Goal: Information Seeking & Learning: Learn about a topic

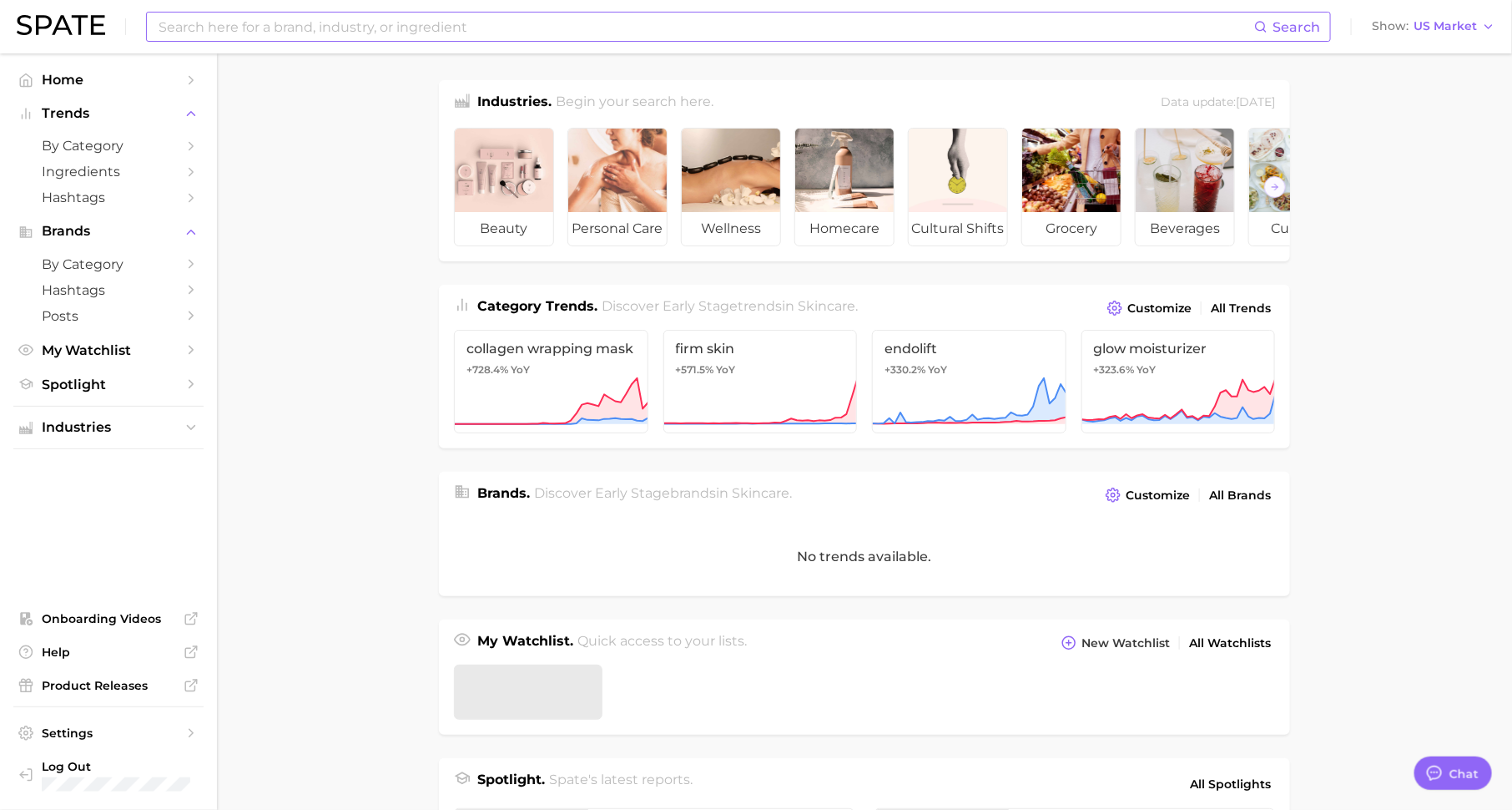
click at [347, 33] on input at bounding box center [706, 27] width 1097 height 28
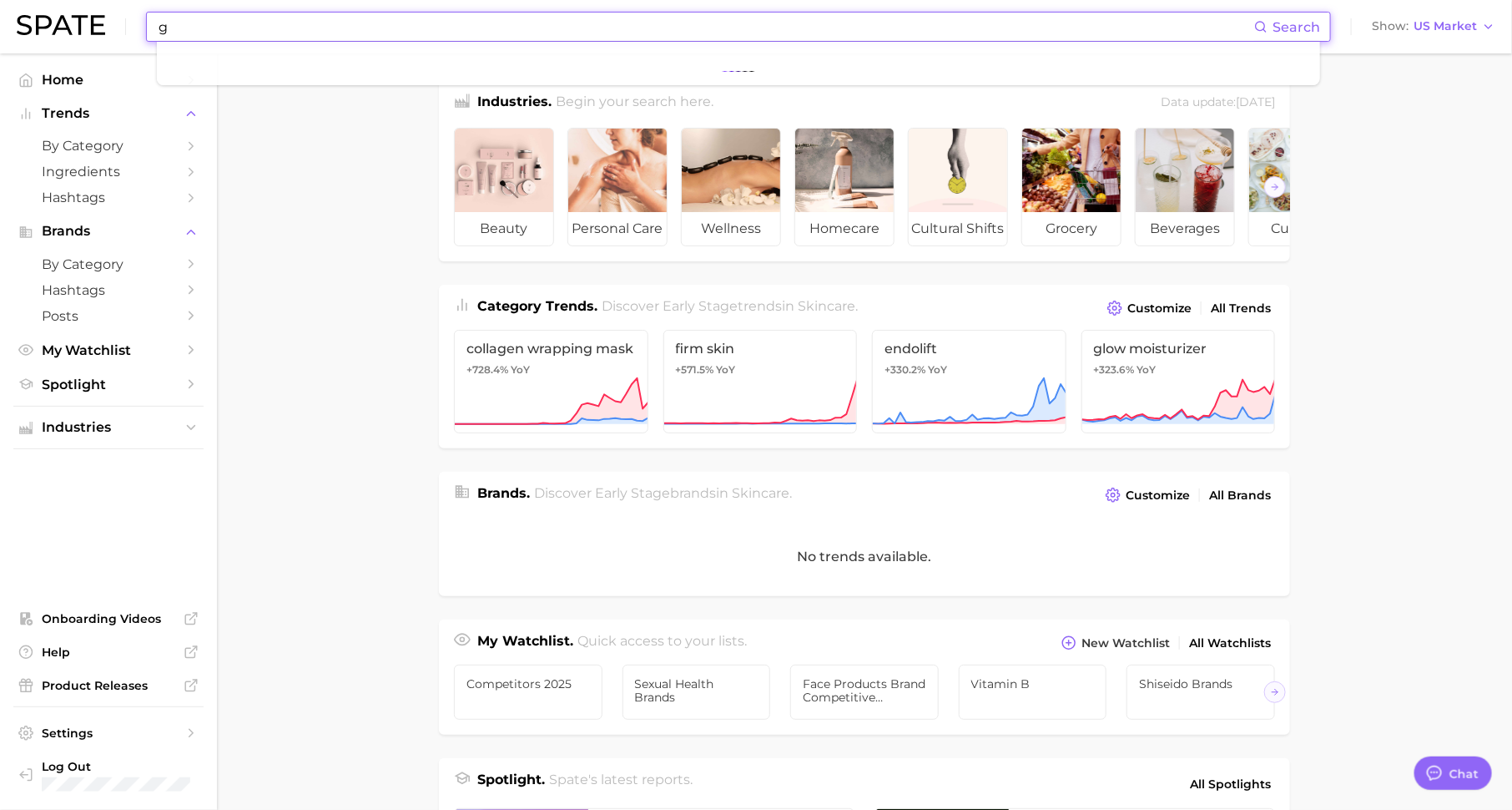
scroll to position [21, 0]
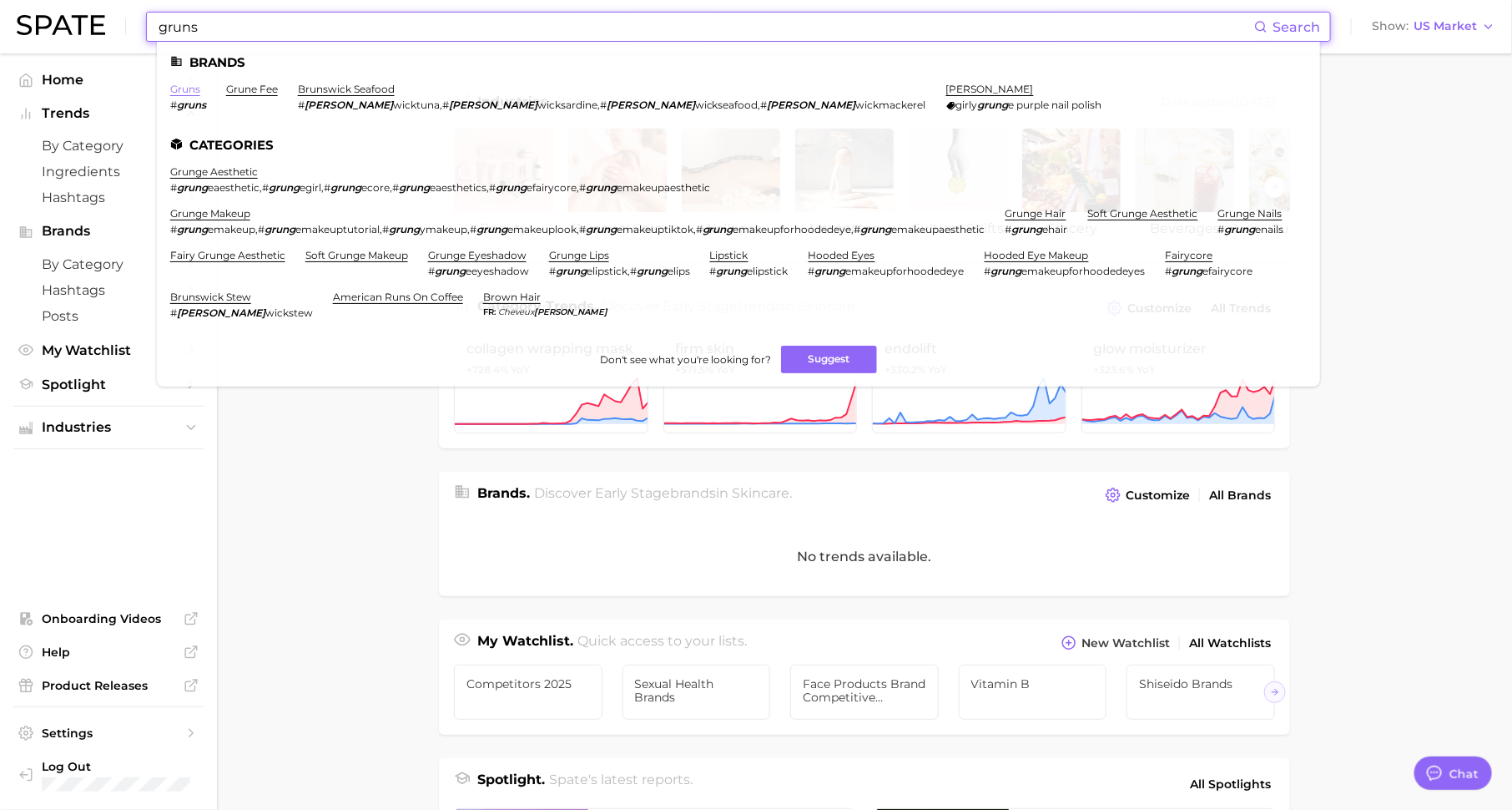
type input "gruns"
click at [192, 85] on link "gruns" at bounding box center [185, 89] width 30 height 13
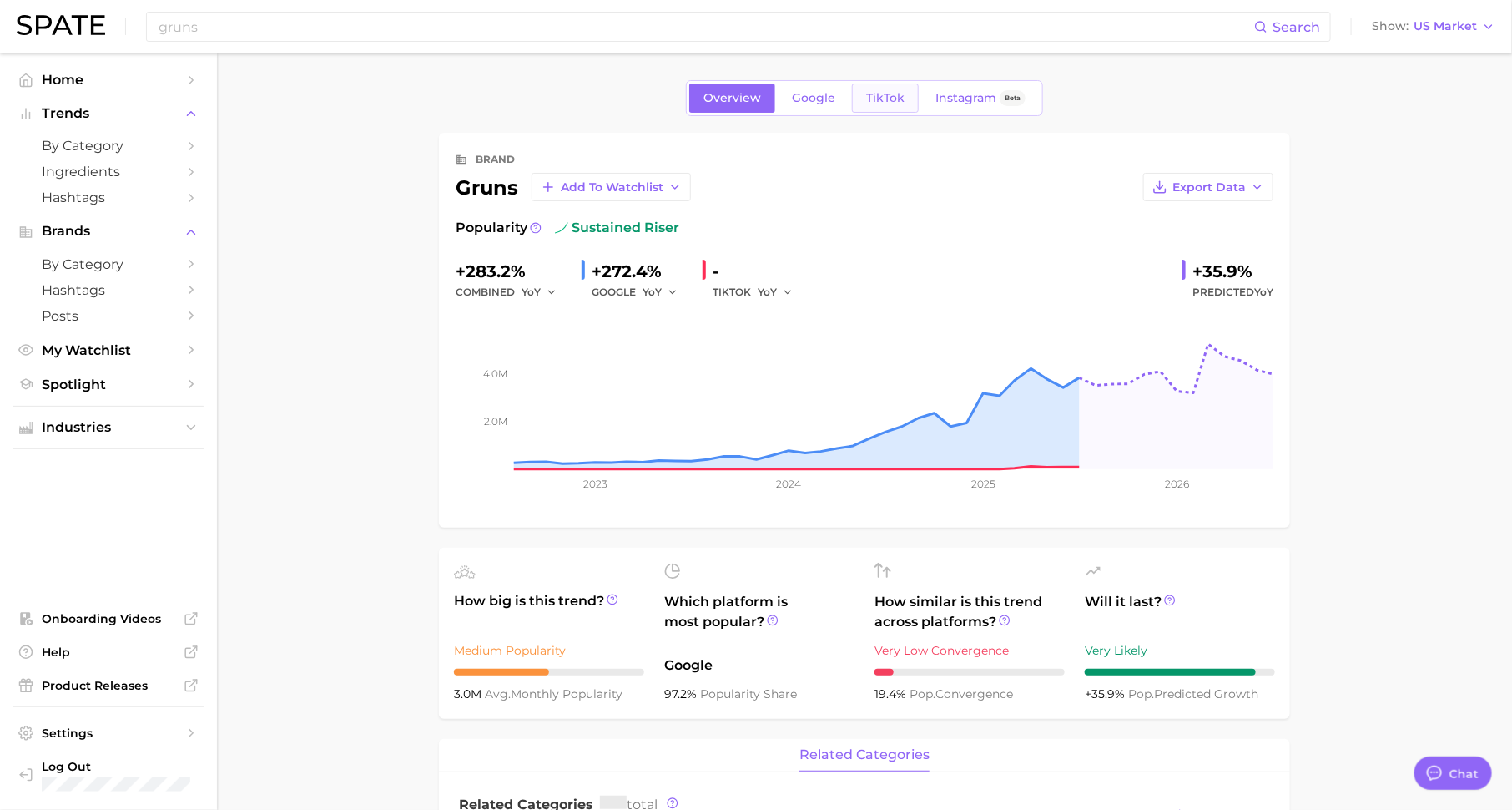
click at [878, 100] on span "TikTok" at bounding box center [885, 98] width 38 height 14
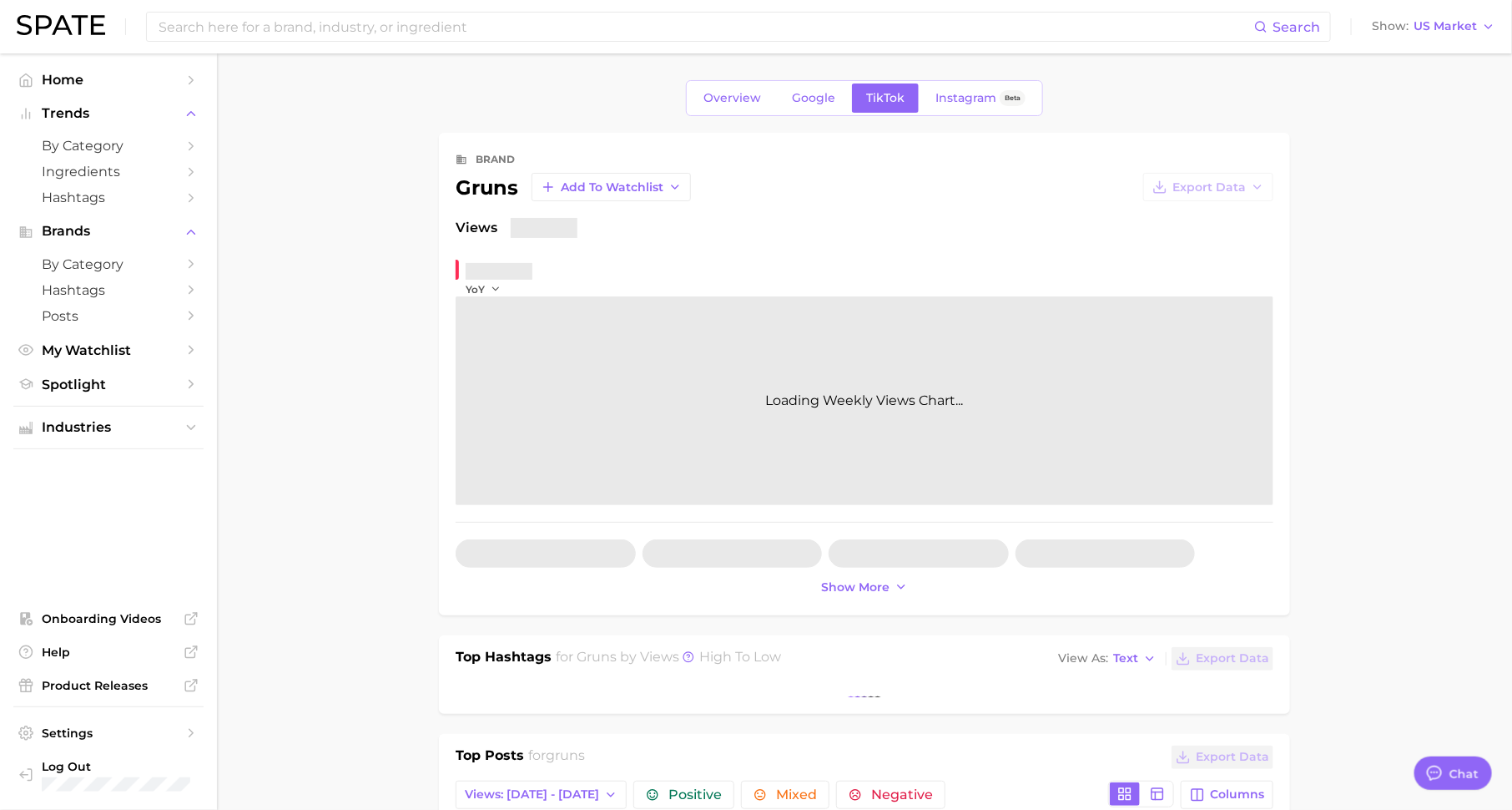
type textarea "x"
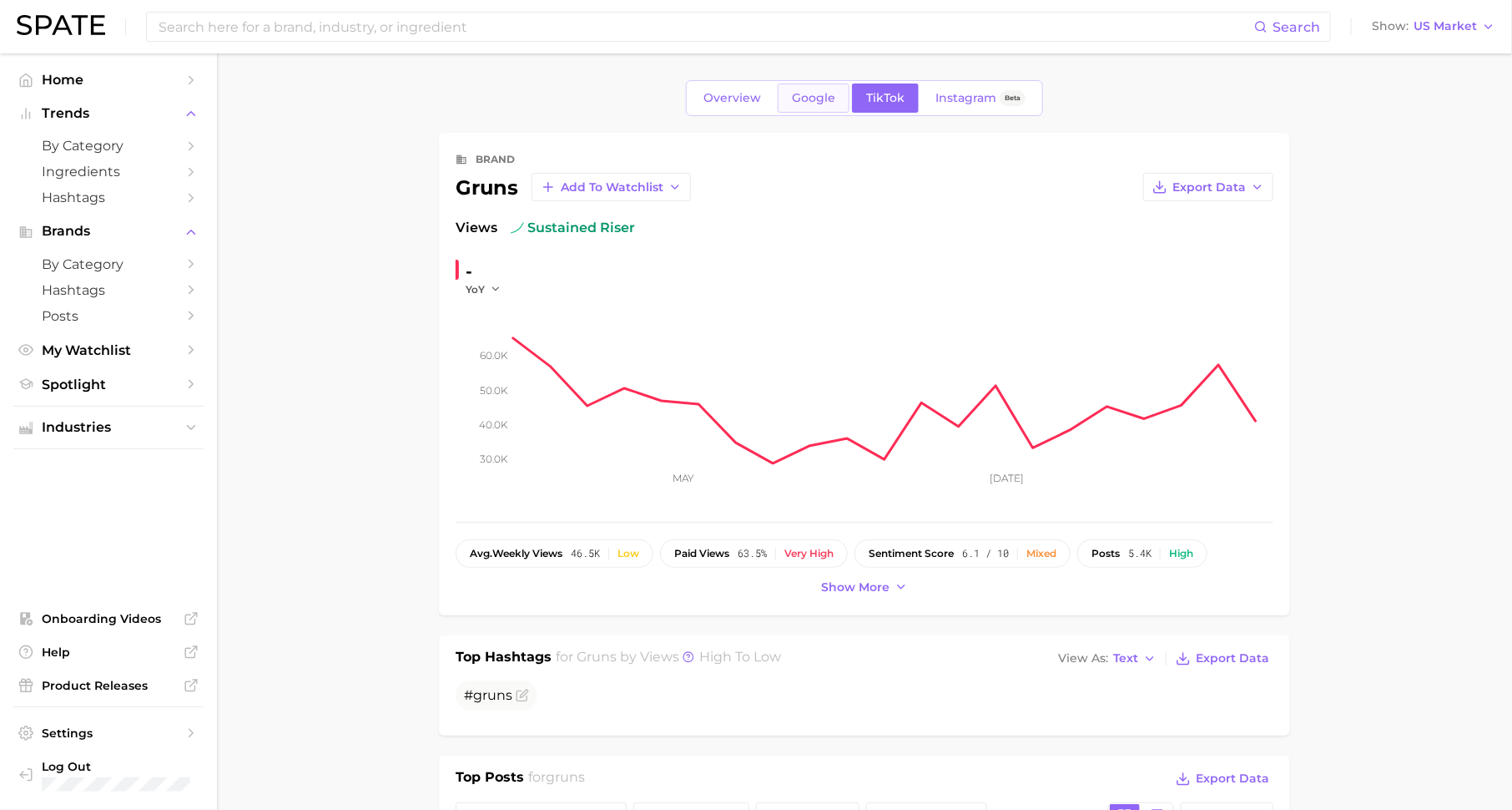
click at [805, 105] on link "Google" at bounding box center [814, 98] width 72 height 29
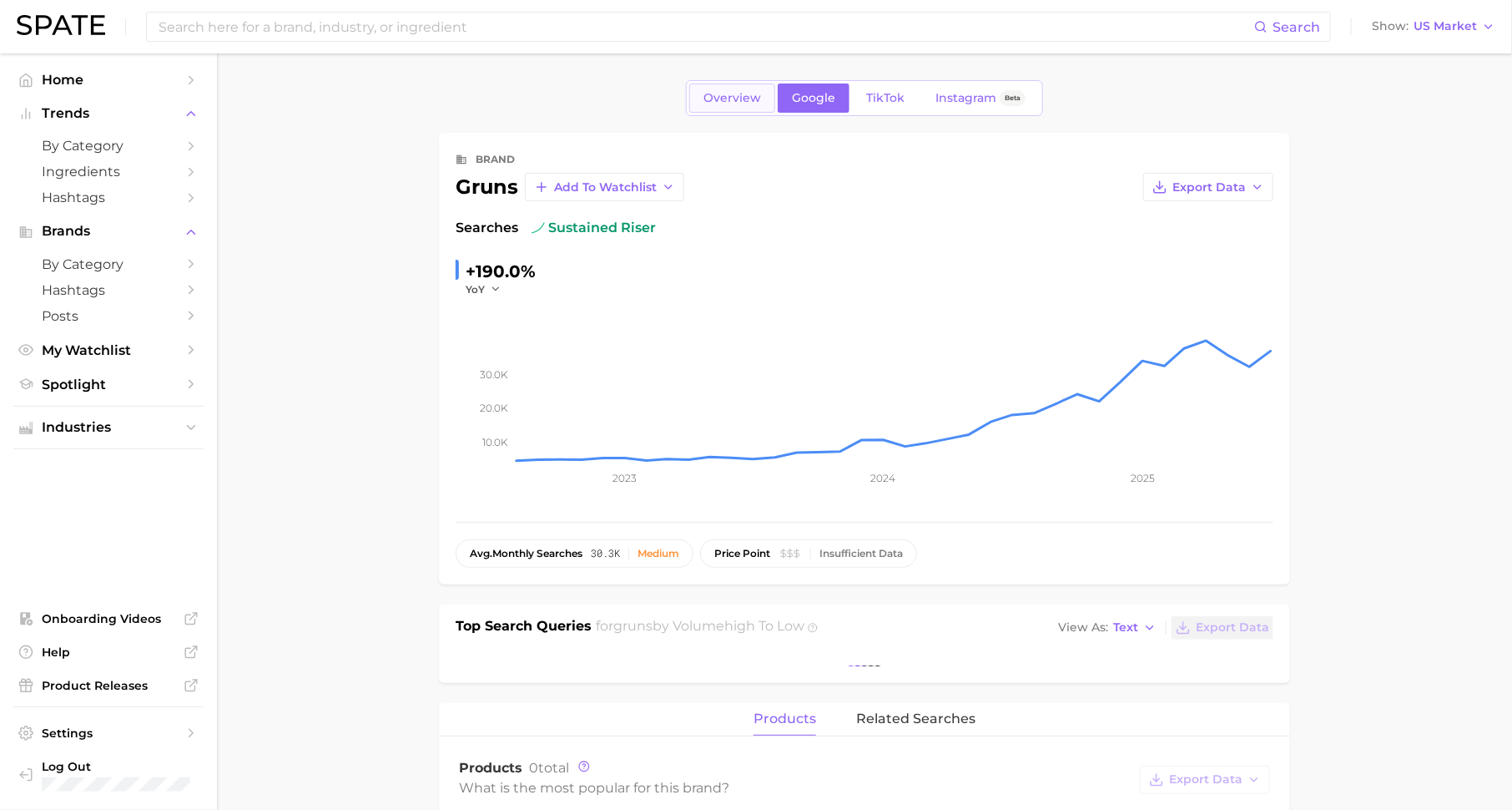
click at [732, 91] on span "Overview" at bounding box center [732, 98] width 58 height 14
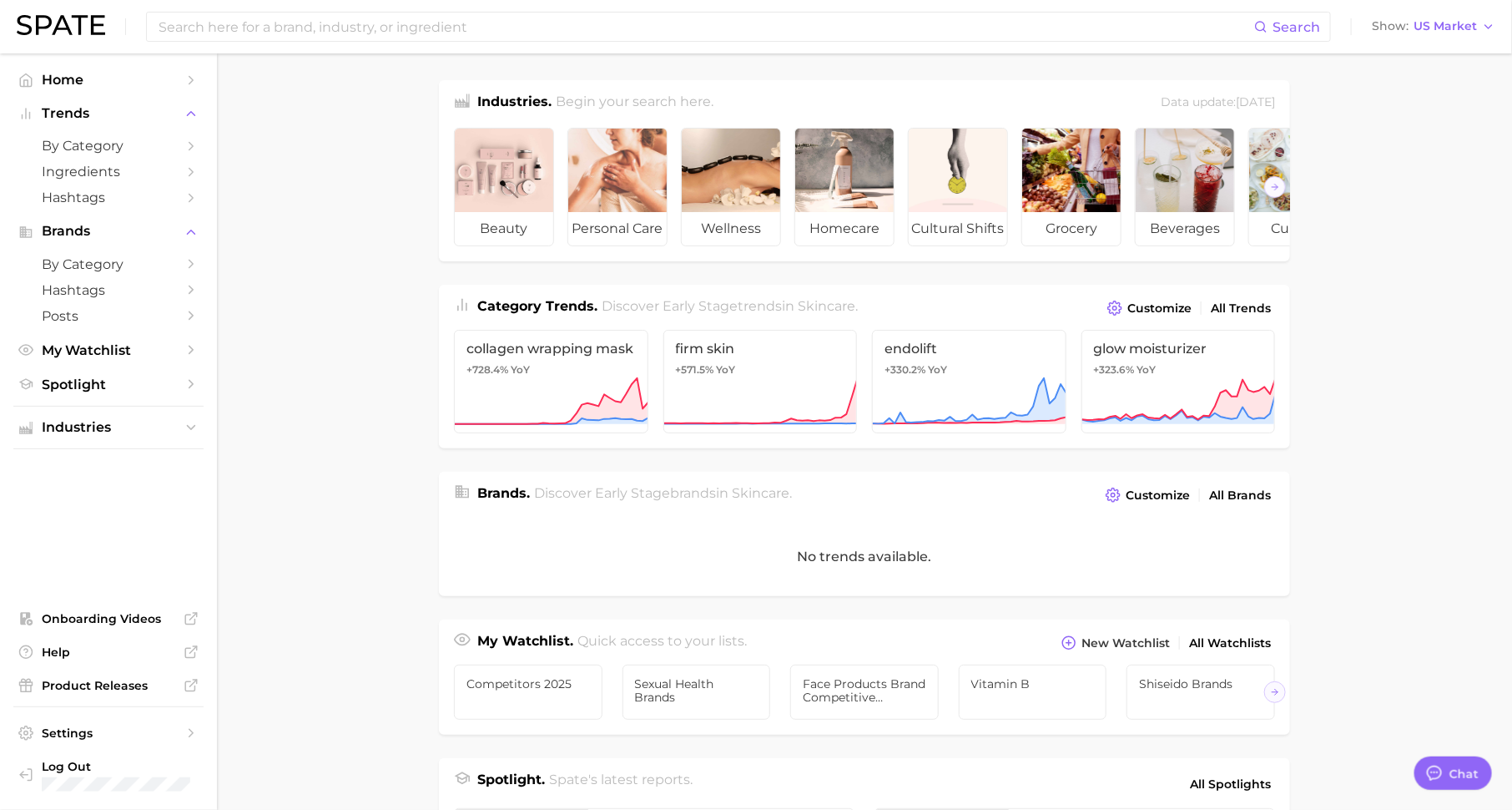
scroll to position [21, 0]
click at [174, 146] on span "by Category" at bounding box center [109, 146] width 134 height 16
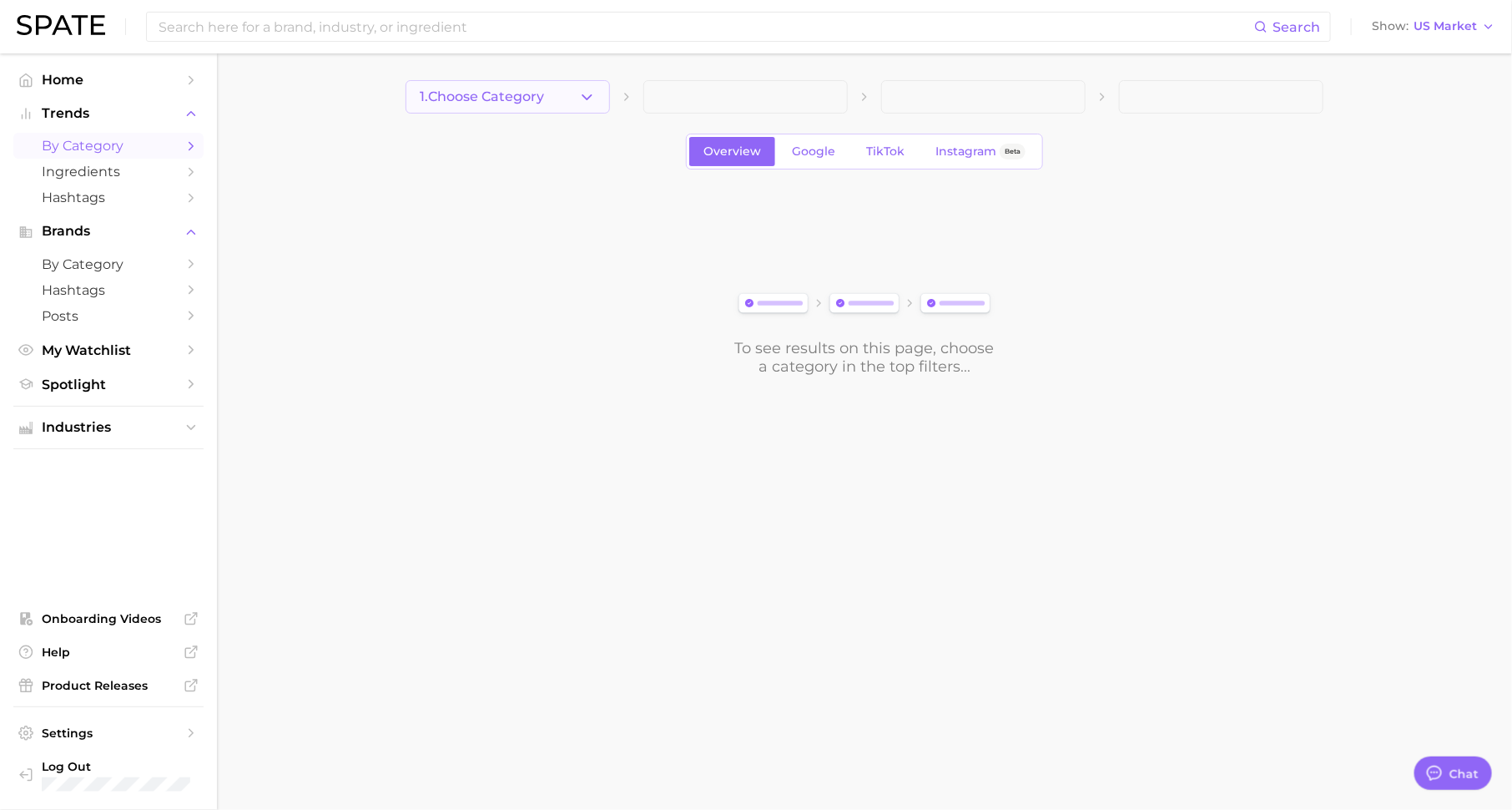
click at [544, 89] on button "1. Choose Category" at bounding box center [508, 97] width 204 height 33
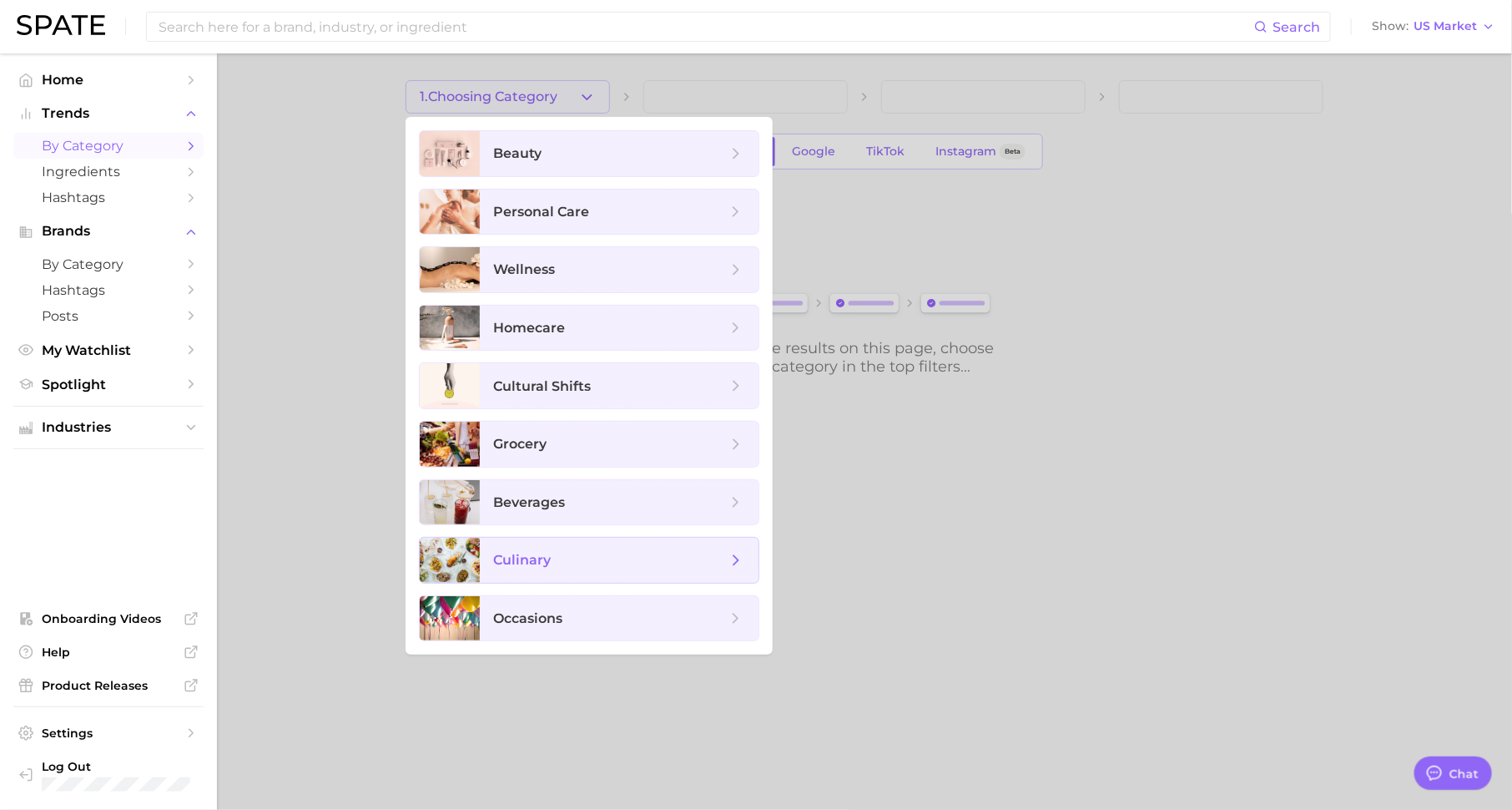
click at [549, 559] on span "culinary" at bounding box center [522, 559] width 58 height 16
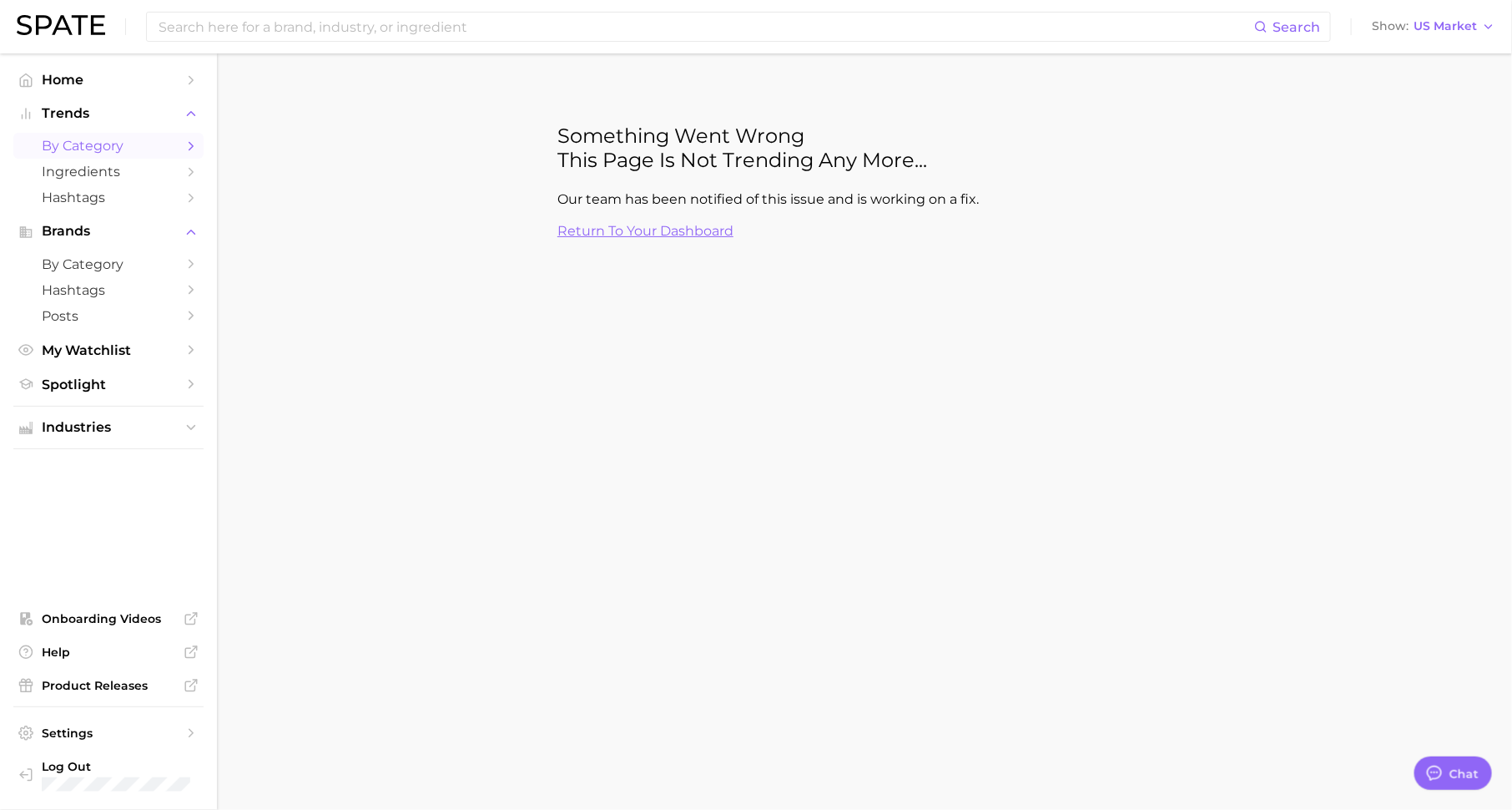
click at [713, 85] on main "Something went wrong This page is not trending any more... Our team has been no…" at bounding box center [864, 201] width 1295 height 295
click at [665, 240] on aside "Something went wrong This page is not trending any more... Our team has been no…" at bounding box center [864, 173] width 667 height 159
click at [677, 229] on link "Return to your dashboard" at bounding box center [645, 230] width 176 height 16
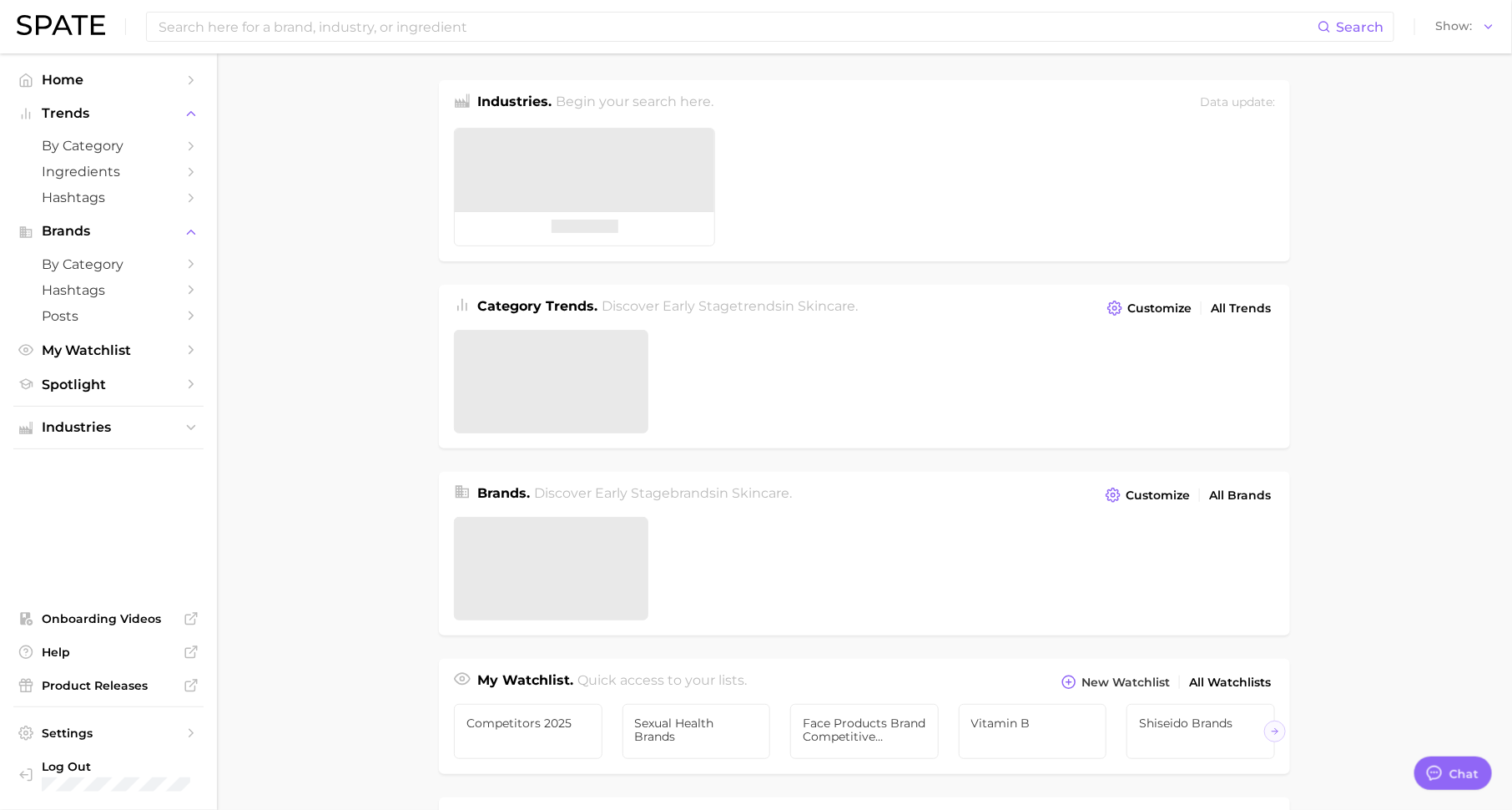
scroll to position [21, 0]
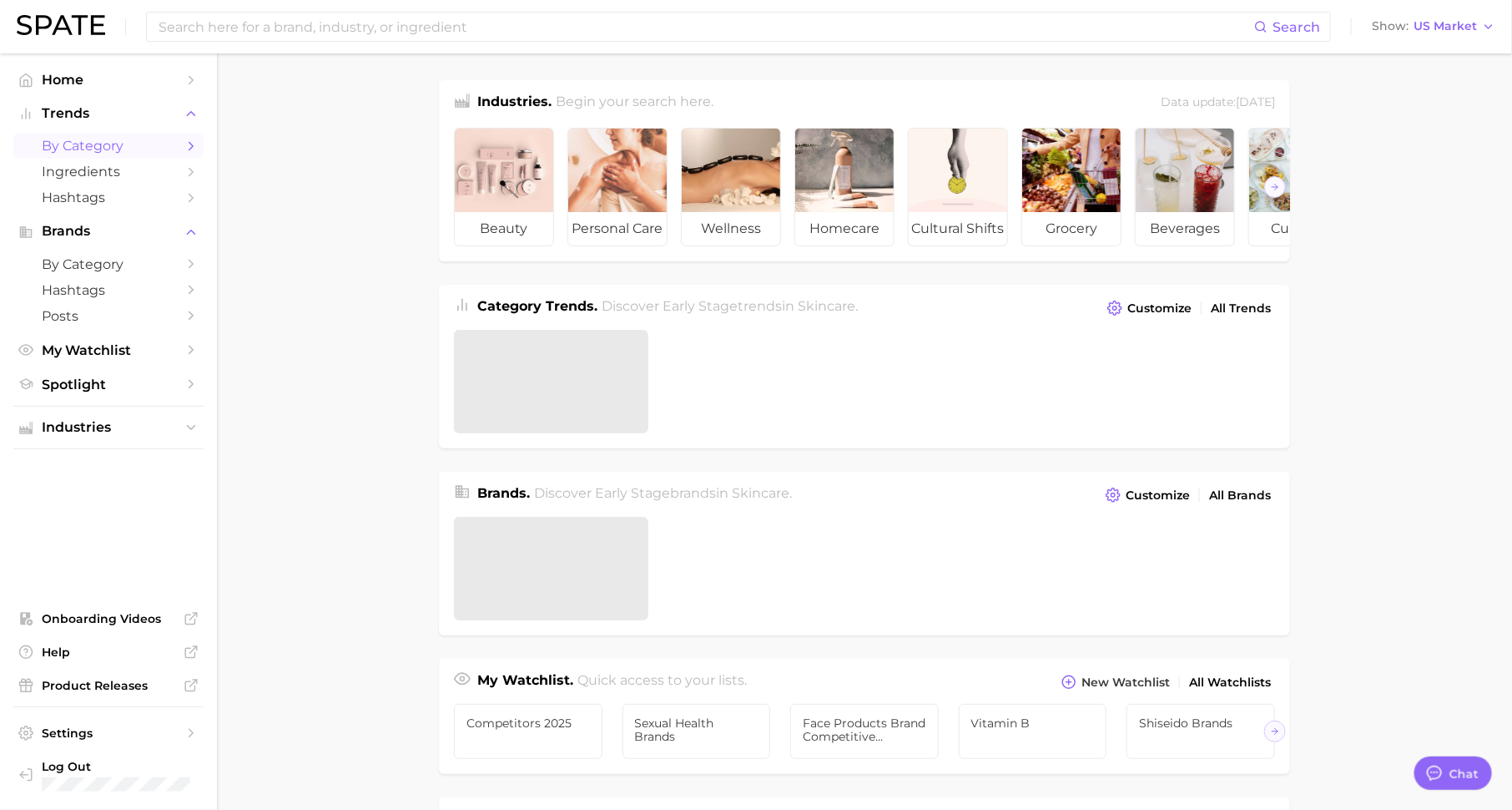
click at [151, 155] on link "by Category" at bounding box center [108, 146] width 190 height 26
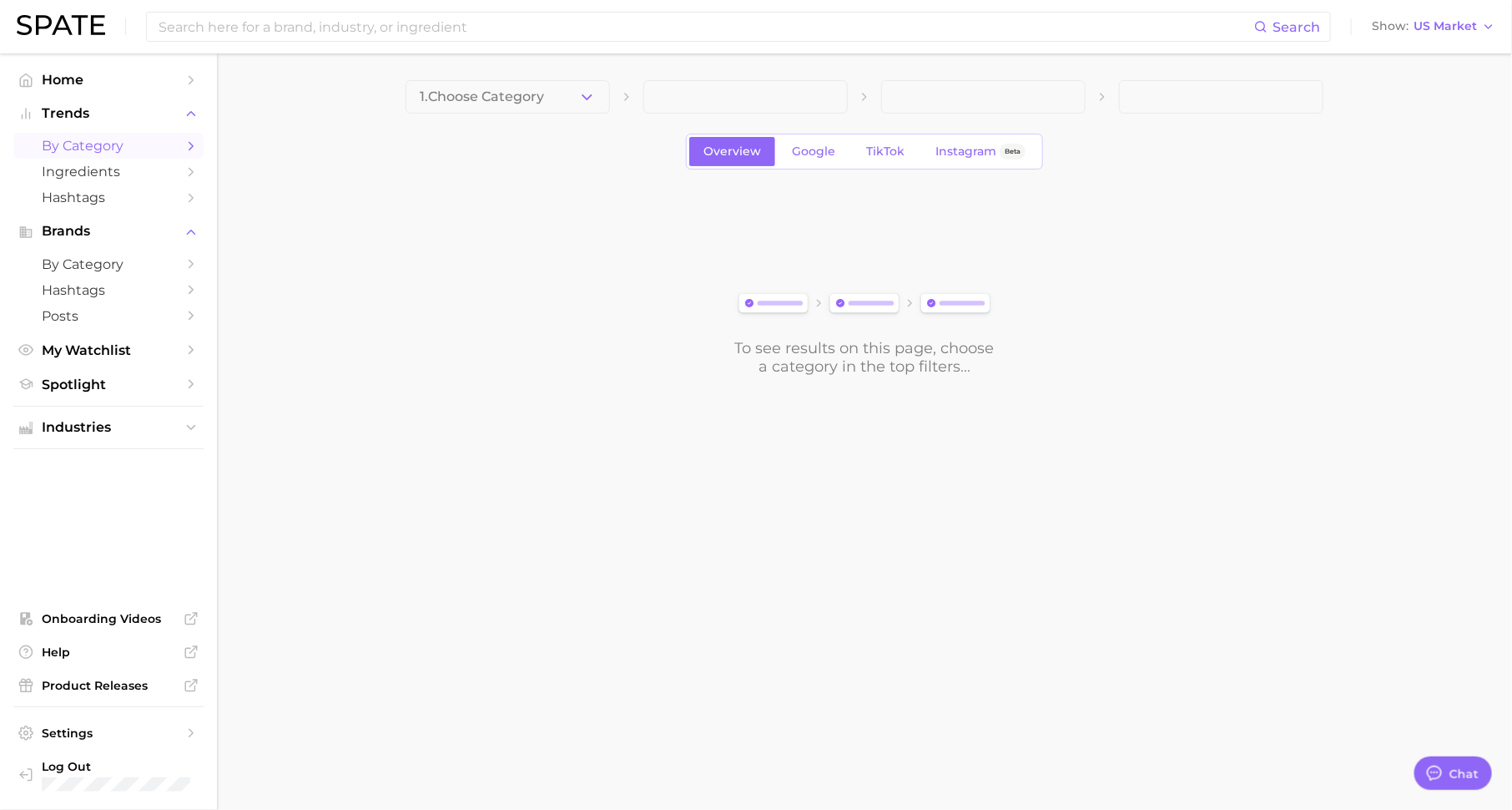
click at [469, 99] on span "1. Choose Category" at bounding box center [482, 97] width 125 height 15
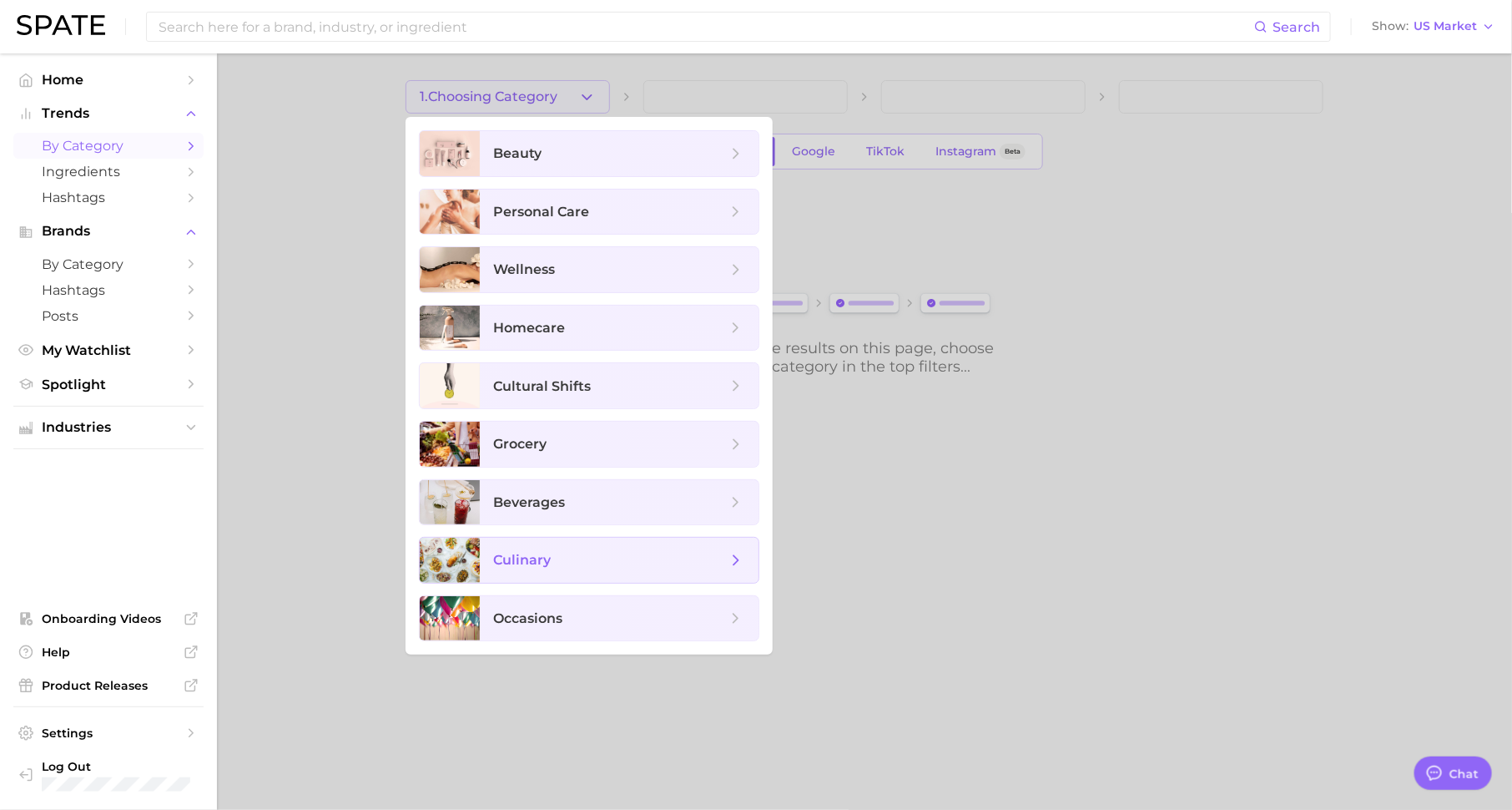
click at [567, 541] on span "culinary" at bounding box center [619, 560] width 278 height 45
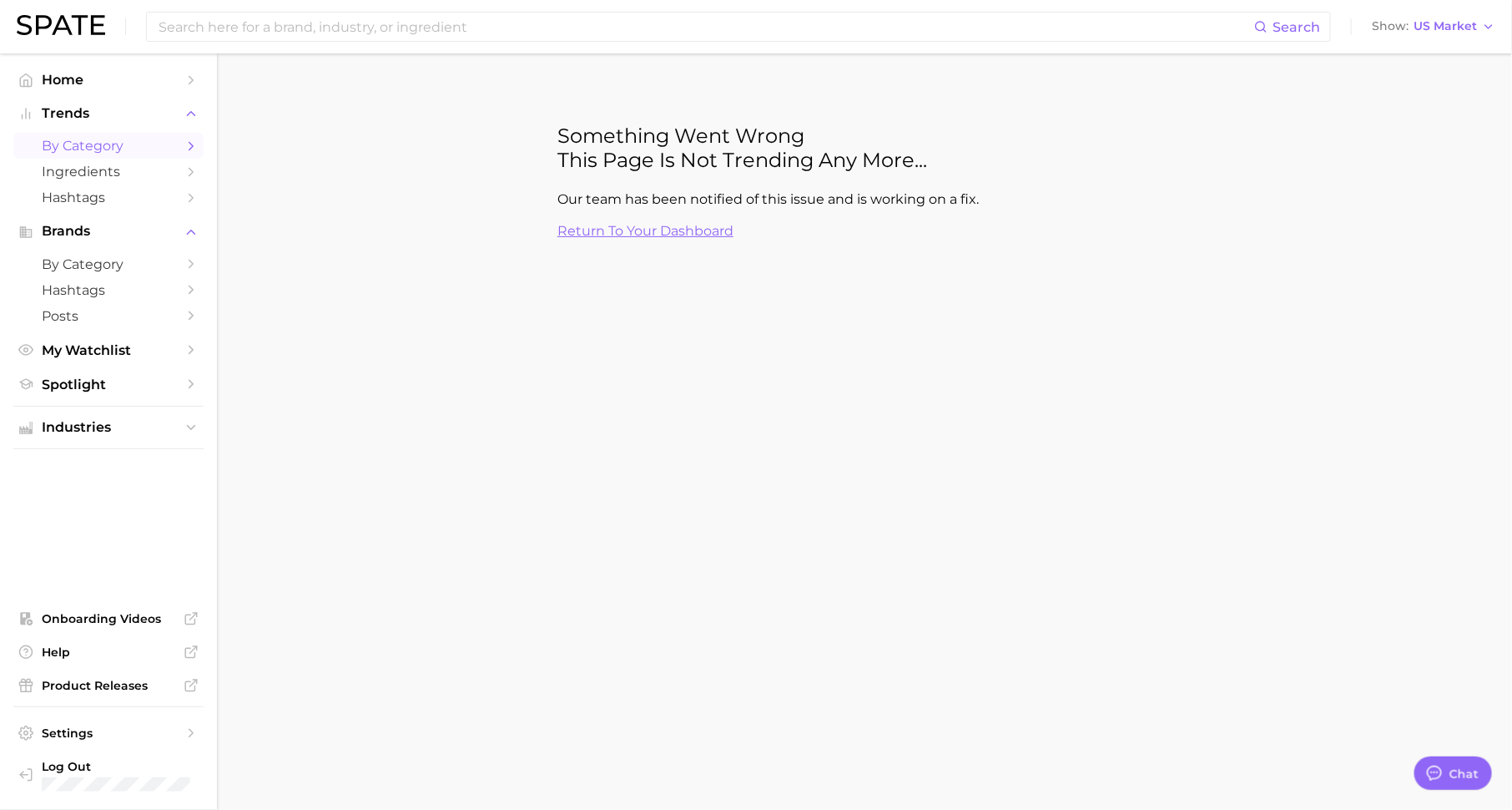
click at [177, 146] on link "by Category" at bounding box center [108, 146] width 190 height 26
click at [160, 112] on span "Trends" at bounding box center [109, 114] width 134 height 15
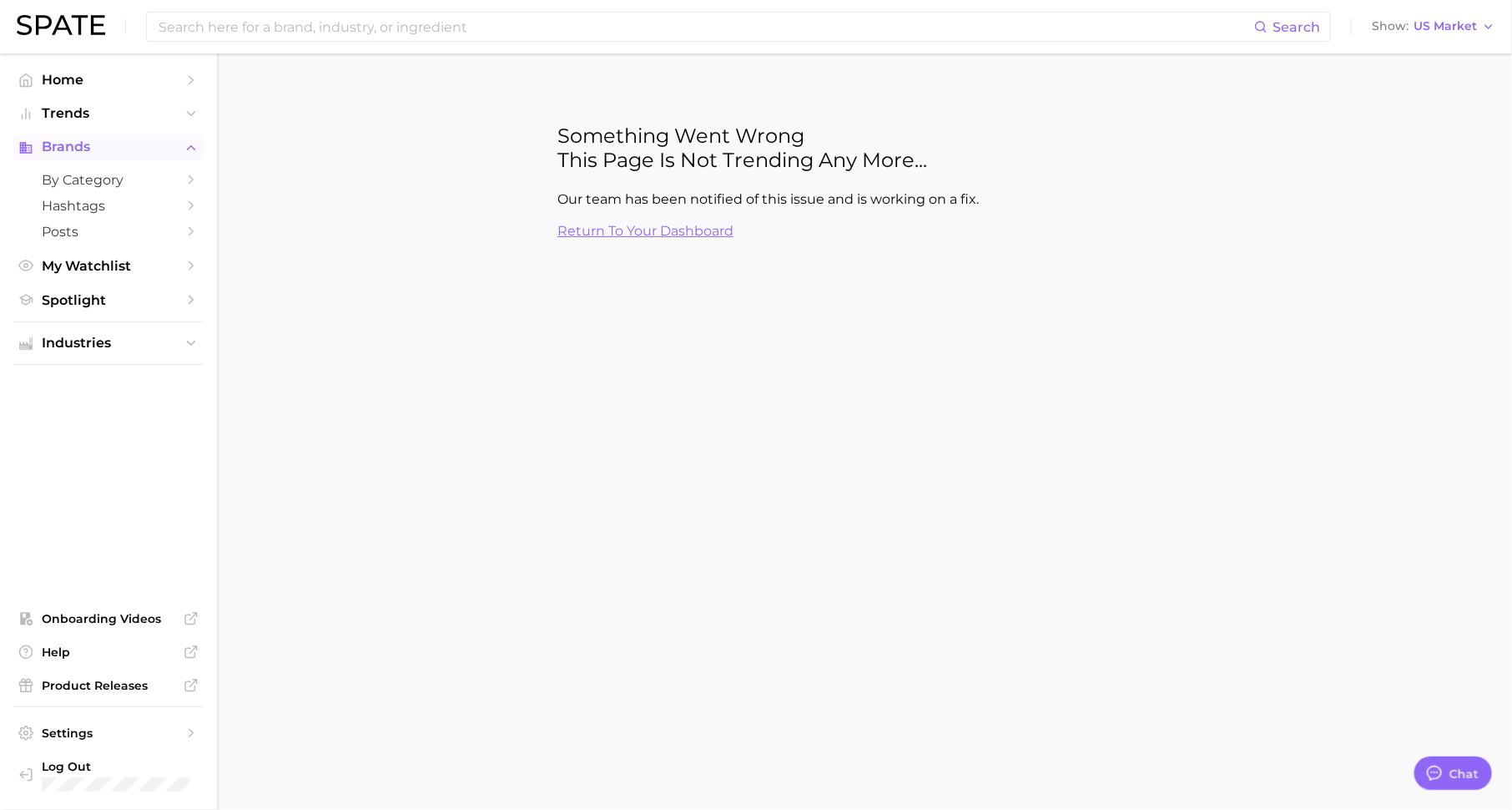
click at [183, 146] on icon "Sidebar" at bounding box center [191, 148] width 15 height 15
click at [183, 109] on icon "Sidebar" at bounding box center [191, 114] width 15 height 15
click at [161, 140] on span "by Category" at bounding box center [109, 146] width 134 height 16
click at [125, 143] on span "by Category" at bounding box center [109, 146] width 134 height 16
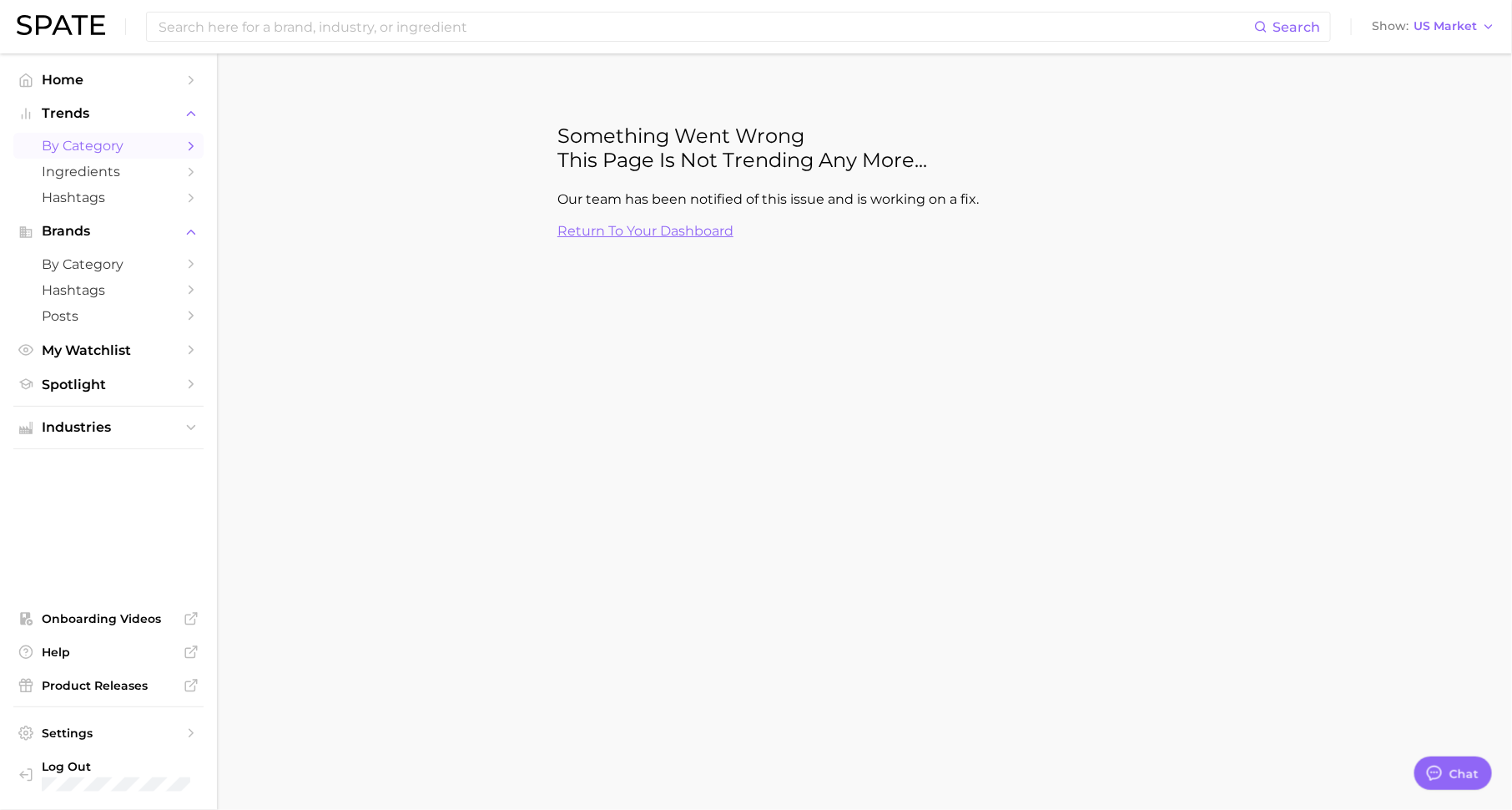
scroll to position [21, 0]
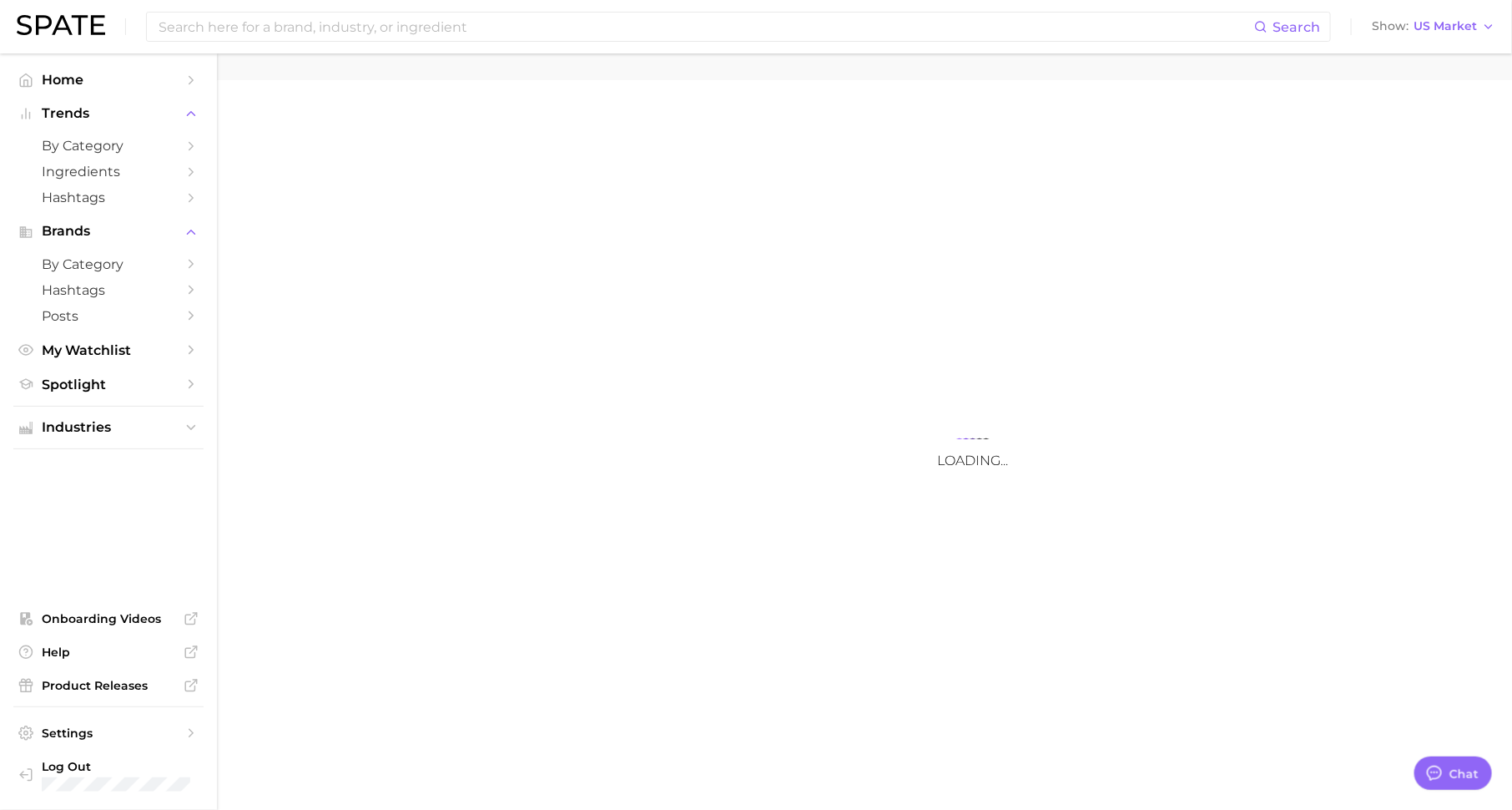
type textarea "x"
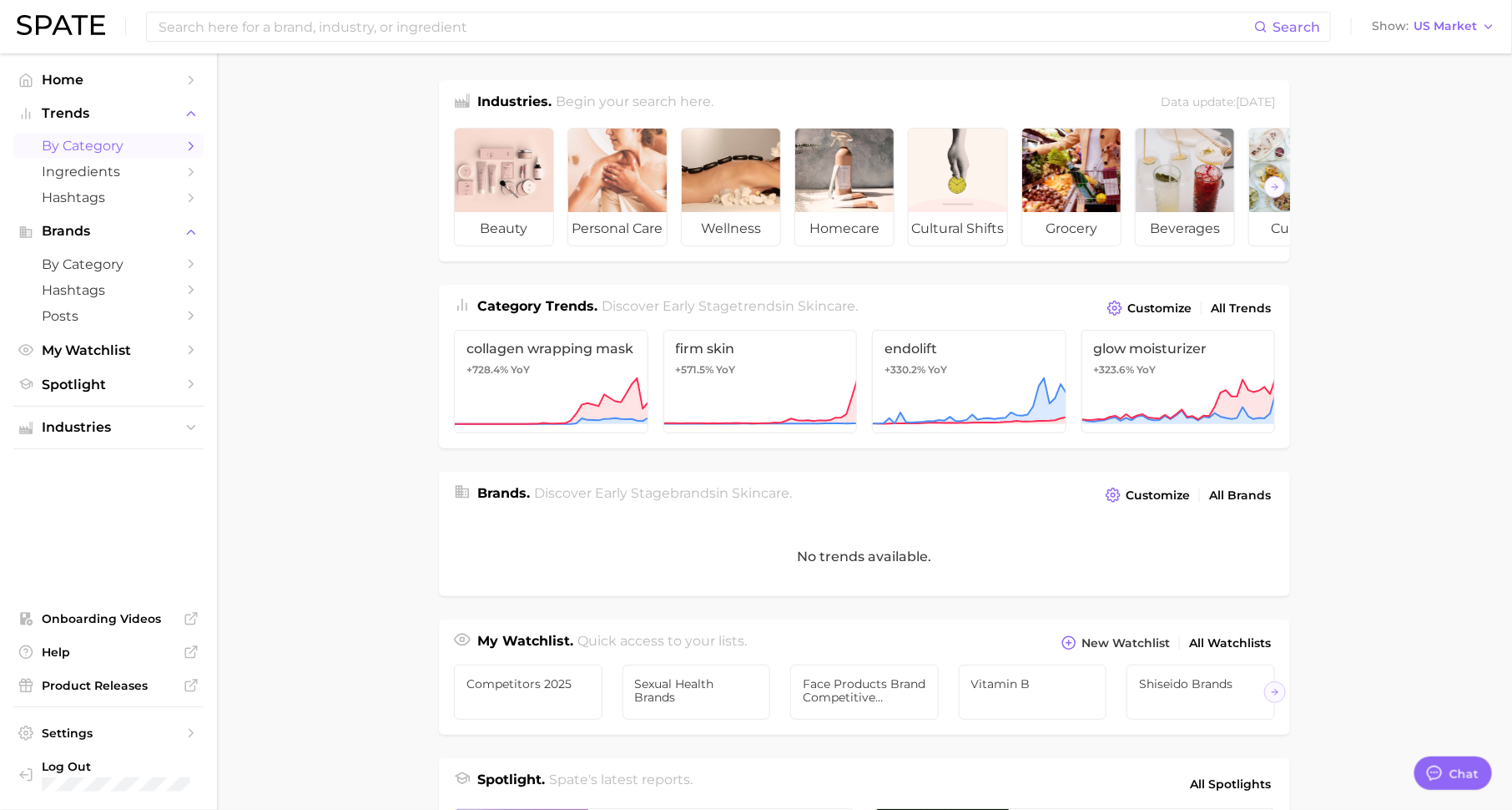
click at [182, 137] on link "by Category" at bounding box center [108, 146] width 190 height 26
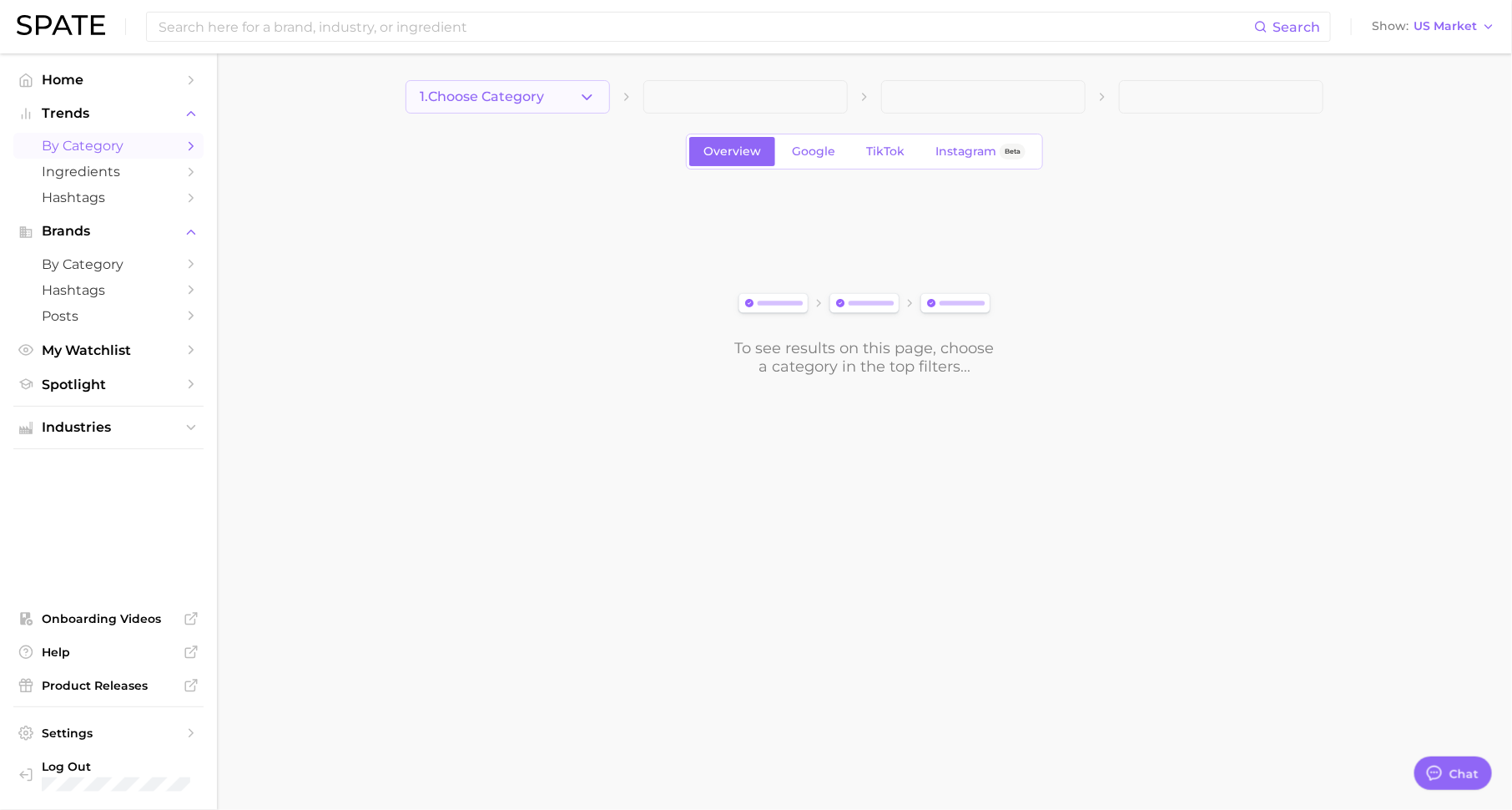
click at [508, 95] on span "1. Choose Category" at bounding box center [482, 97] width 125 height 15
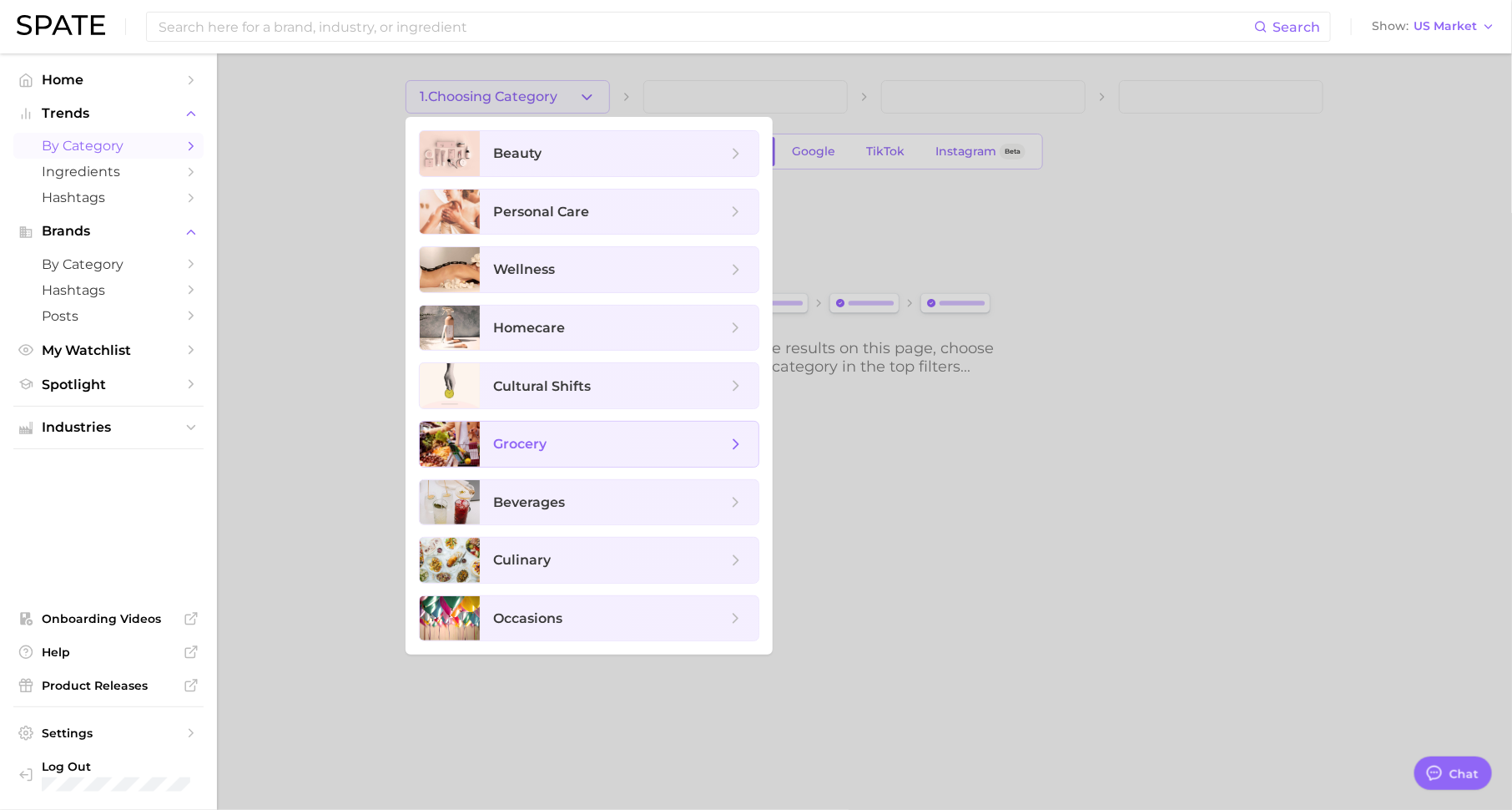
click at [544, 456] on span "grocery" at bounding box center [619, 444] width 278 height 45
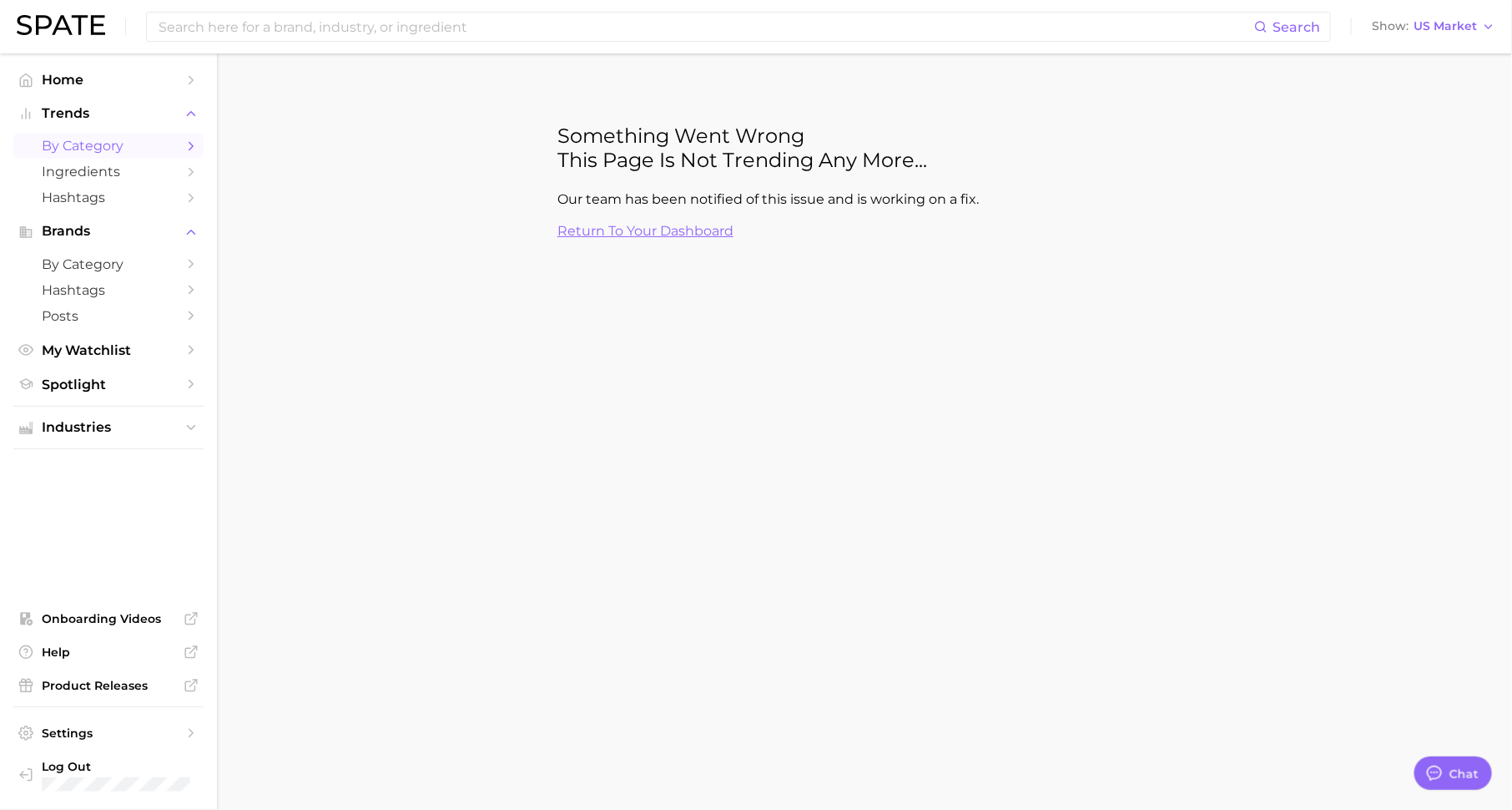
click at [680, 236] on link "Return to your dashboard" at bounding box center [645, 230] width 176 height 16
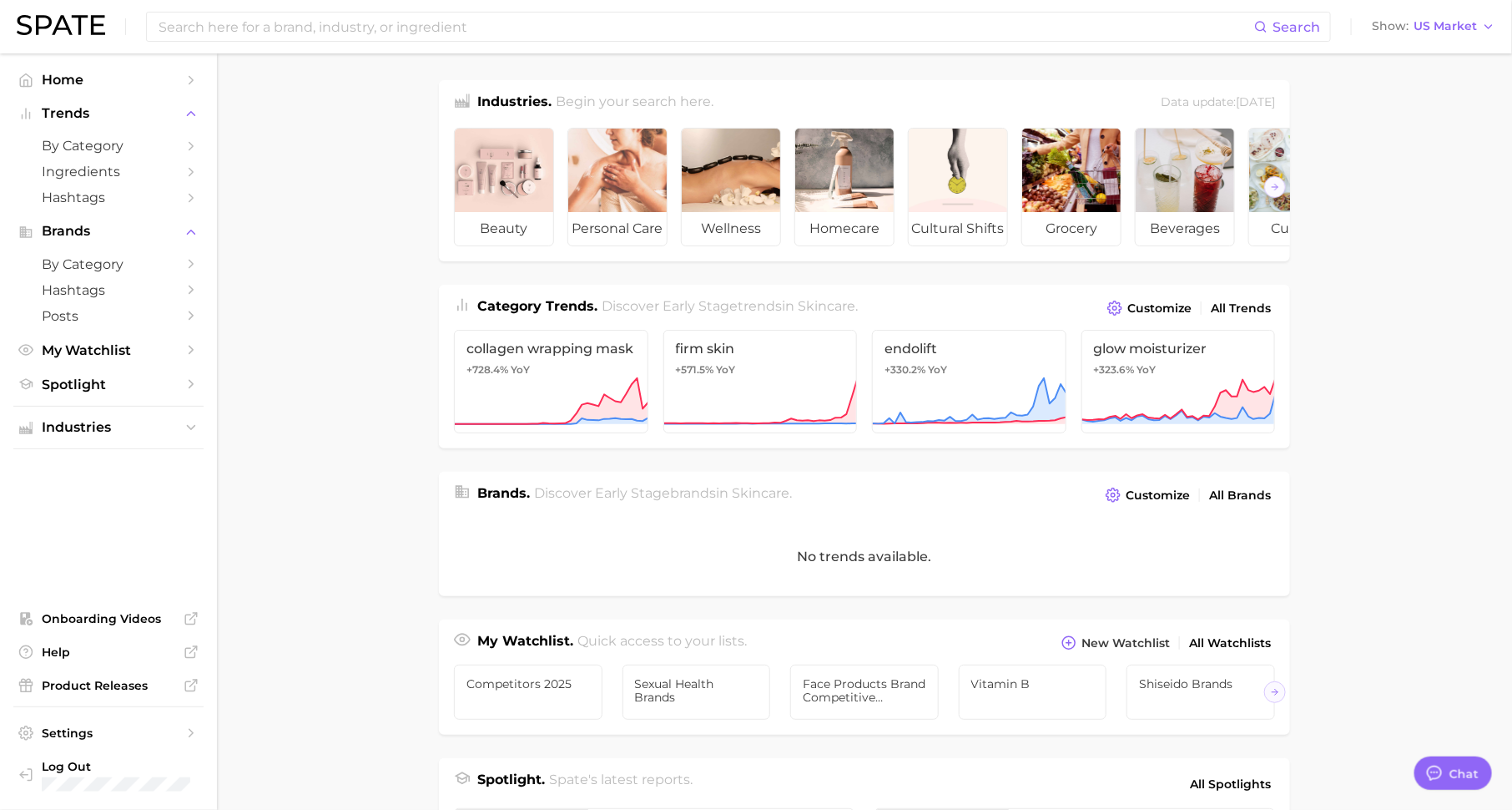
scroll to position [21, 0]
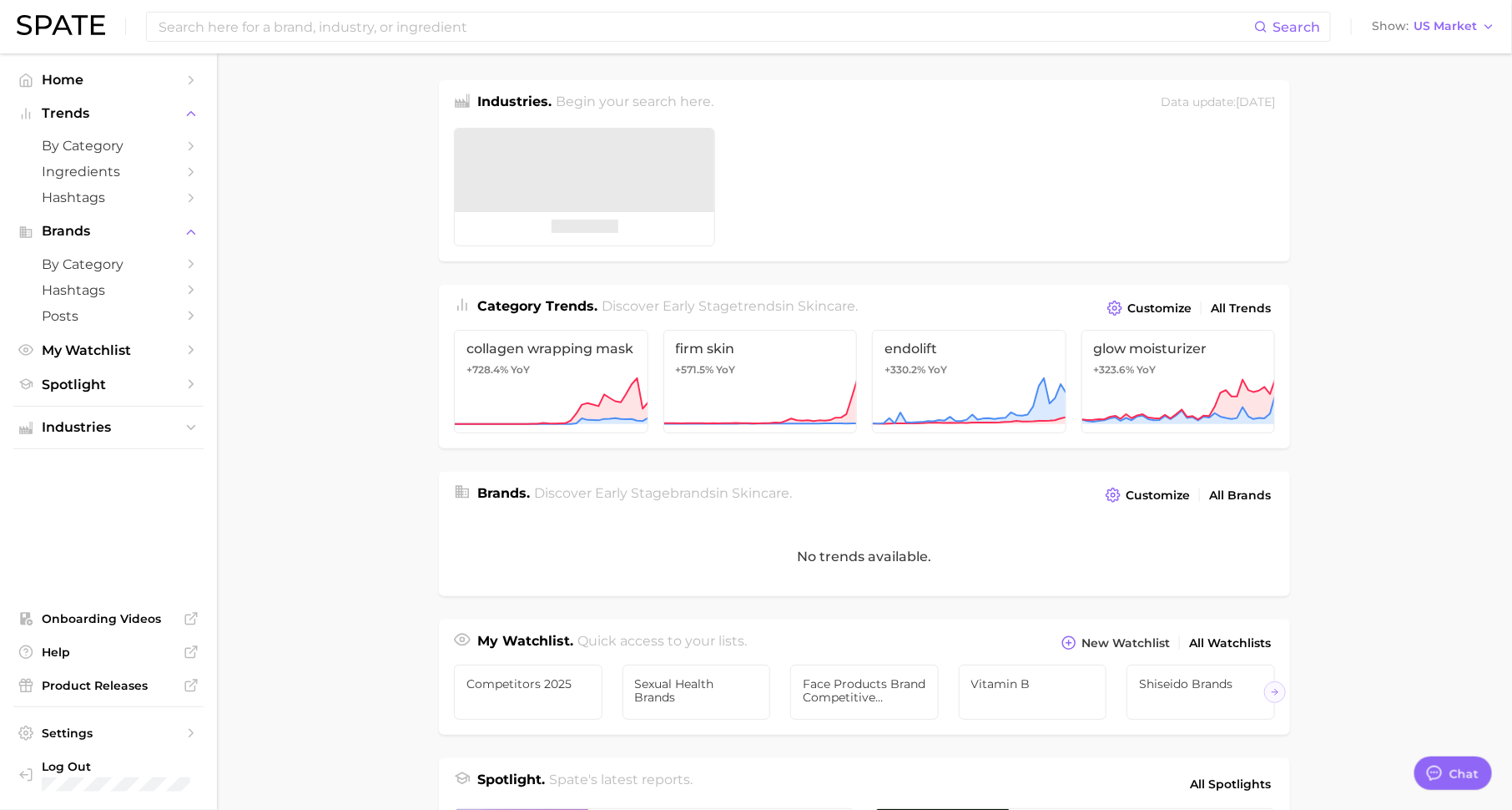
scroll to position [21, 0]
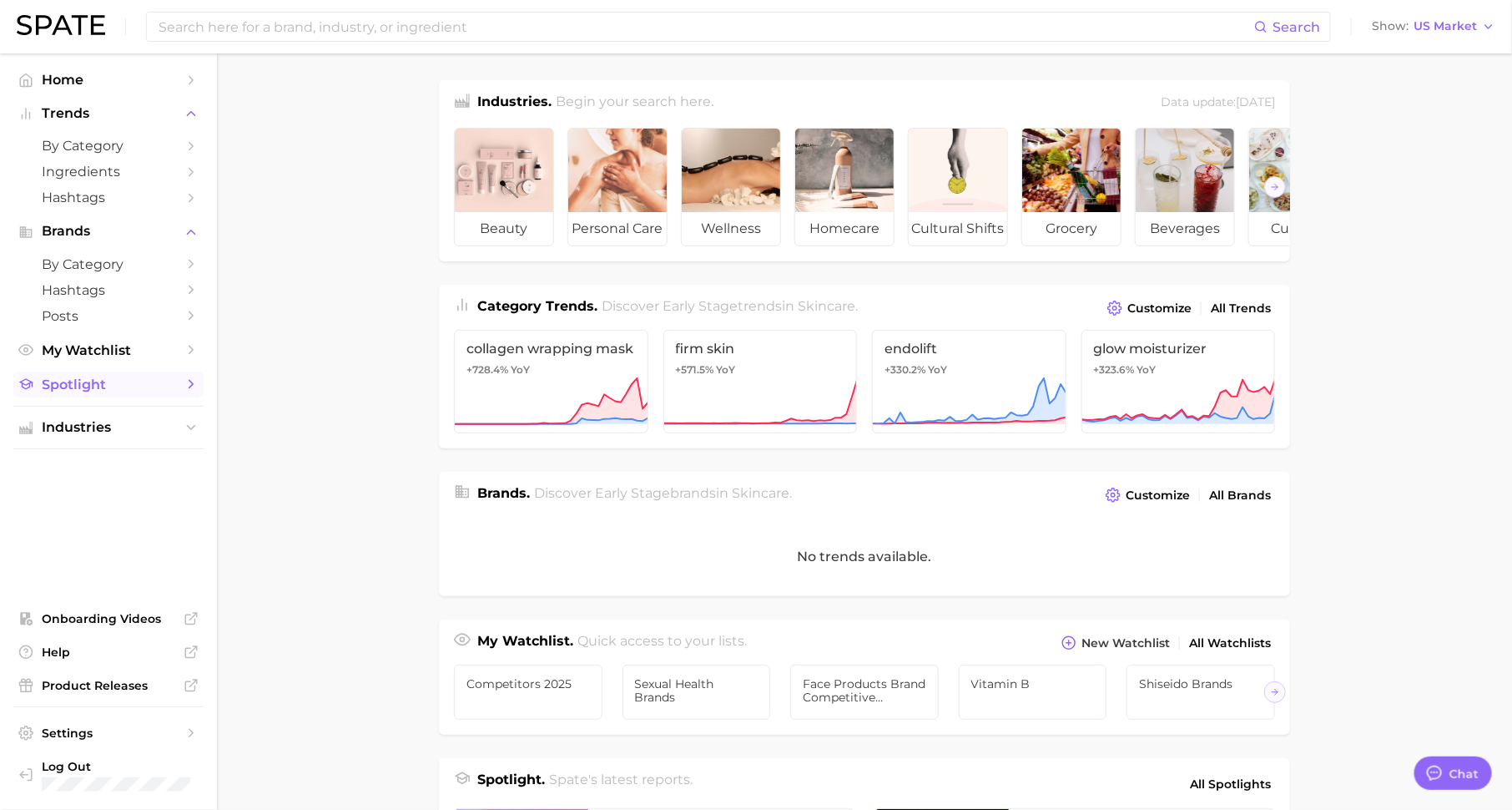
click at [94, 392] on span "Spotlight" at bounding box center [109, 384] width 134 height 16
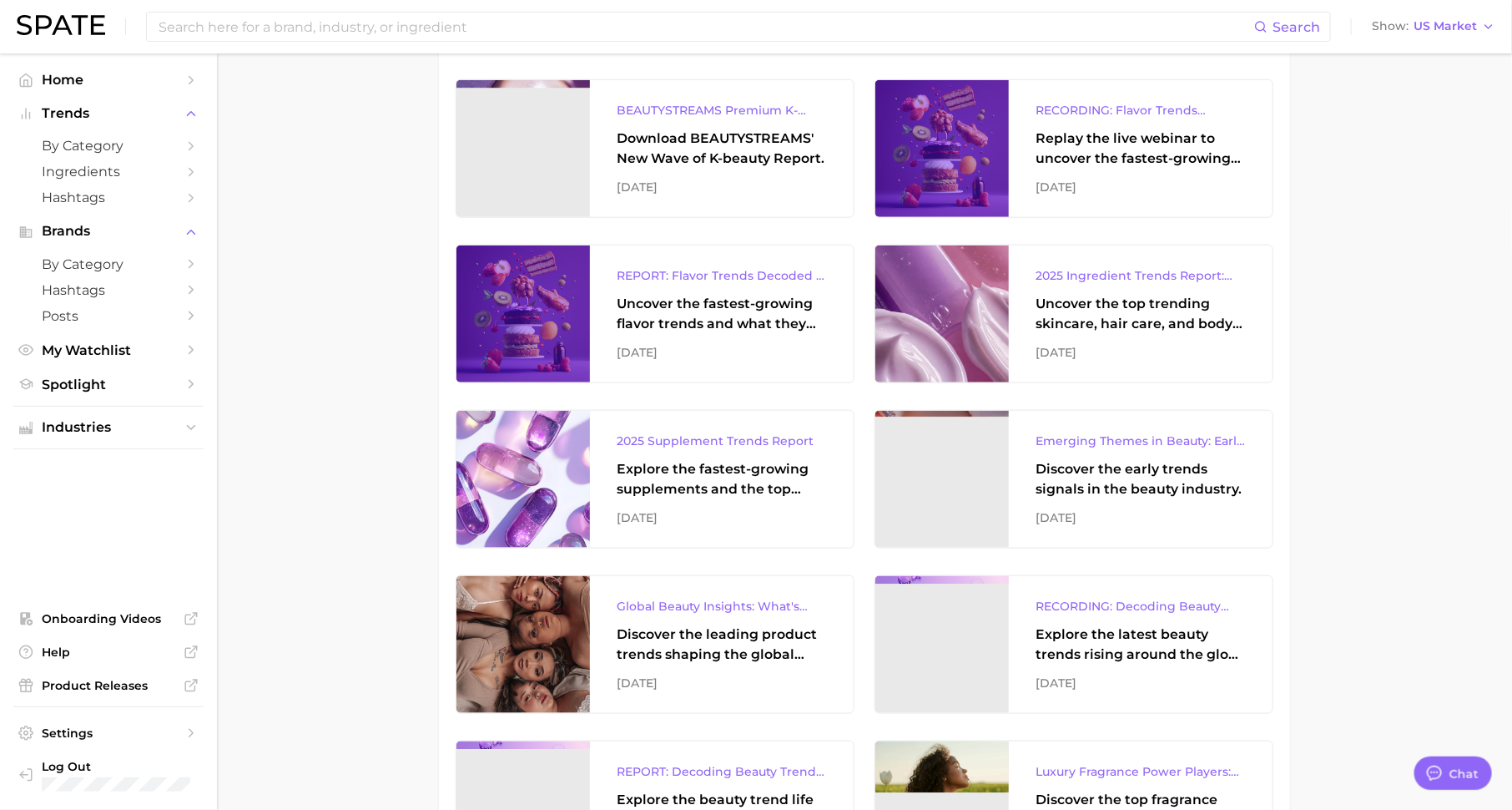
scroll to position [624, 0]
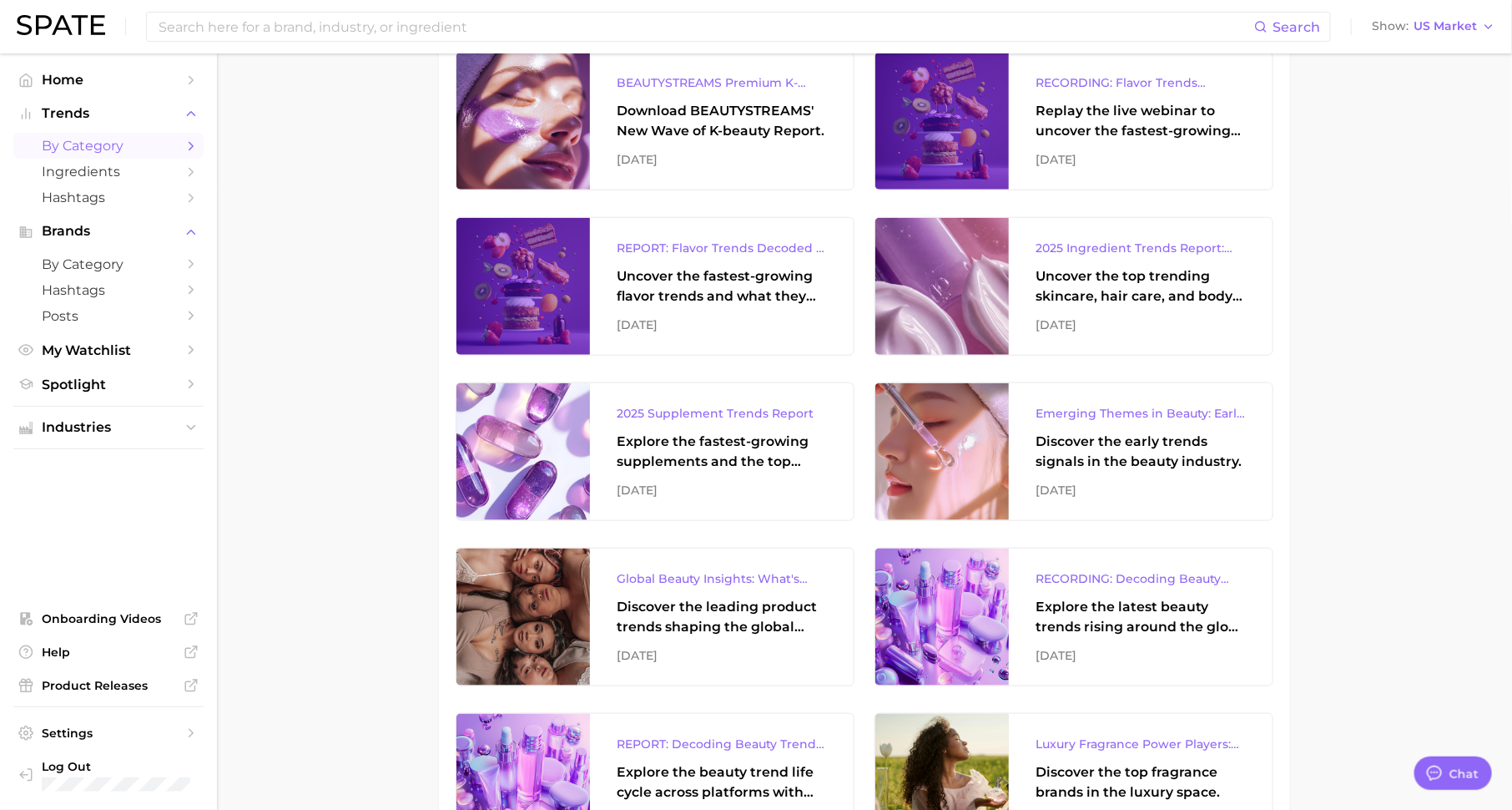
click at [162, 151] on span "by Category" at bounding box center [109, 146] width 134 height 16
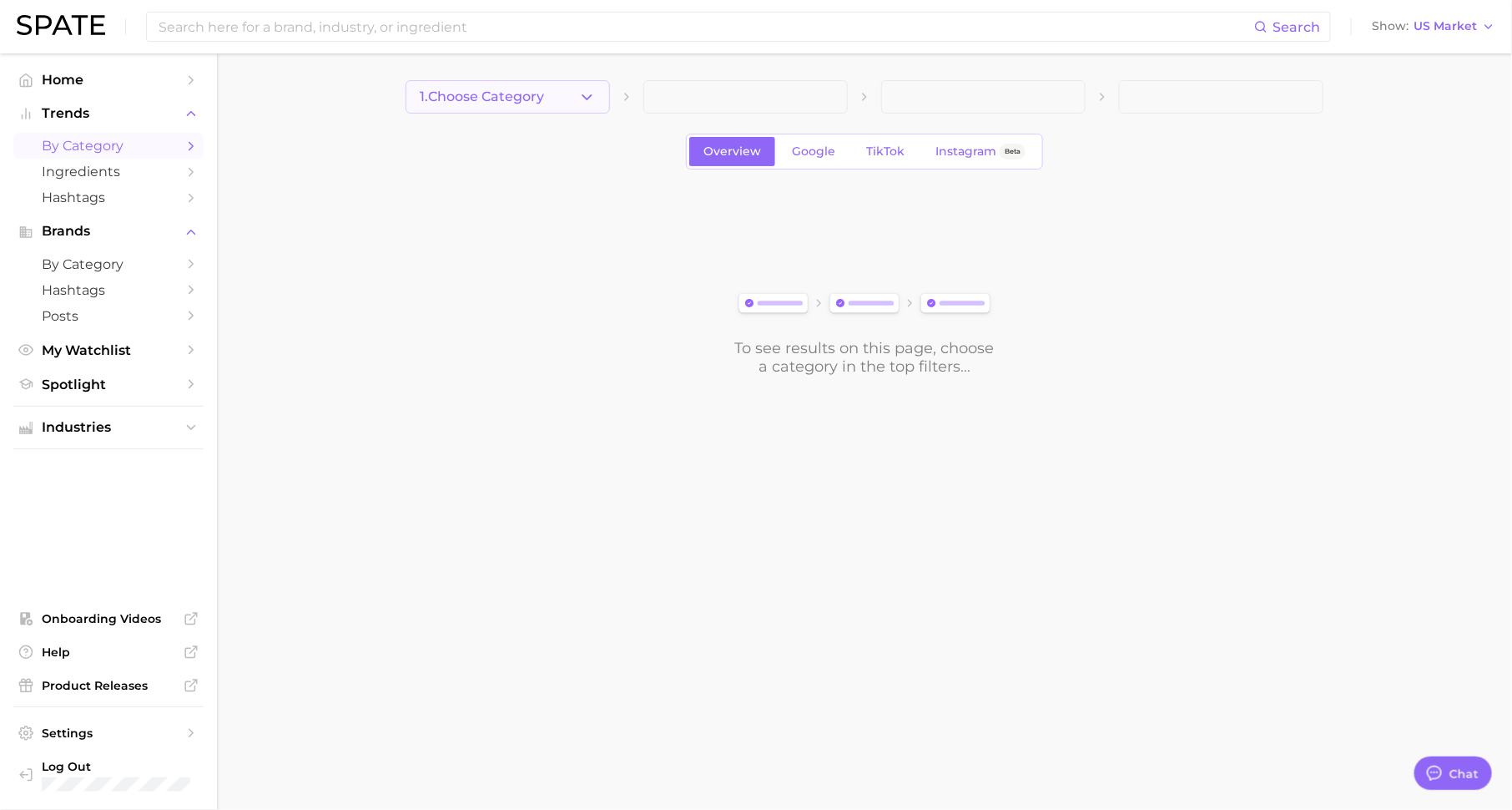
click at [457, 105] on span "1. Choose Category" at bounding box center [482, 97] width 125 height 15
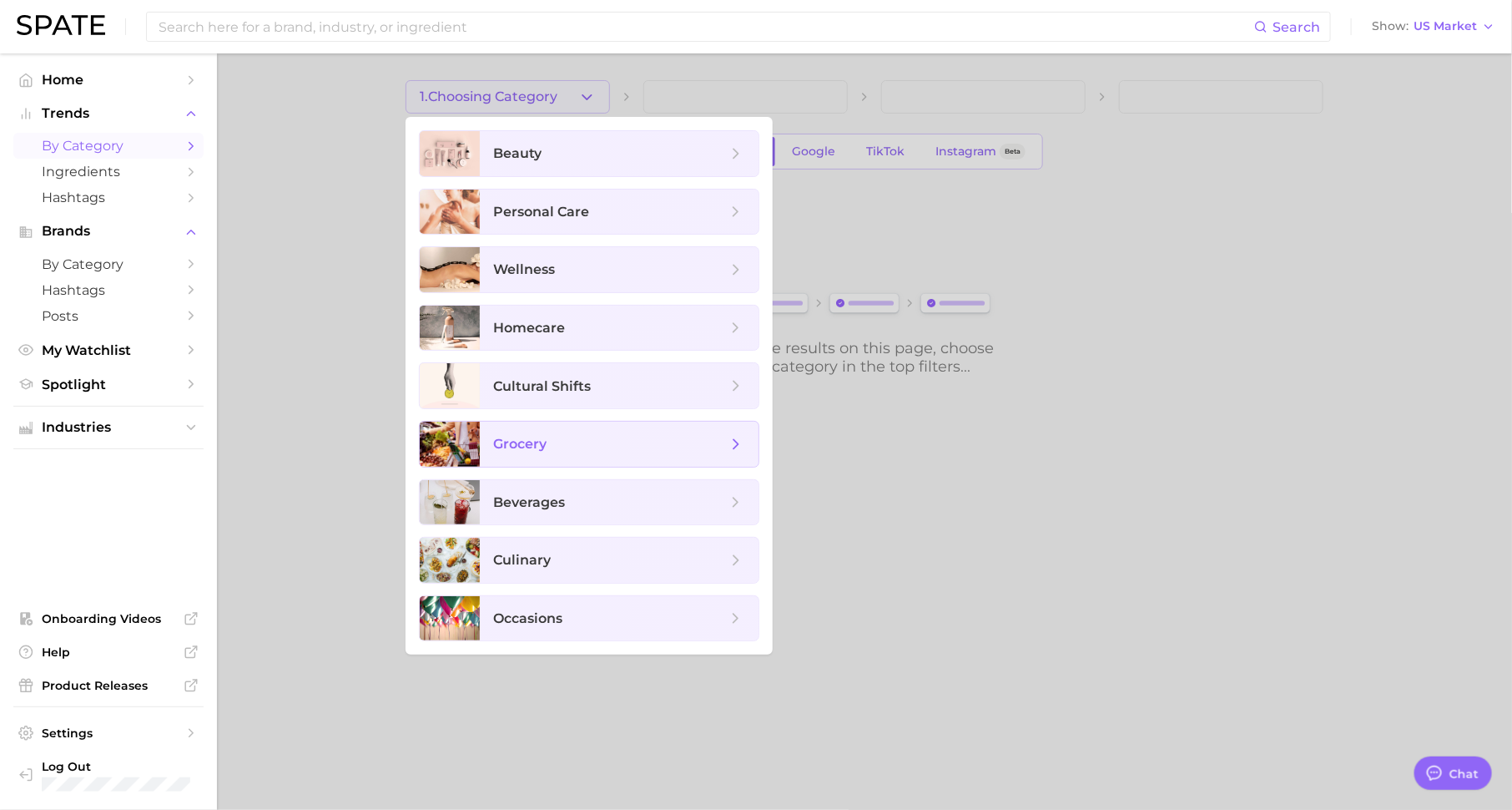
click at [573, 457] on span "grocery" at bounding box center [619, 444] width 278 height 45
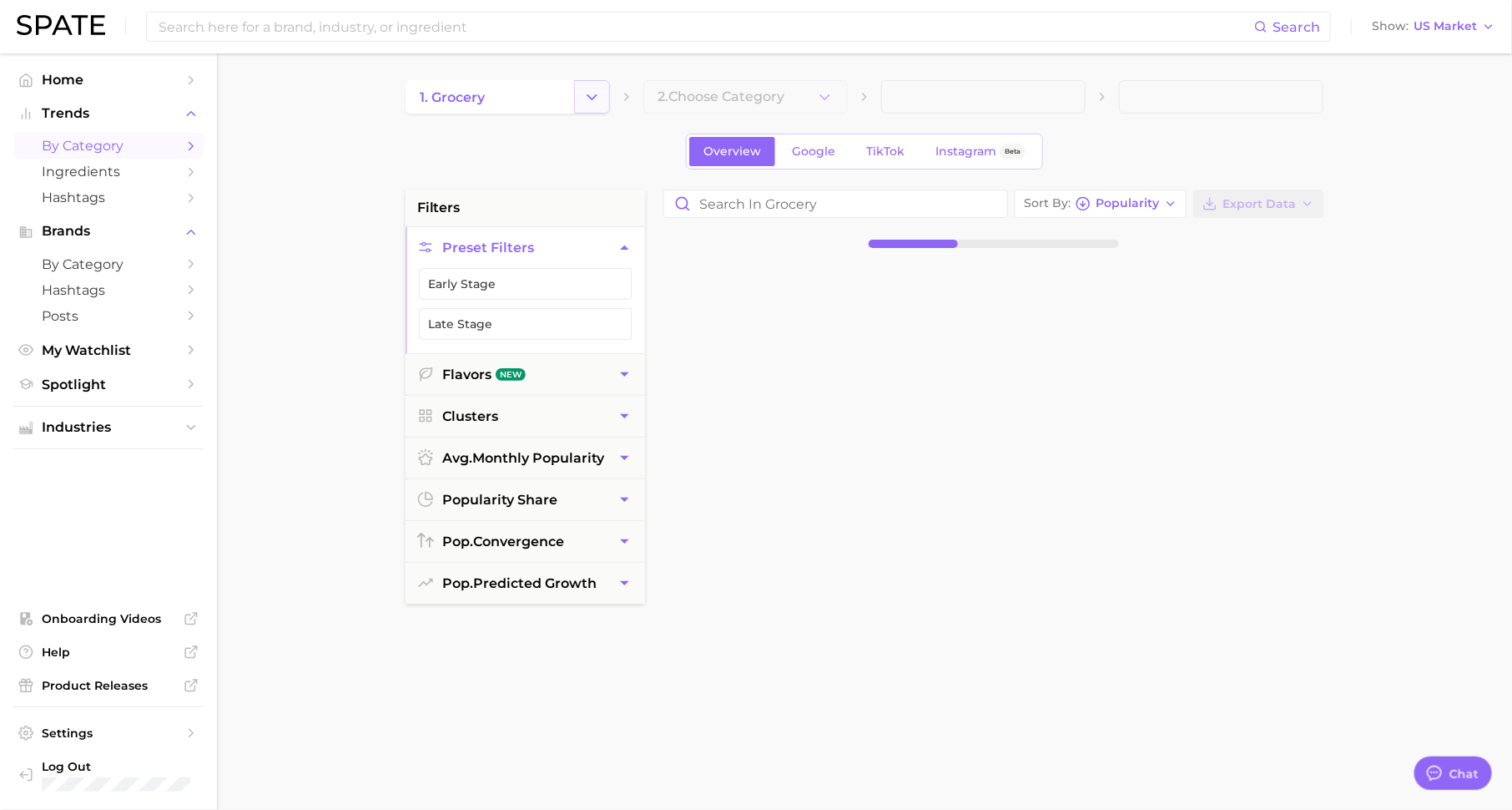
click at [598, 98] on icon "Change Category" at bounding box center [591, 97] width 18 height 18
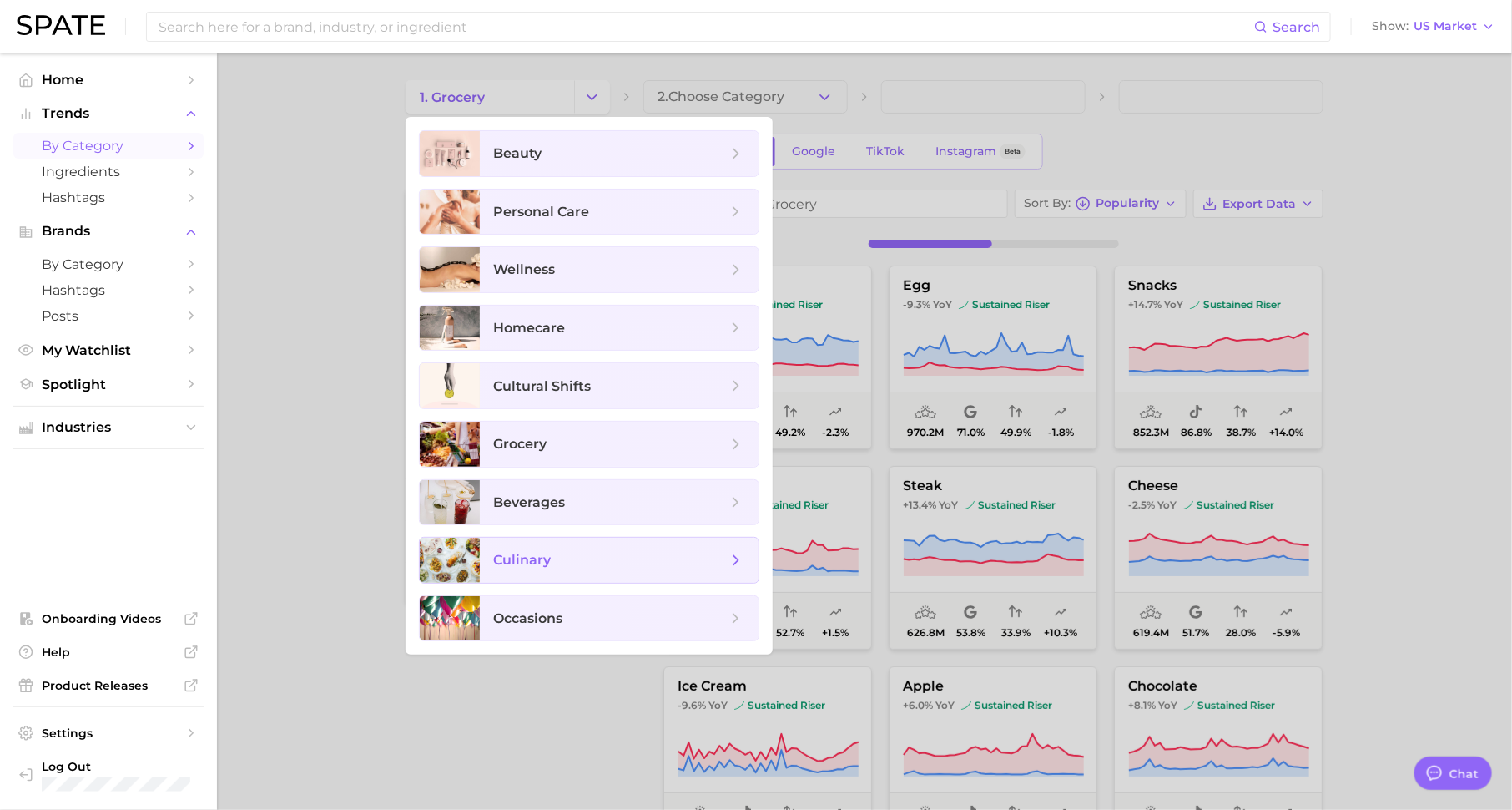
click at [587, 562] on span "culinary" at bounding box center [610, 560] width 233 height 18
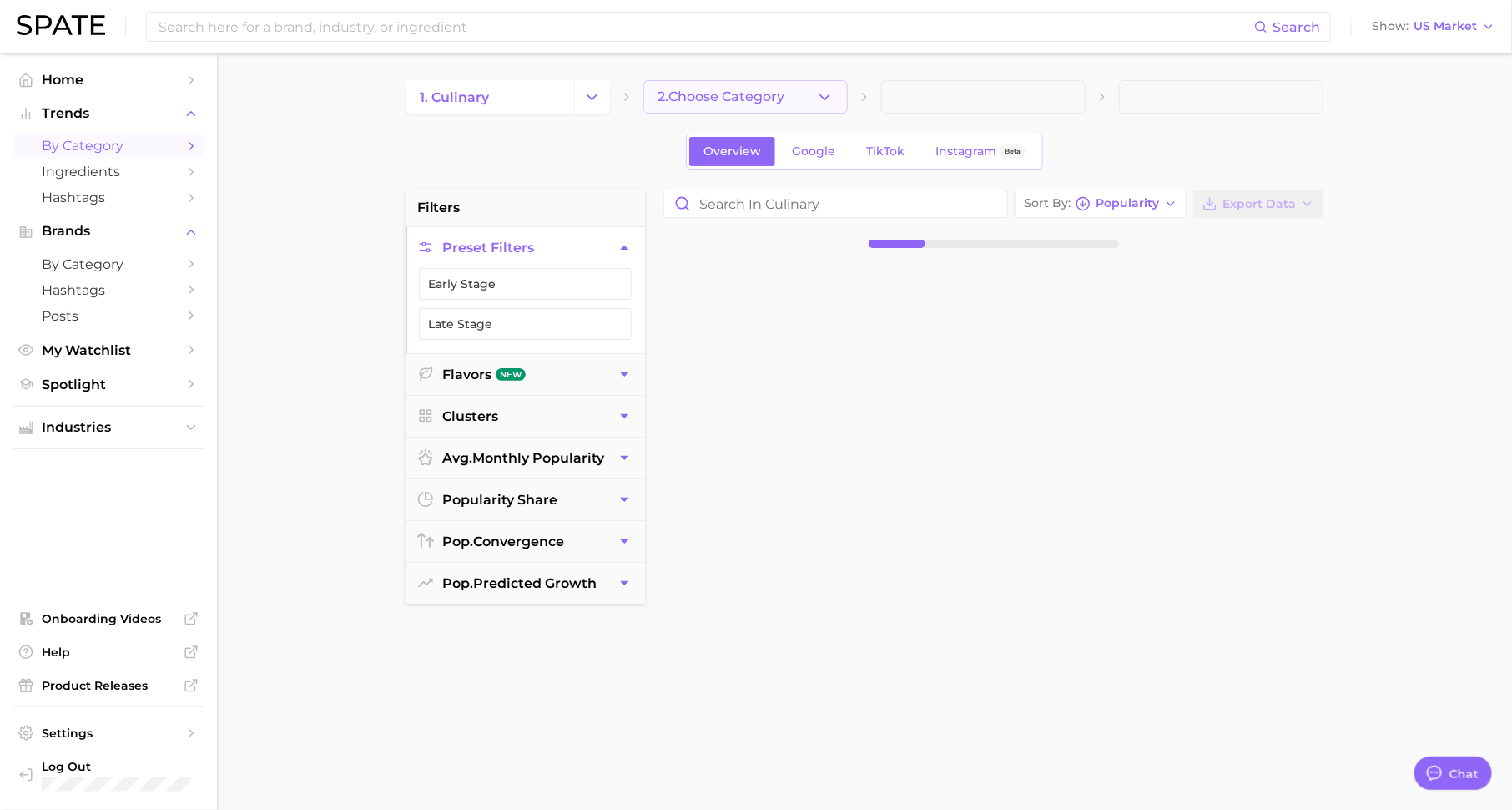
click at [815, 97] on button "2. Choose Category" at bounding box center [745, 97] width 204 height 33
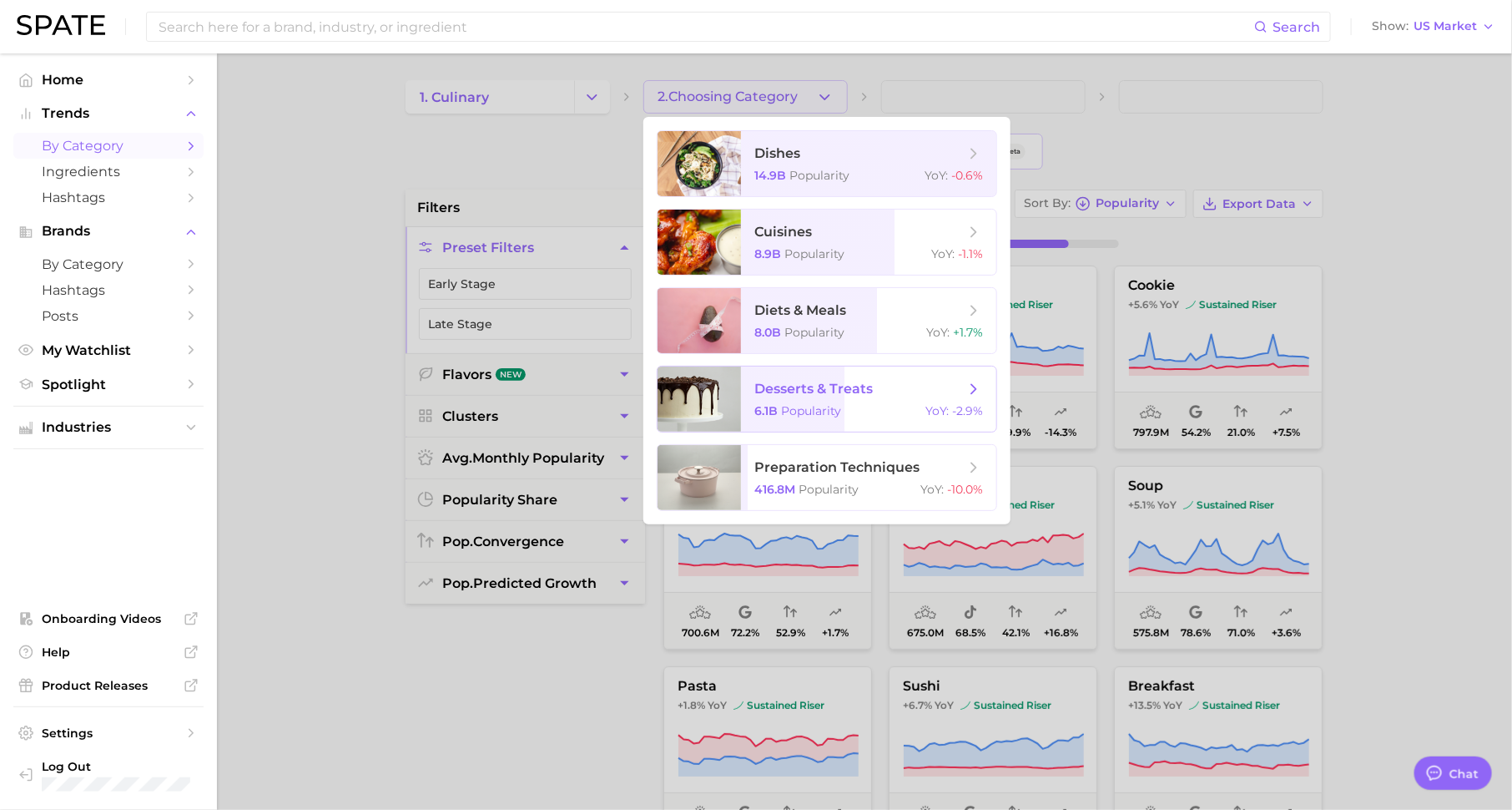
click at [821, 397] on span "desserts & treats" at bounding box center [859, 389] width 210 height 18
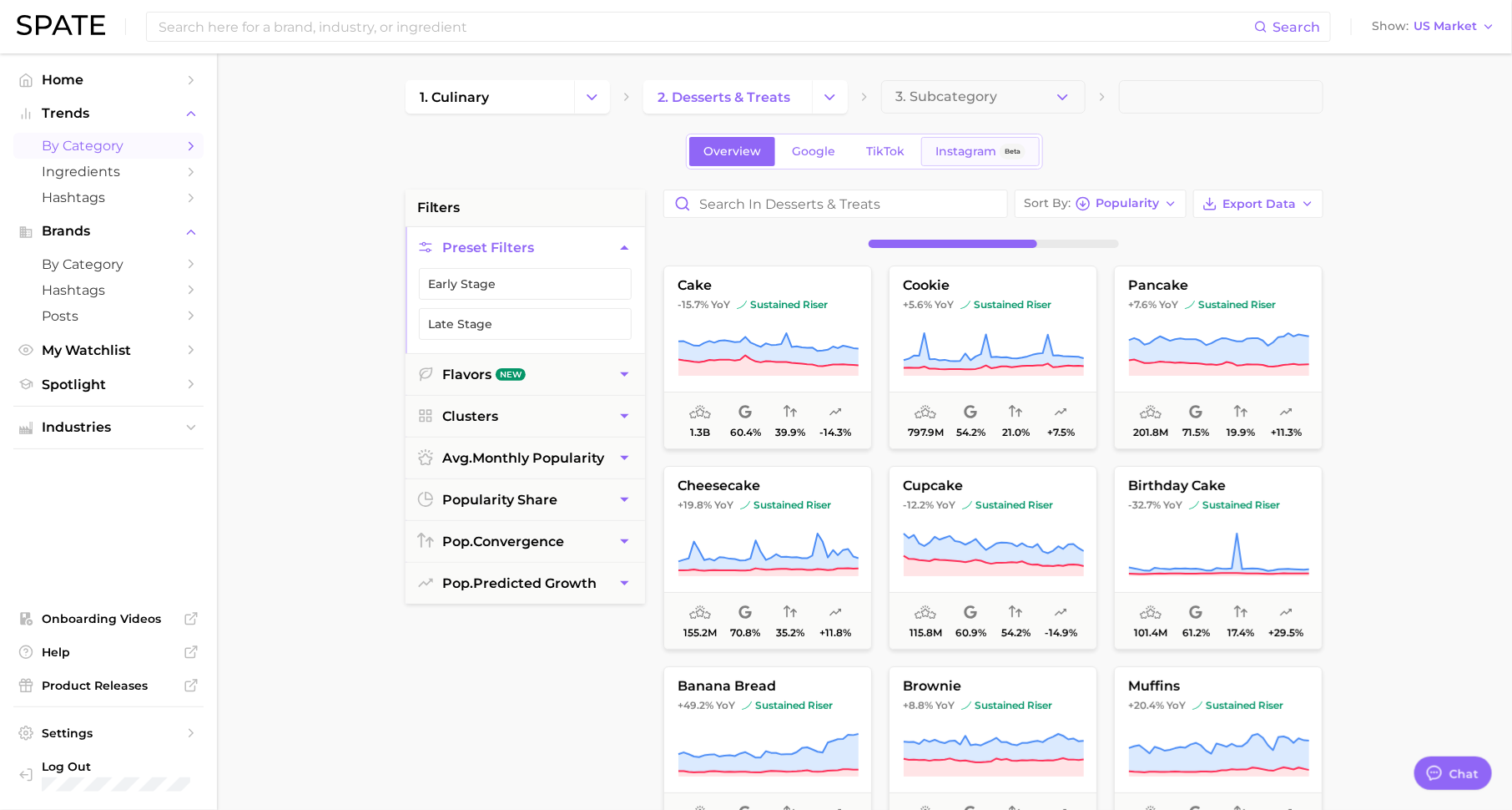
click at [953, 154] on span "Instagram" at bounding box center [965, 151] width 61 height 14
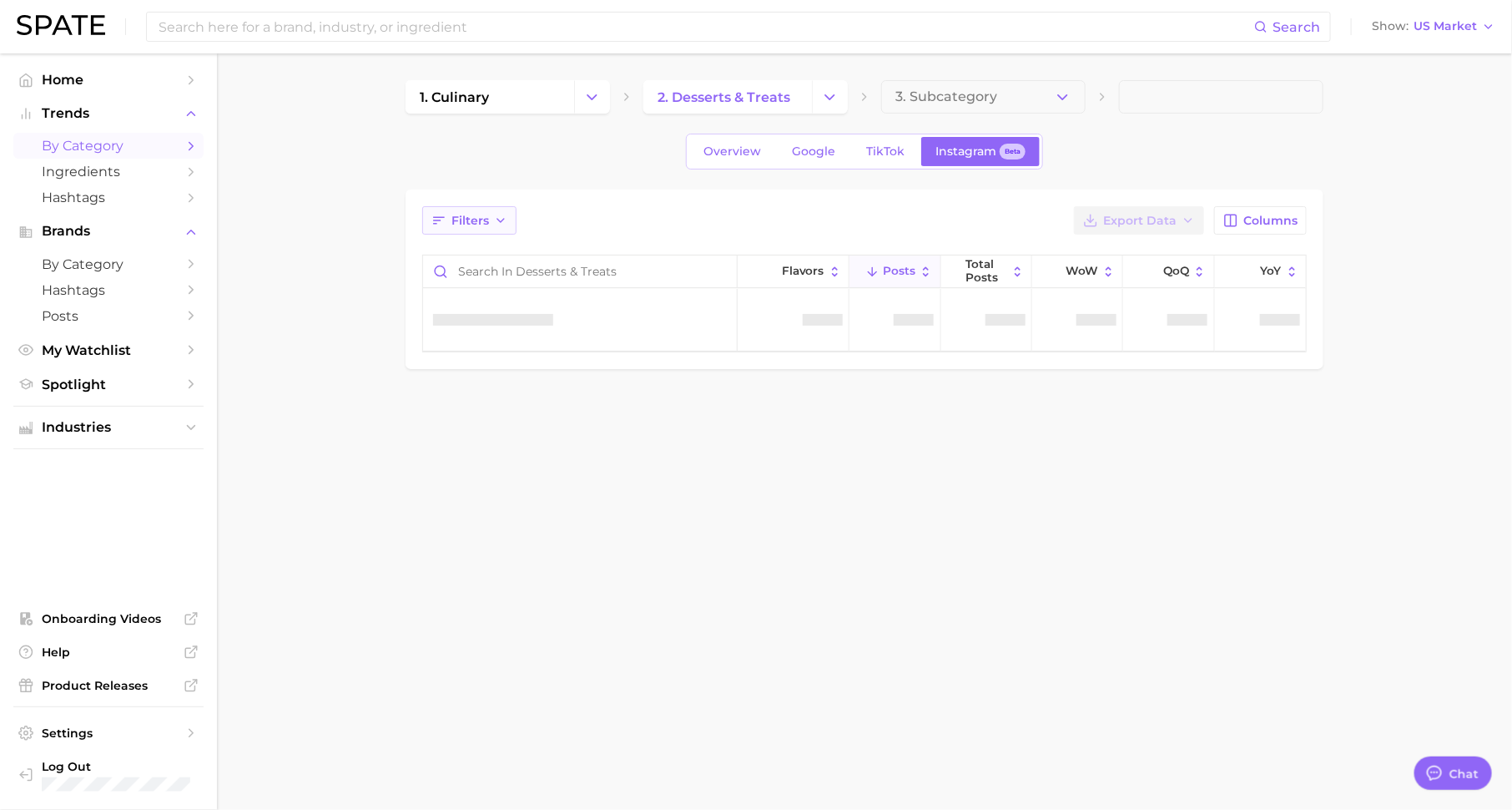
click at [494, 221] on icon "button" at bounding box center [501, 220] width 13 height 13
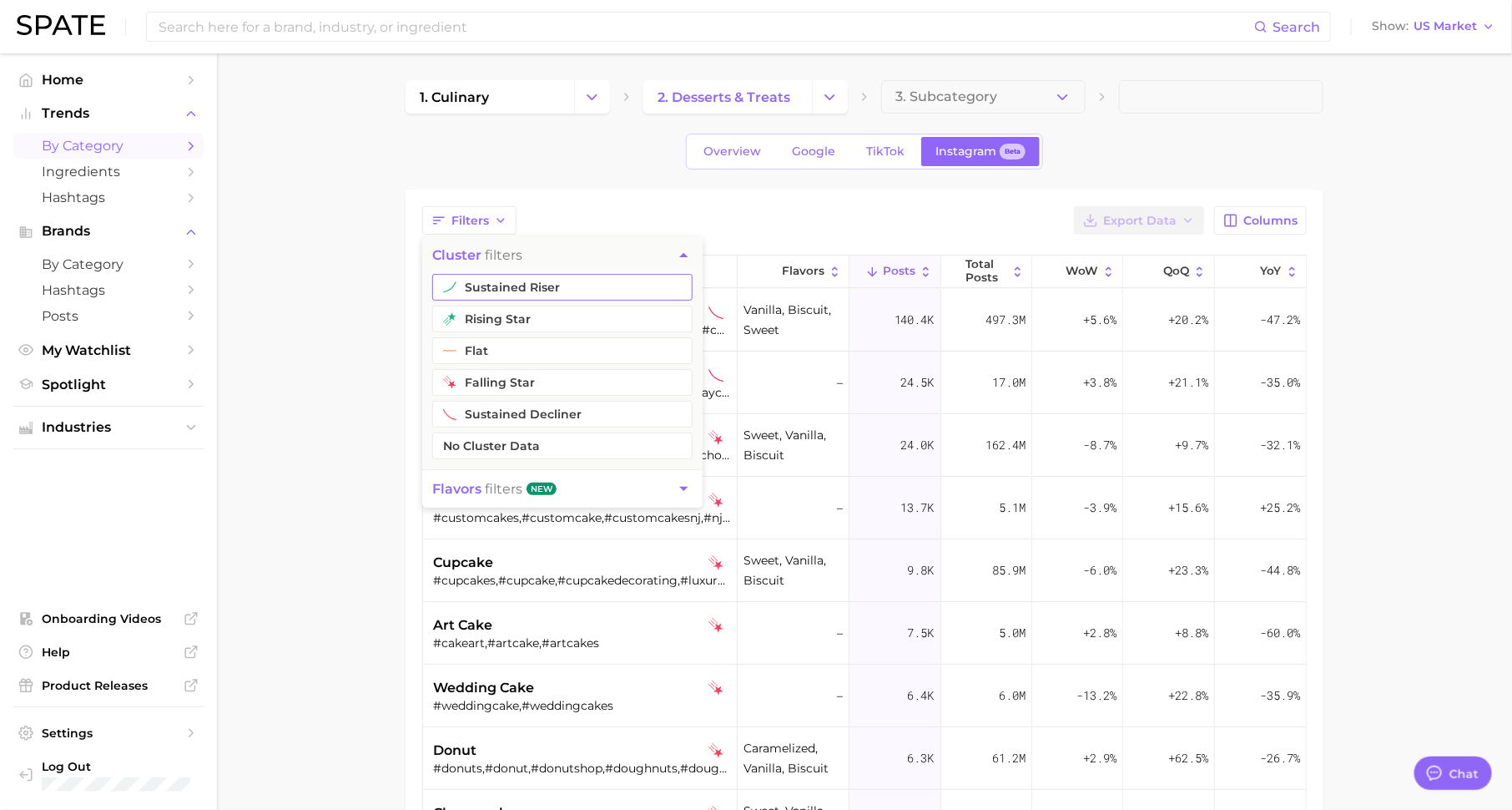
type textarea "x"
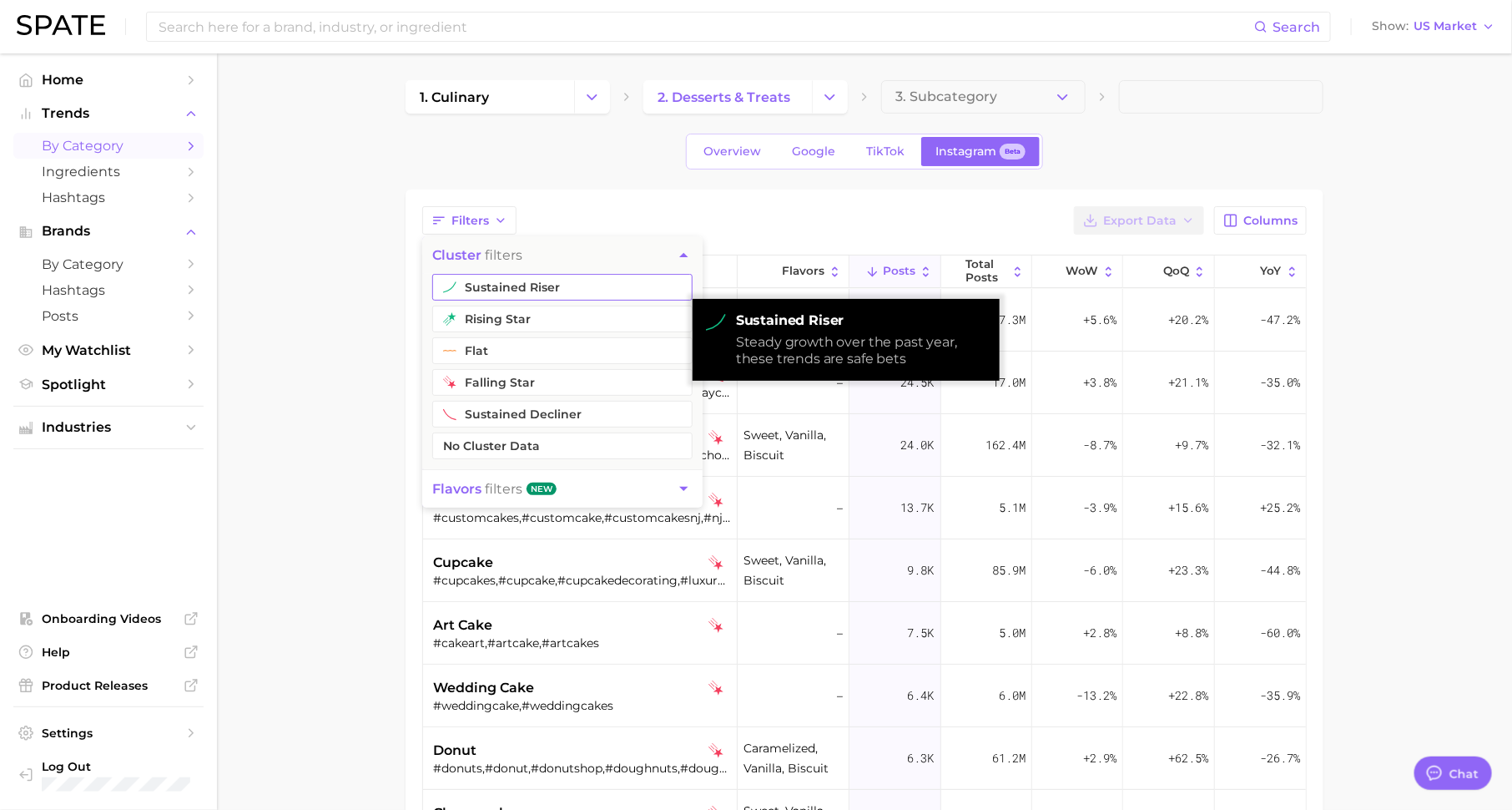
click at [511, 286] on button "sustained riser" at bounding box center [562, 287] width 260 height 27
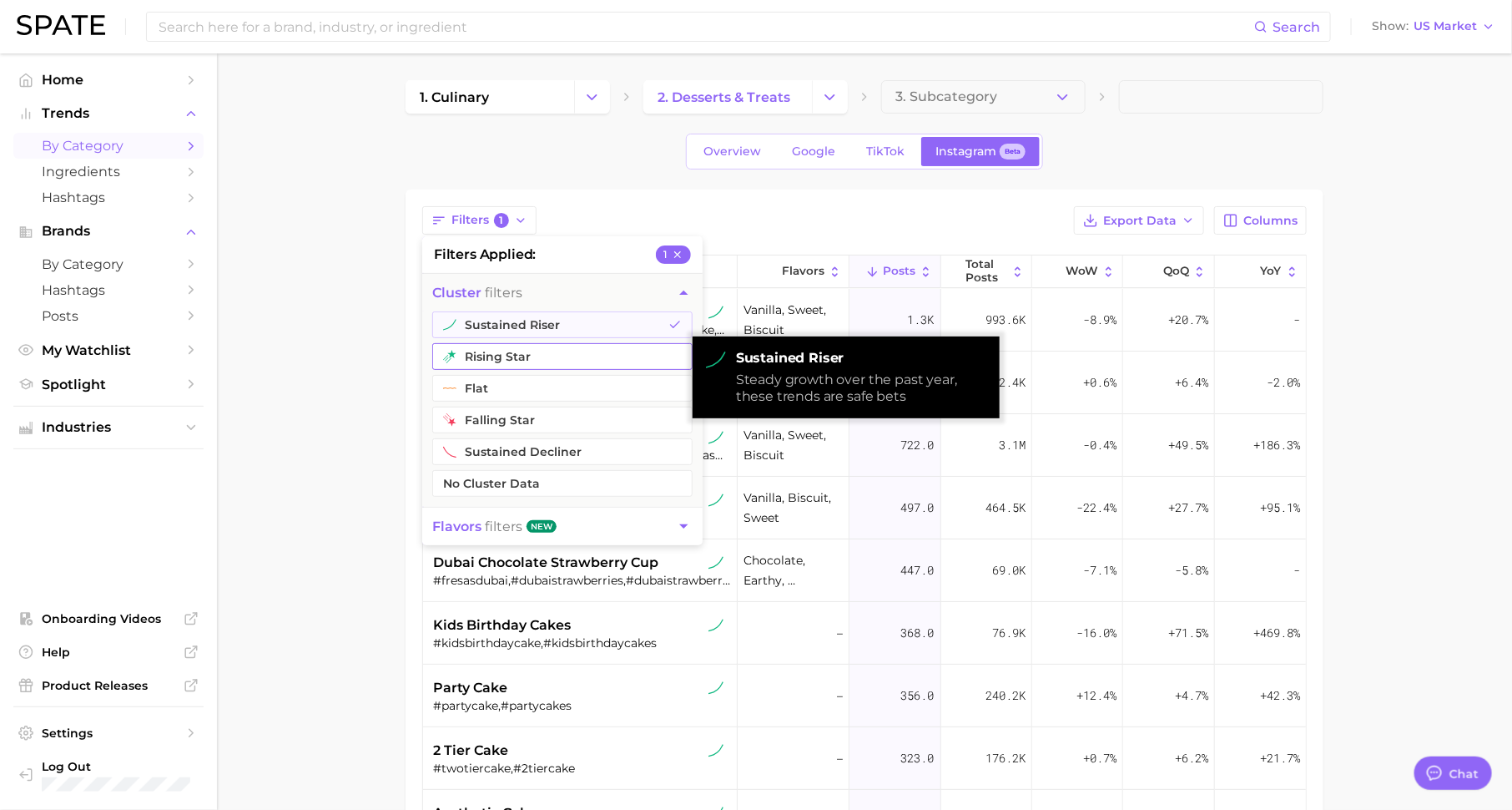
click at [515, 364] on button "rising star" at bounding box center [562, 356] width 260 height 27
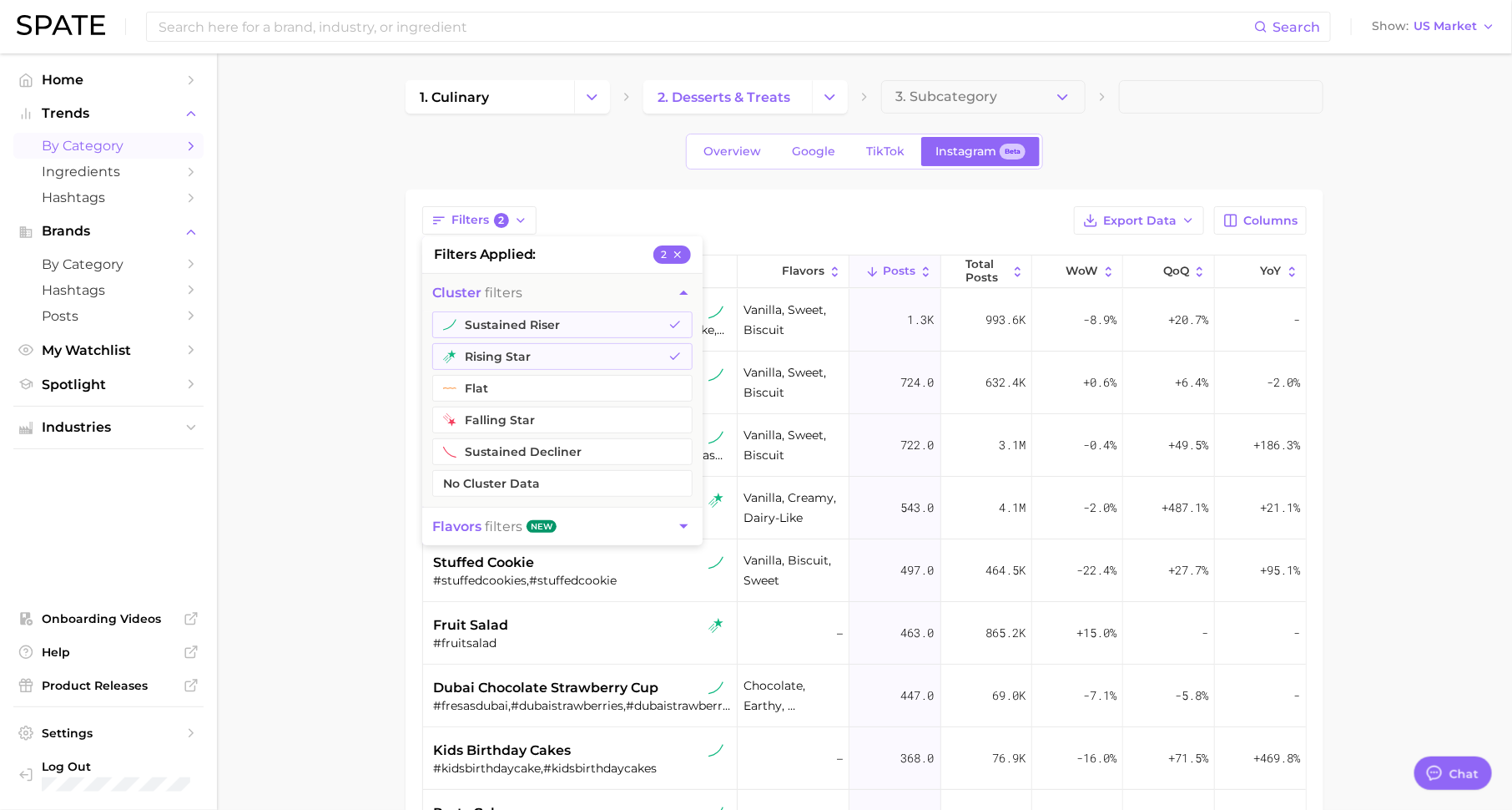
click at [646, 189] on div "Filters 2 filters applied 2 cluster filters sustained riser rising star flat fa…" at bounding box center [864, 634] width 917 height 891
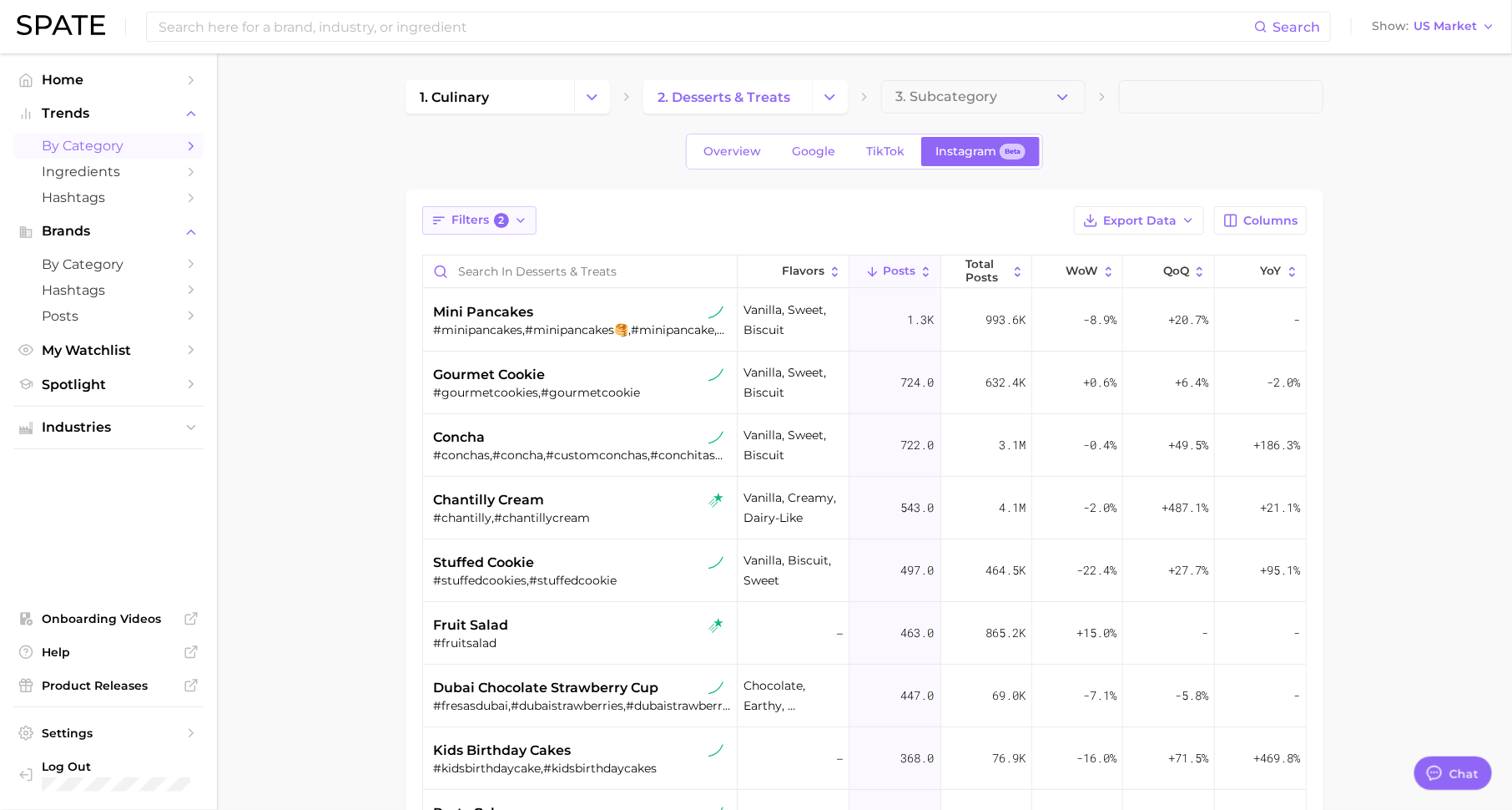
click at [493, 221] on span "Filters 2" at bounding box center [480, 220] width 58 height 15
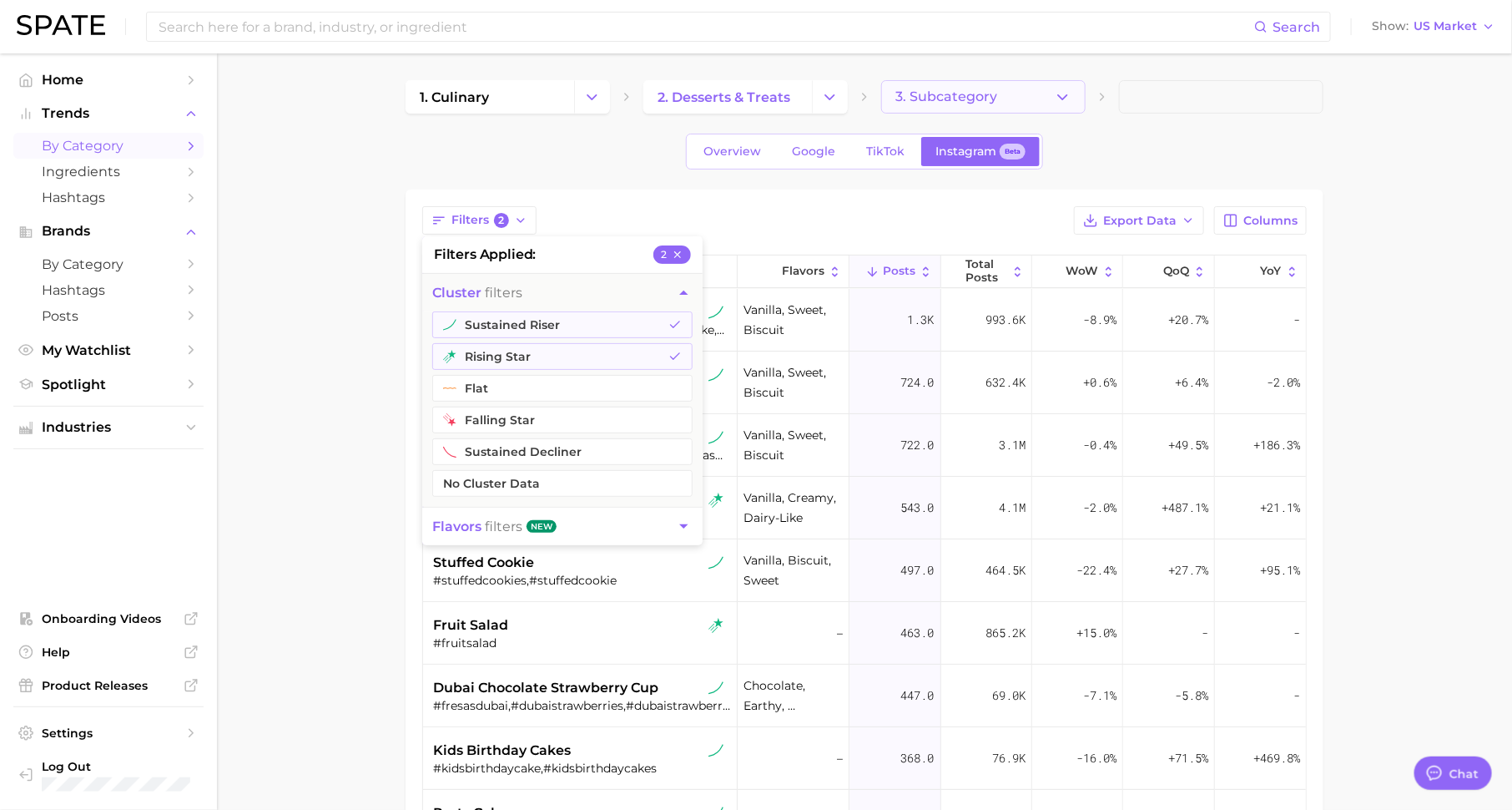
click at [971, 90] on span "3. Subcategory" at bounding box center [946, 97] width 102 height 15
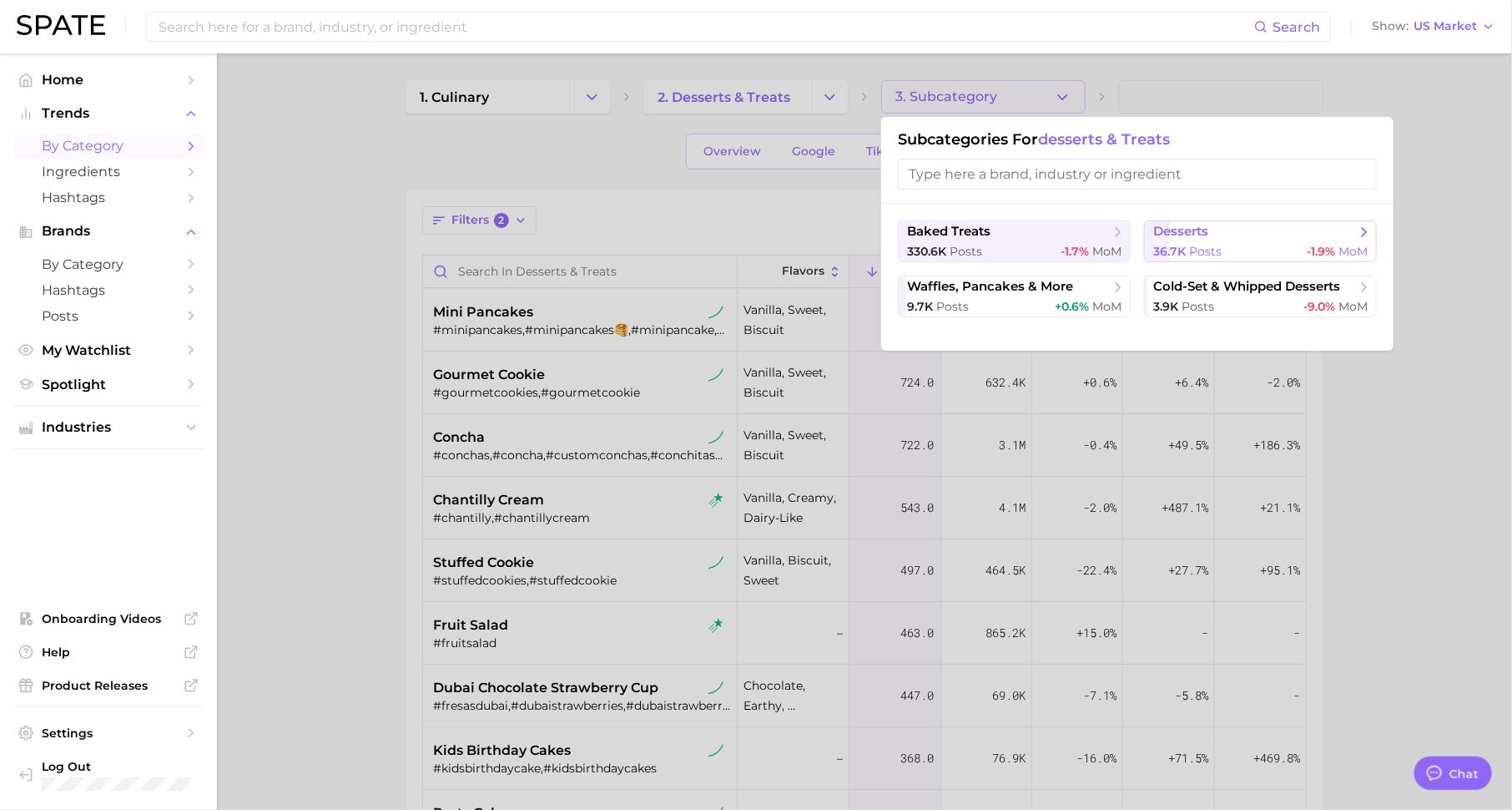
click at [1199, 239] on button "desserts 36.7k Posts -1.9% MoM" at bounding box center [1260, 241] width 232 height 42
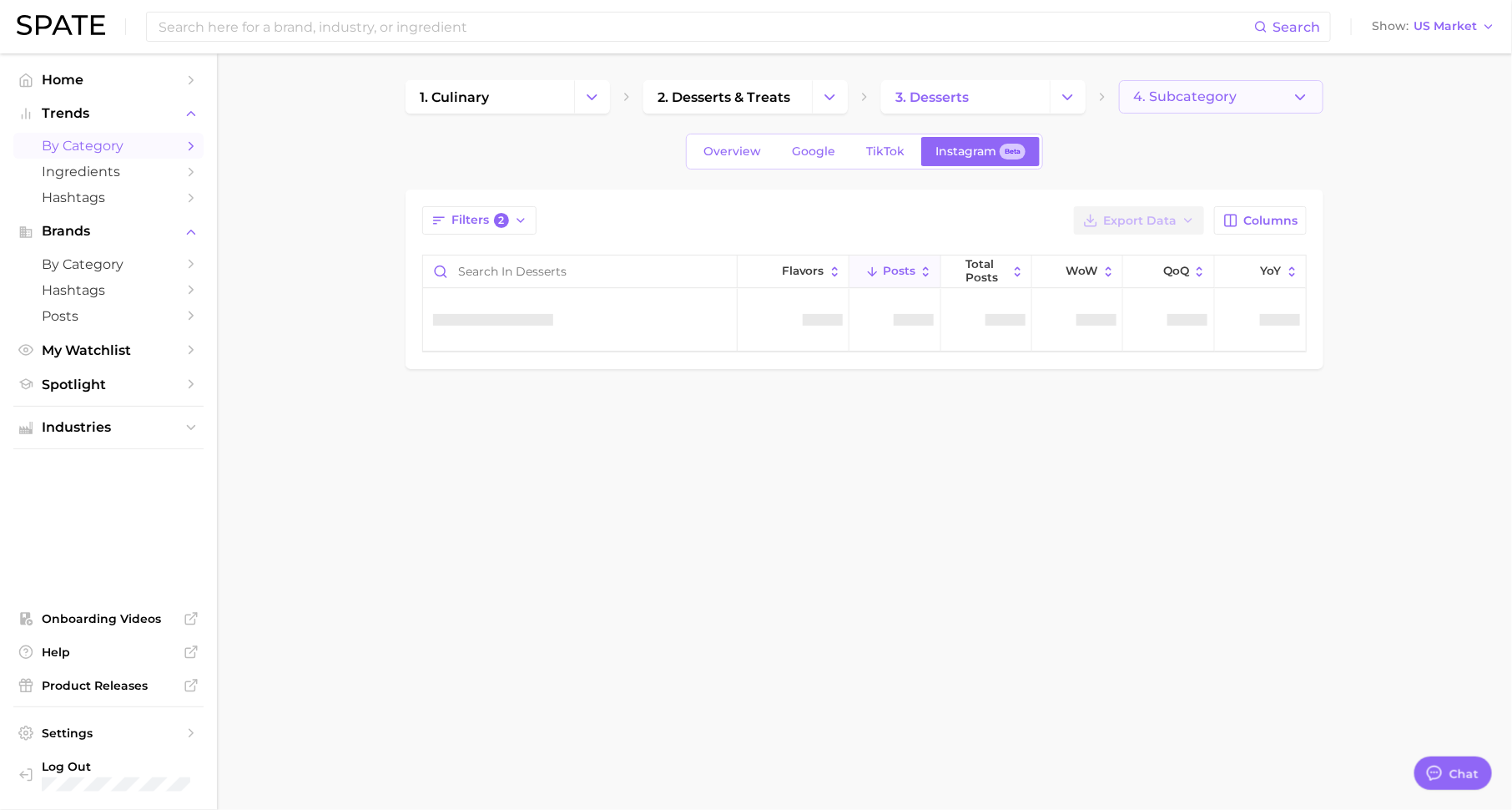
click at [1153, 96] on span "4. Subcategory" at bounding box center [1185, 97] width 104 height 15
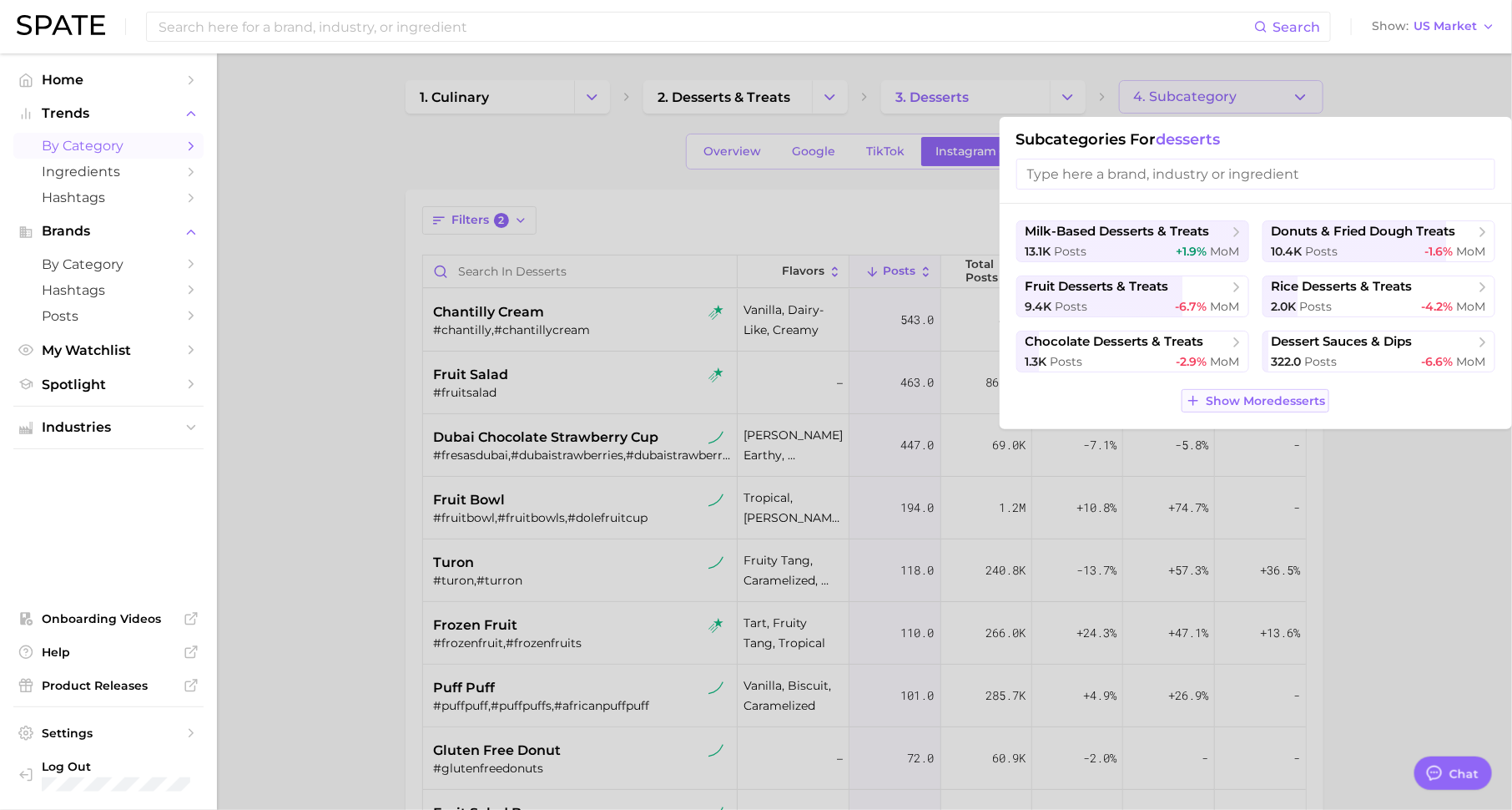
click at [1218, 401] on span "Show More desserts" at bounding box center [1264, 401] width 120 height 14
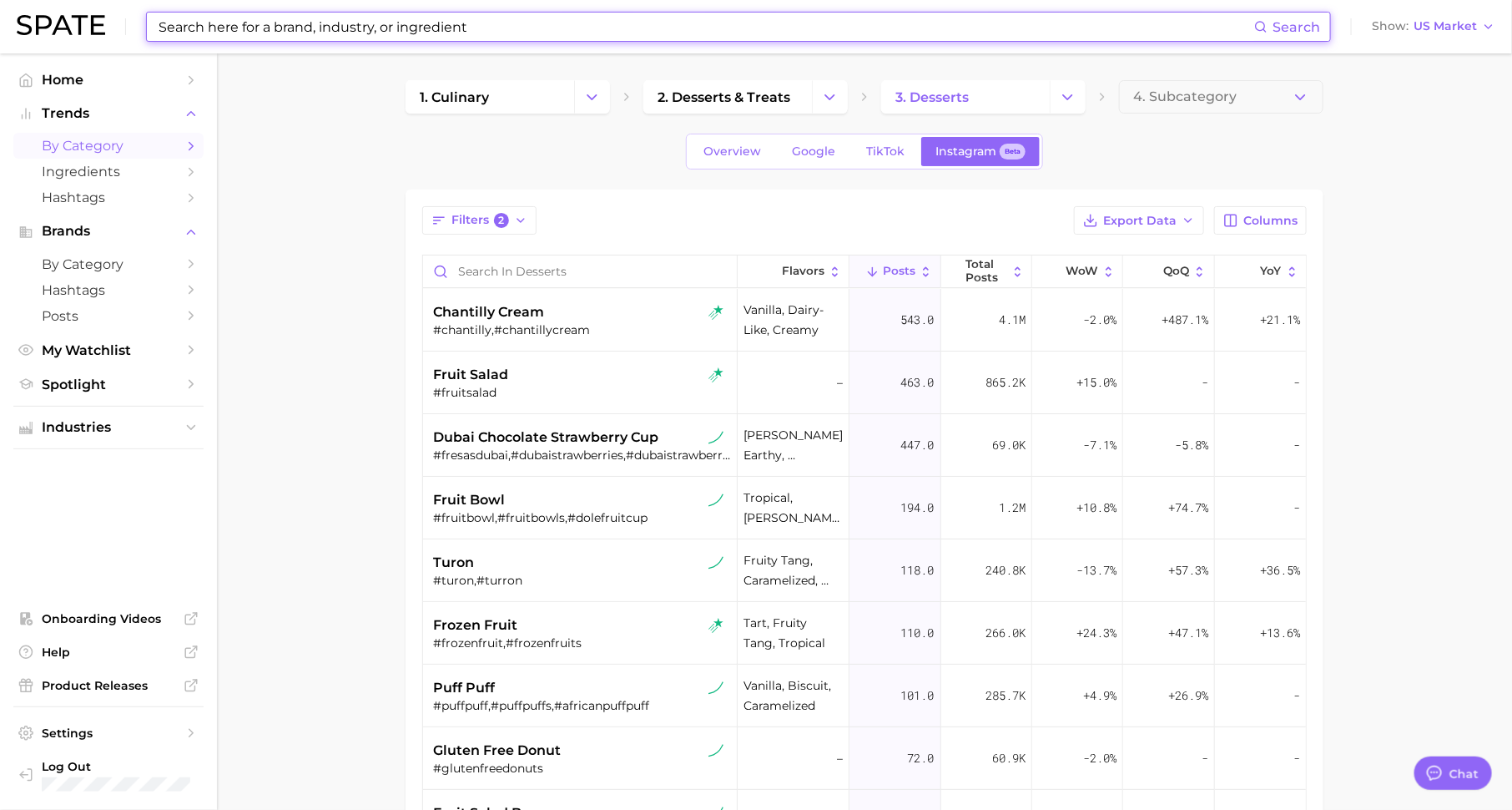
click at [489, 25] on input at bounding box center [706, 27] width 1097 height 28
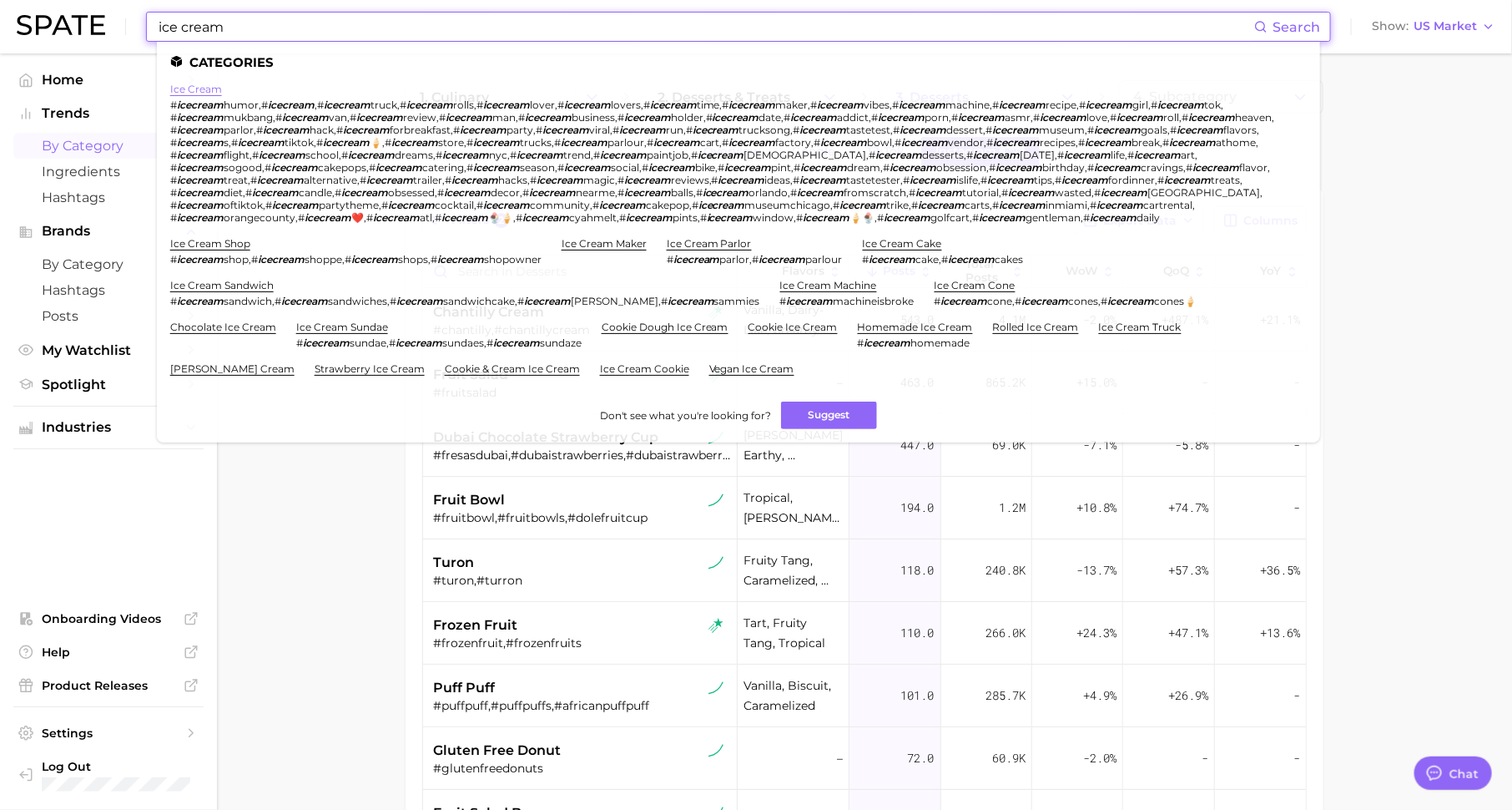
type input "ice cream"
click at [207, 88] on link "ice cream" at bounding box center [196, 89] width 52 height 13
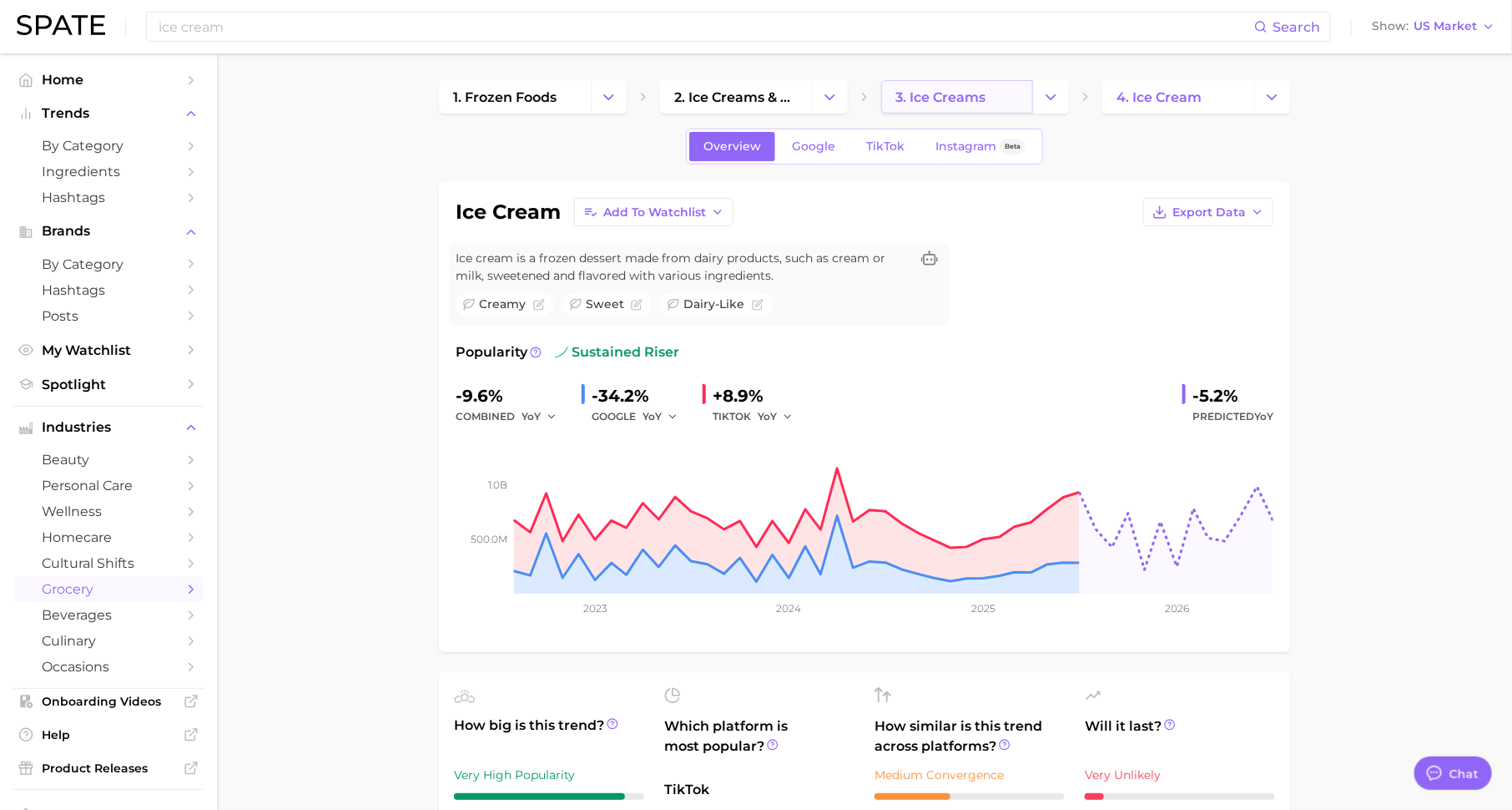
click at [961, 93] on span "3. ice creams" at bounding box center [940, 97] width 90 height 16
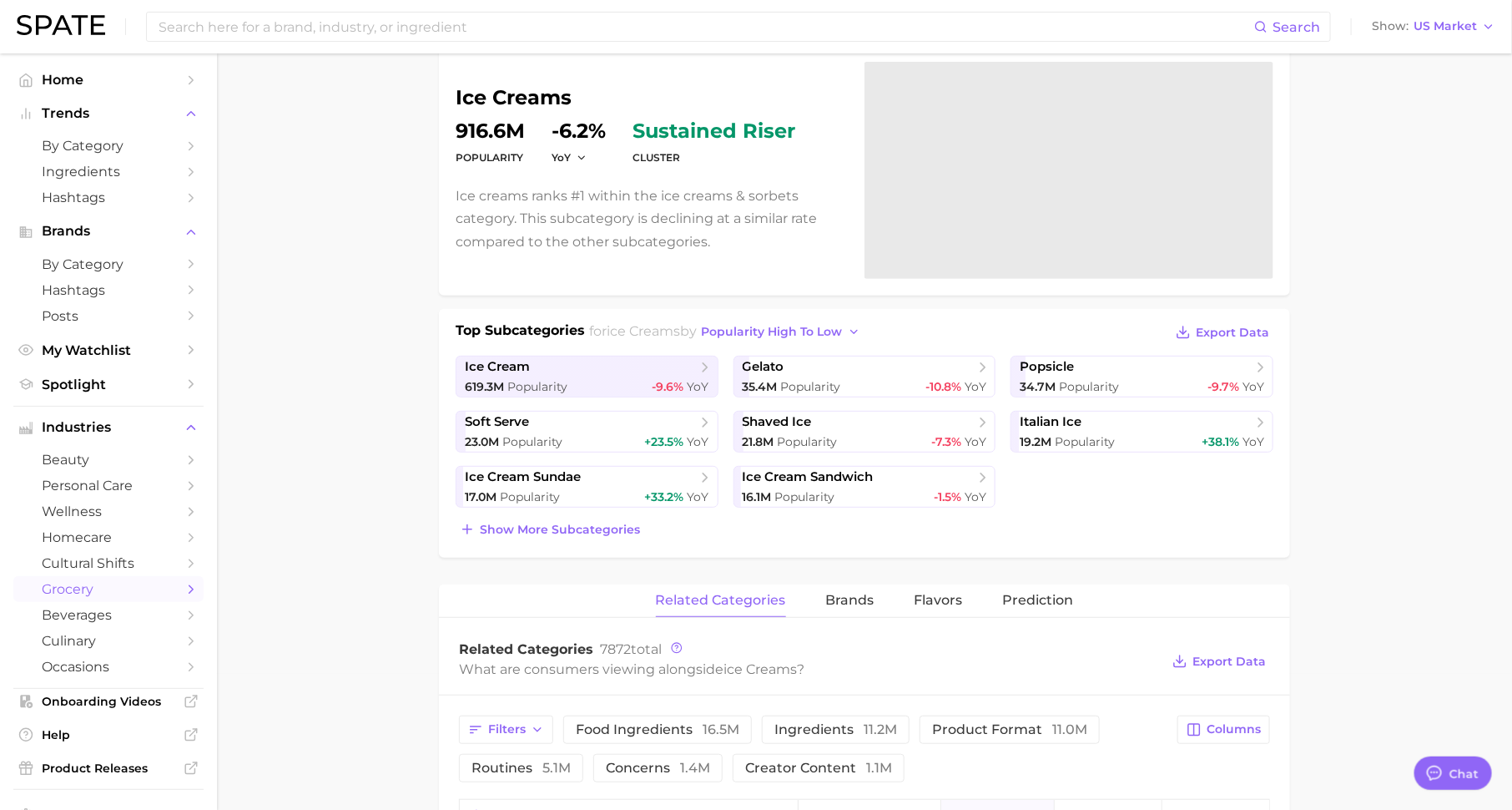
scroll to position [139, 0]
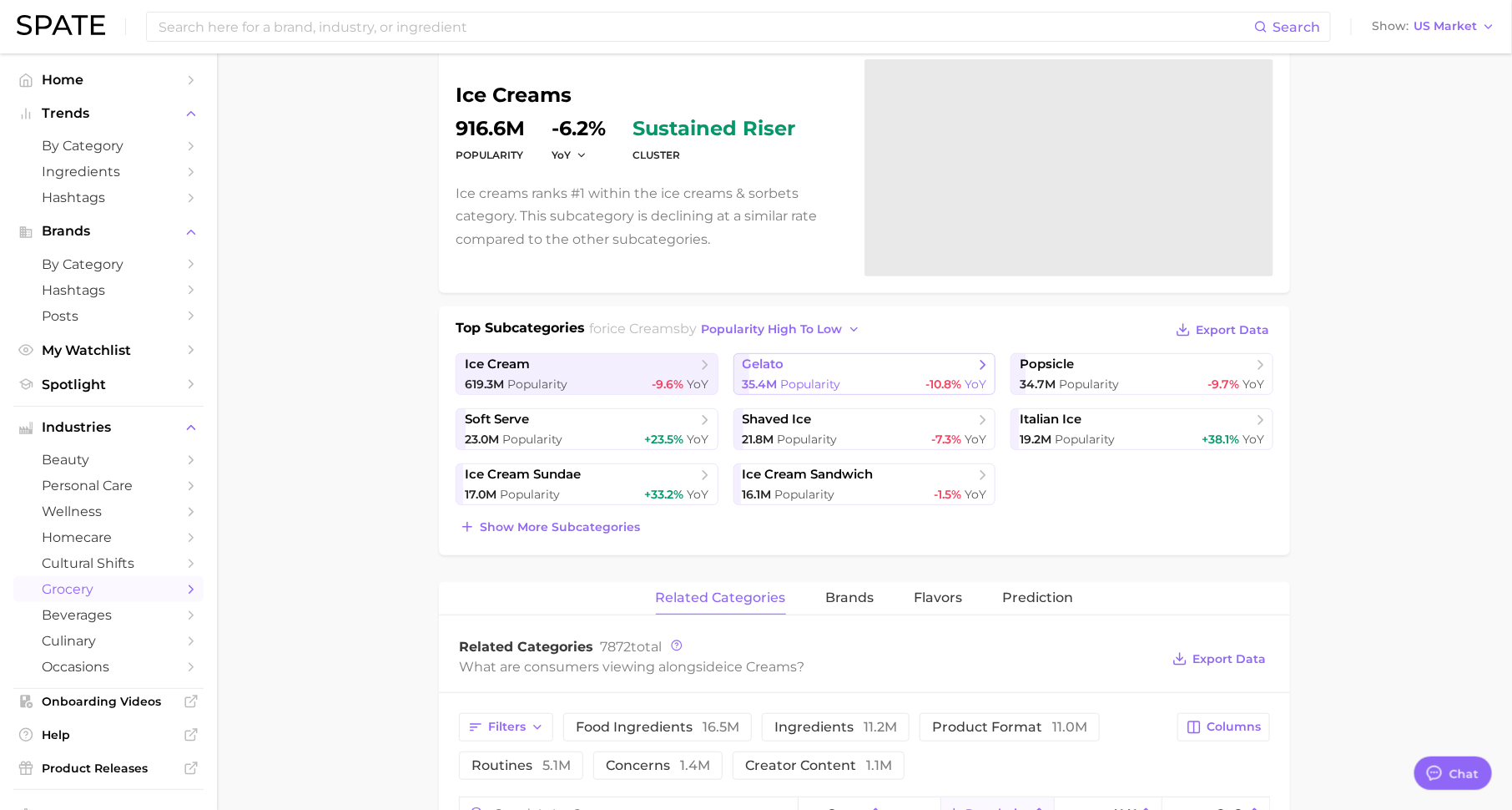
click at [774, 365] on span "gelato" at bounding box center [764, 364] width 42 height 16
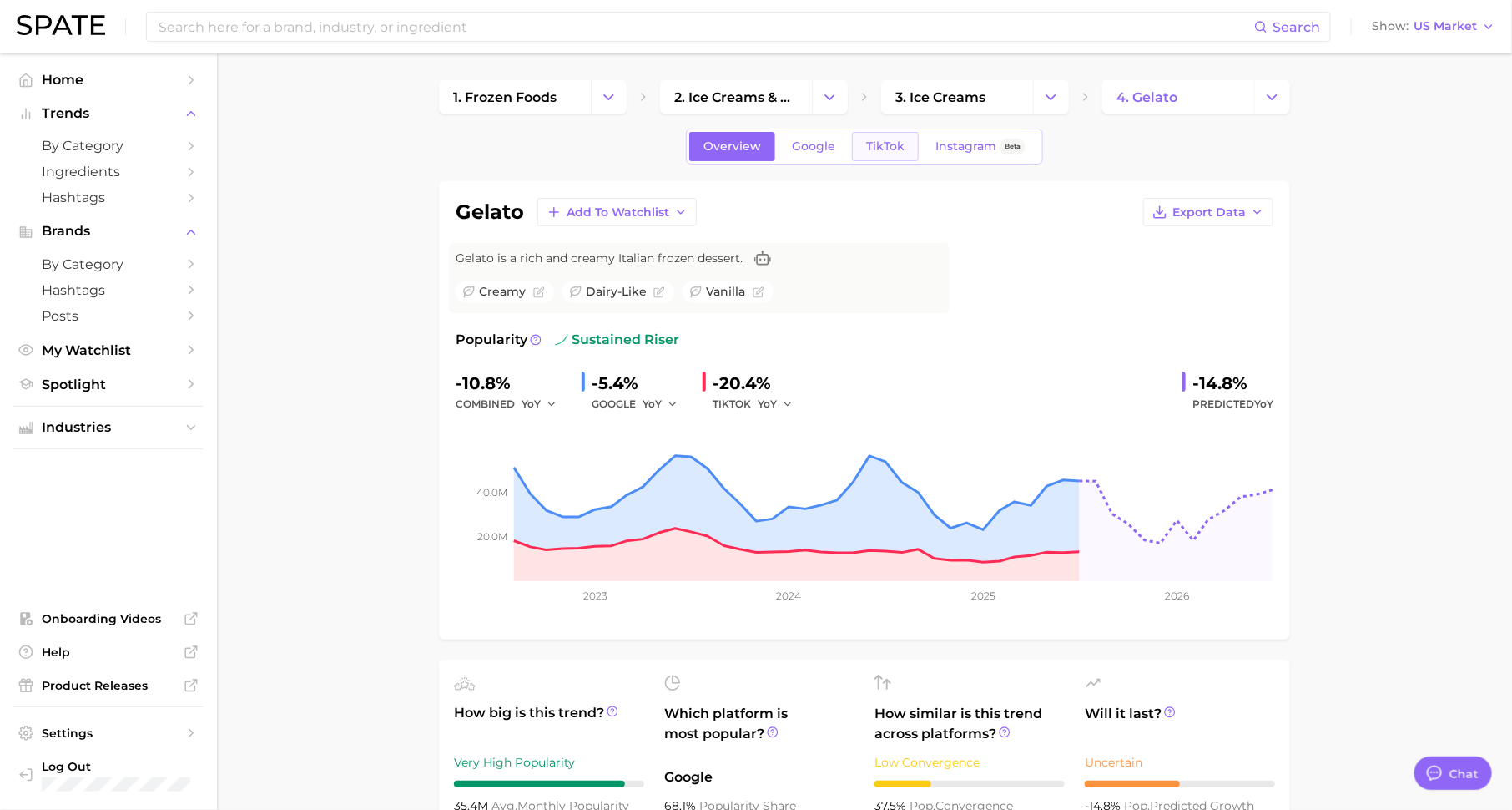
click at [885, 143] on span "TikTok" at bounding box center [885, 146] width 38 height 14
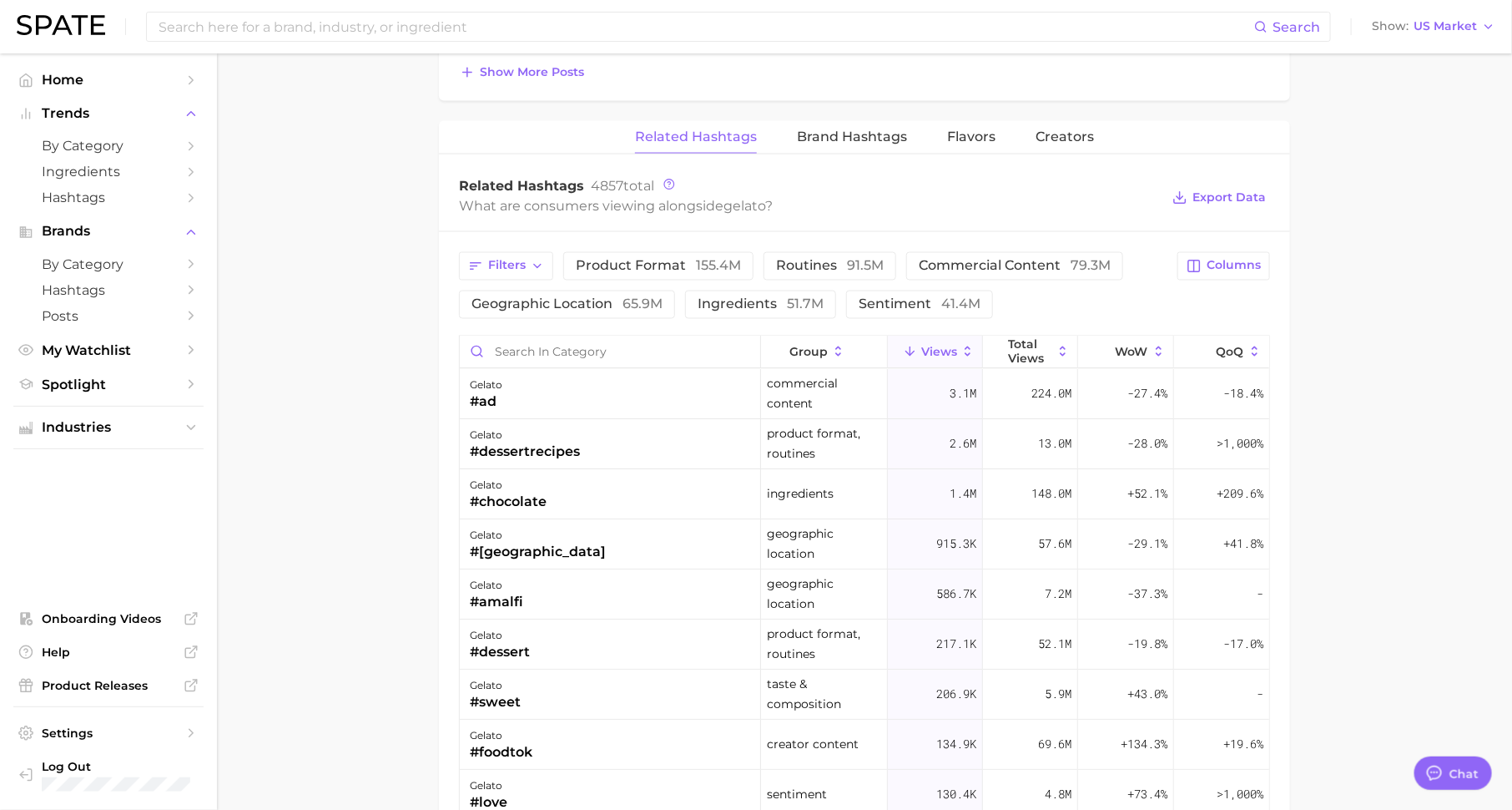
scroll to position [1286, 0]
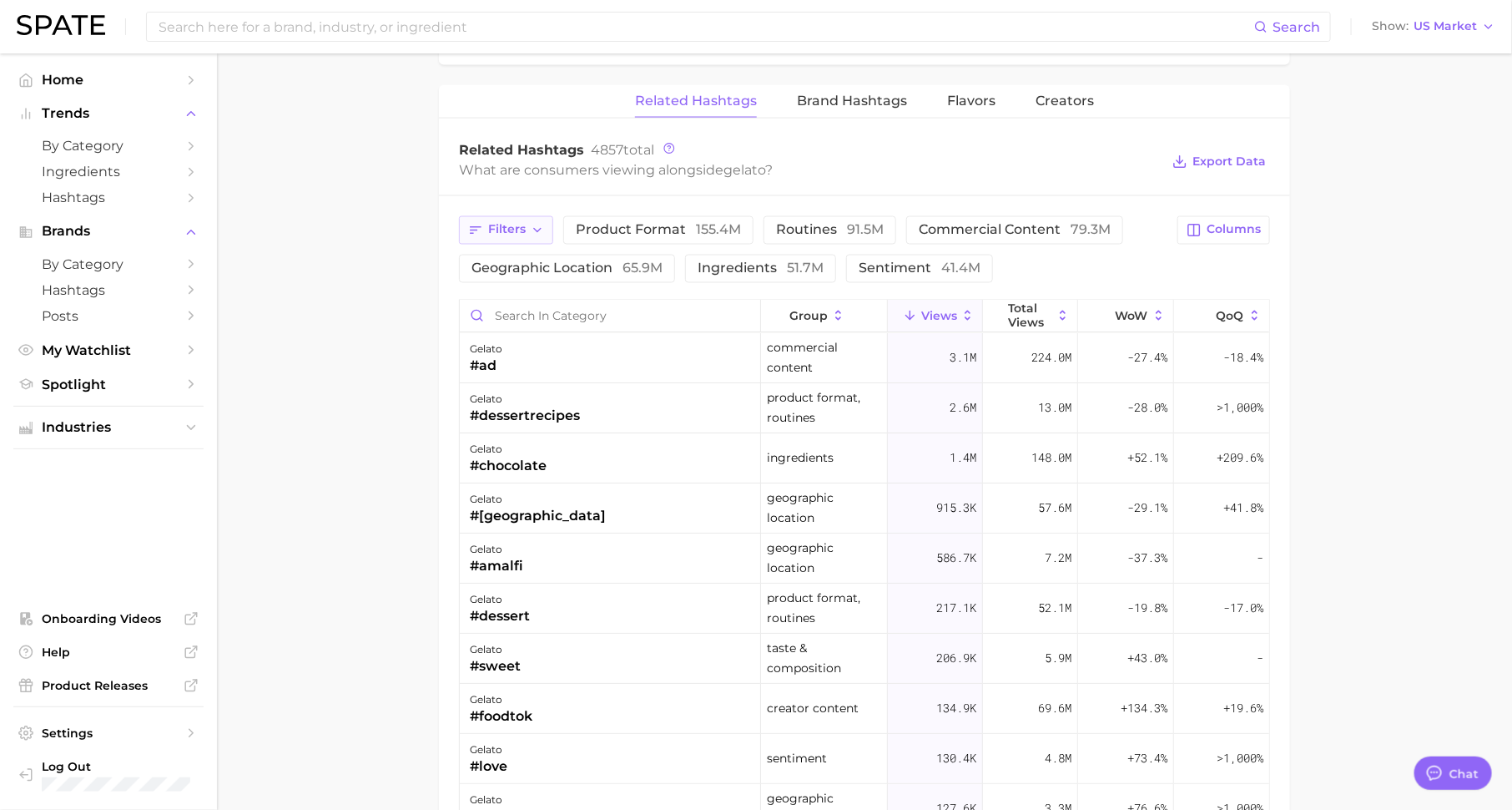
click at [501, 223] on span "Filters" at bounding box center [507, 229] width 38 height 14
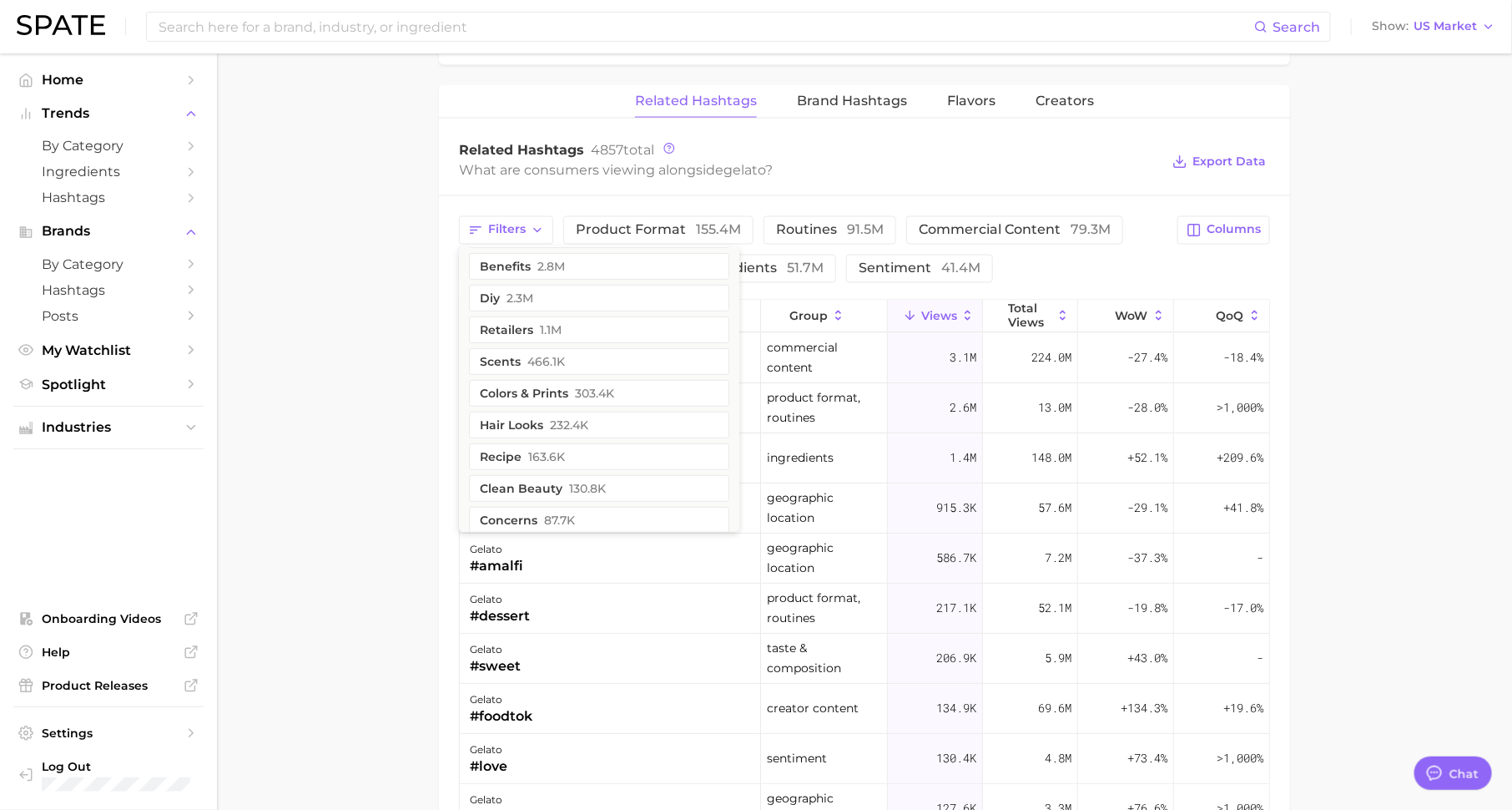
scroll to position [0, 0]
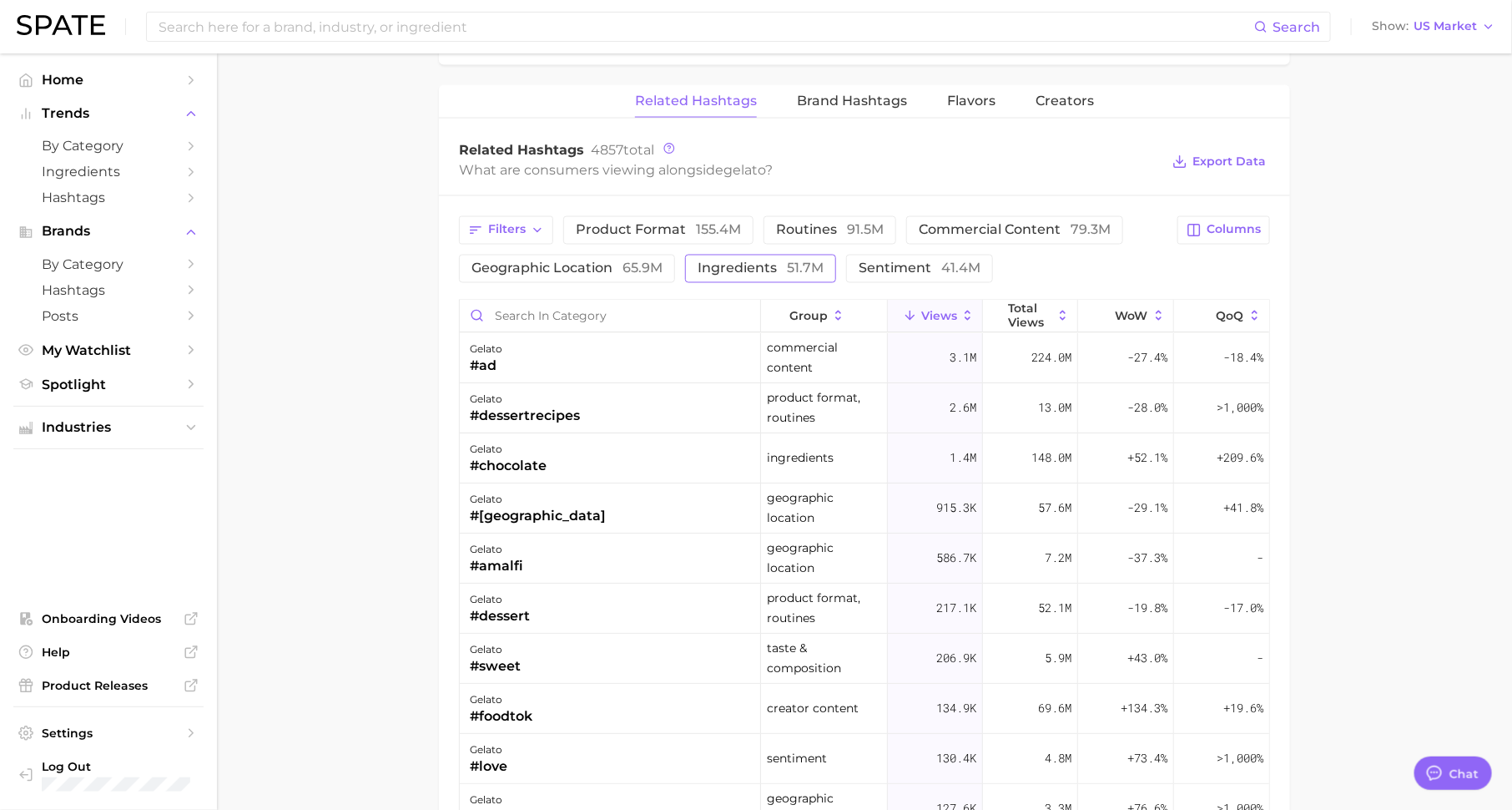
click at [781, 254] on button "ingredients 51.7m" at bounding box center [760, 269] width 151 height 28
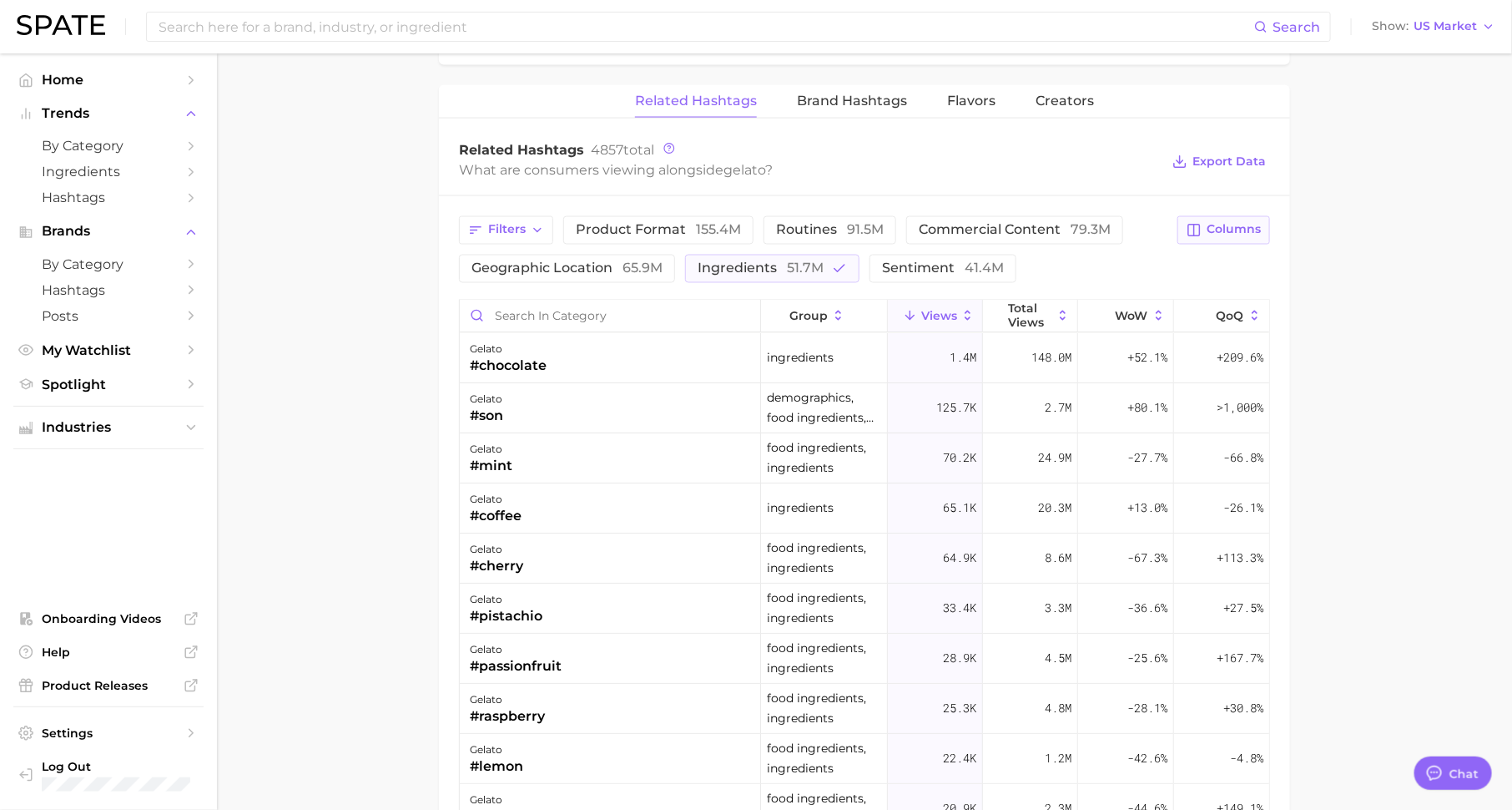
click at [1215, 223] on span "Columns" at bounding box center [1233, 229] width 54 height 14
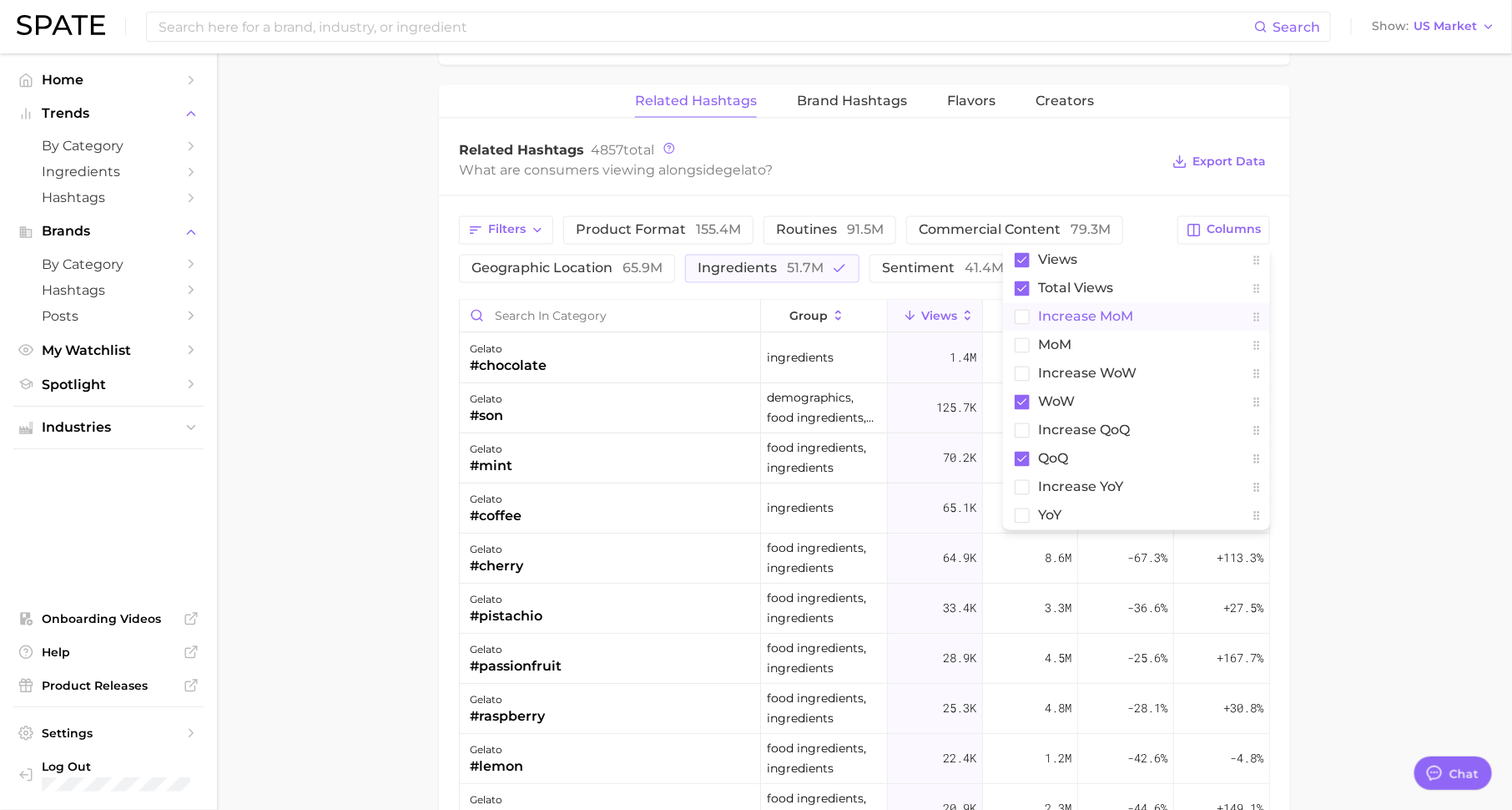
drag, startPoint x: 1131, startPoint y: 318, endPoint x: 1211, endPoint y: 317, distance: 80.0
click at [1131, 317] on button "increase MoM" at bounding box center [1136, 317] width 267 height 28
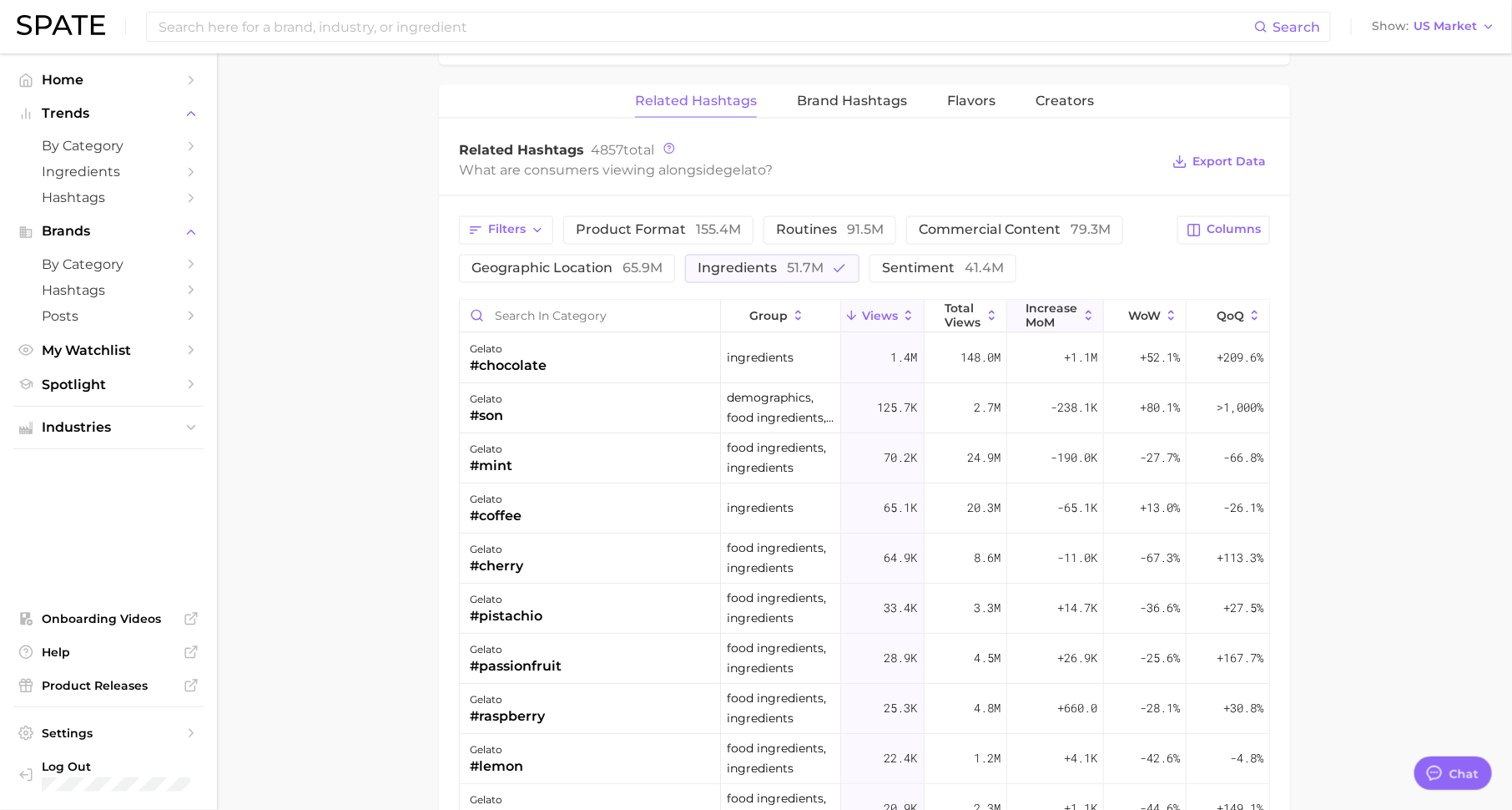
click at [1057, 320] on span "increase MoM" at bounding box center [1052, 315] width 52 height 27
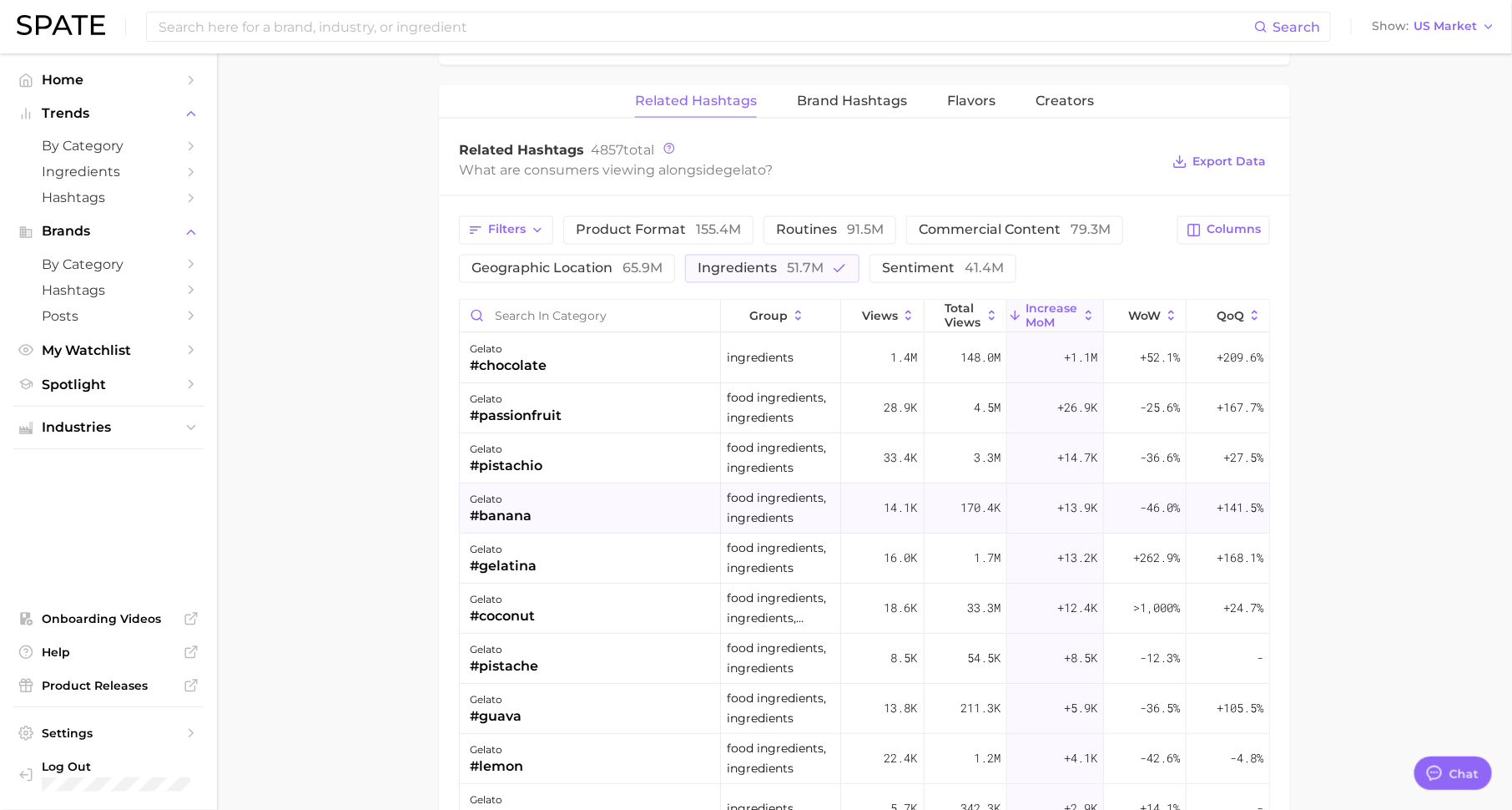
click at [1063, 499] on span "+13.9k" at bounding box center [1077, 509] width 40 height 20
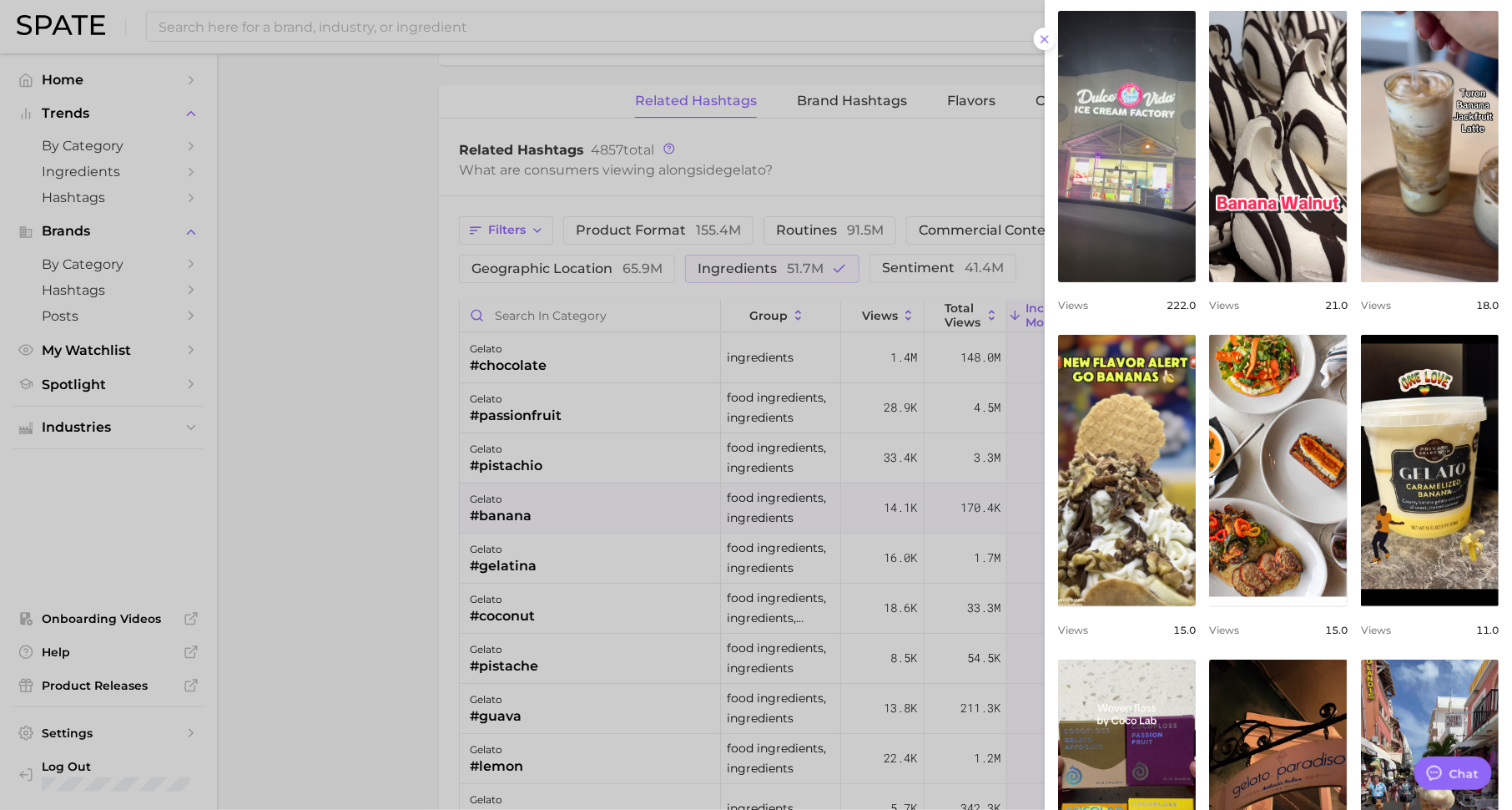
scroll to position [309, 0]
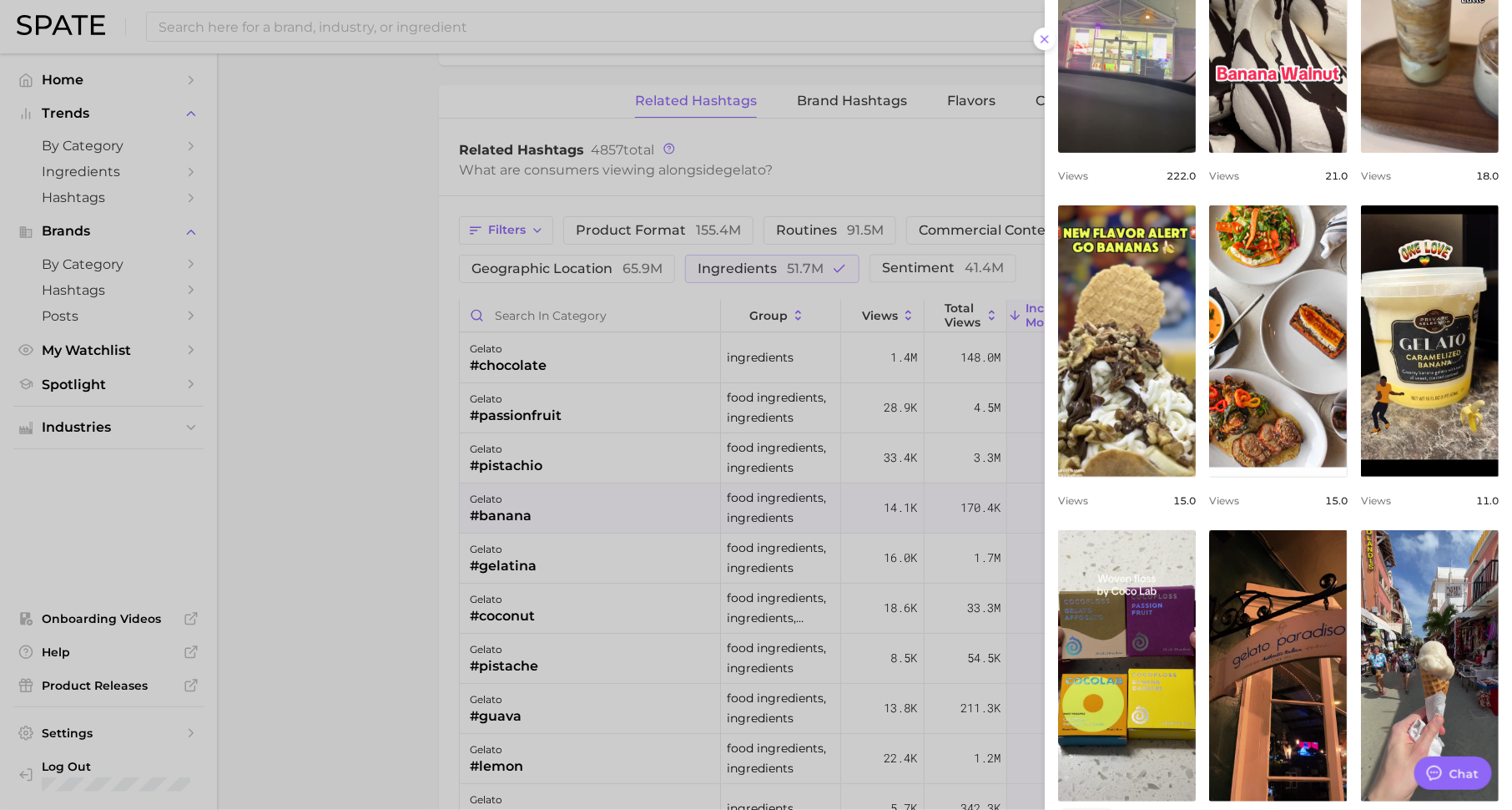
click at [936, 494] on div at bounding box center [756, 405] width 1512 height 810
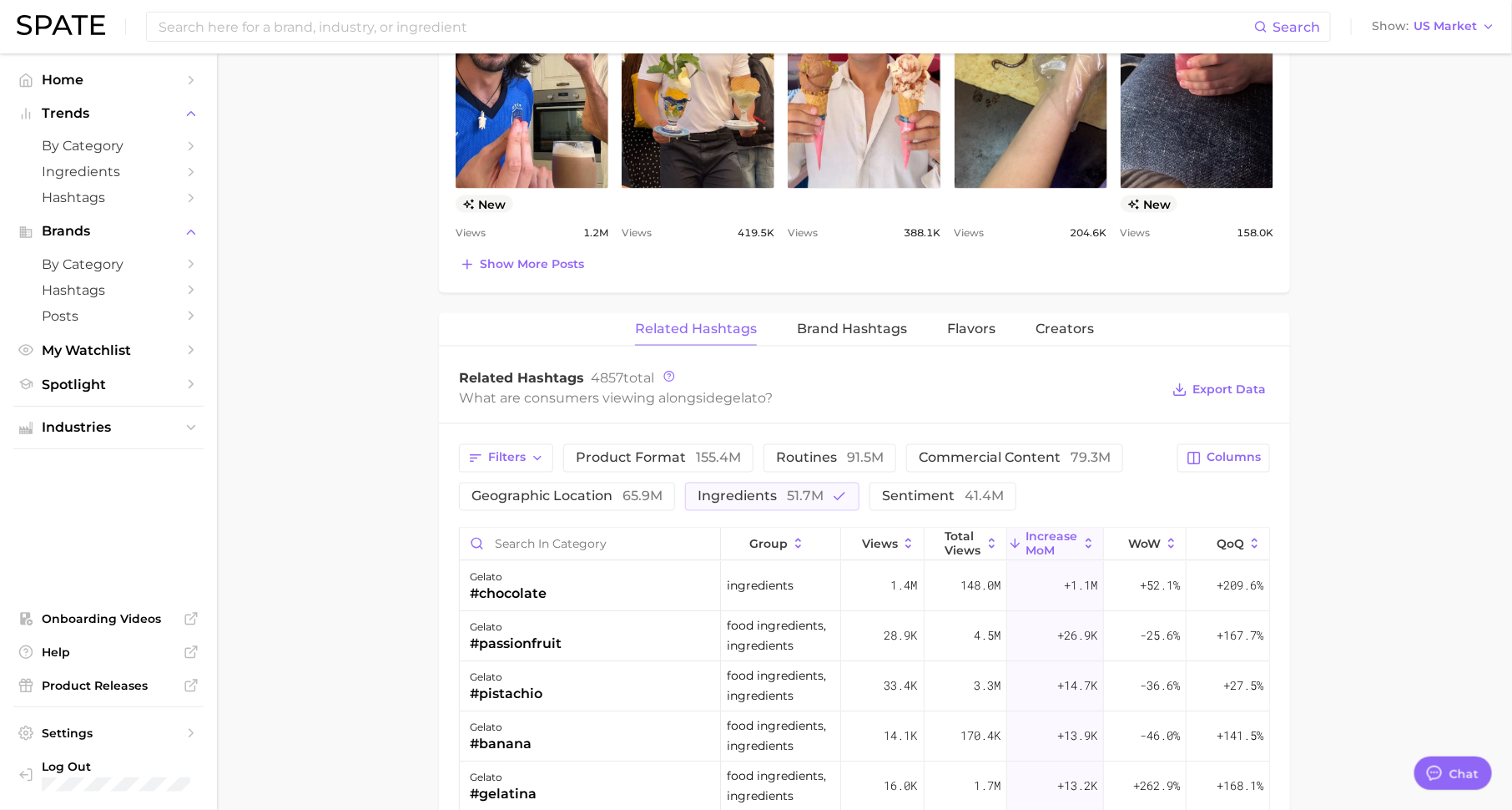
scroll to position [1037, 0]
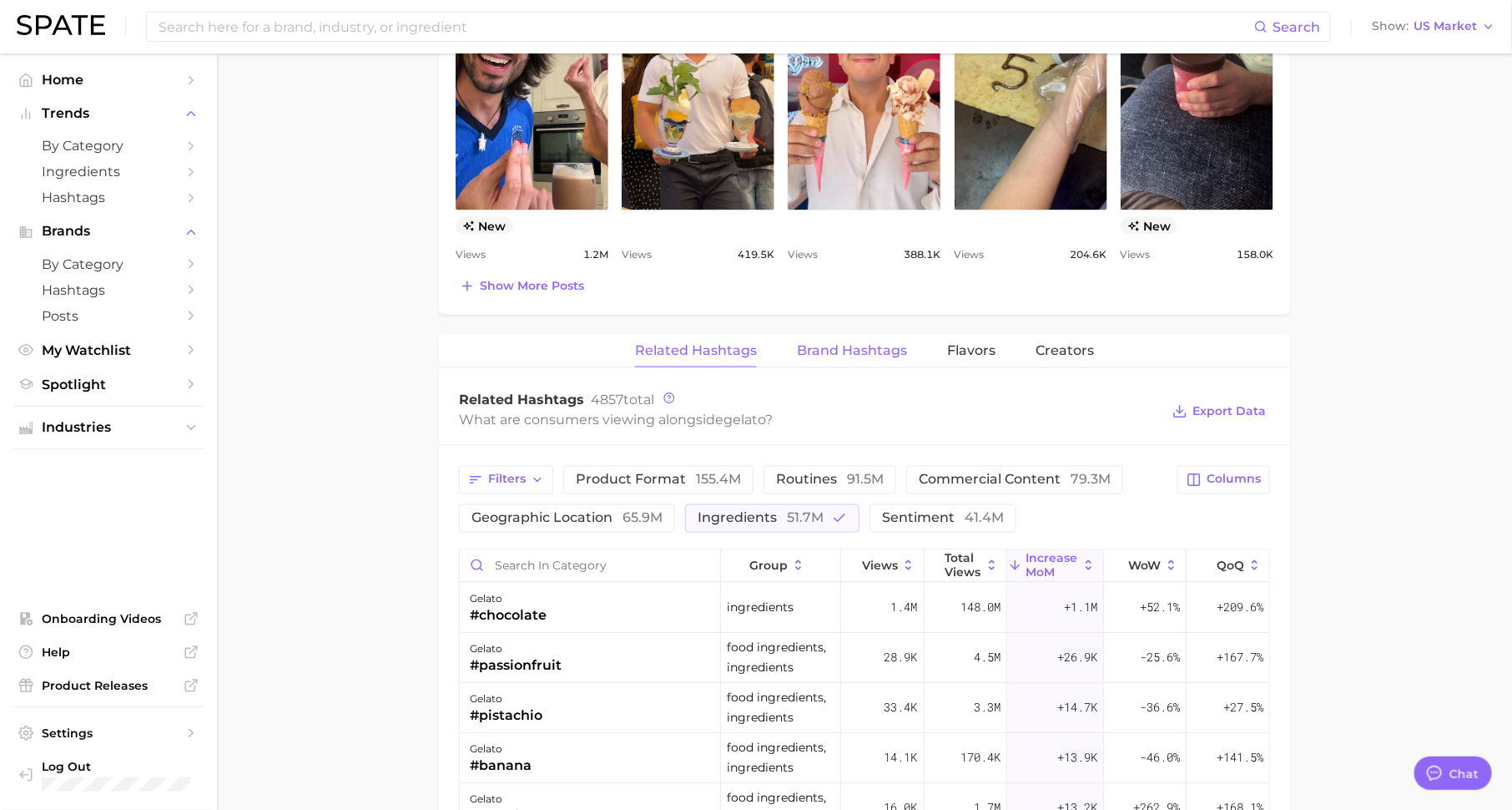
click at [845, 335] on button "Brand Hashtags" at bounding box center [852, 351] width 110 height 33
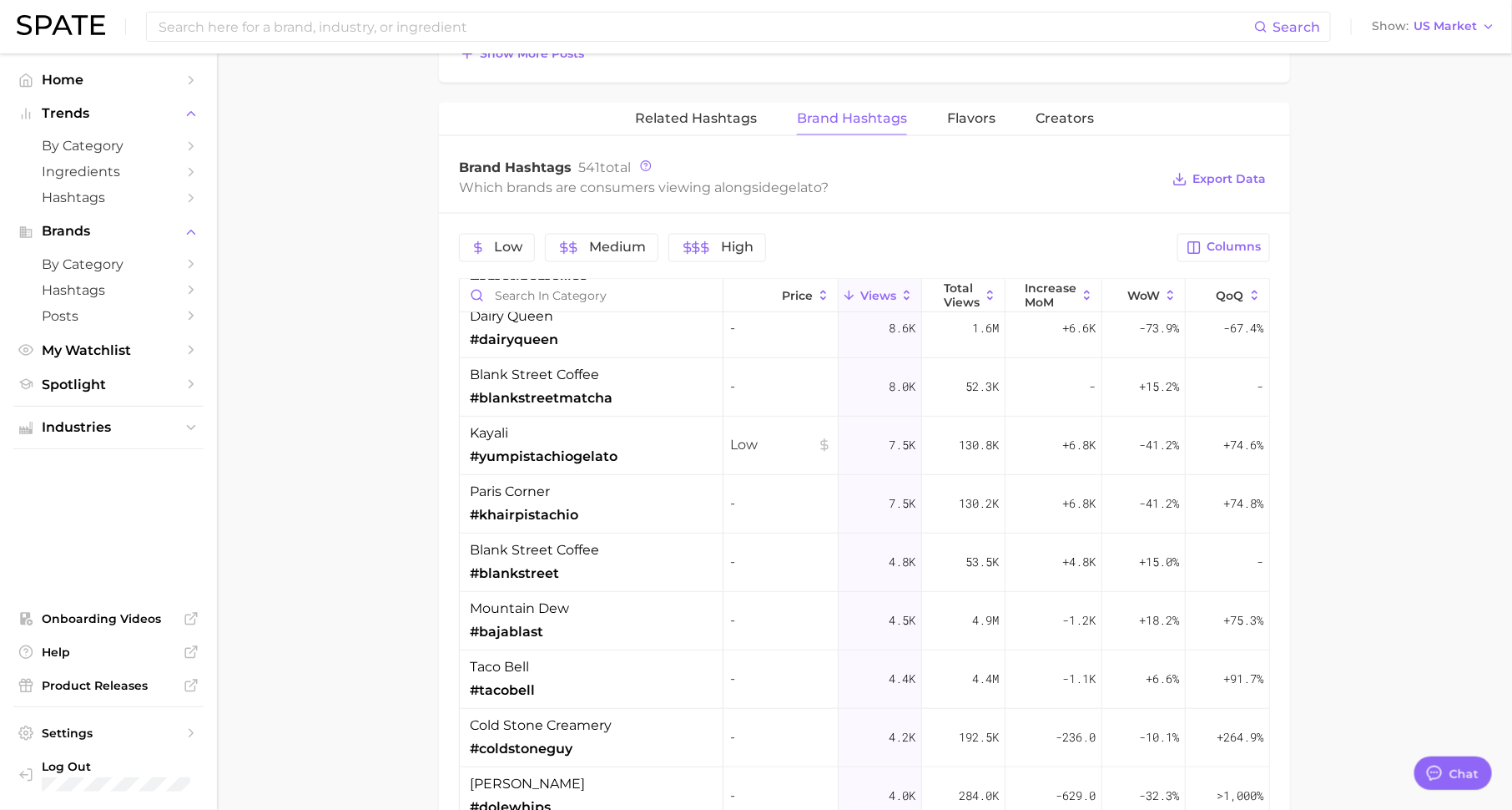
scroll to position [321, 0]
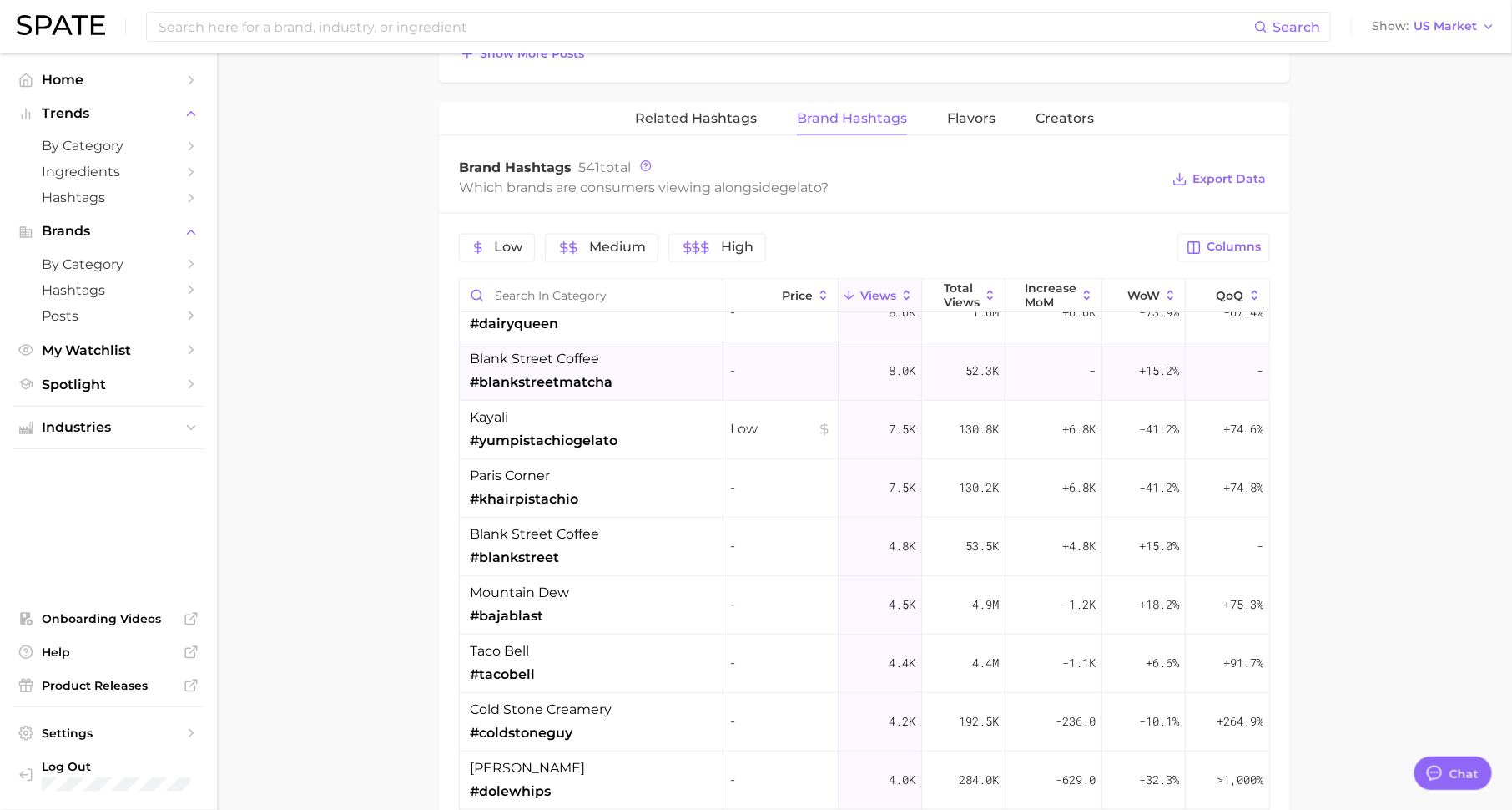
click at [602, 372] on span "#blankstreetmatcha" at bounding box center [541, 382] width 143 height 20
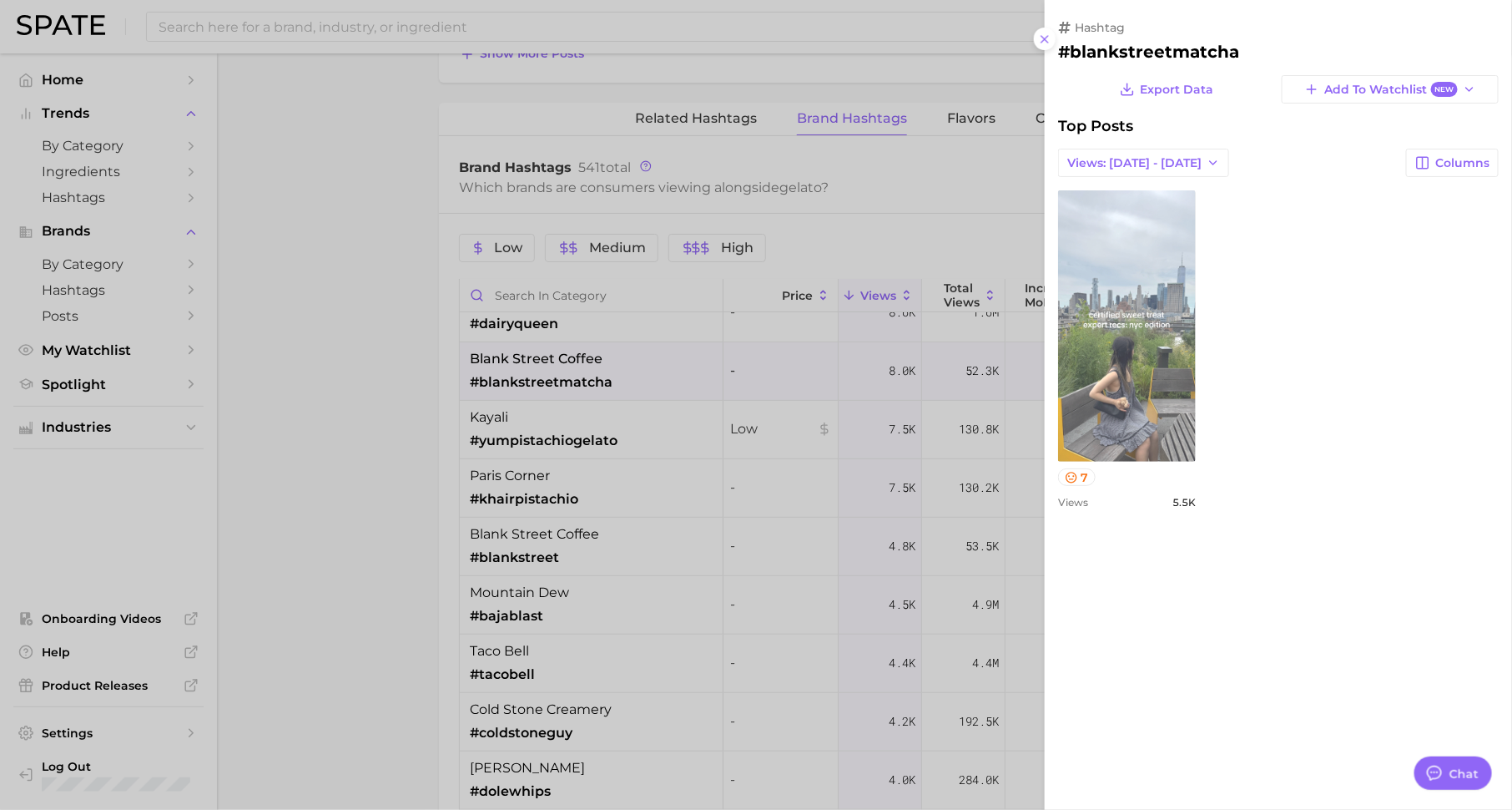
scroll to position [0, 0]
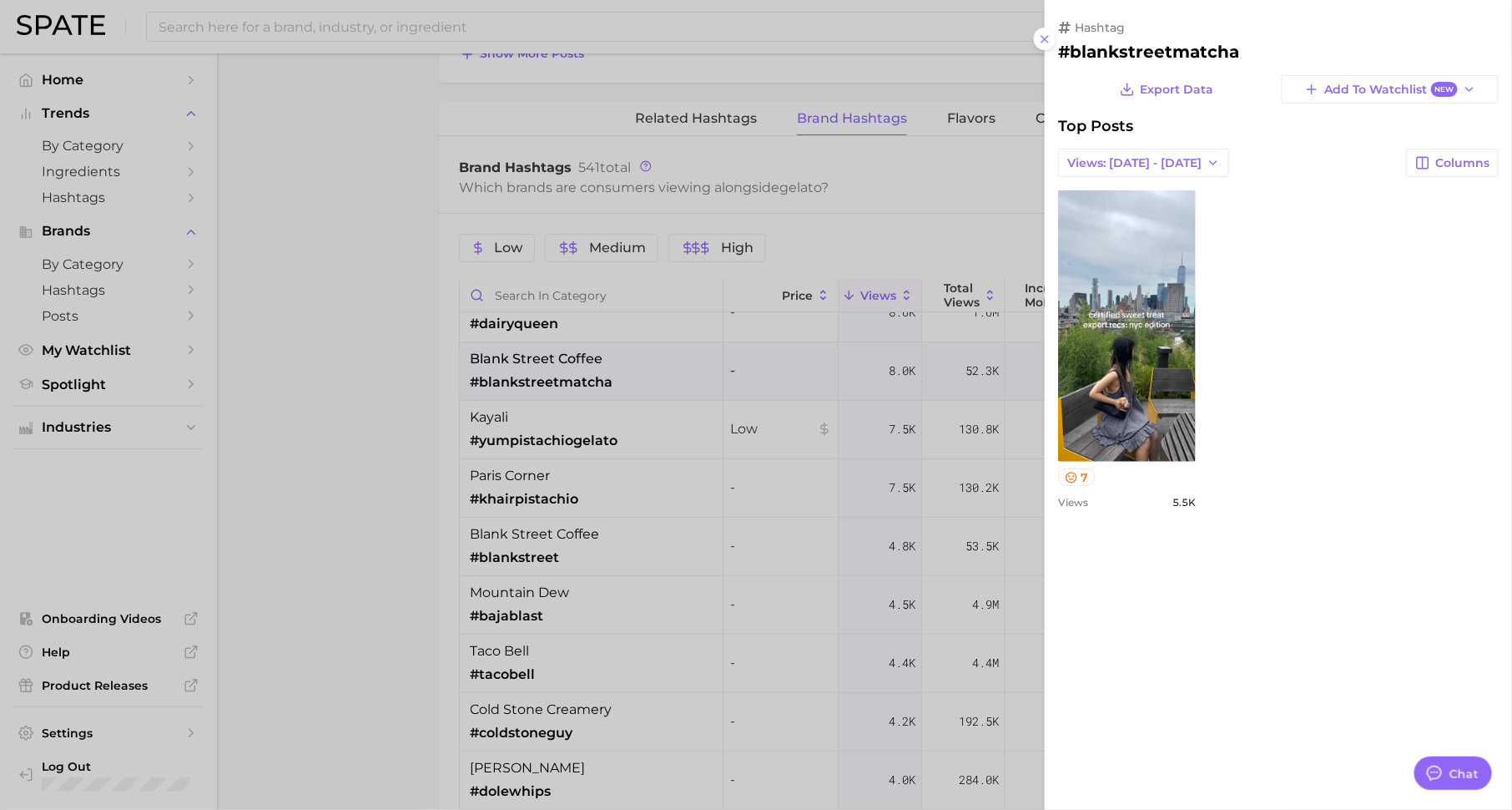
click at [857, 401] on div at bounding box center [756, 405] width 1512 height 810
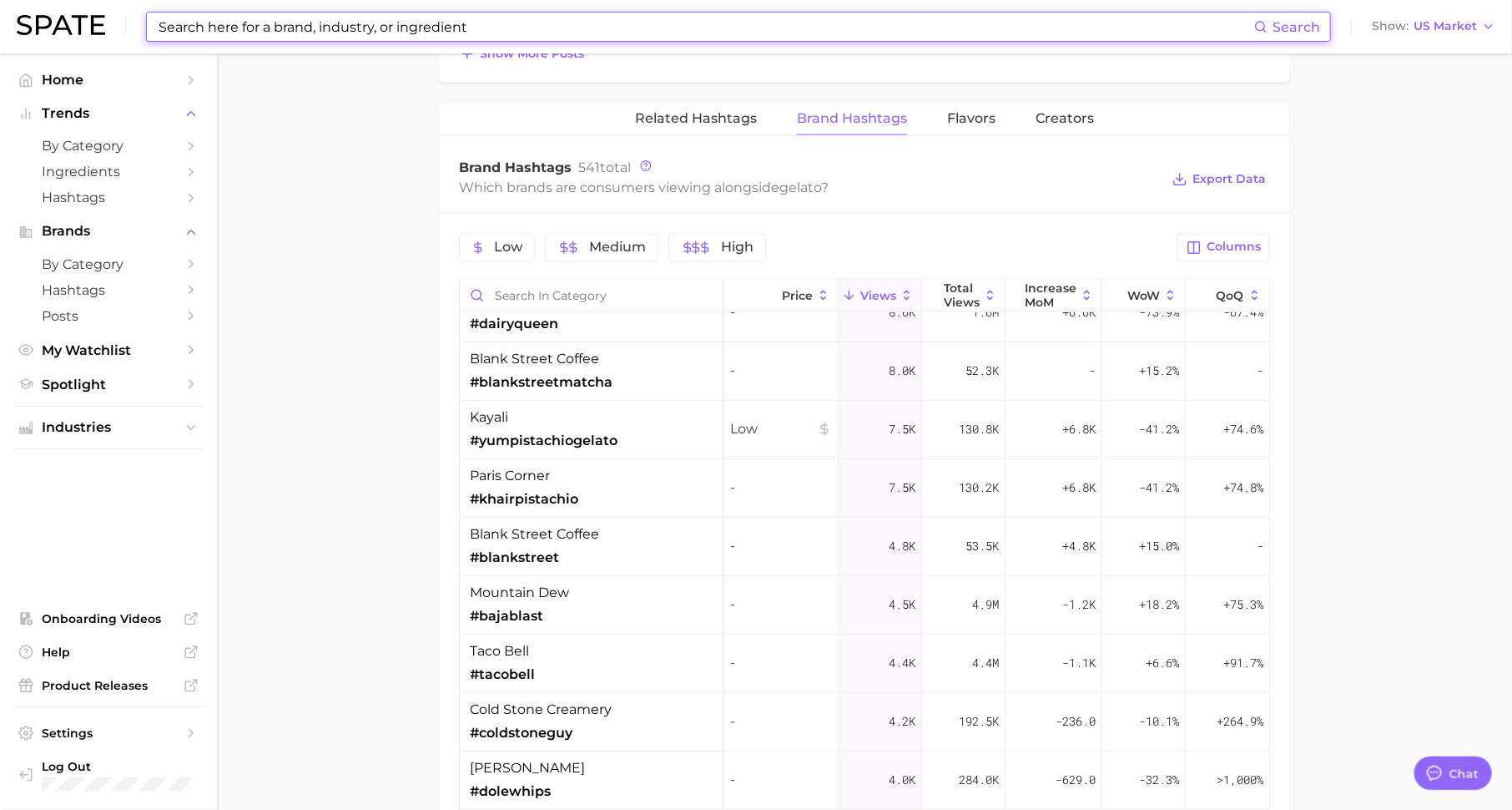
click at [388, 31] on input at bounding box center [706, 27] width 1097 height 28
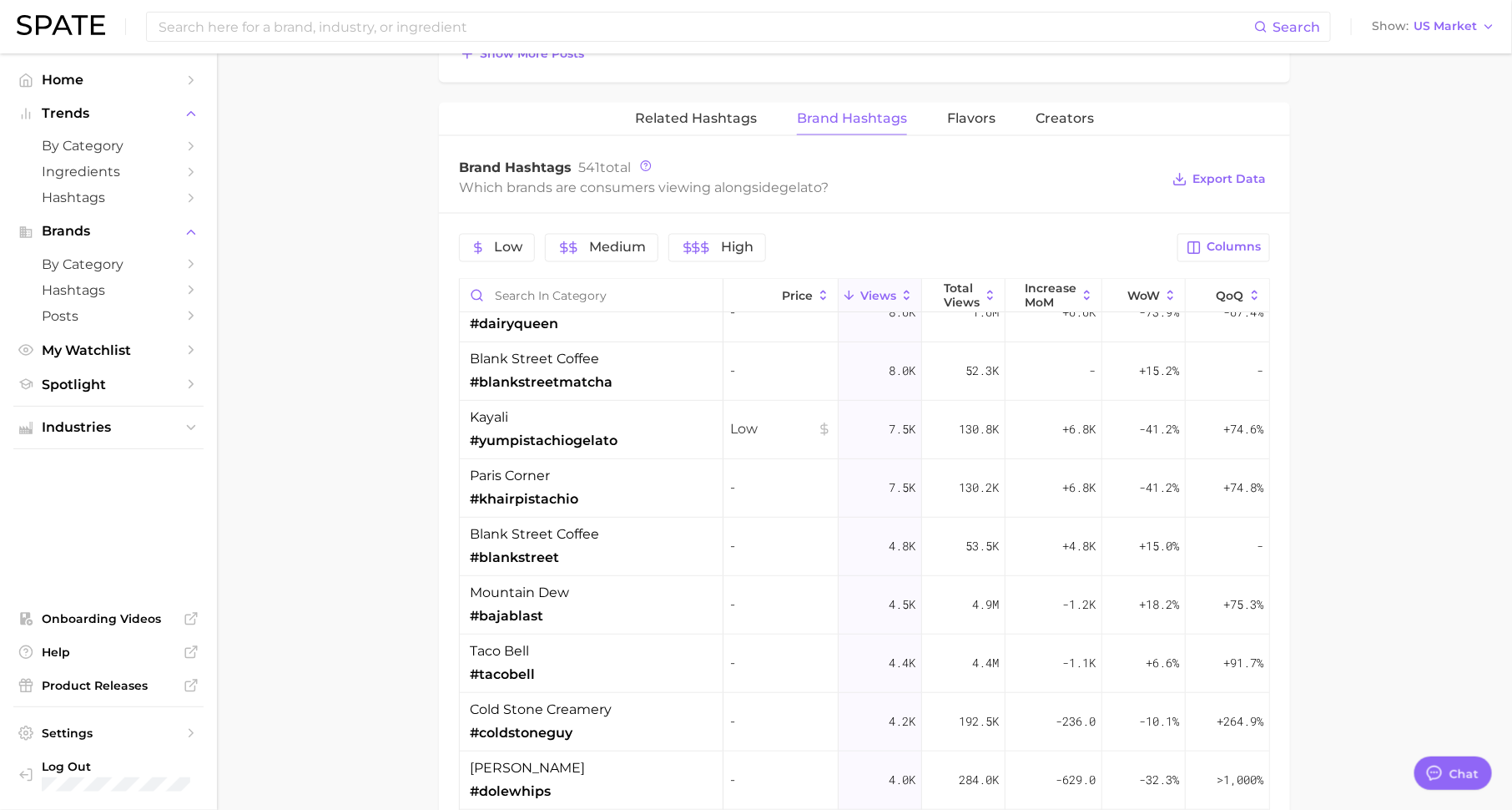
click at [896, 160] on div "Brand Hashtags 541 total" at bounding box center [810, 168] width 701 height 17
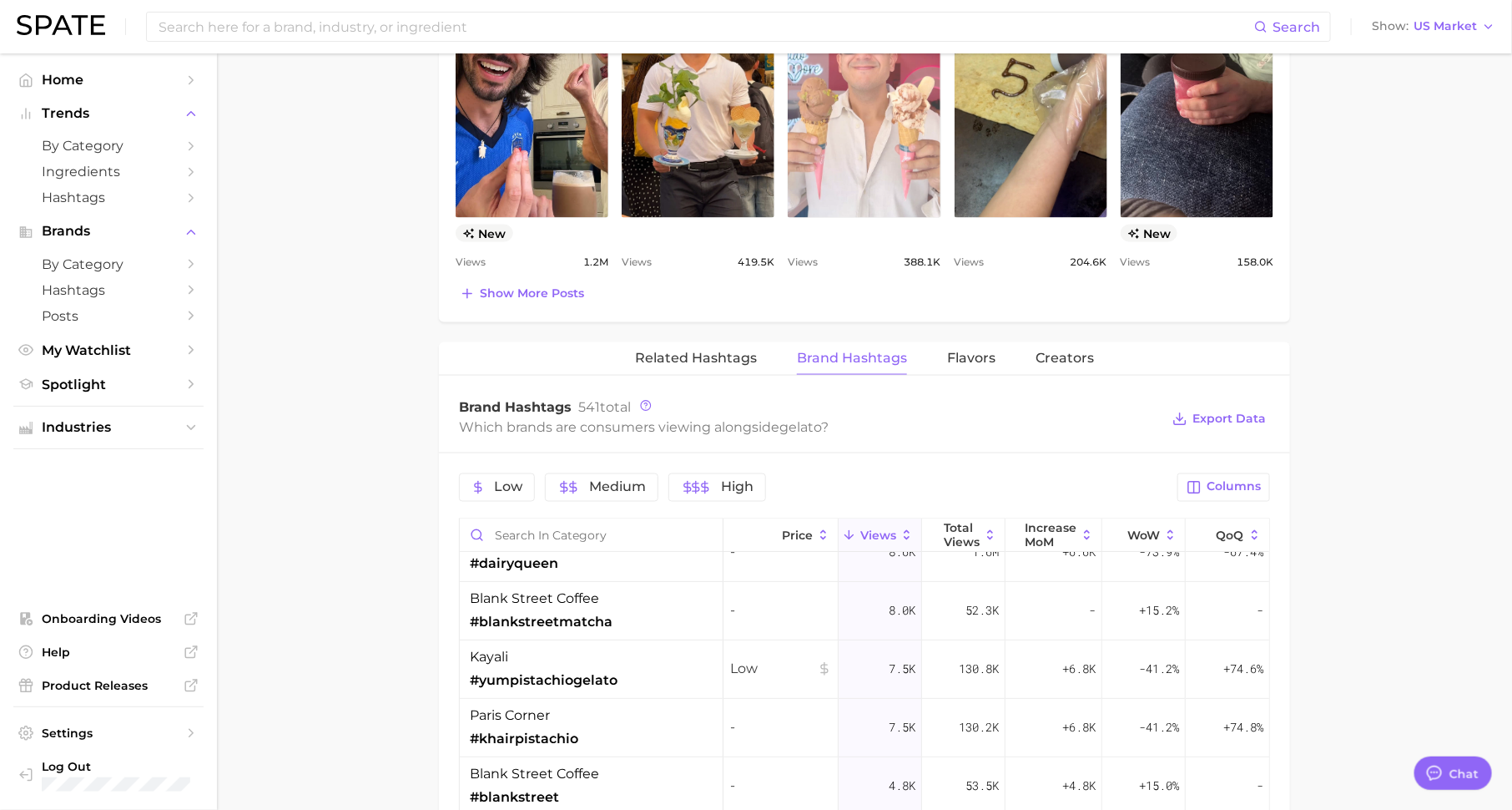
scroll to position [1027, 0]
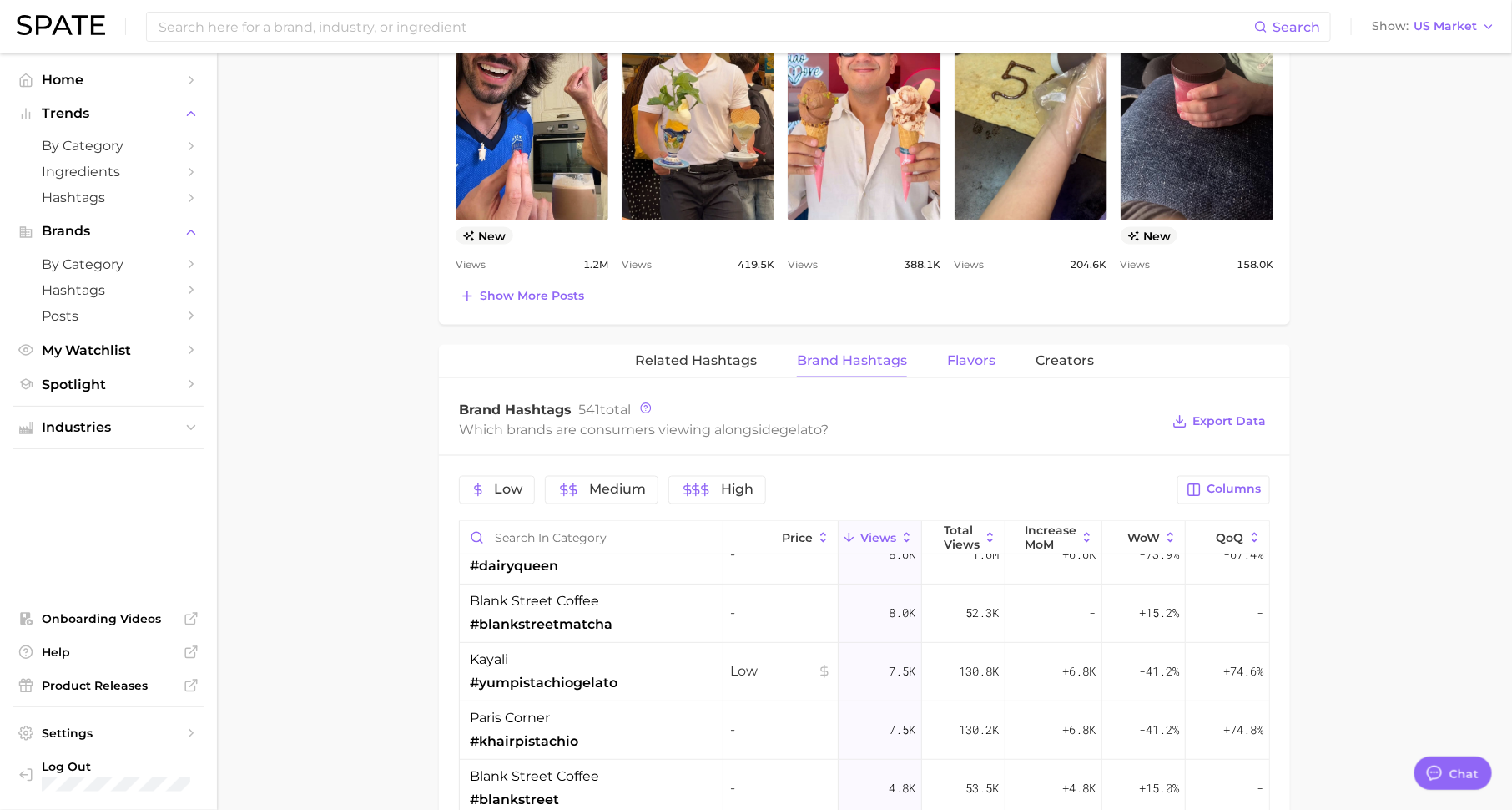
click at [976, 361] on span "Flavors" at bounding box center [971, 361] width 49 height 15
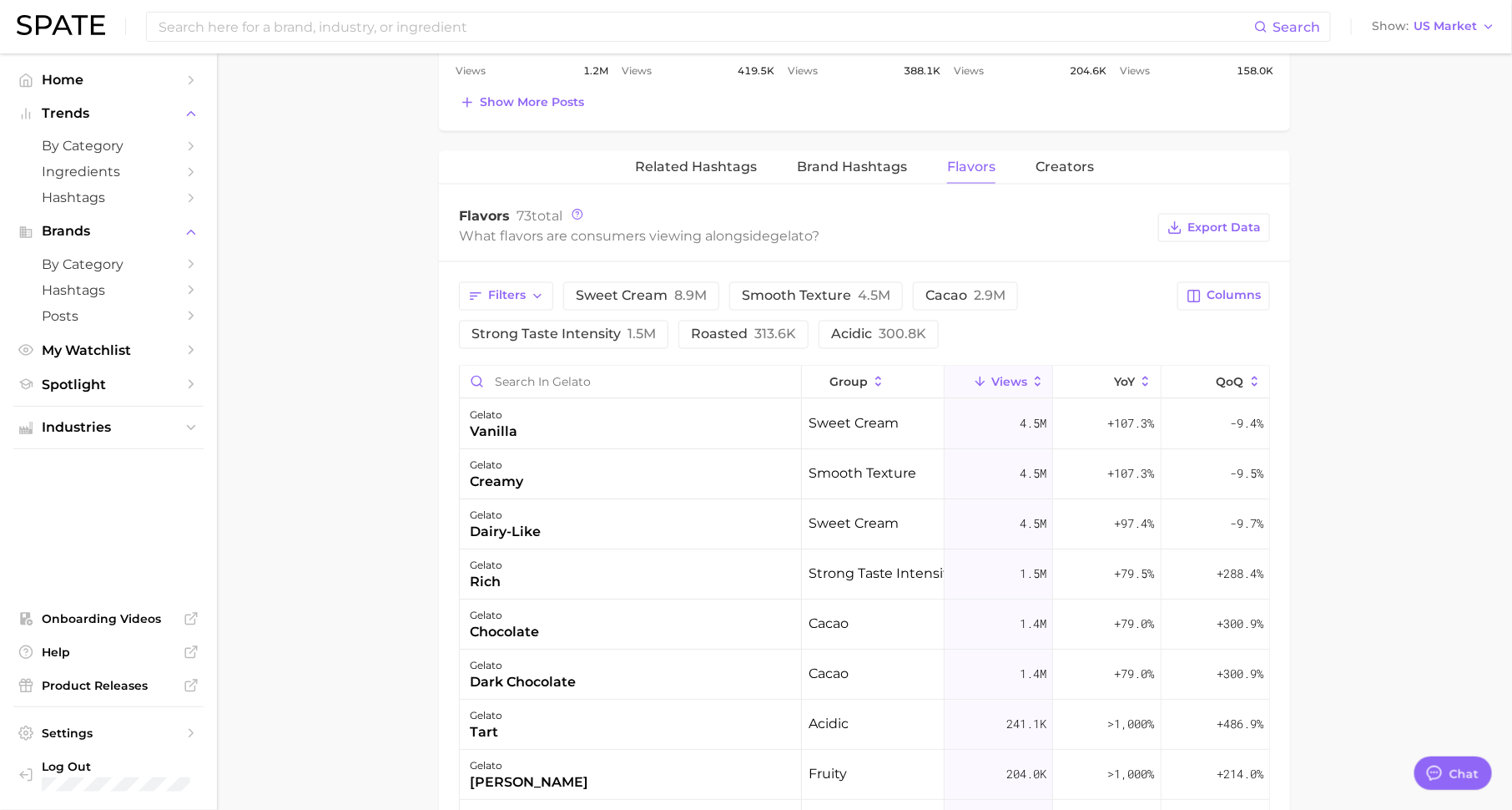
scroll to position [1269, 0]
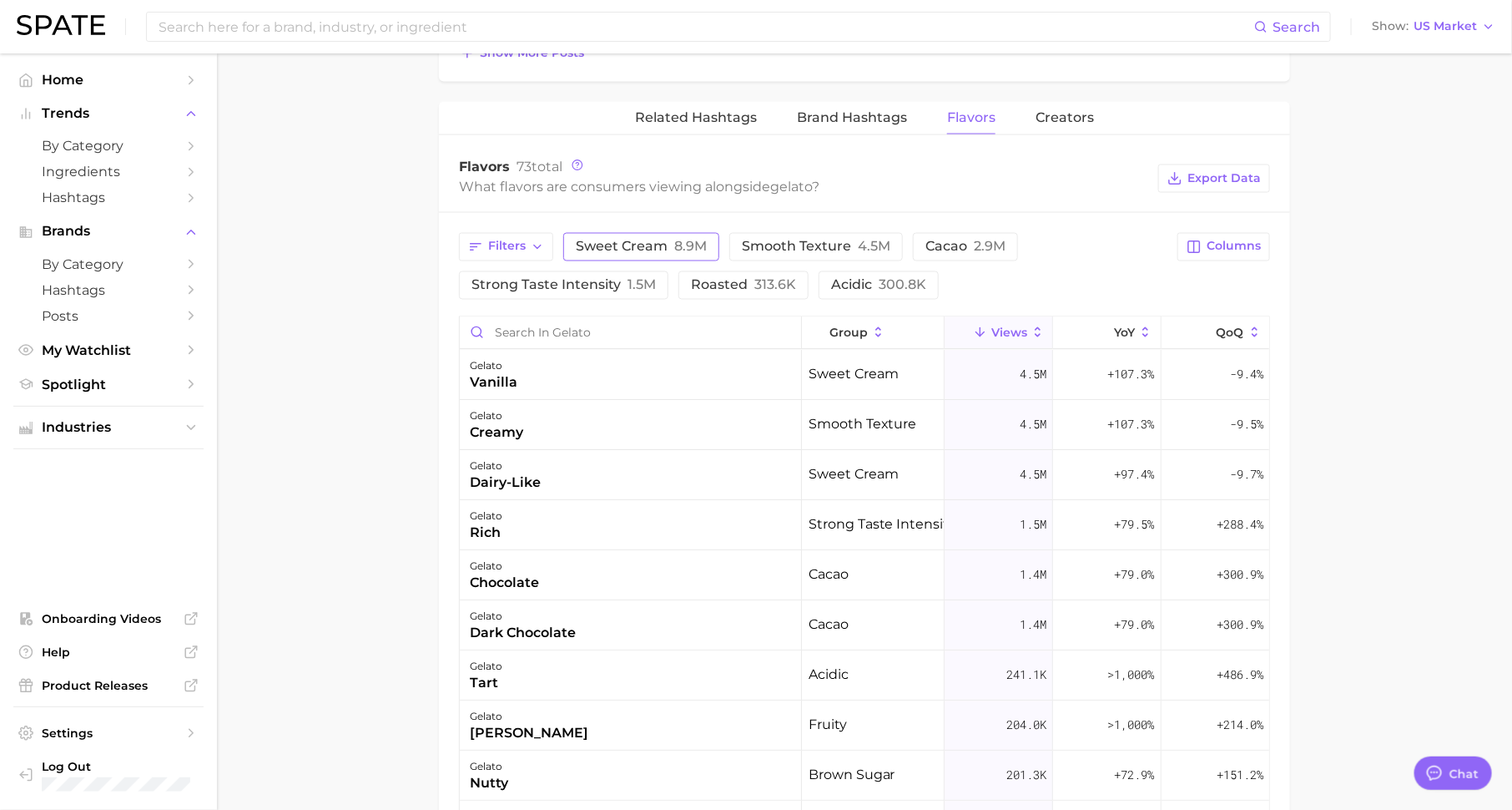
click at [641, 240] on span "sweet cream 8.9m" at bounding box center [641, 247] width 131 height 13
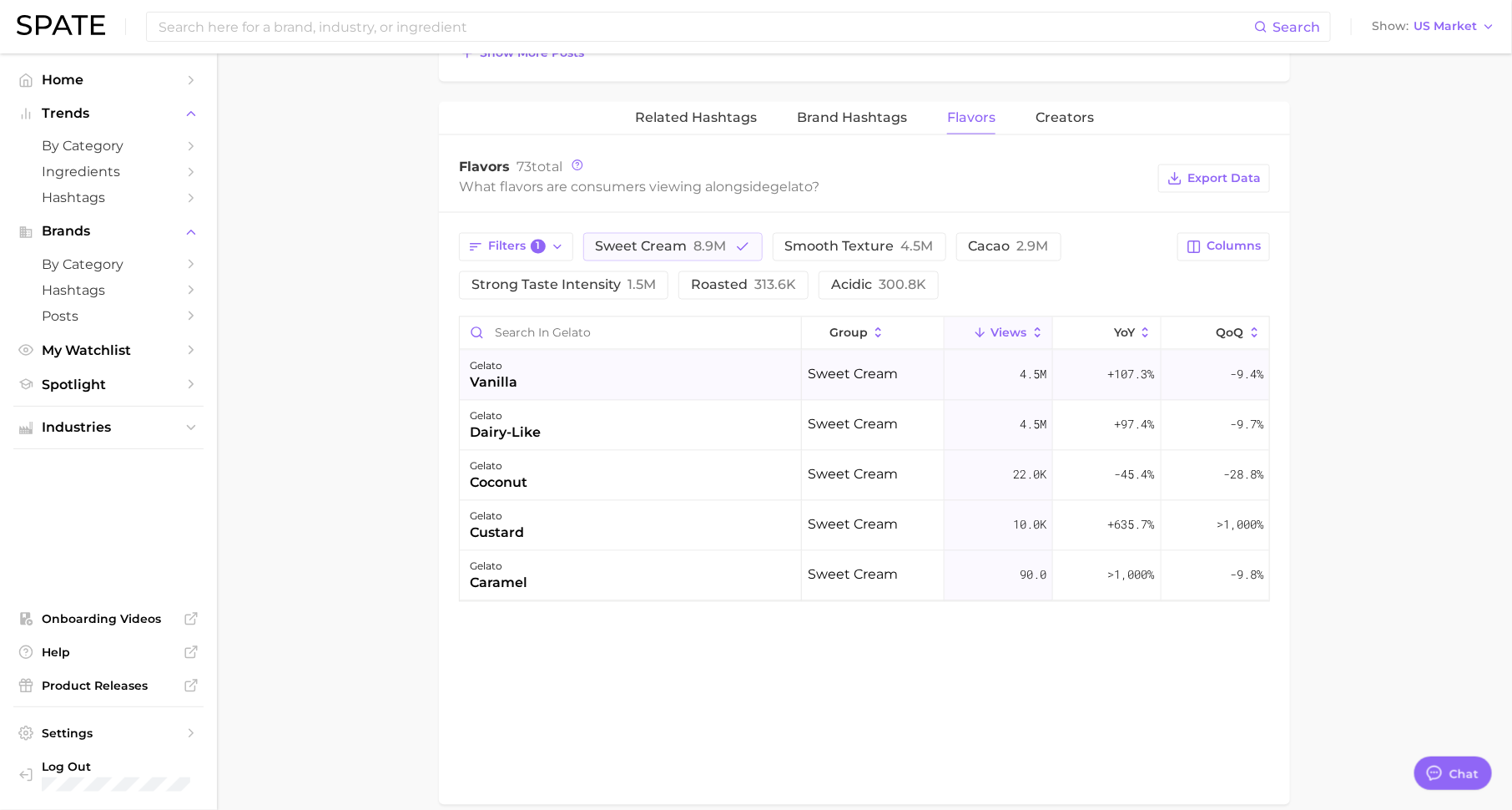
click at [562, 365] on div "gelato vanilla" at bounding box center [631, 376] width 342 height 50
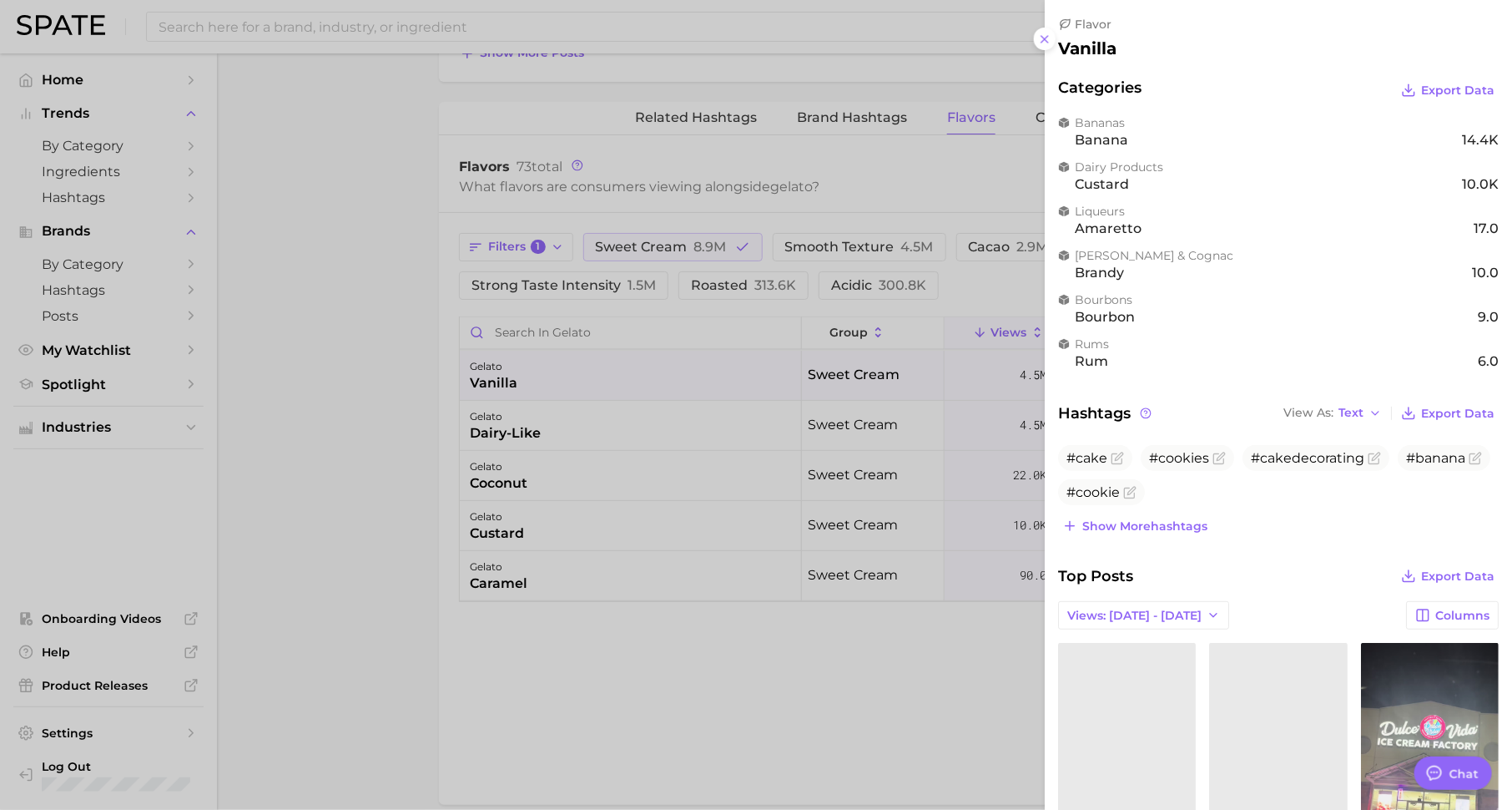
scroll to position [0, 0]
click at [681, 232] on div at bounding box center [756, 405] width 1512 height 810
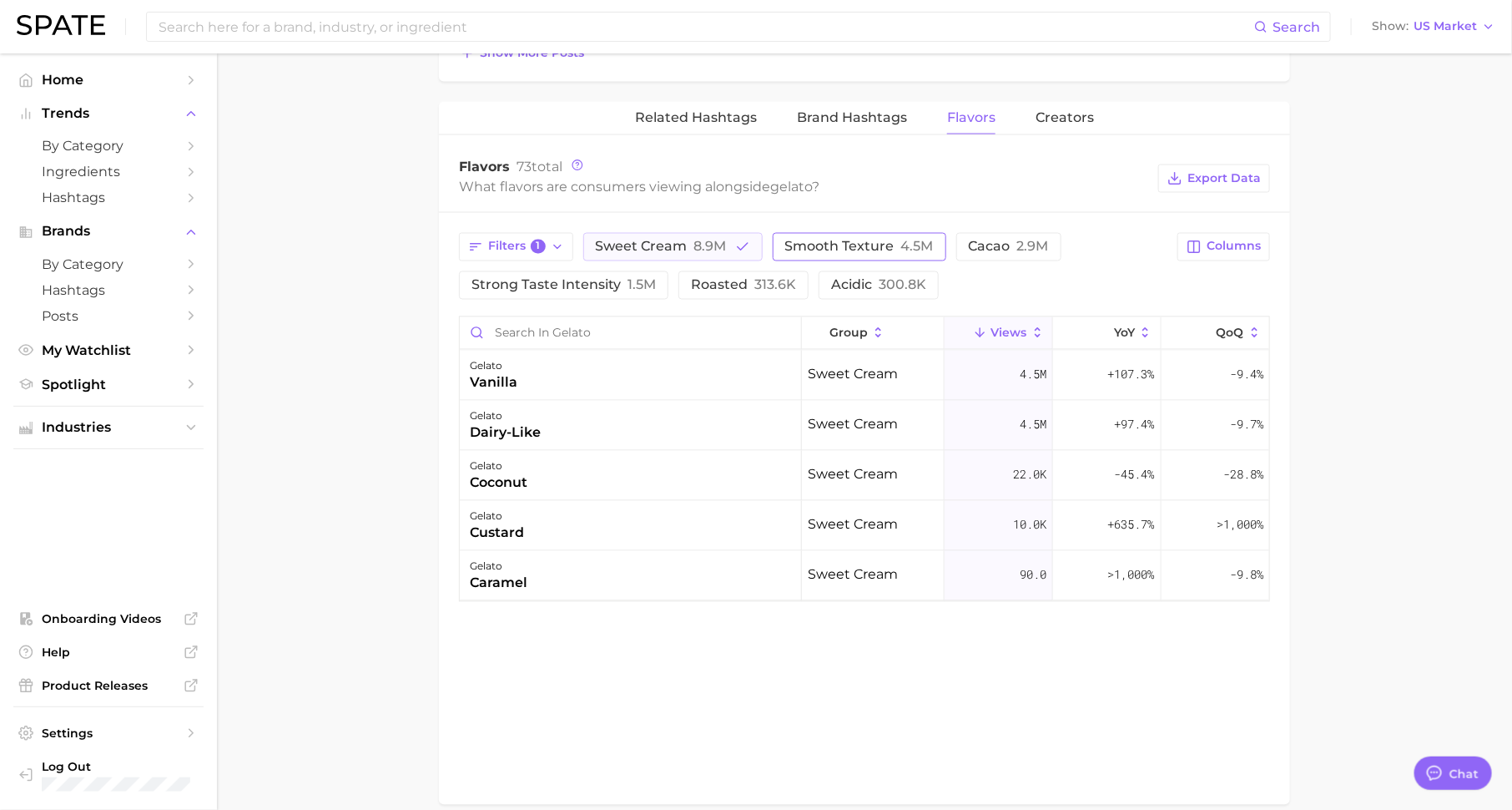
click at [697, 244] on span "8.9m" at bounding box center [710, 246] width 33 height 16
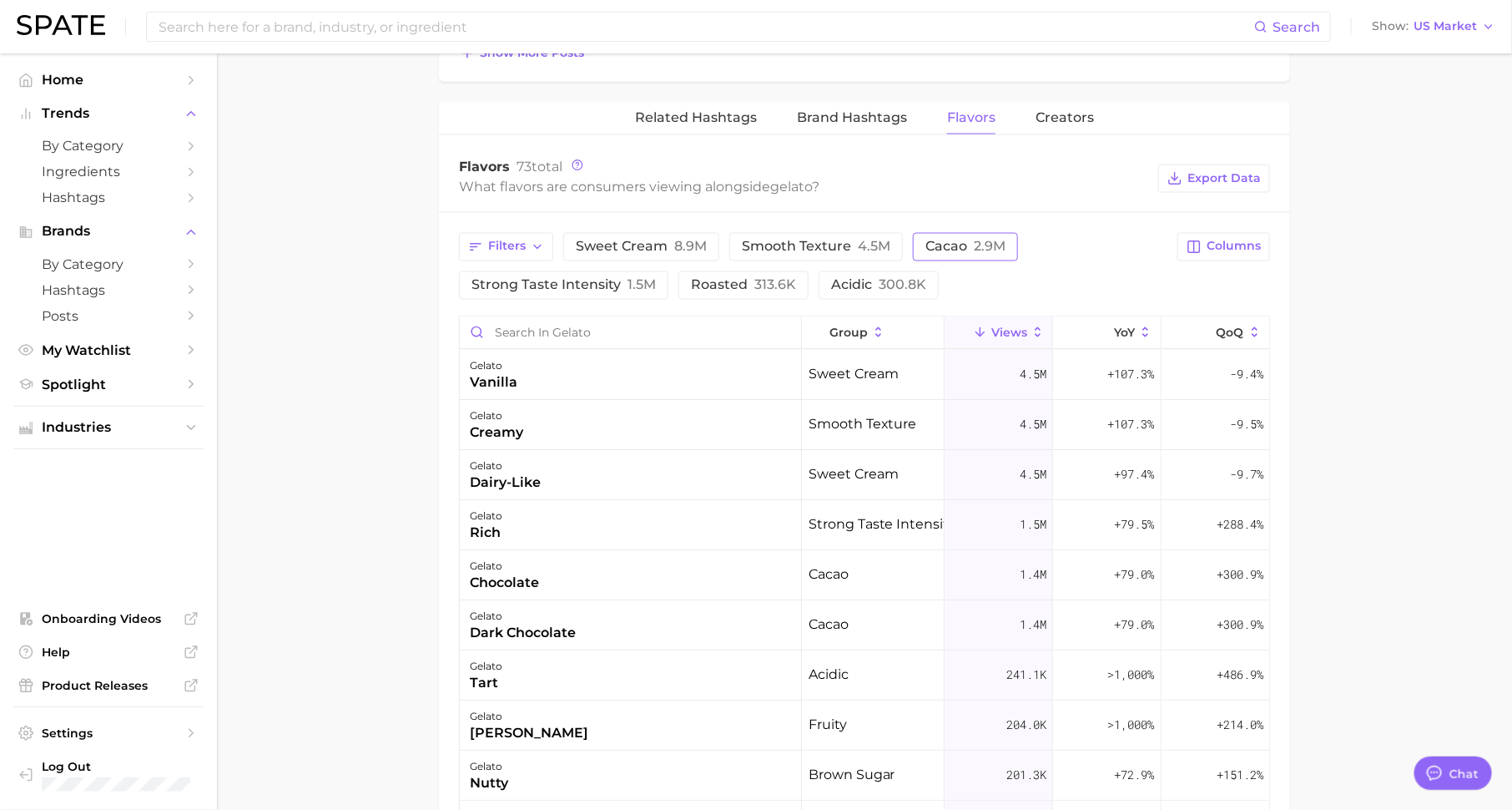
click at [938, 240] on span "cacao 2.9m" at bounding box center [965, 247] width 80 height 13
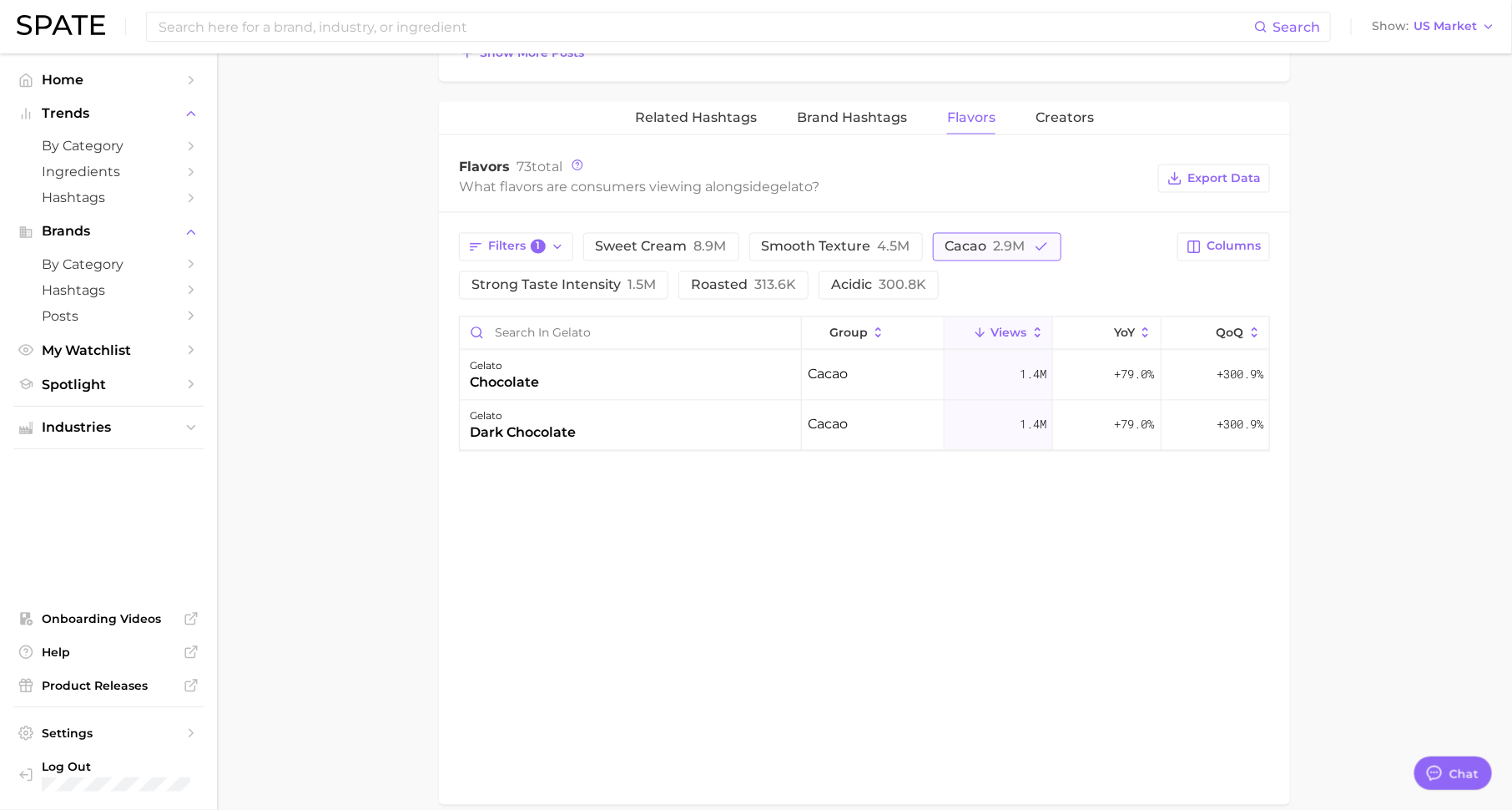
click at [948, 240] on span "cacao 2.9m" at bounding box center [985, 247] width 80 height 13
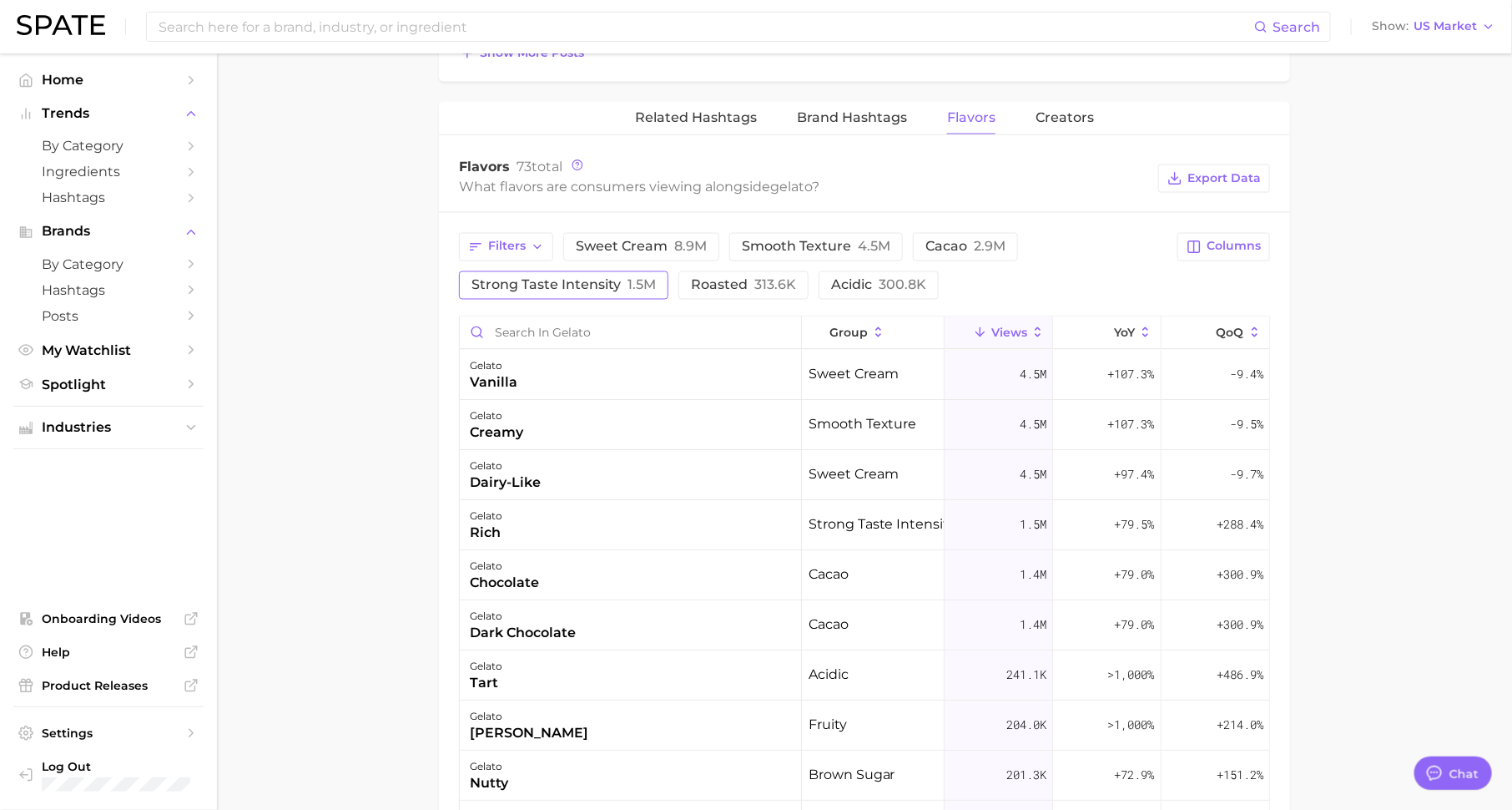
click at [574, 288] on button "strong taste intensity 1.5m" at bounding box center [564, 285] width 209 height 28
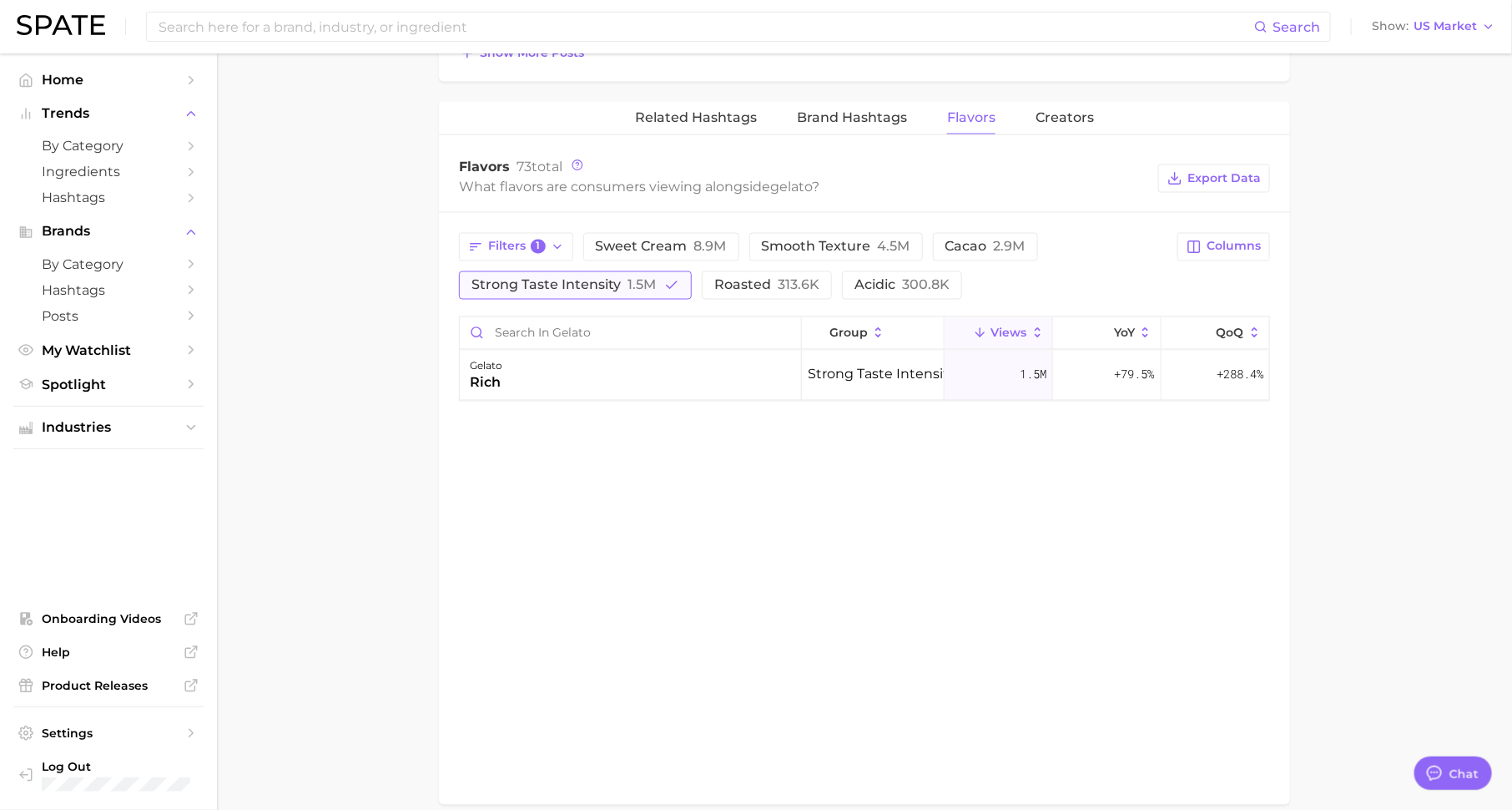
click at [574, 288] on button "strong taste intensity 1.5m" at bounding box center [575, 285] width 232 height 28
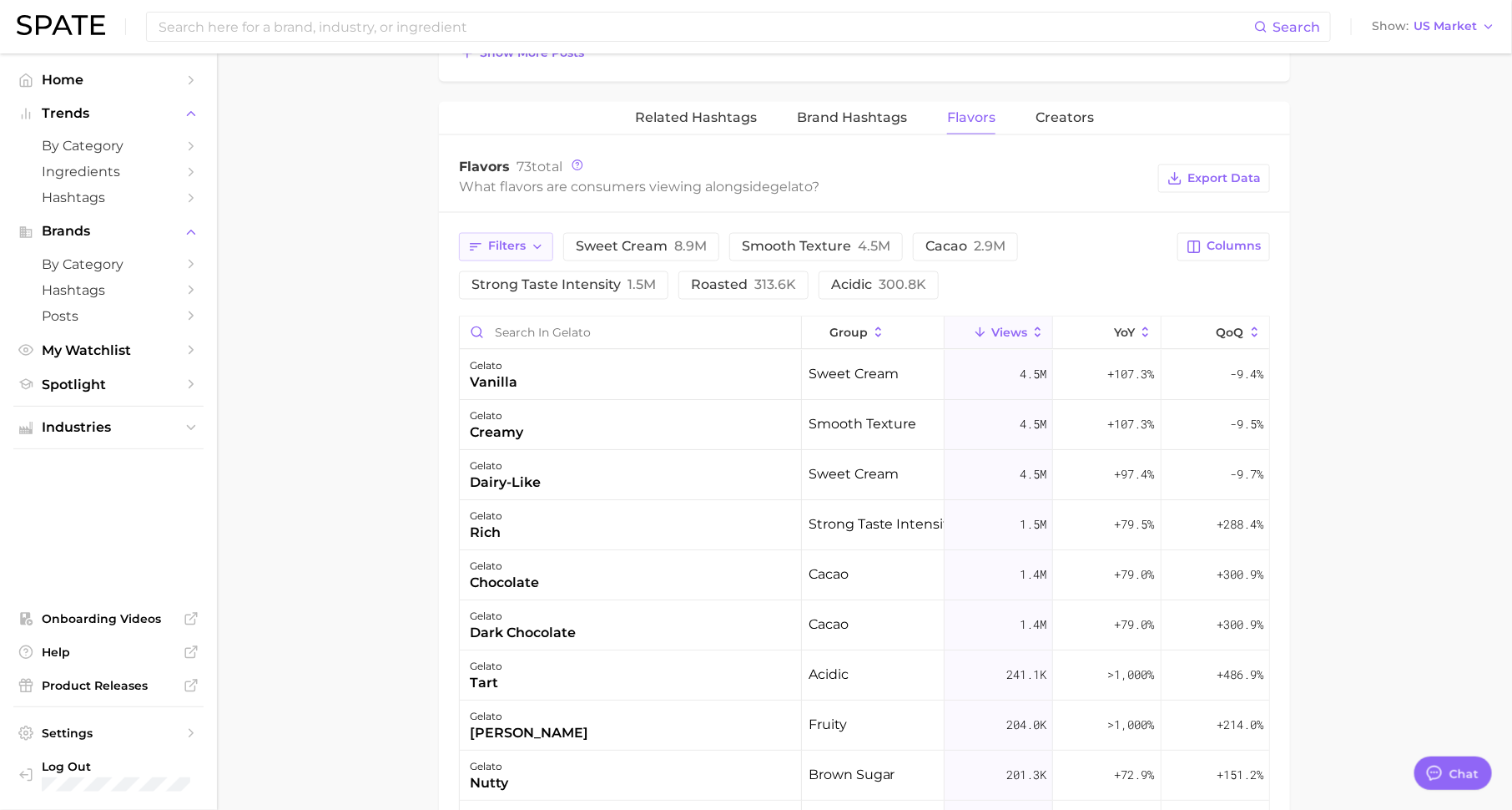
click at [510, 244] on span "Filters" at bounding box center [507, 246] width 38 height 14
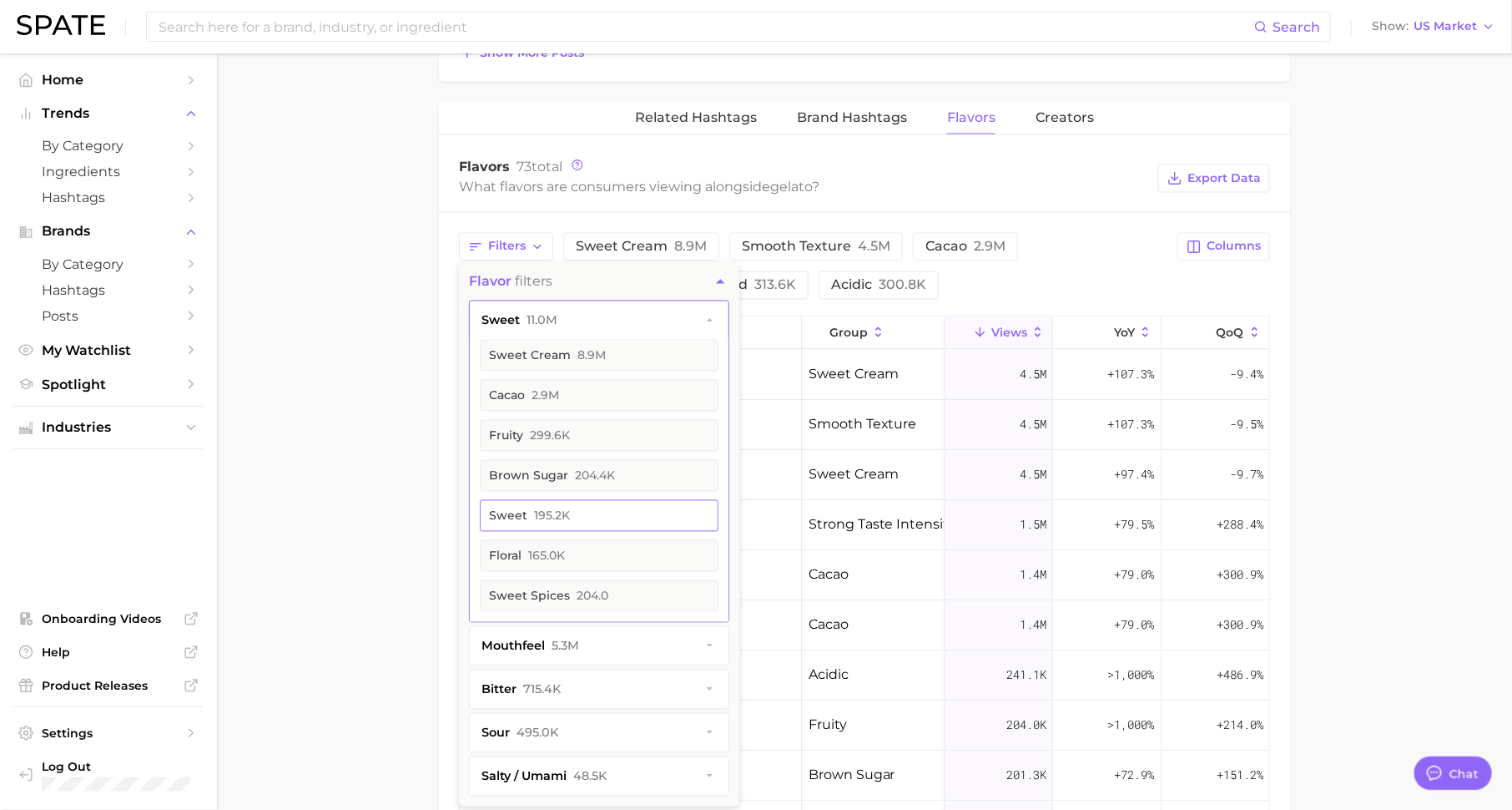
click at [536, 508] on span "195.2k" at bounding box center [551, 515] width 36 height 15
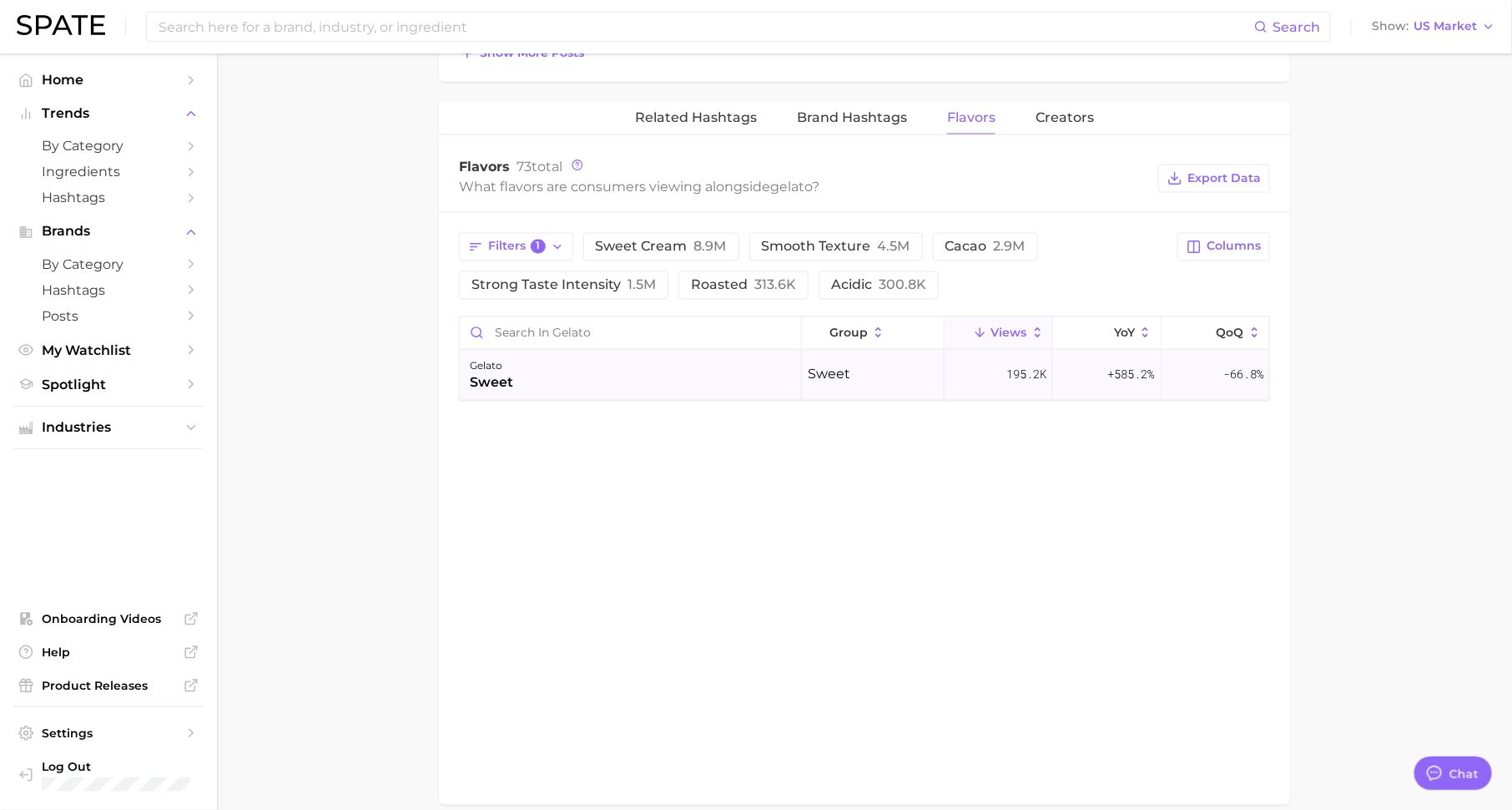
click at [504, 375] on div "sweet" at bounding box center [492, 383] width 43 height 20
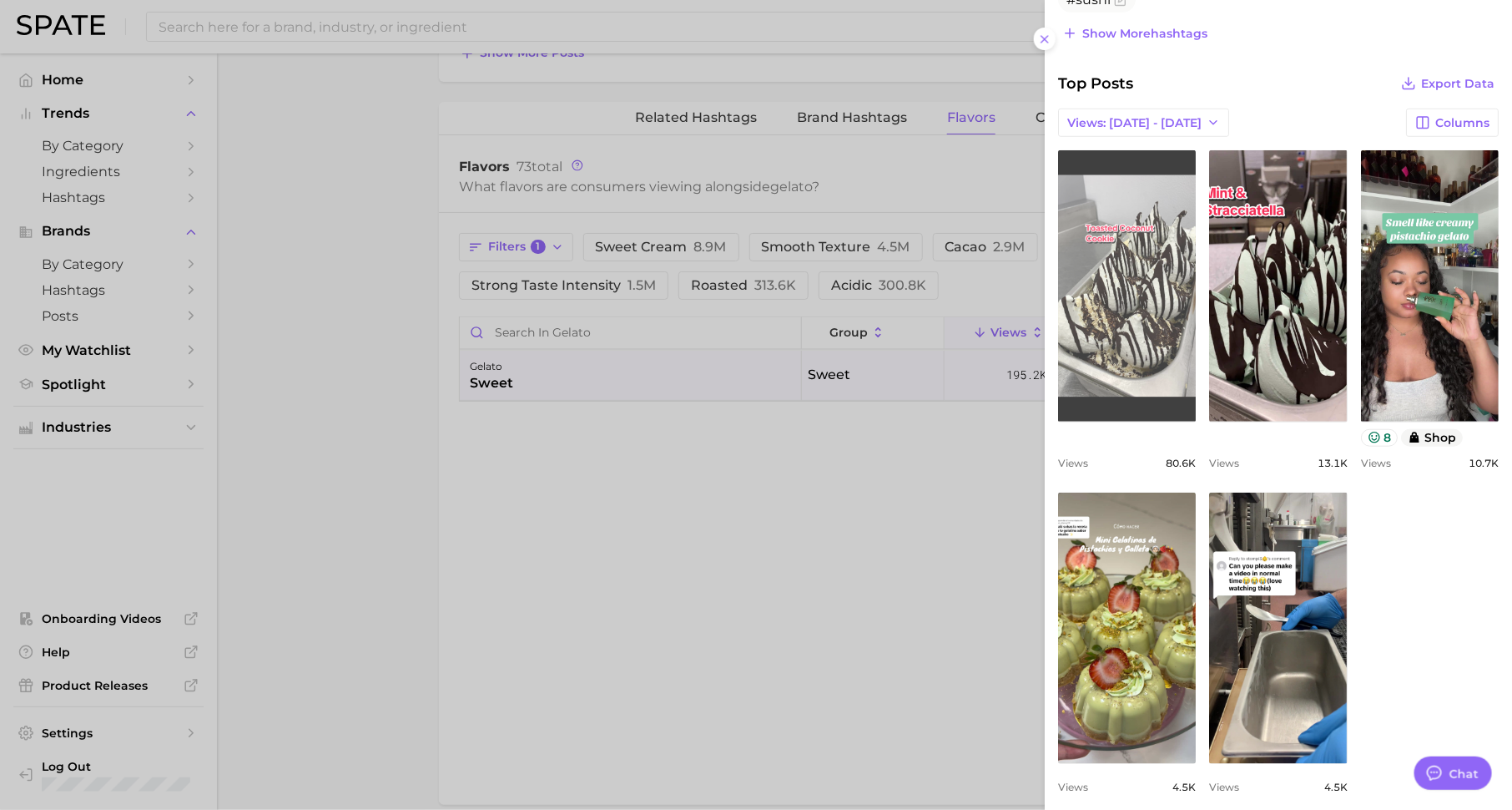
scroll to position [558, 0]
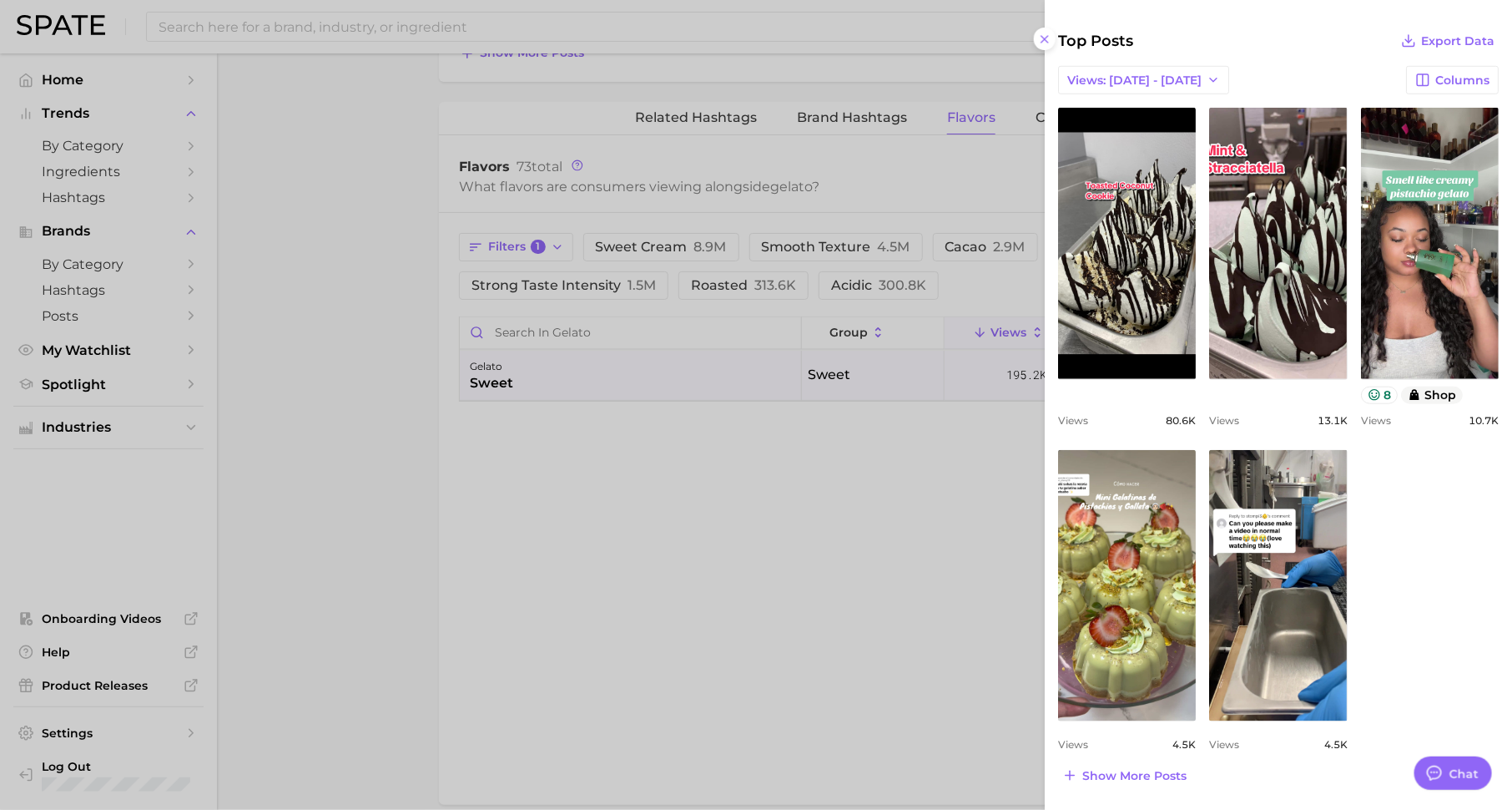
click at [795, 565] on div at bounding box center [756, 405] width 1512 height 810
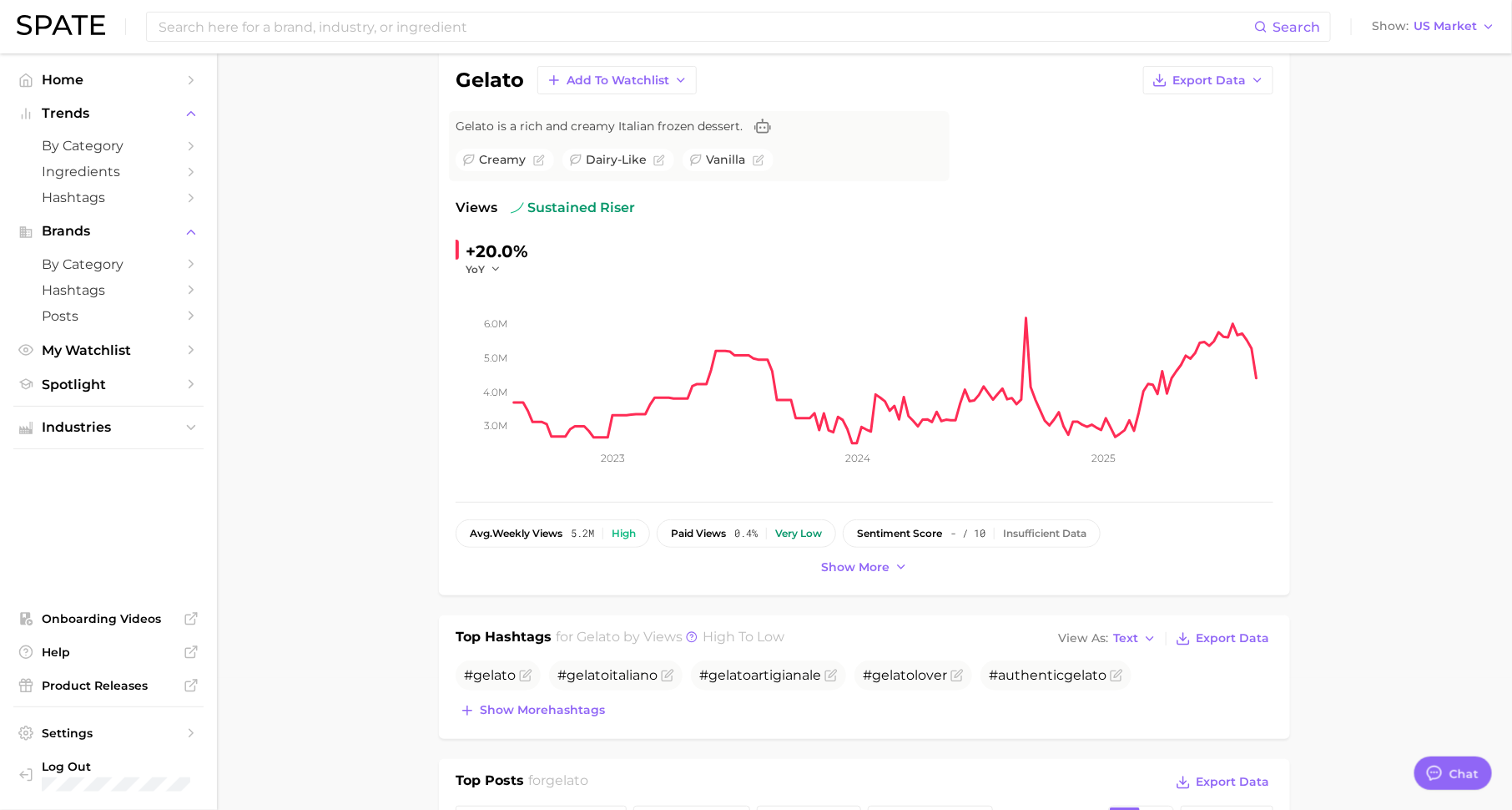
scroll to position [0, 0]
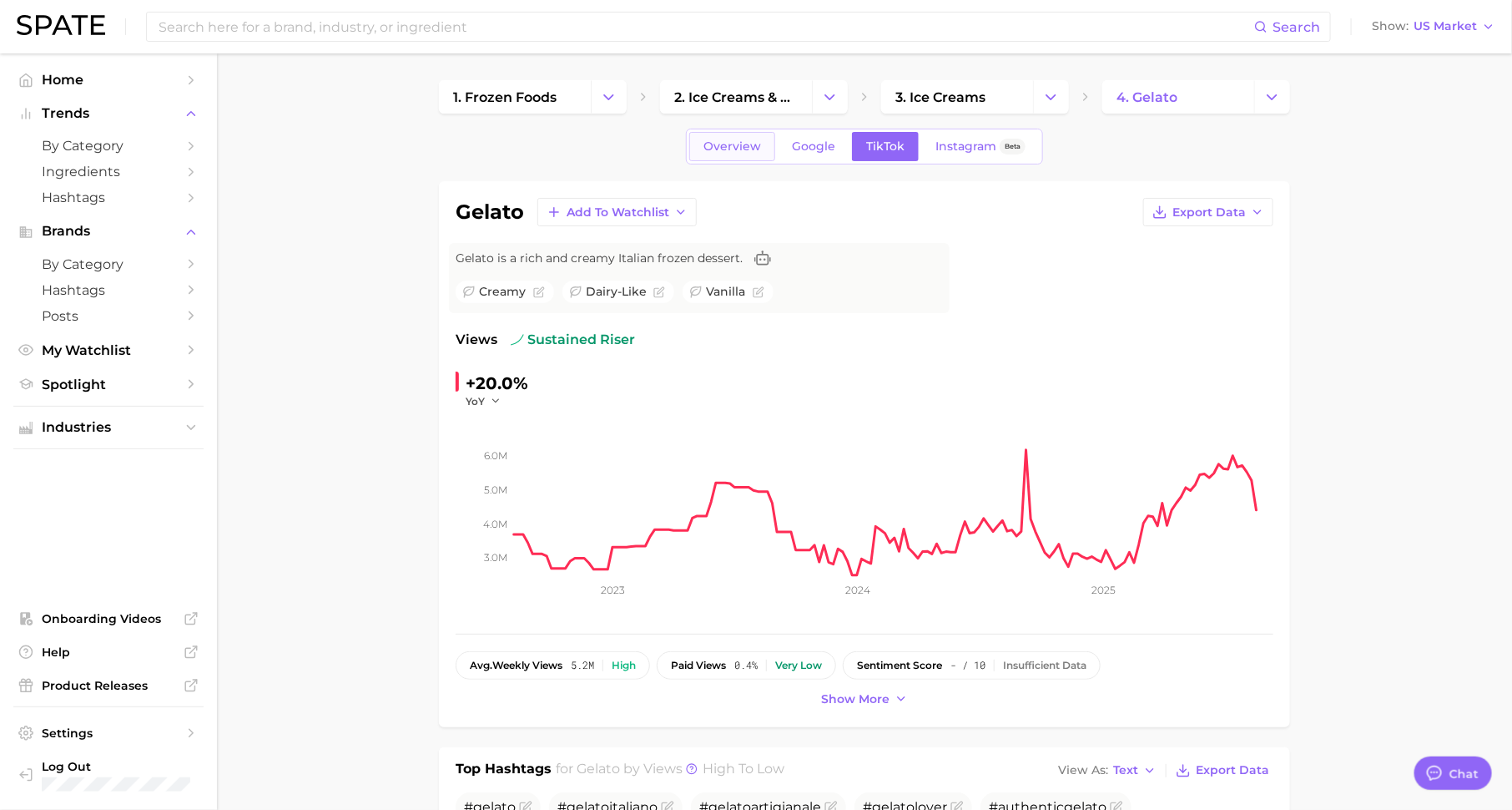
click at [716, 148] on span "Overview" at bounding box center [732, 146] width 58 height 14
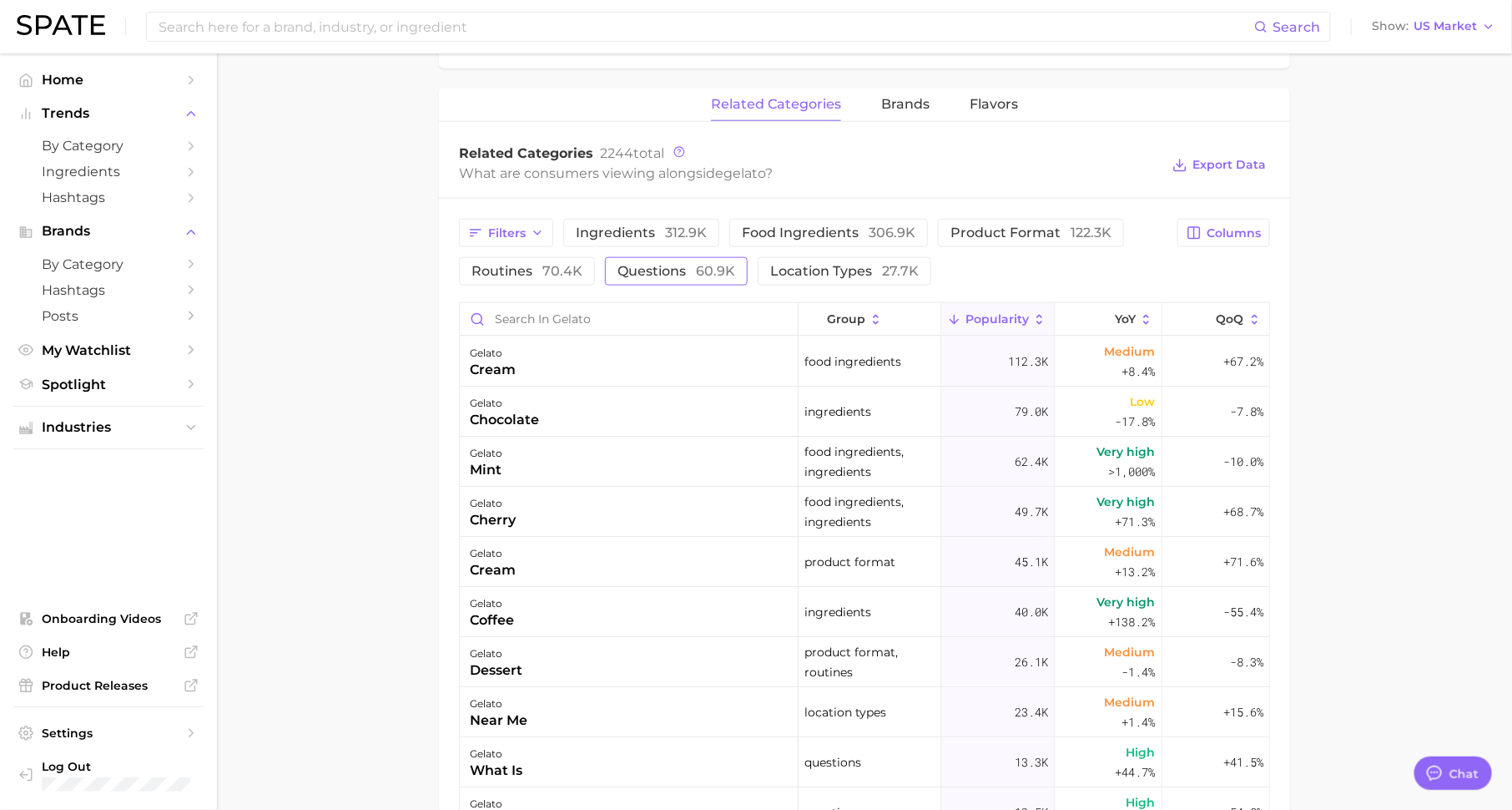
scroll to position [743, 0]
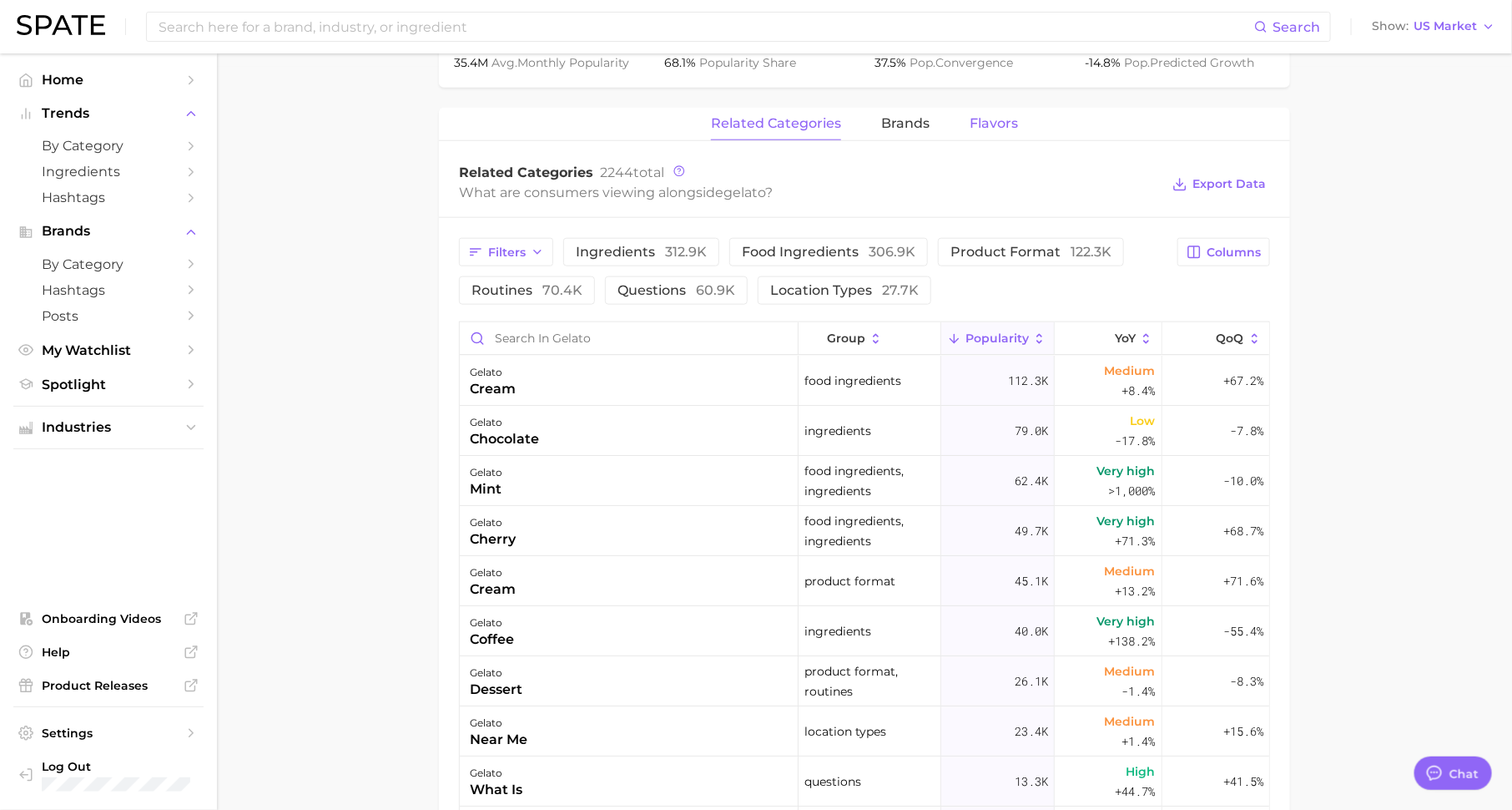
click at [997, 128] on span "Flavors" at bounding box center [994, 124] width 49 height 15
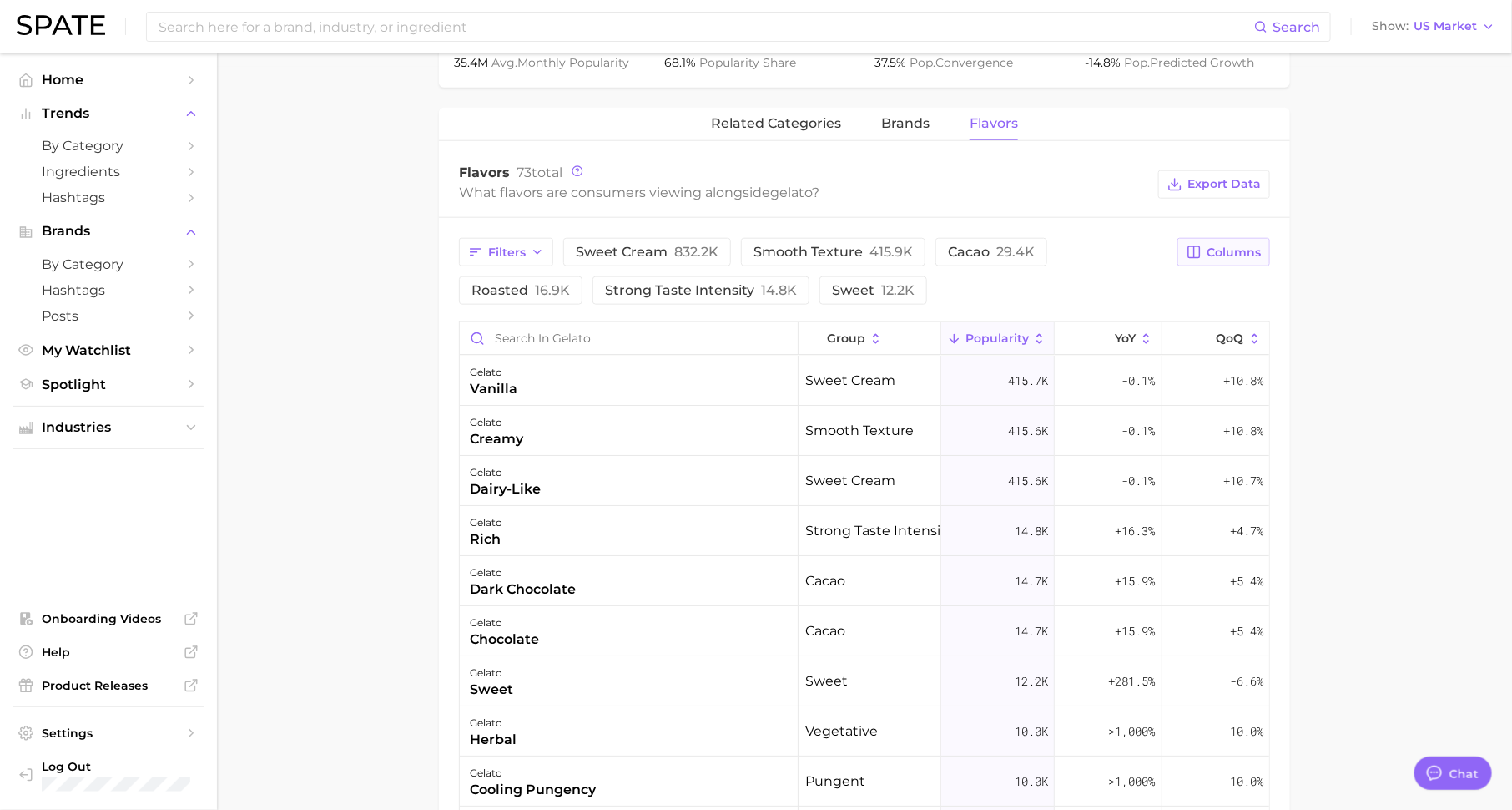
click at [1238, 250] on span "Columns" at bounding box center [1233, 252] width 54 height 14
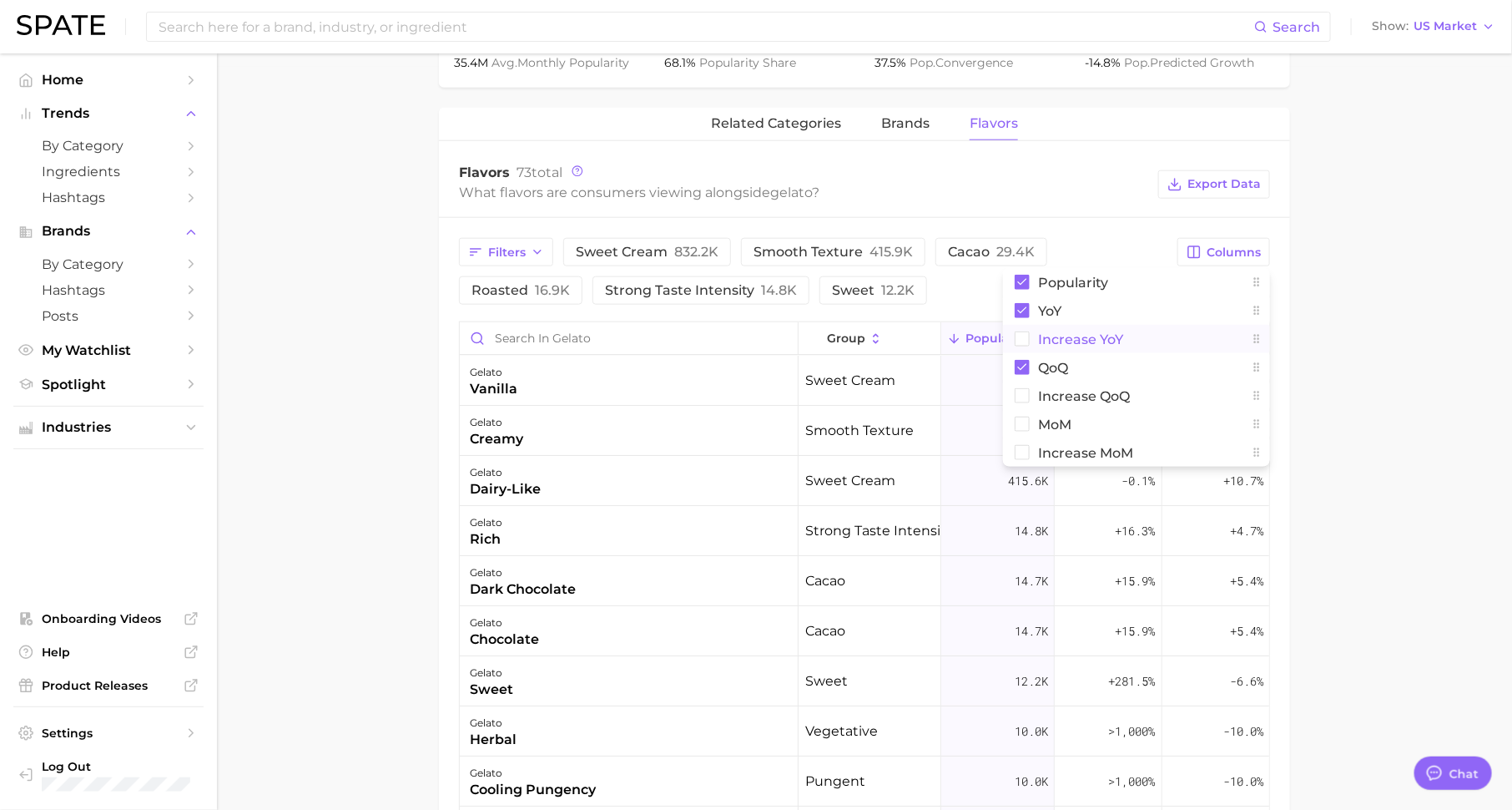
click at [1110, 334] on span "Increase YoY" at bounding box center [1080, 339] width 85 height 14
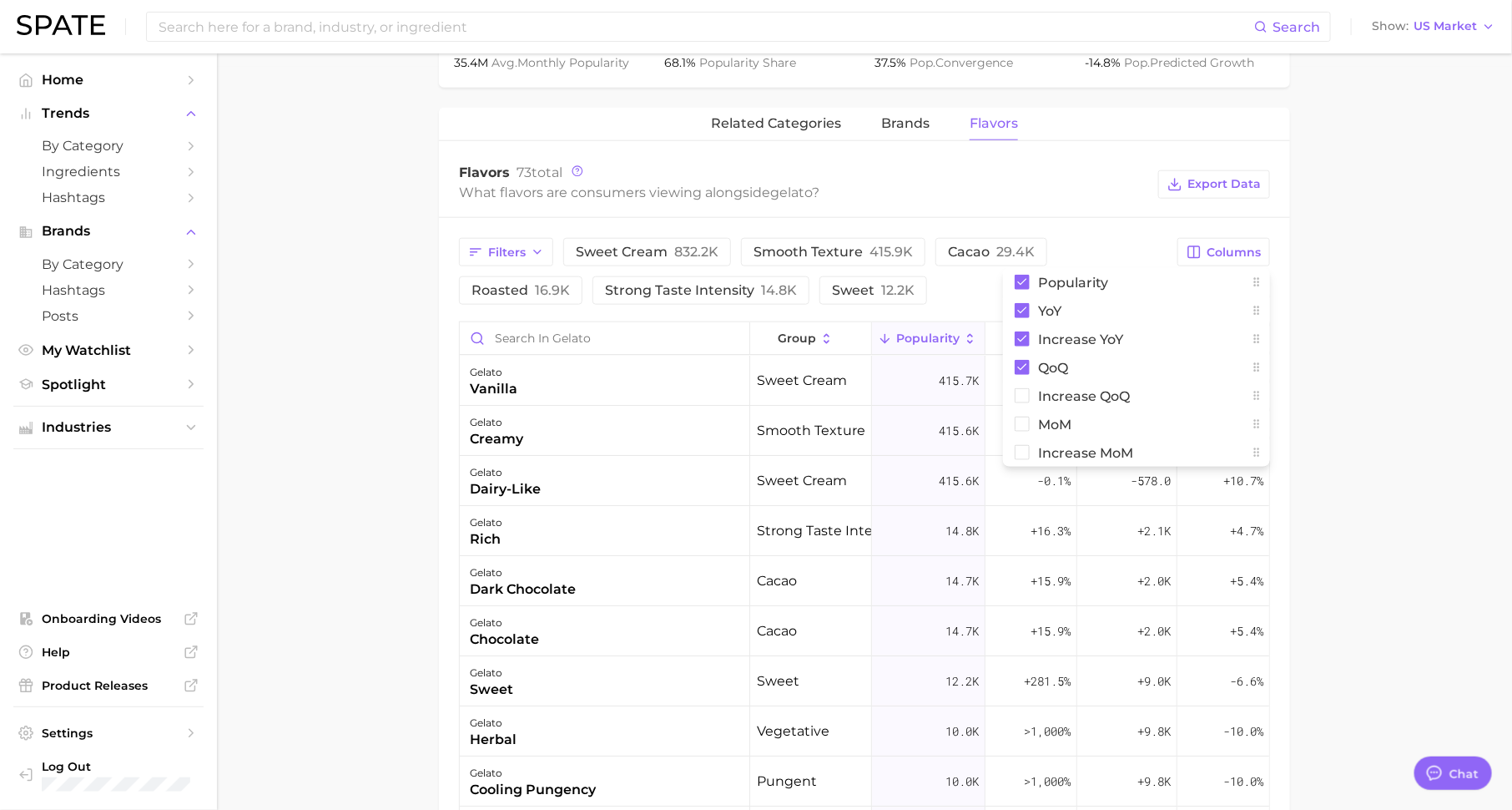
click at [1400, 345] on main "1. frozen foods 2. ice creams & sorbets 3. ice creams 4. gelato Overview Google…" at bounding box center [864, 272] width 1295 height 1924
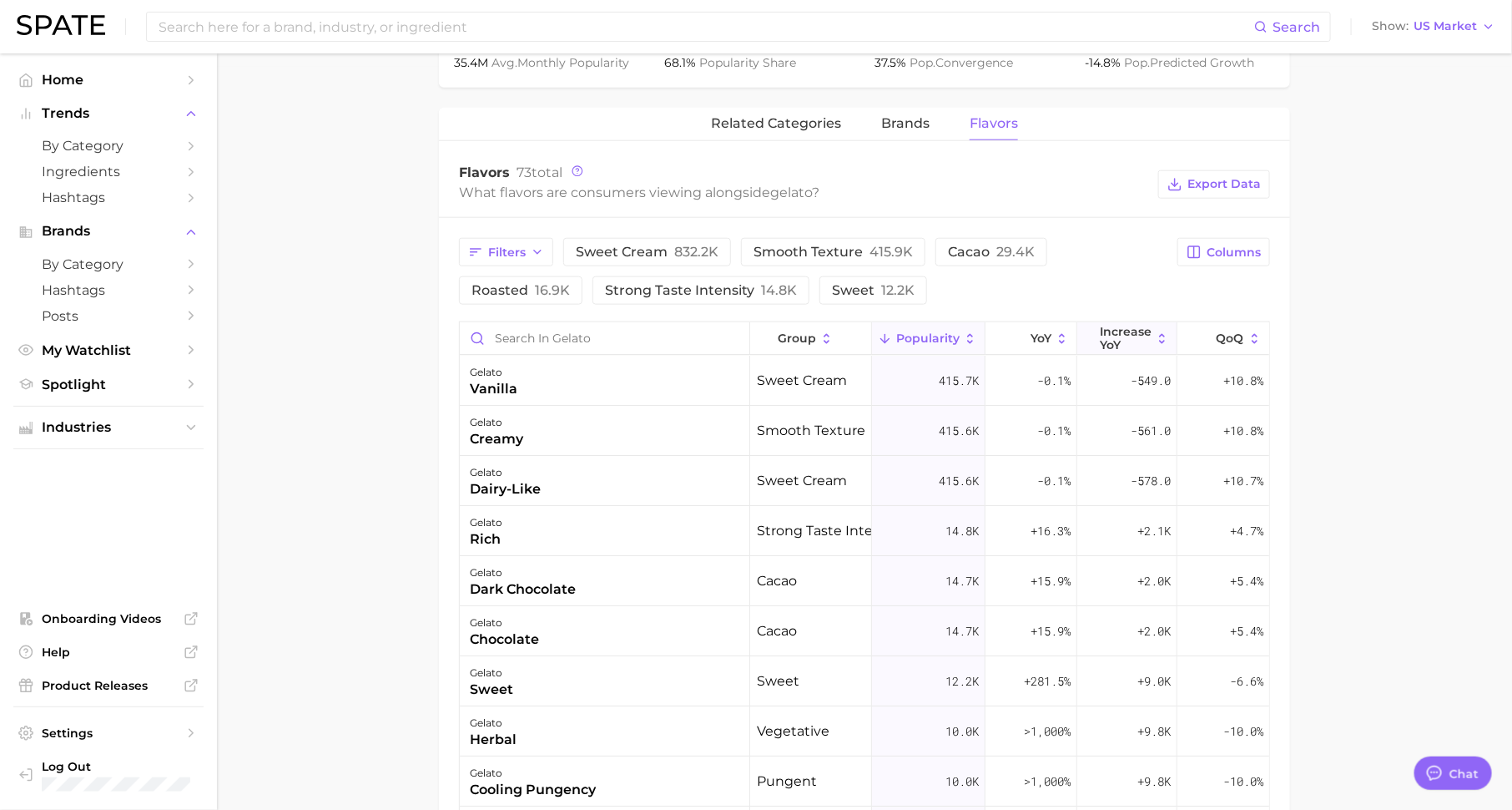
click at [1131, 338] on span "Increase YoY" at bounding box center [1126, 338] width 52 height 27
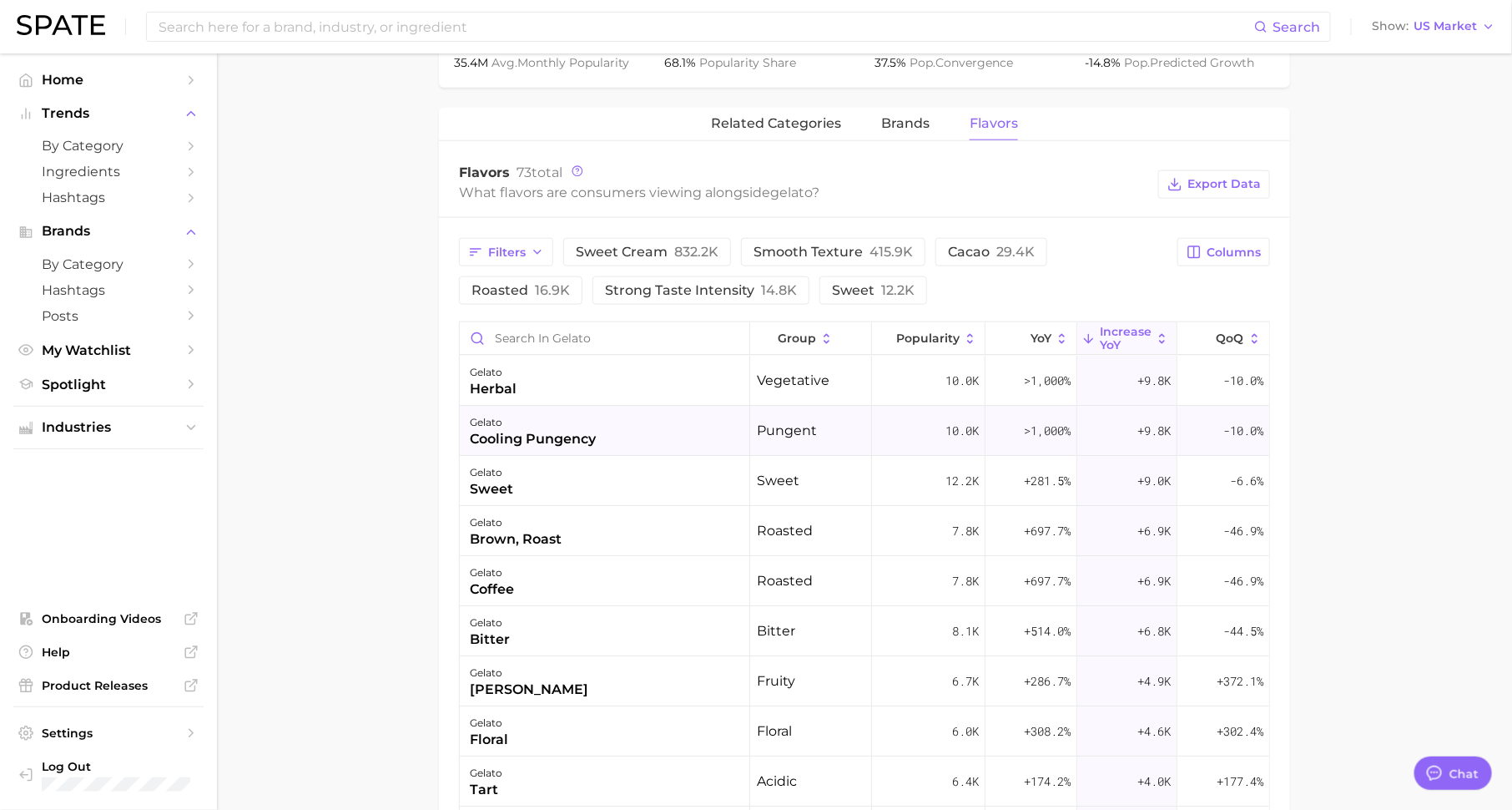
scroll to position [55, 0]
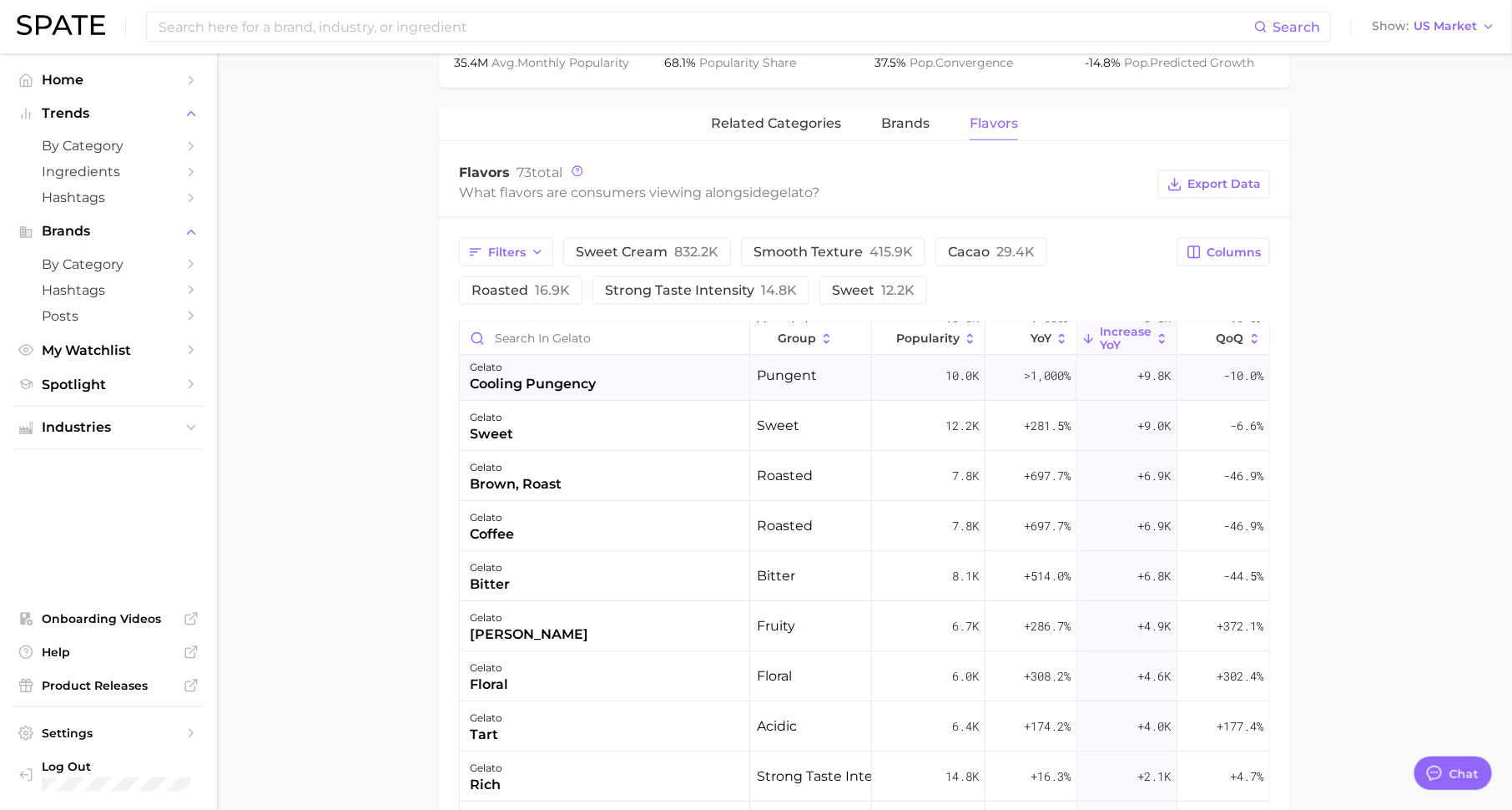
click at [574, 382] on div "cooling pungency" at bounding box center [533, 384] width 126 height 20
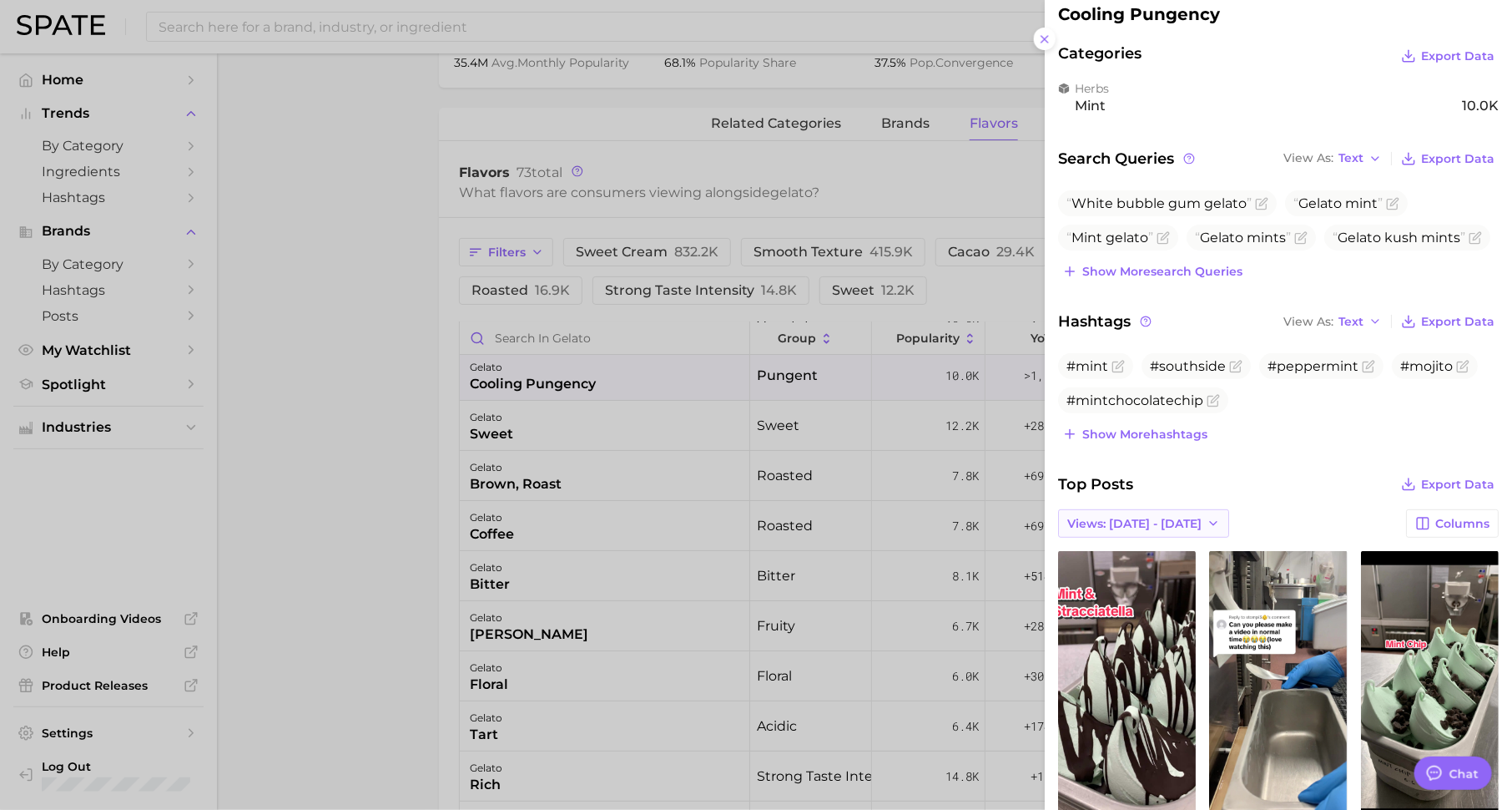
scroll to position [0, 0]
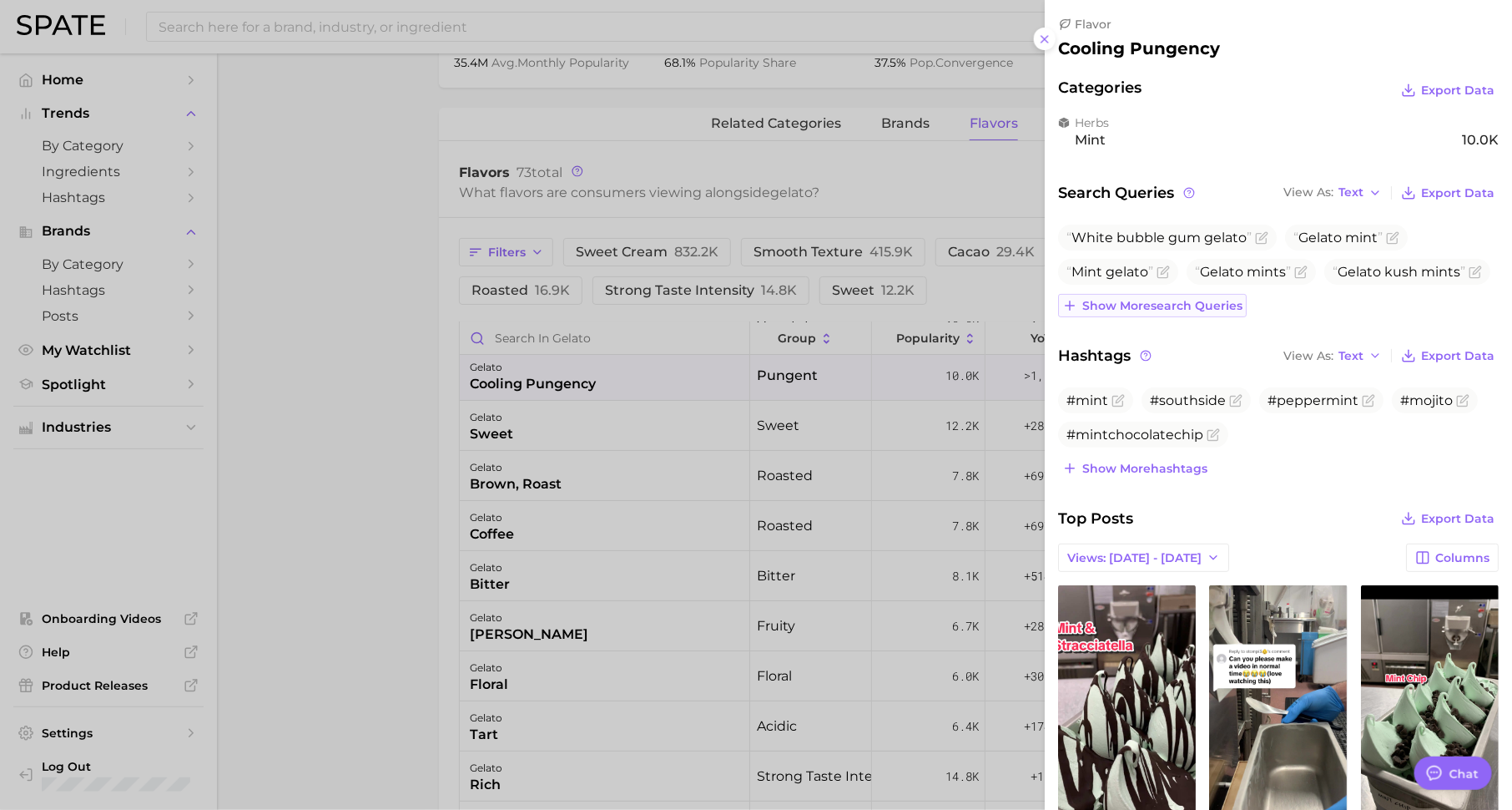
click at [1177, 301] on span "Show more search queries" at bounding box center [1162, 305] width 161 height 14
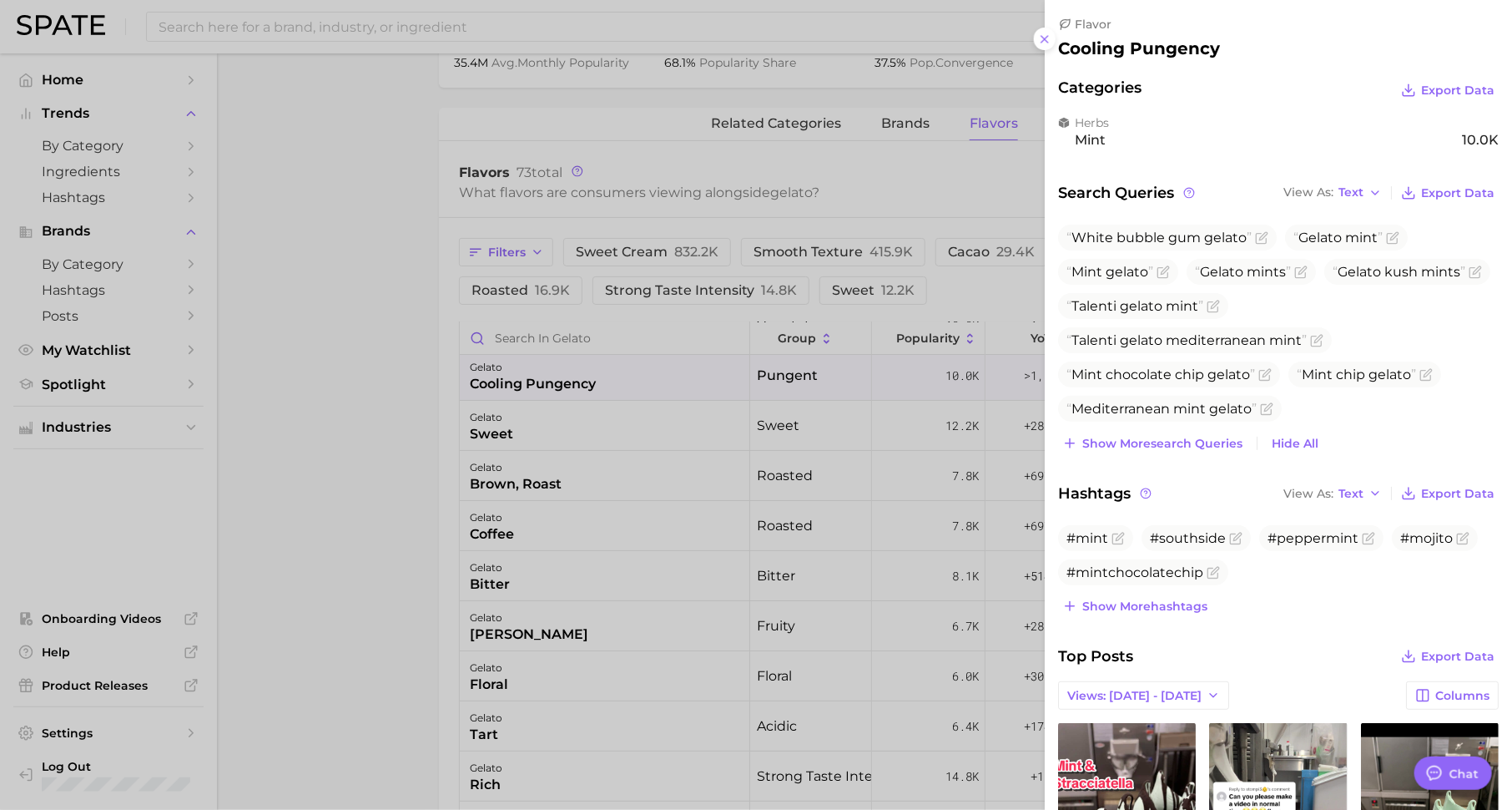
click at [707, 485] on div at bounding box center [756, 405] width 1512 height 810
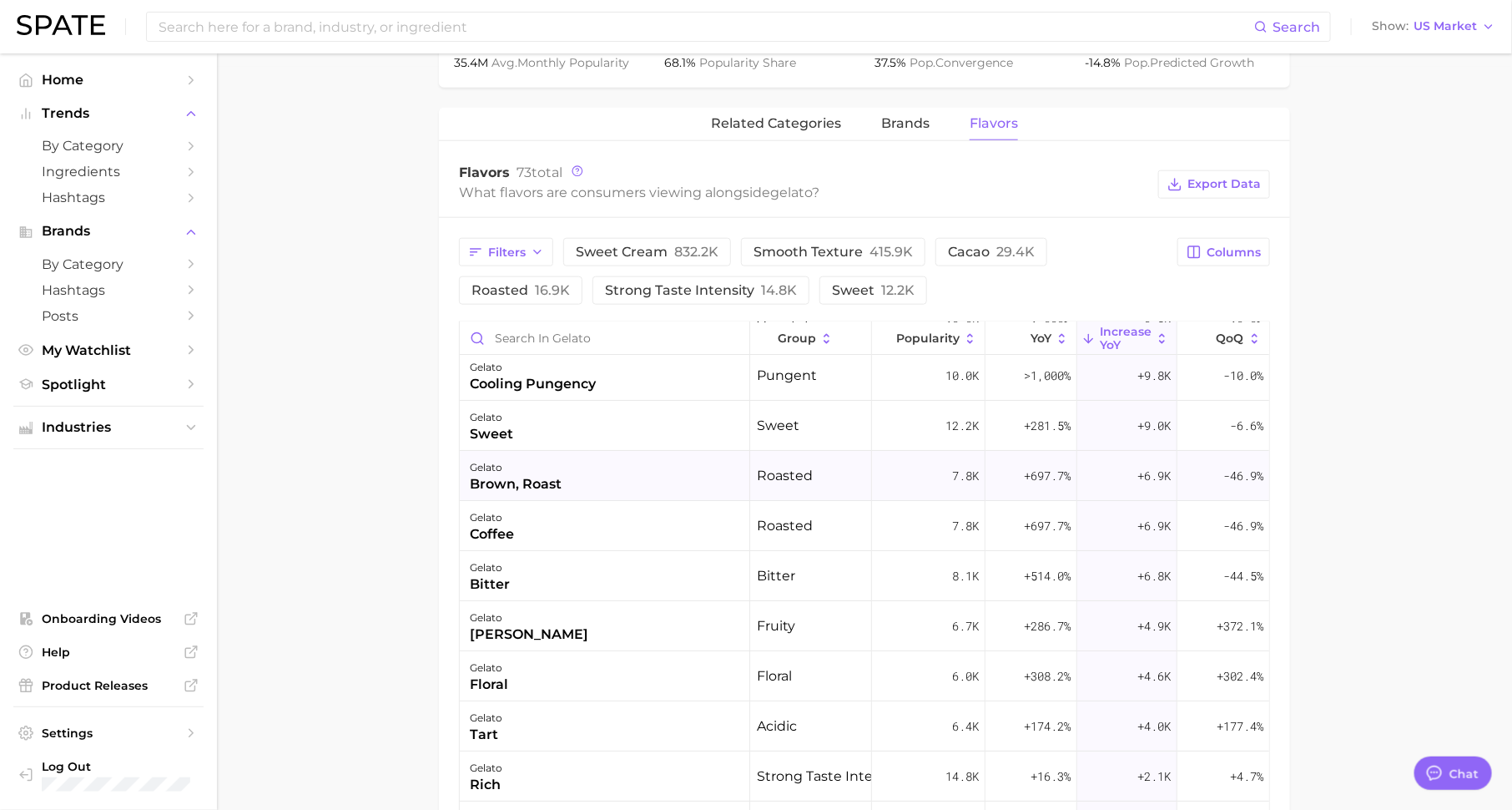
click at [602, 487] on div "gelato brown, roast" at bounding box center [605, 476] width 290 height 50
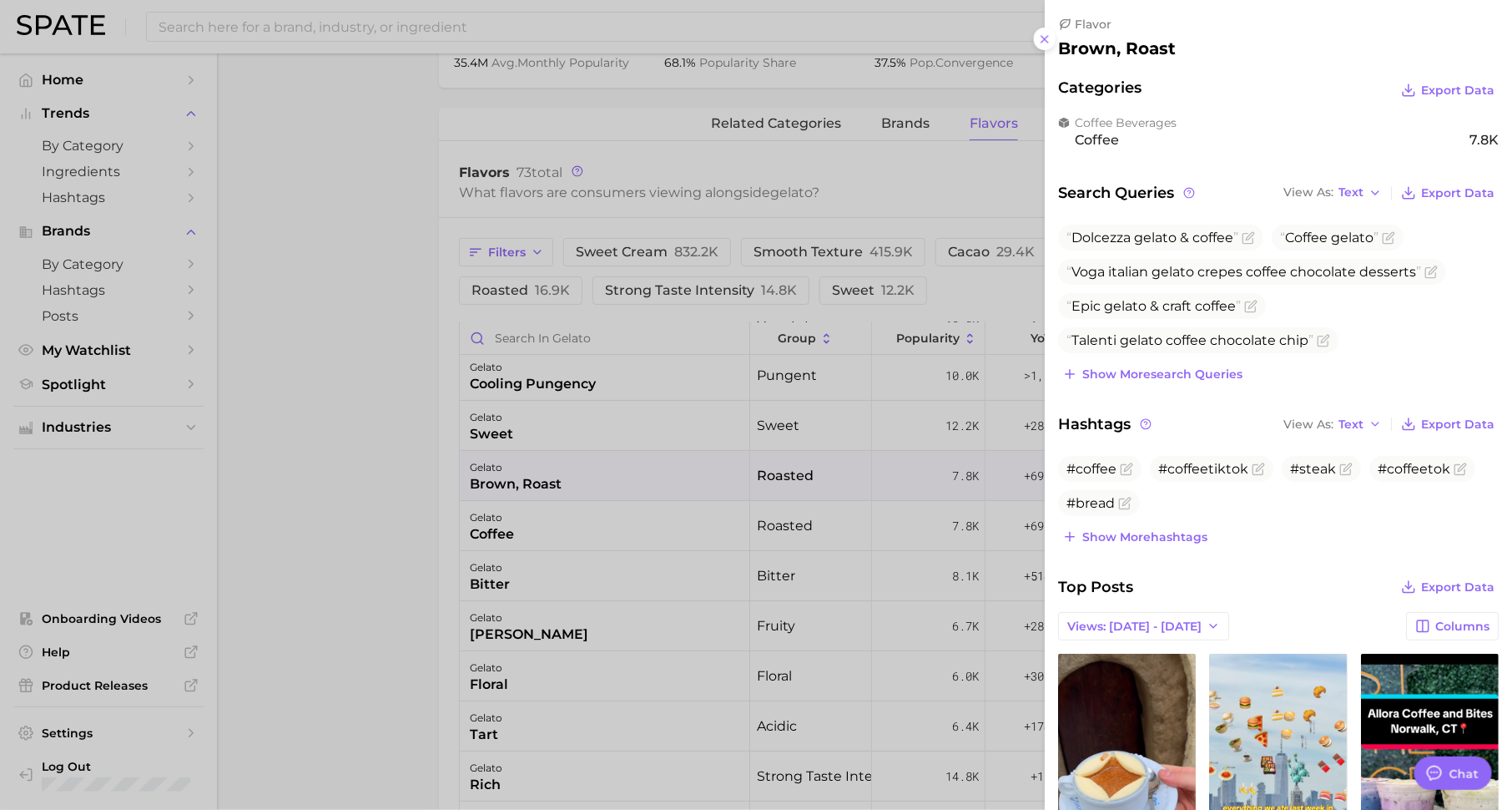
click at [266, 364] on div at bounding box center [756, 405] width 1512 height 810
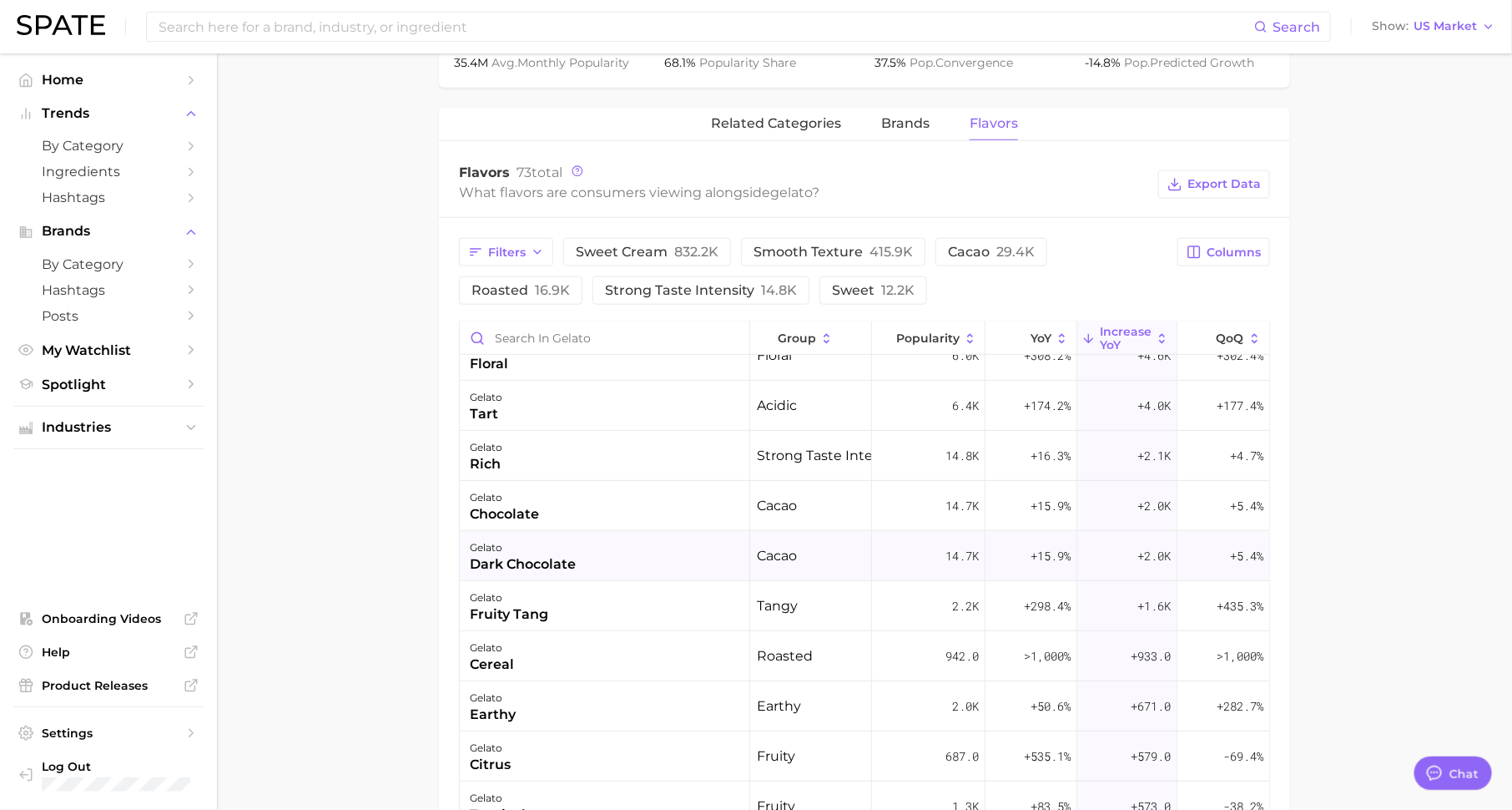
scroll to position [377, 0]
click at [522, 611] on div "fruity tang" at bounding box center [509, 613] width 79 height 20
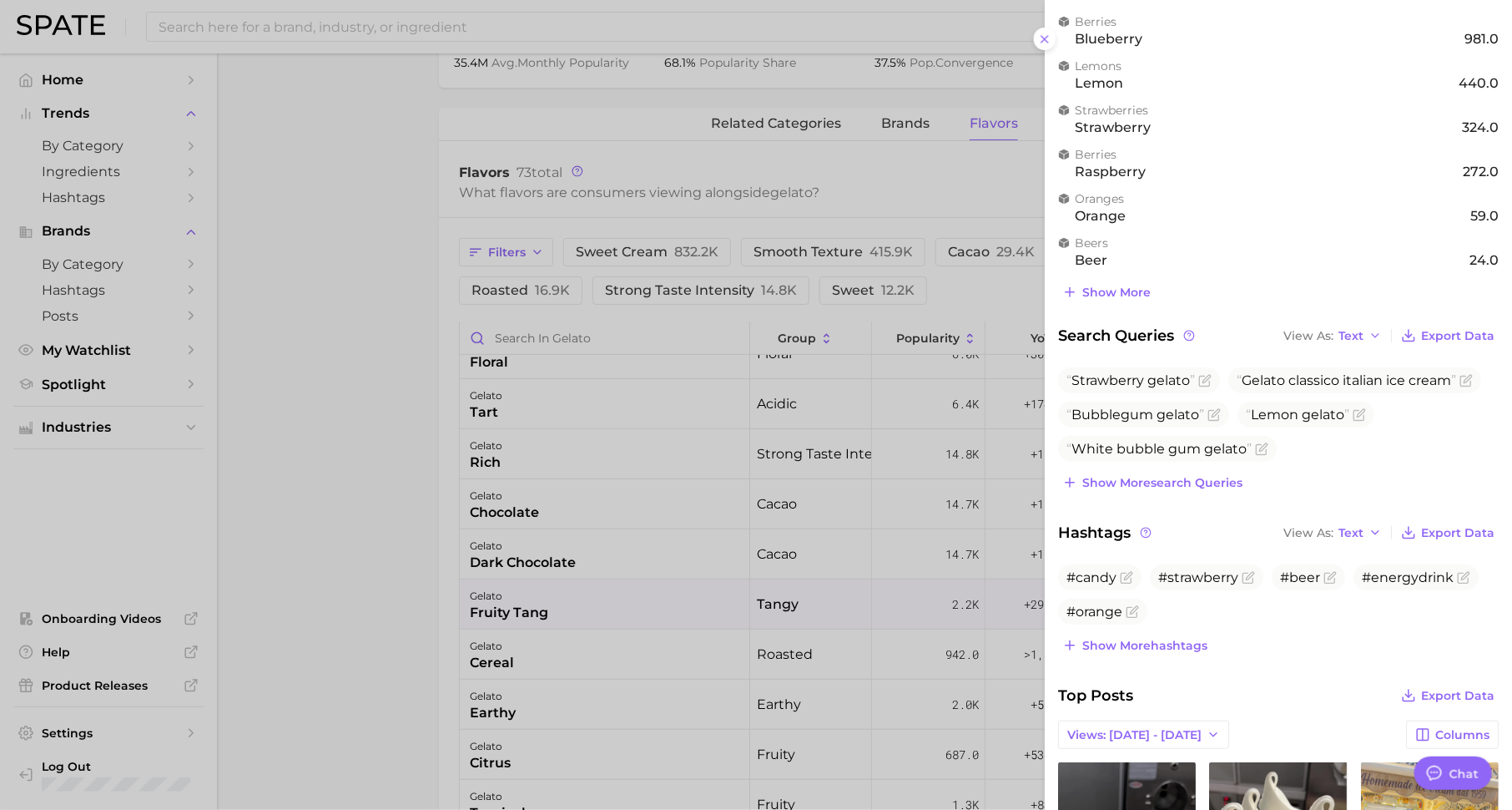
scroll to position [218, 0]
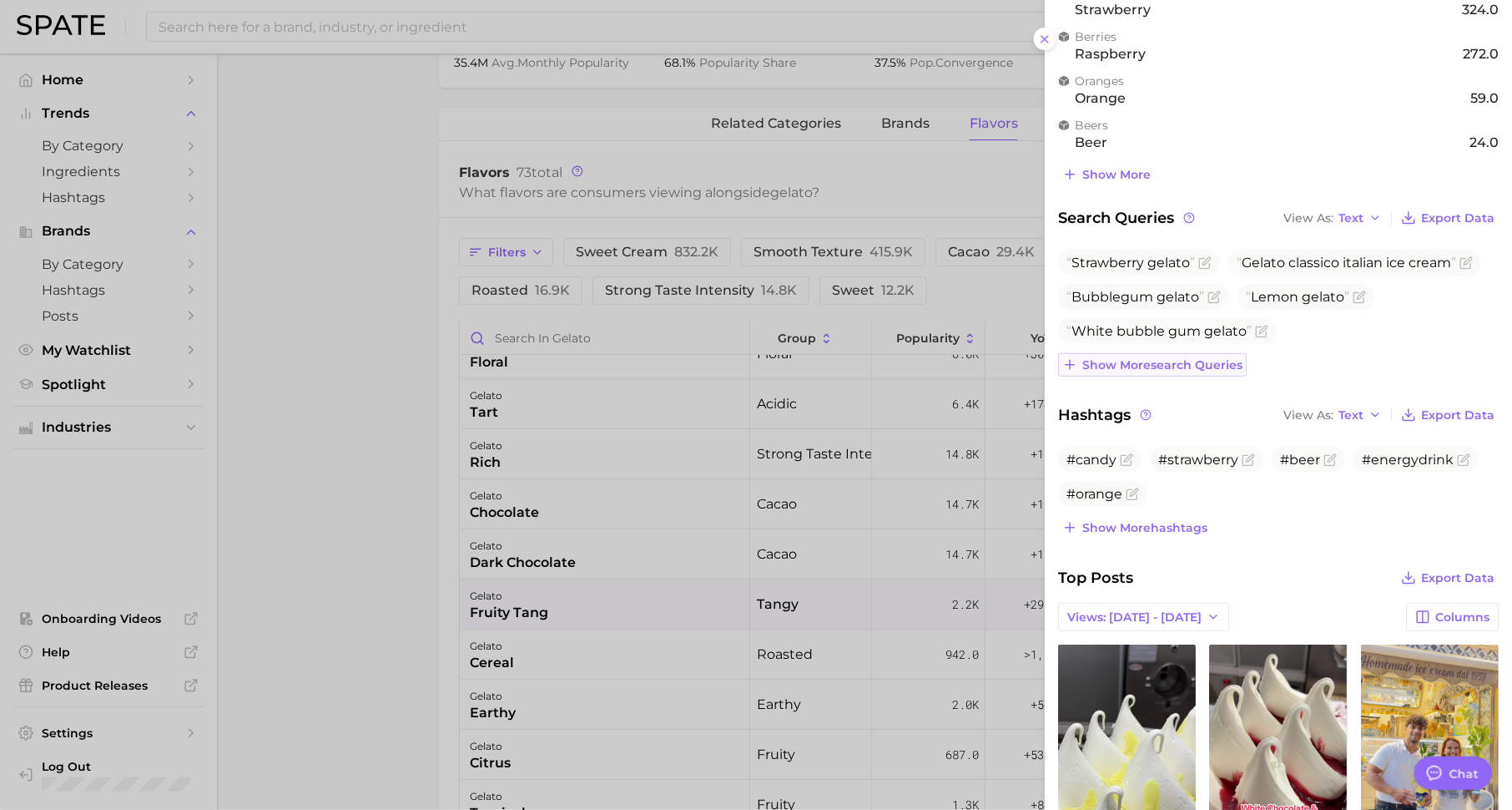
click at [1167, 368] on span "Show more search queries" at bounding box center [1162, 365] width 161 height 14
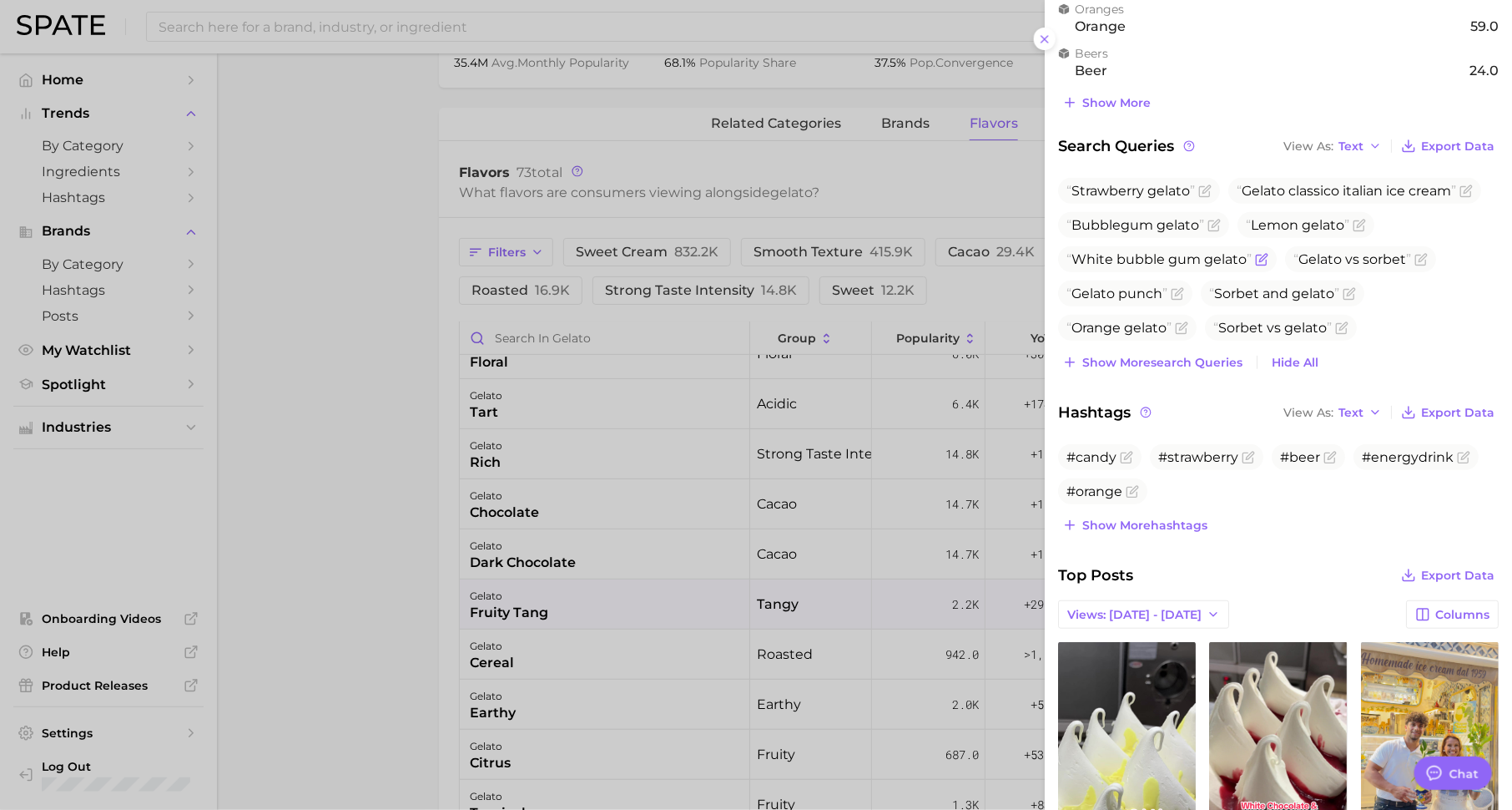
scroll to position [318, 0]
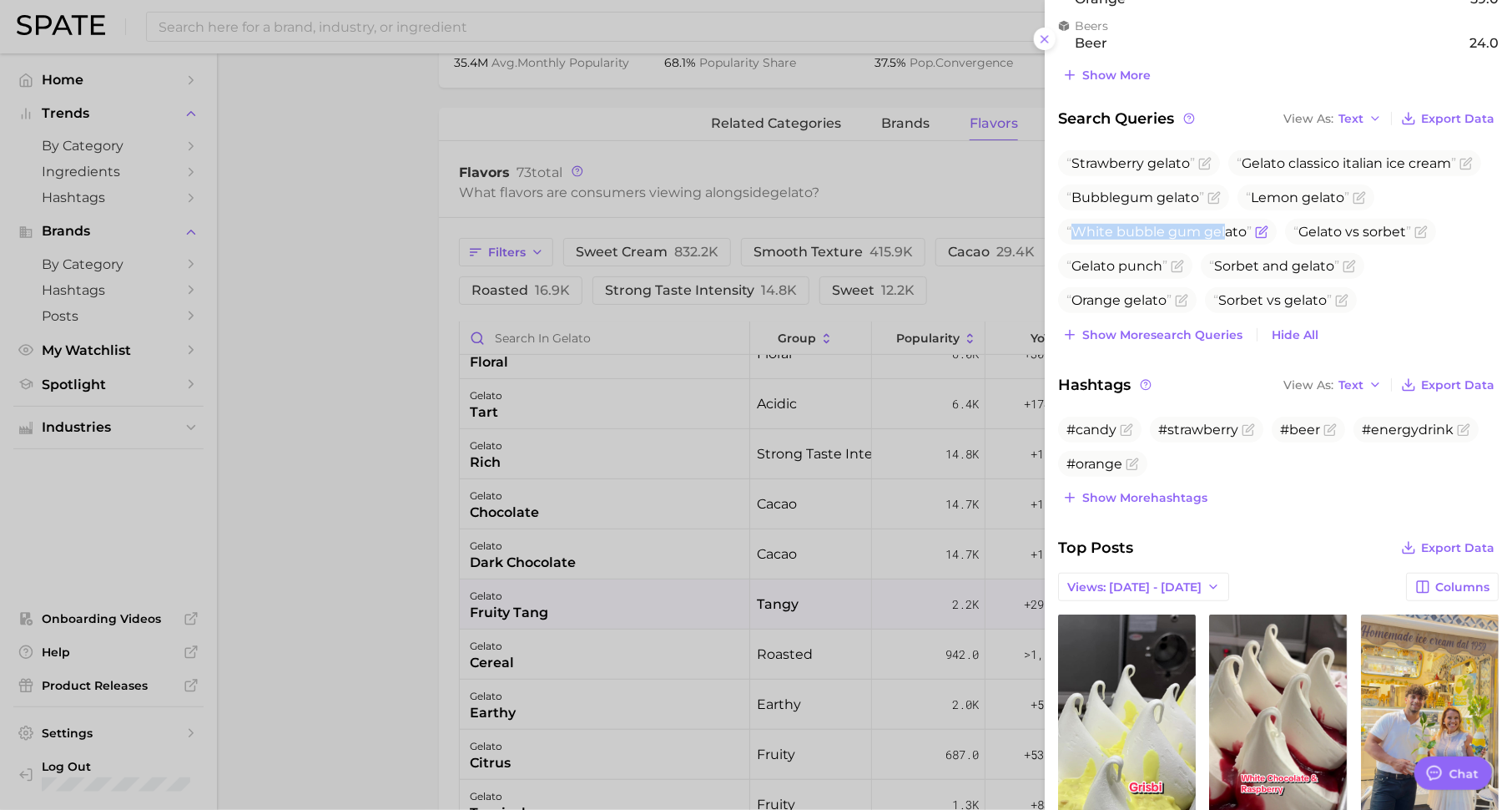
drag, startPoint x: 1076, startPoint y: 230, endPoint x: 1223, endPoint y: 231, distance: 147.0
click at [1224, 231] on span "White bubble gum gelato" at bounding box center [1158, 231] width 185 height 16
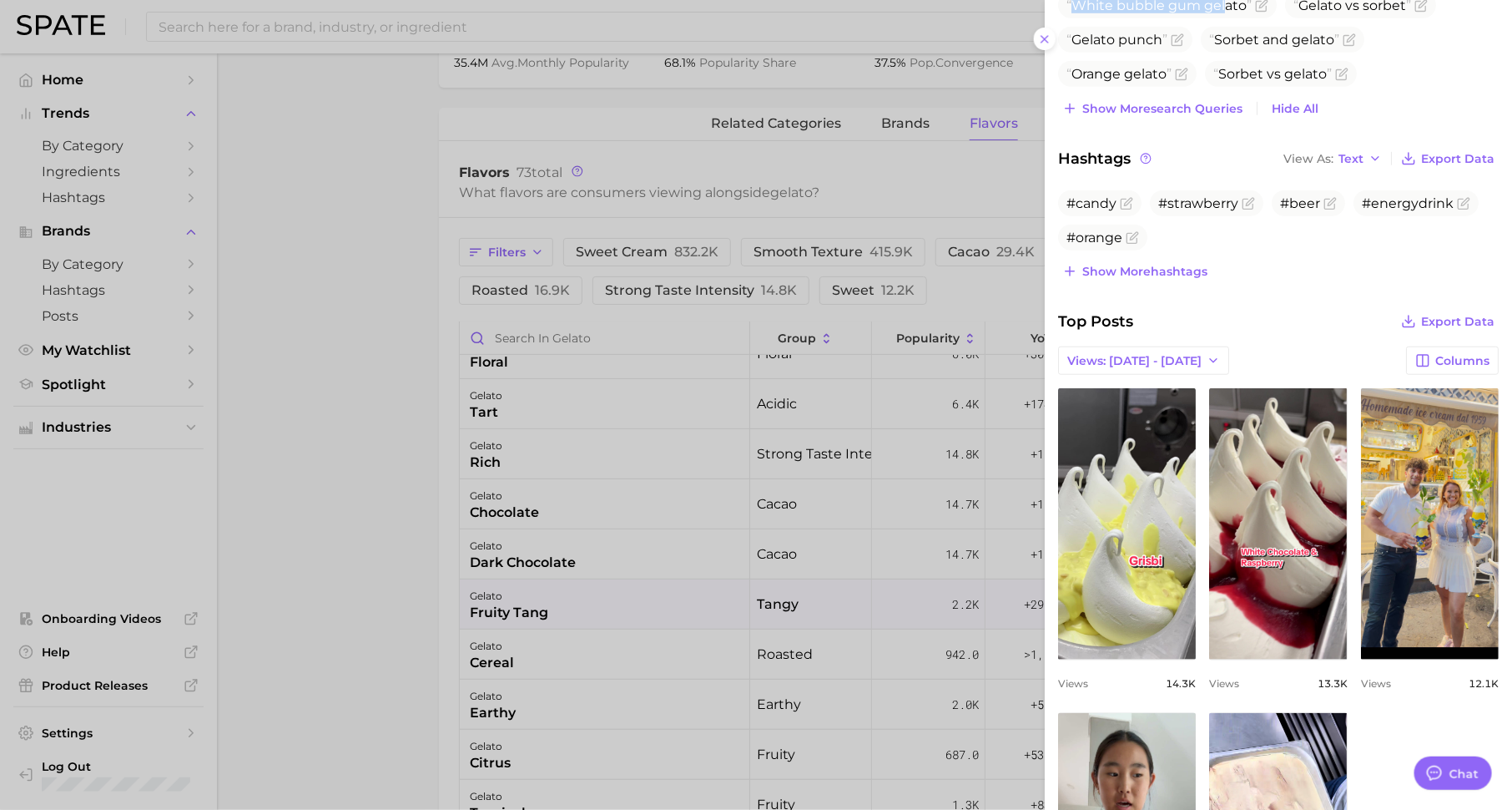
scroll to position [0, 0]
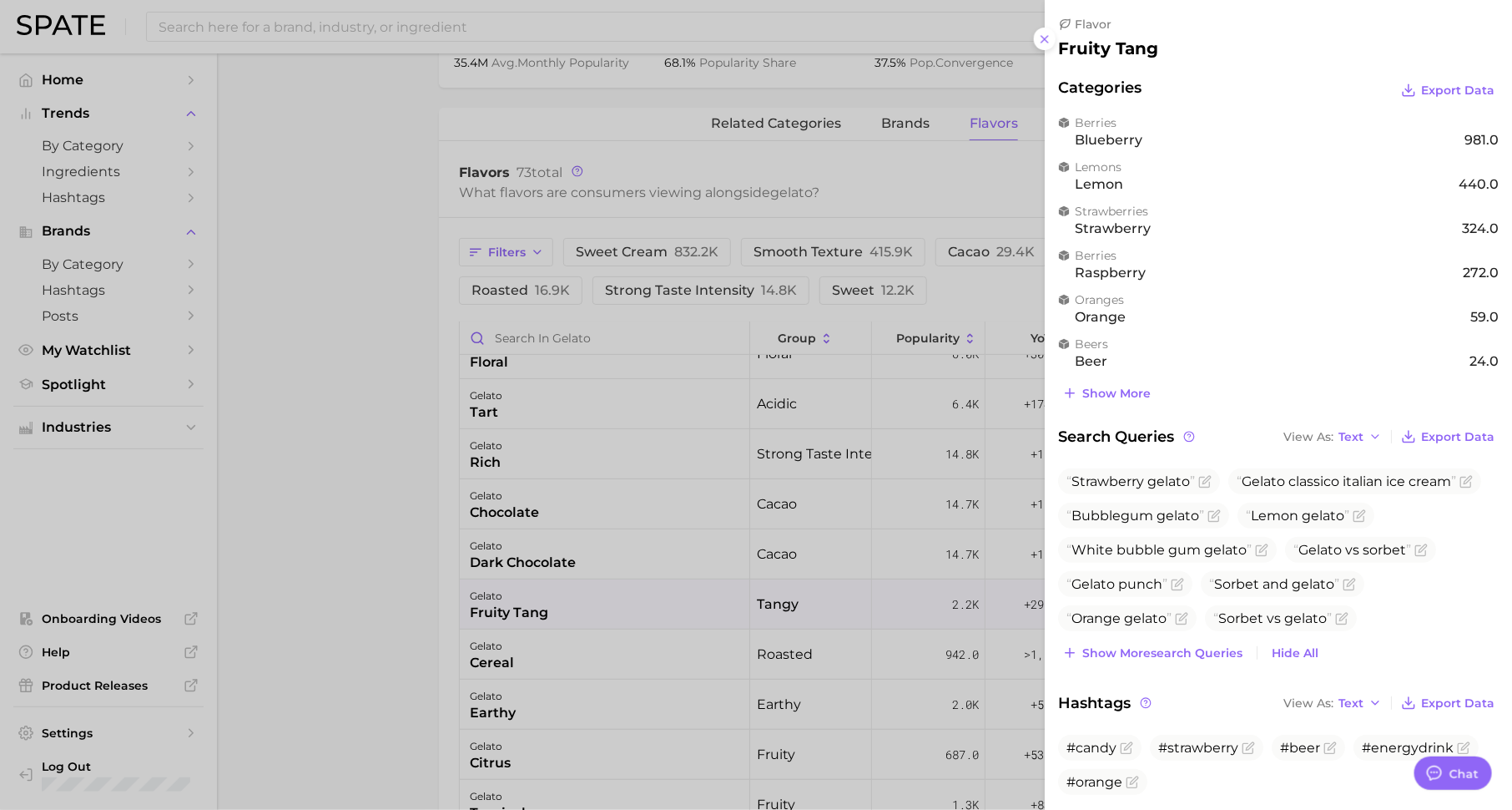
click at [963, 209] on div at bounding box center [756, 405] width 1512 height 810
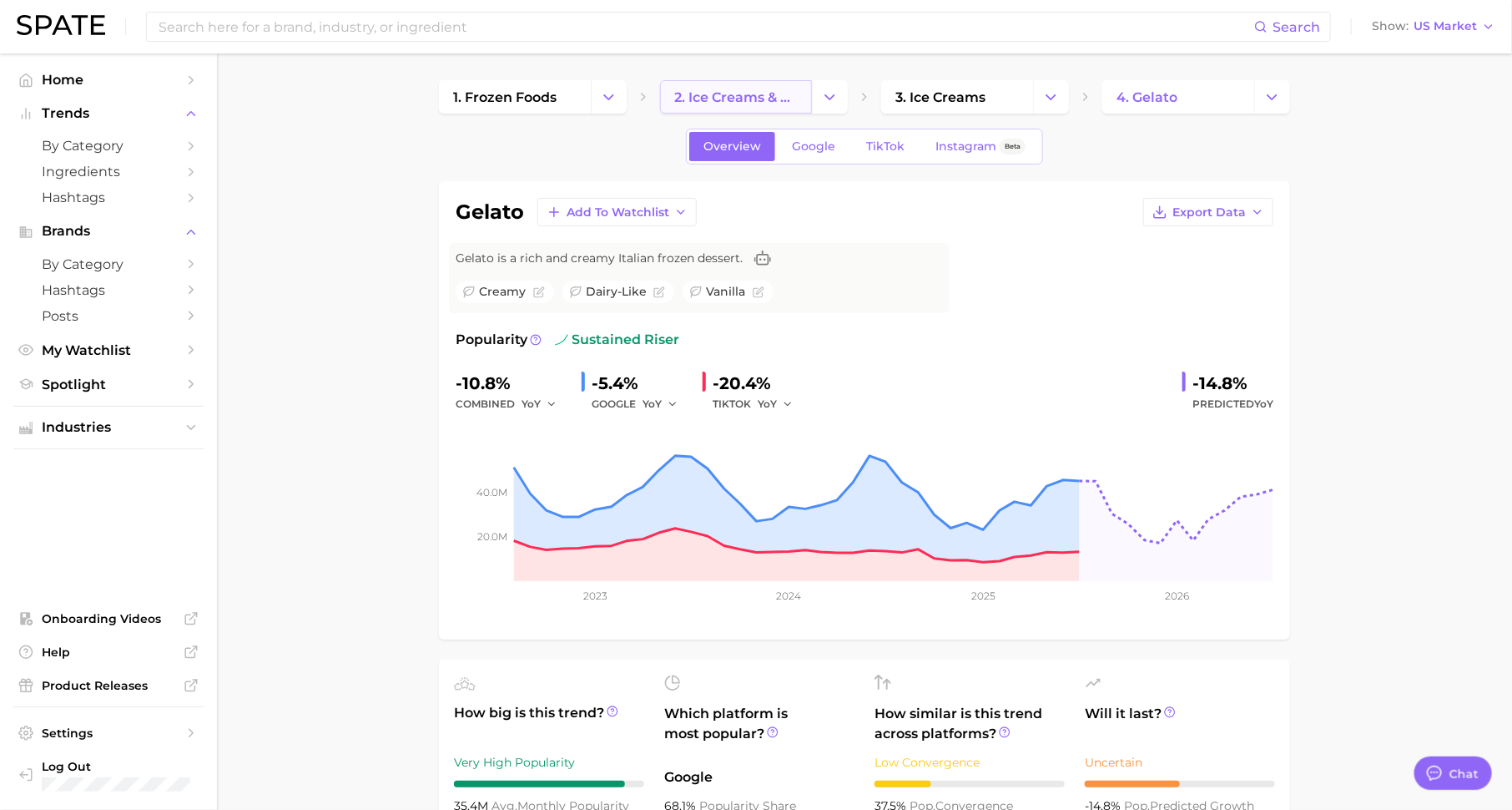
click at [728, 105] on link "2. ice creams & sorbets" at bounding box center [736, 97] width 152 height 33
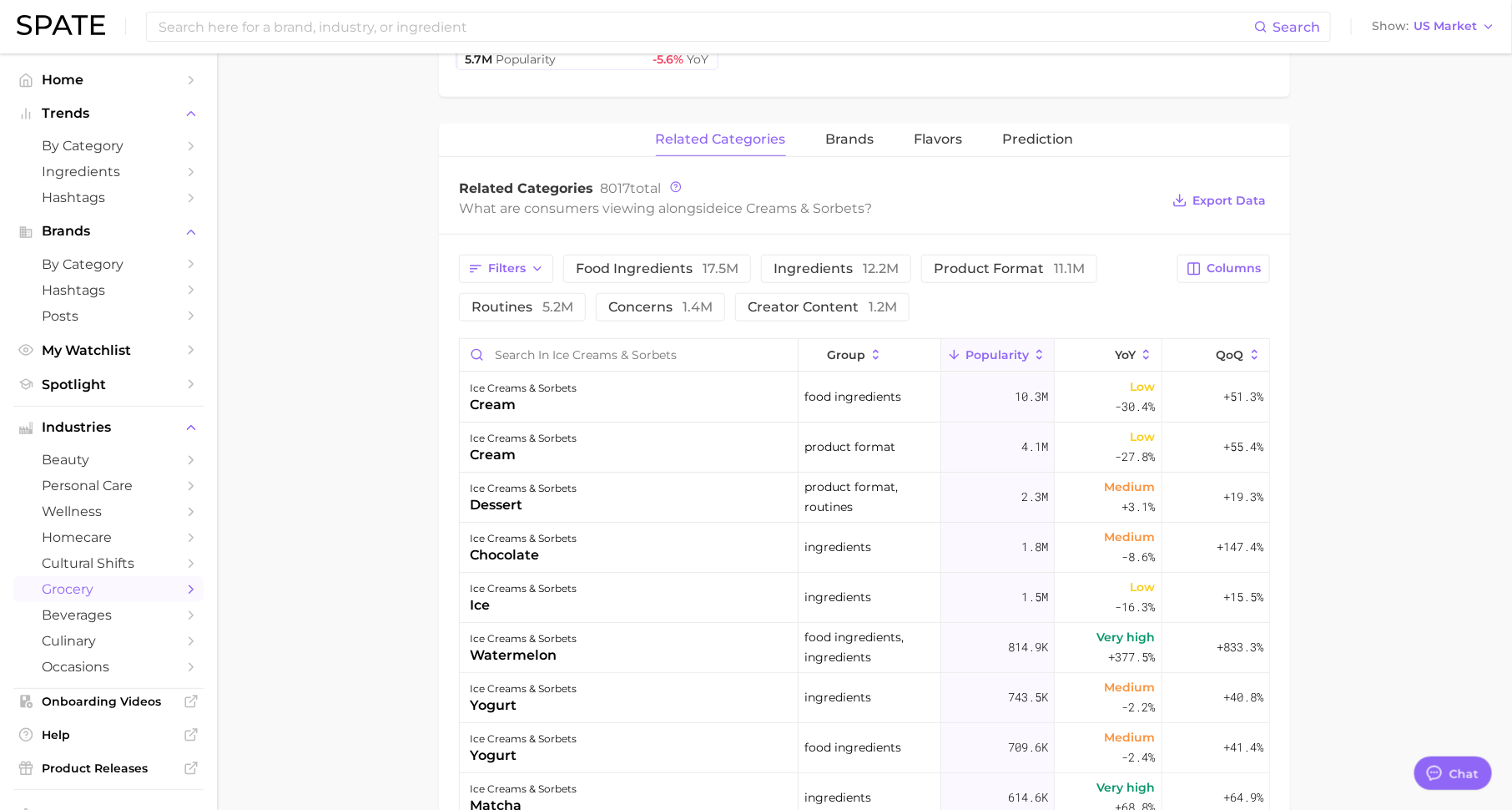
scroll to position [525, 0]
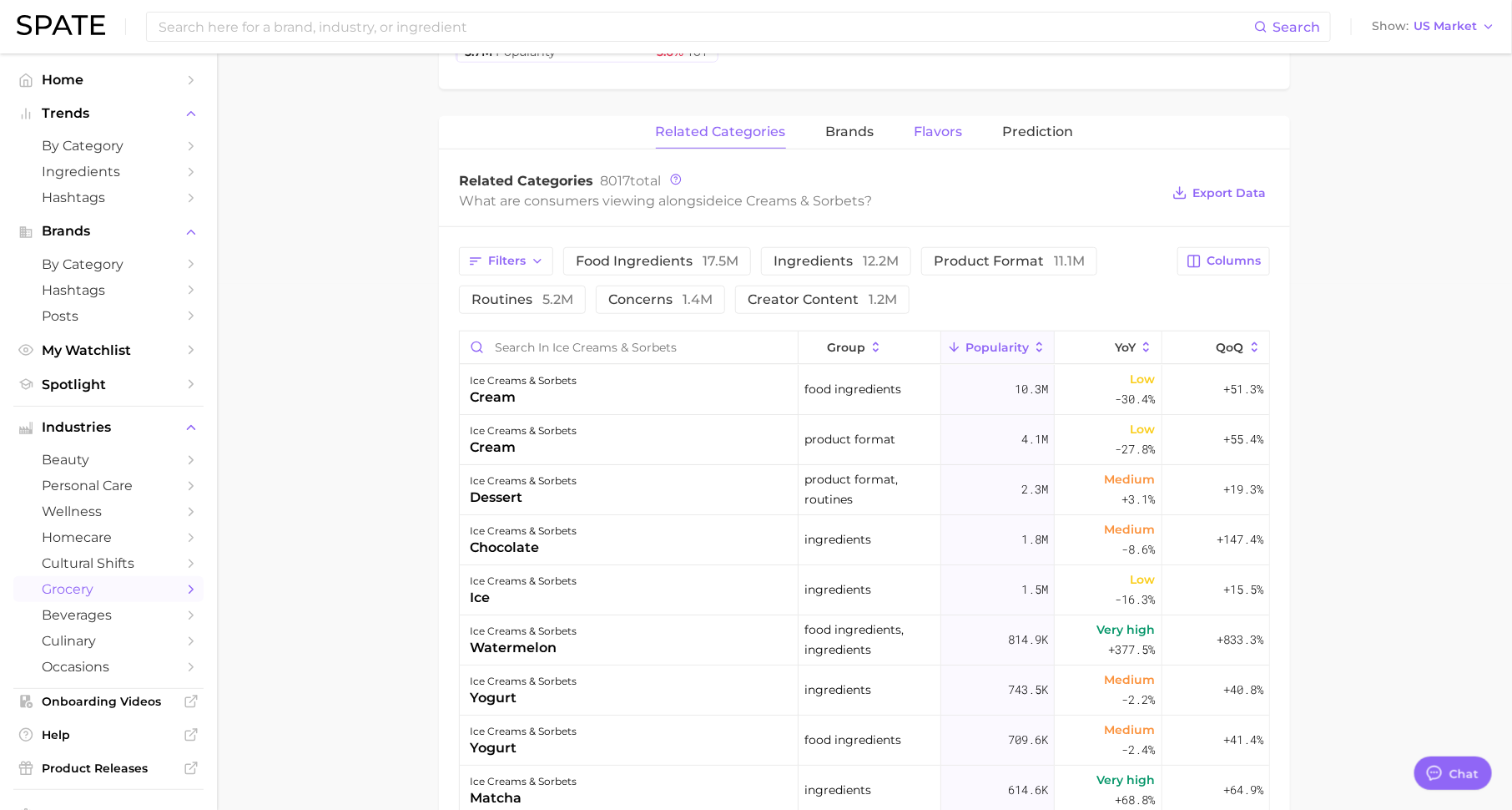
click at [937, 131] on span "Flavors" at bounding box center [938, 132] width 49 height 15
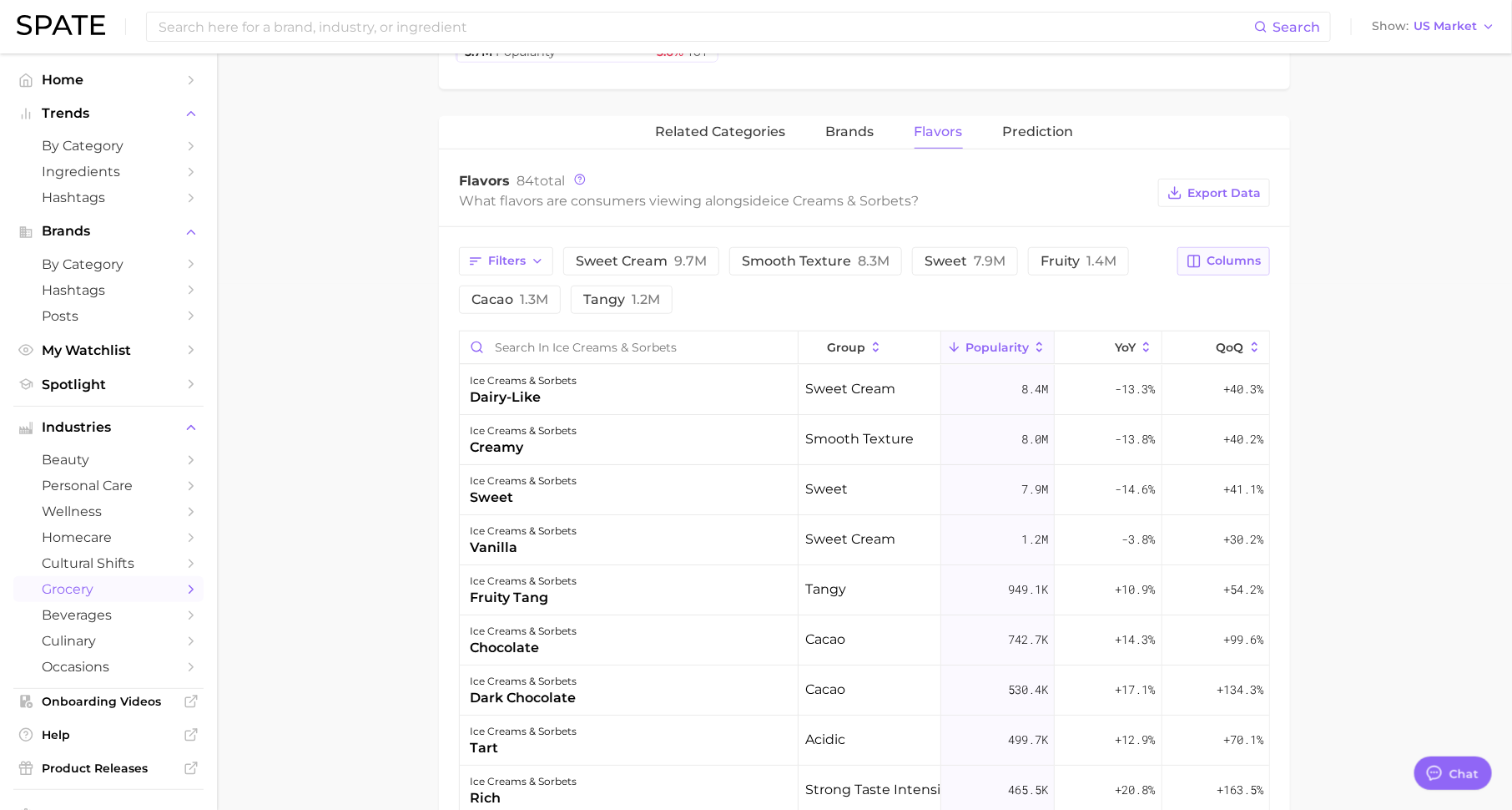
click at [1211, 257] on span "Columns" at bounding box center [1233, 260] width 54 height 14
click at [1143, 340] on button "Increase YoY" at bounding box center [1136, 348] width 267 height 28
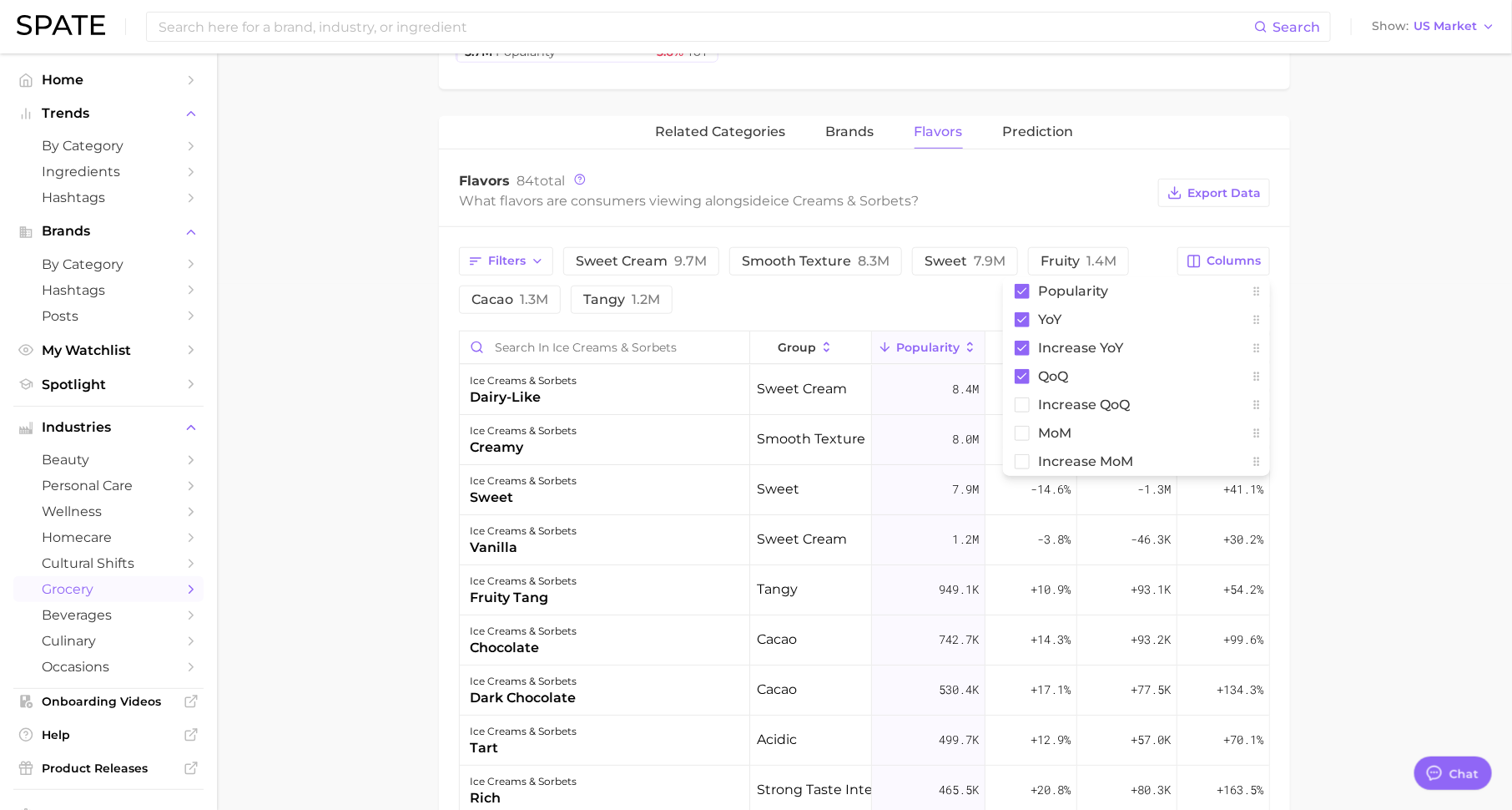
click at [1384, 364] on main "1. frozen foods 2. ice creams & sorbets 3. Subcategory Overview Google TikTok I…" at bounding box center [864, 385] width 1295 height 1716
click at [1139, 346] on span "Increase YoY" at bounding box center [1126, 347] width 52 height 27
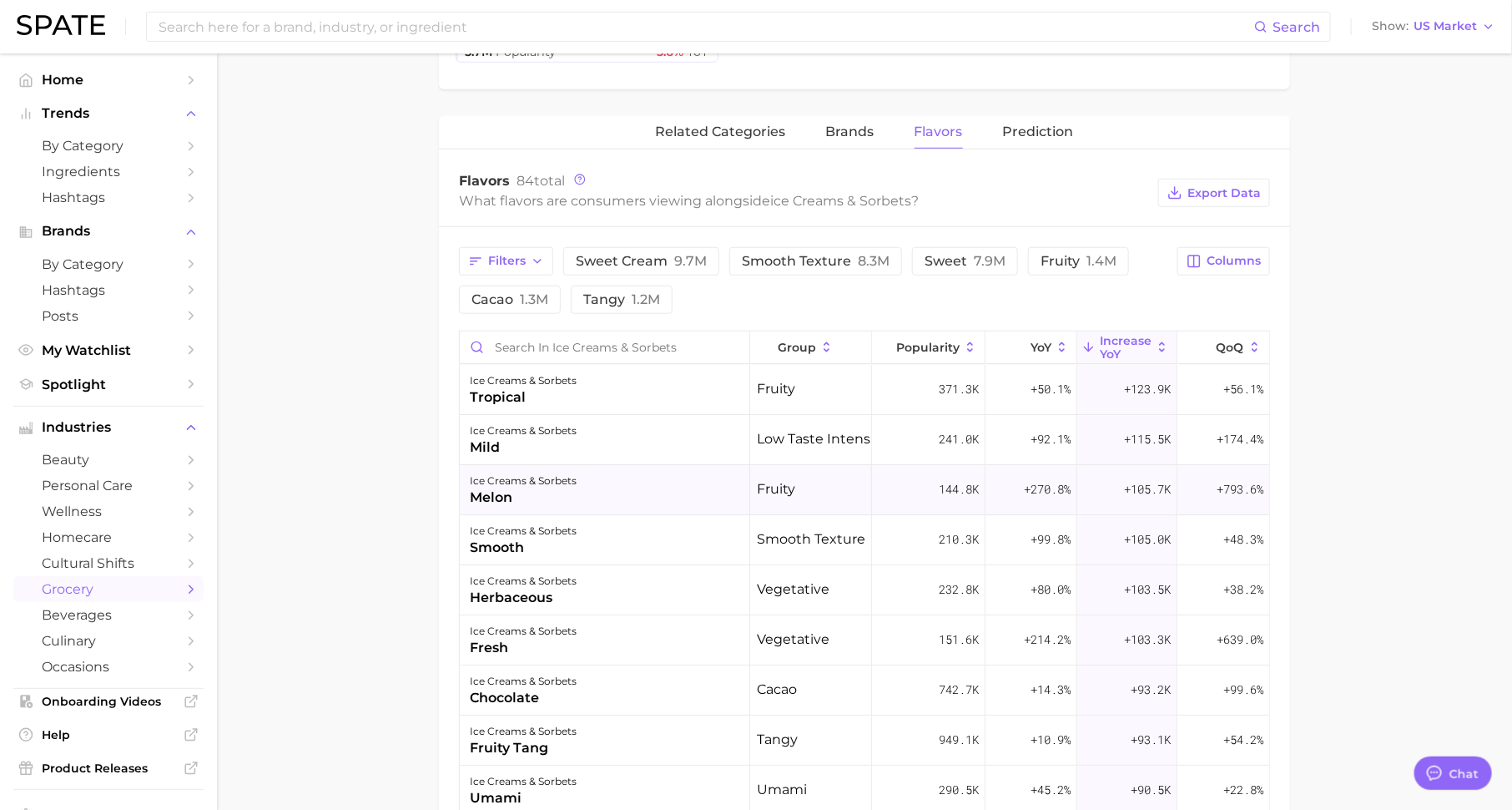
click at [465, 487] on div "ice creams & sorbets melon" at bounding box center [605, 490] width 290 height 50
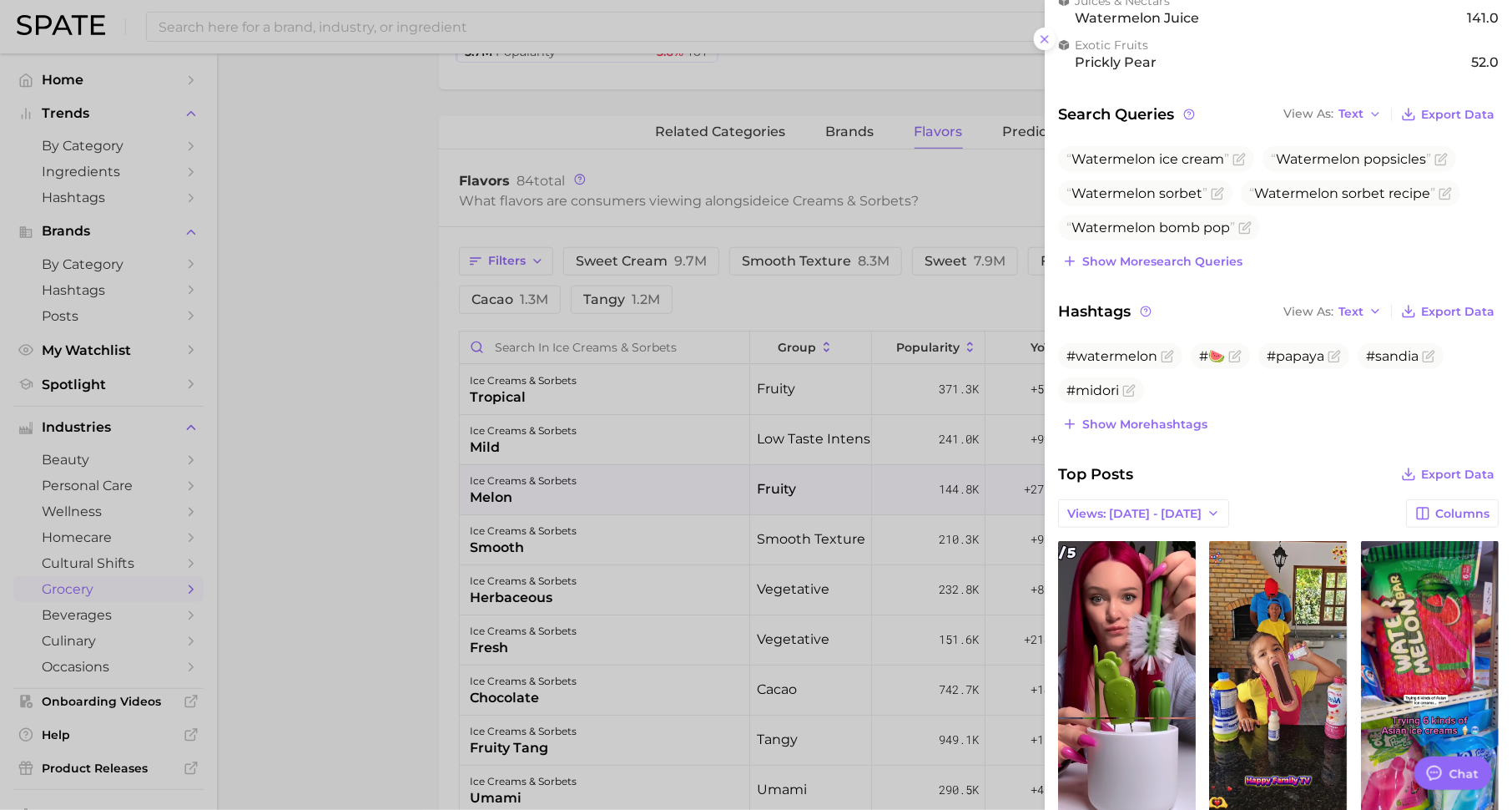
scroll to position [303, 0]
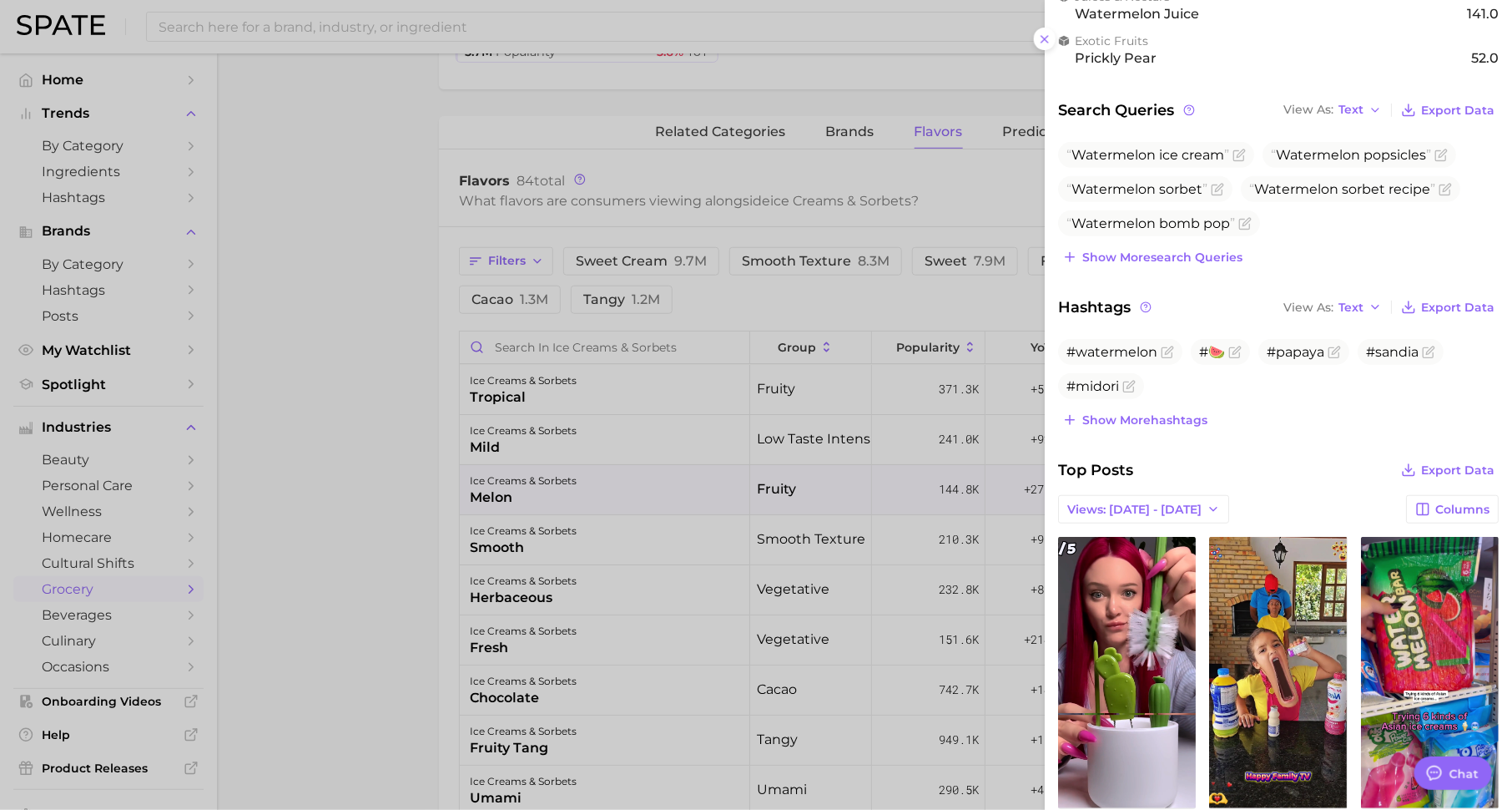
click at [778, 452] on div at bounding box center [756, 405] width 1512 height 810
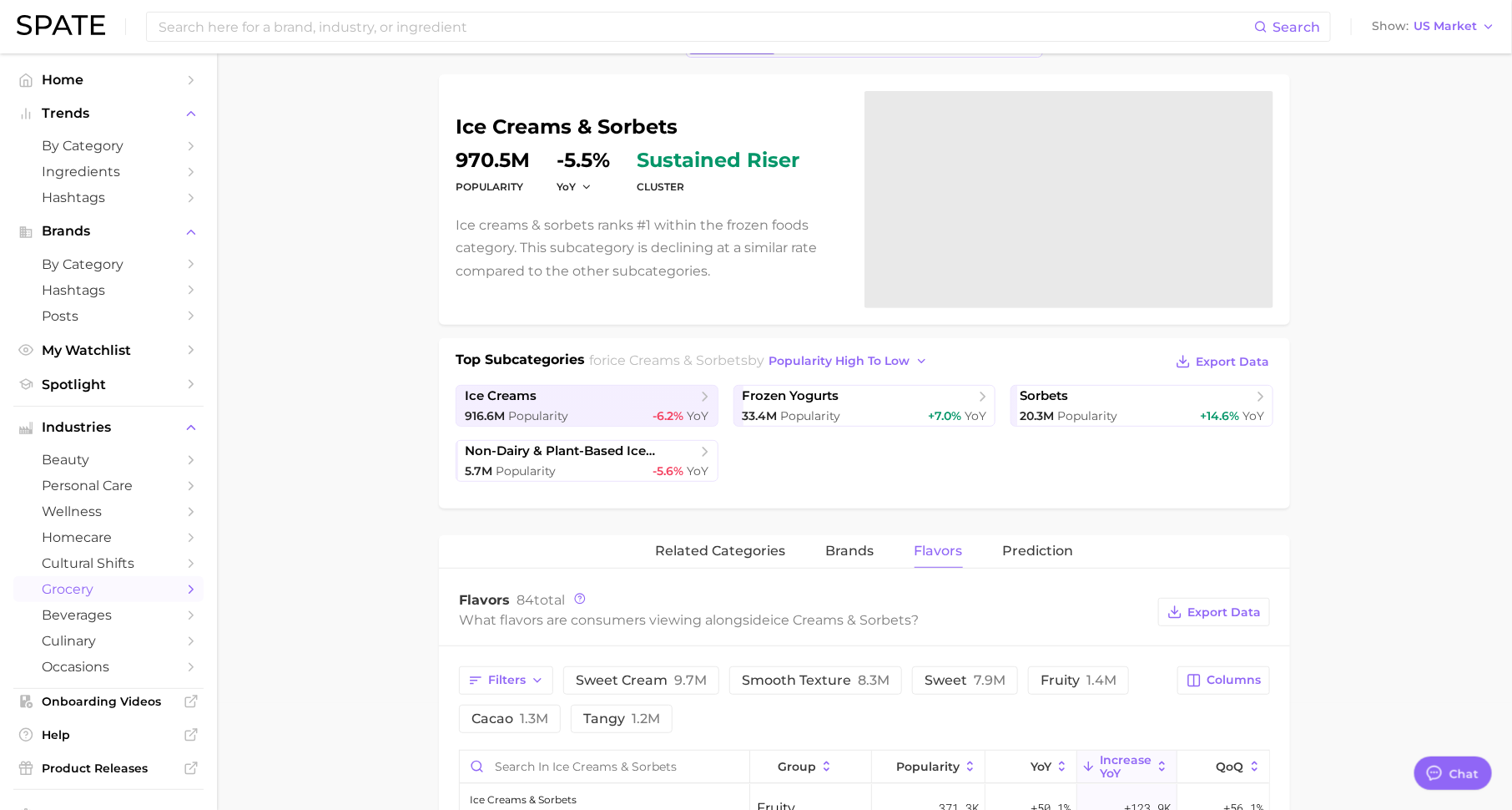
scroll to position [0, 0]
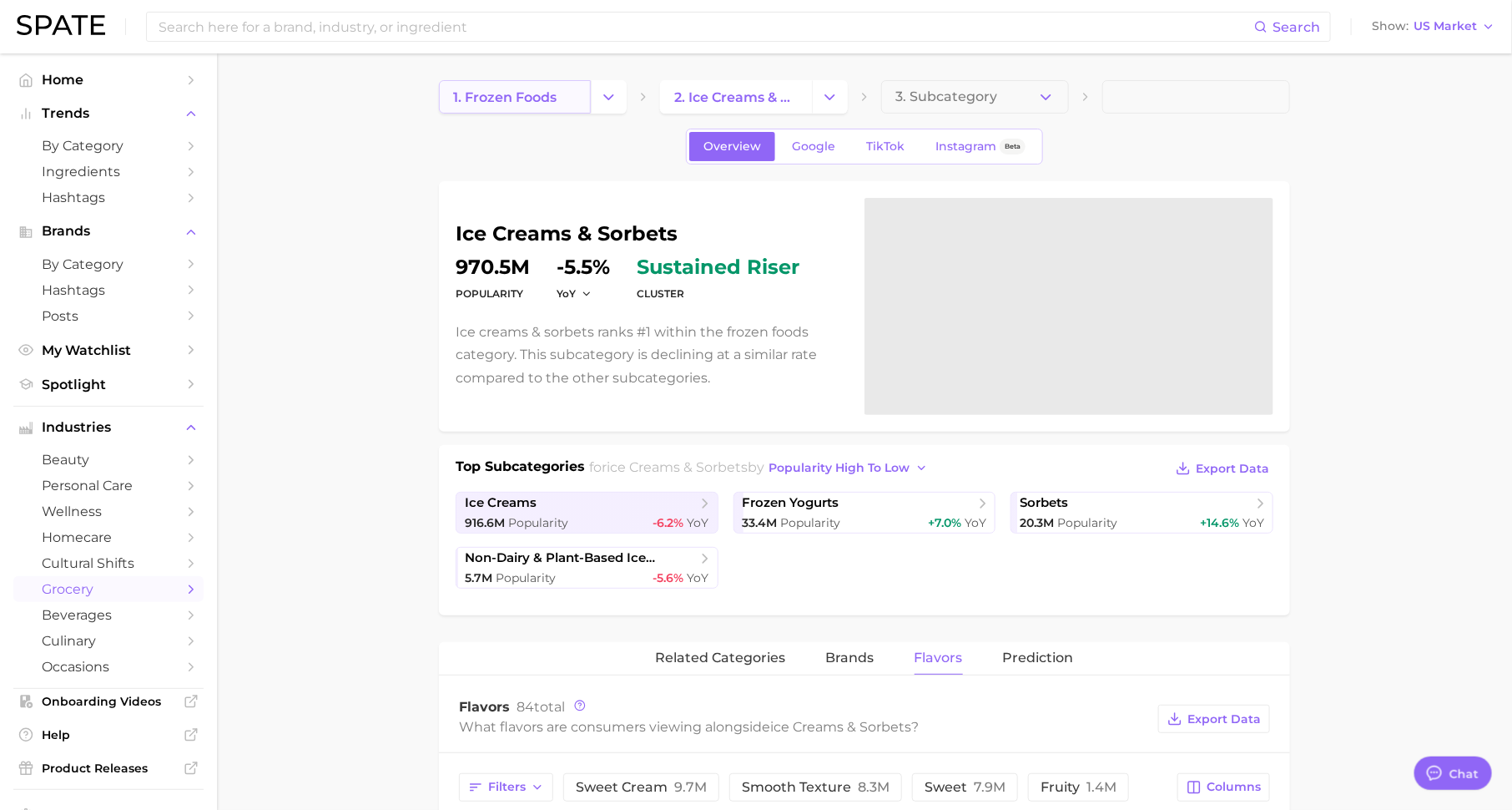
click at [542, 94] on span "1. frozen foods" at bounding box center [505, 97] width 104 height 16
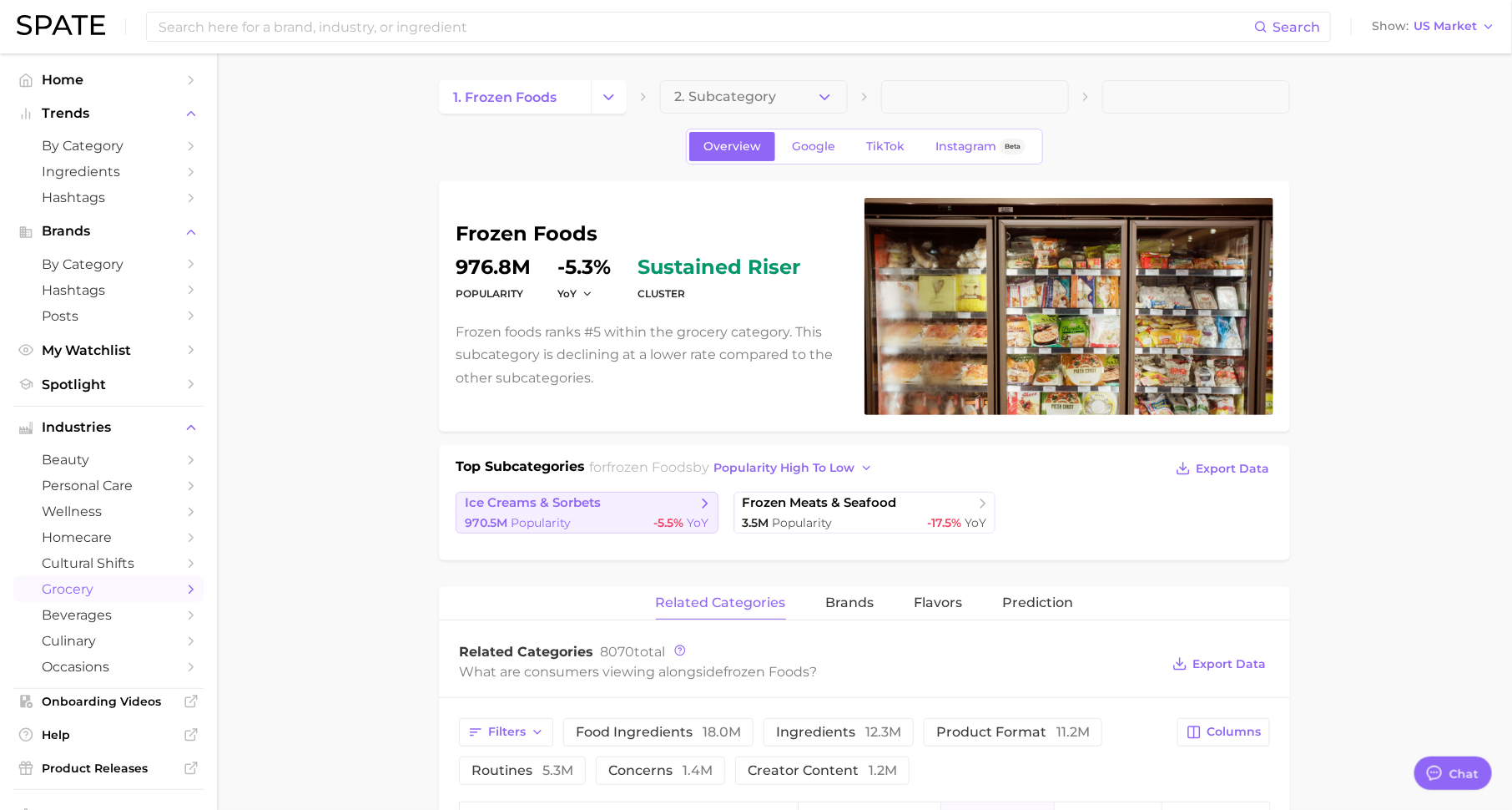
click at [567, 495] on span "ice creams & sorbets" at bounding box center [580, 504] width 232 height 17
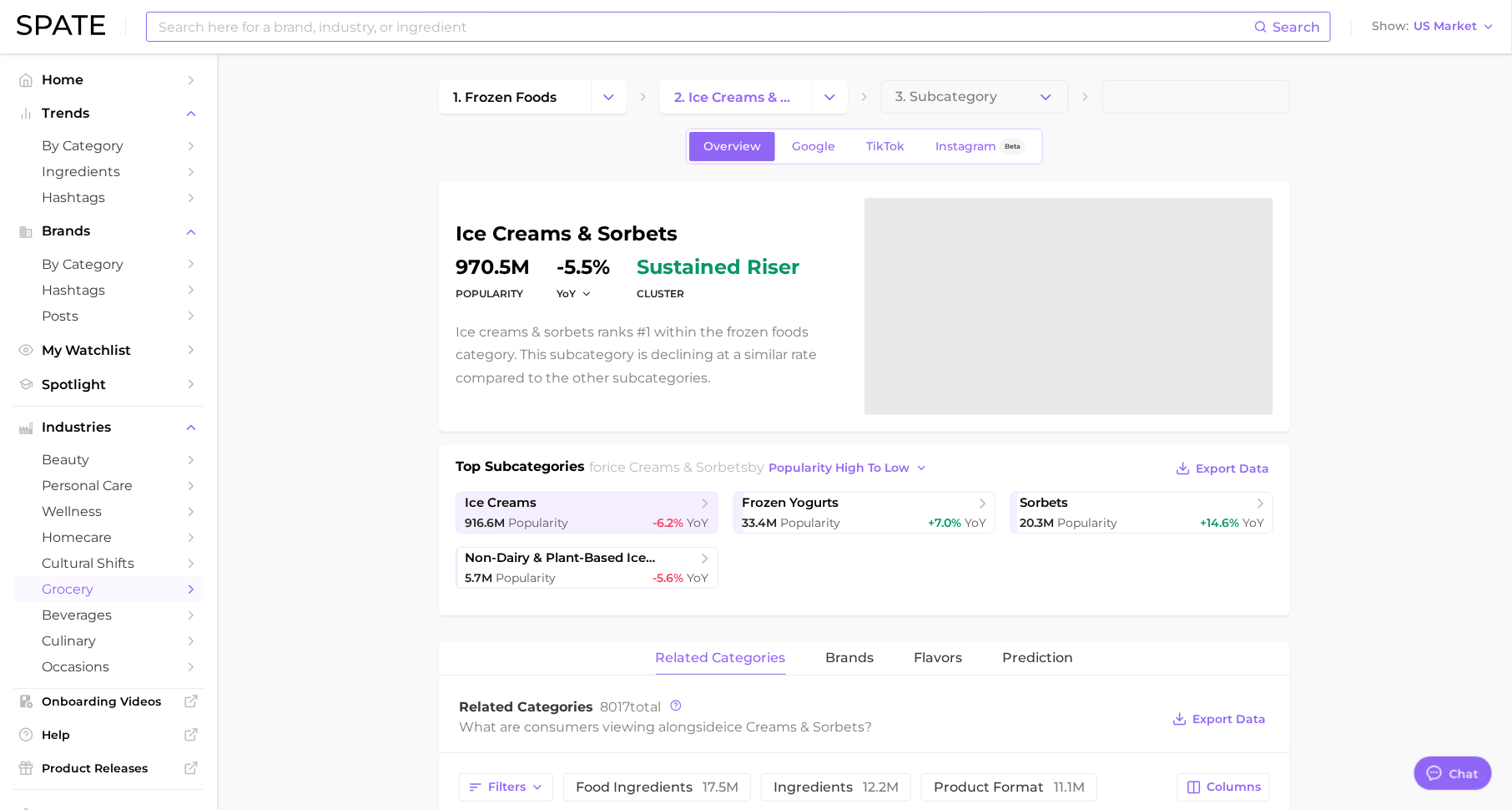
click at [532, 19] on input at bounding box center [706, 27] width 1097 height 28
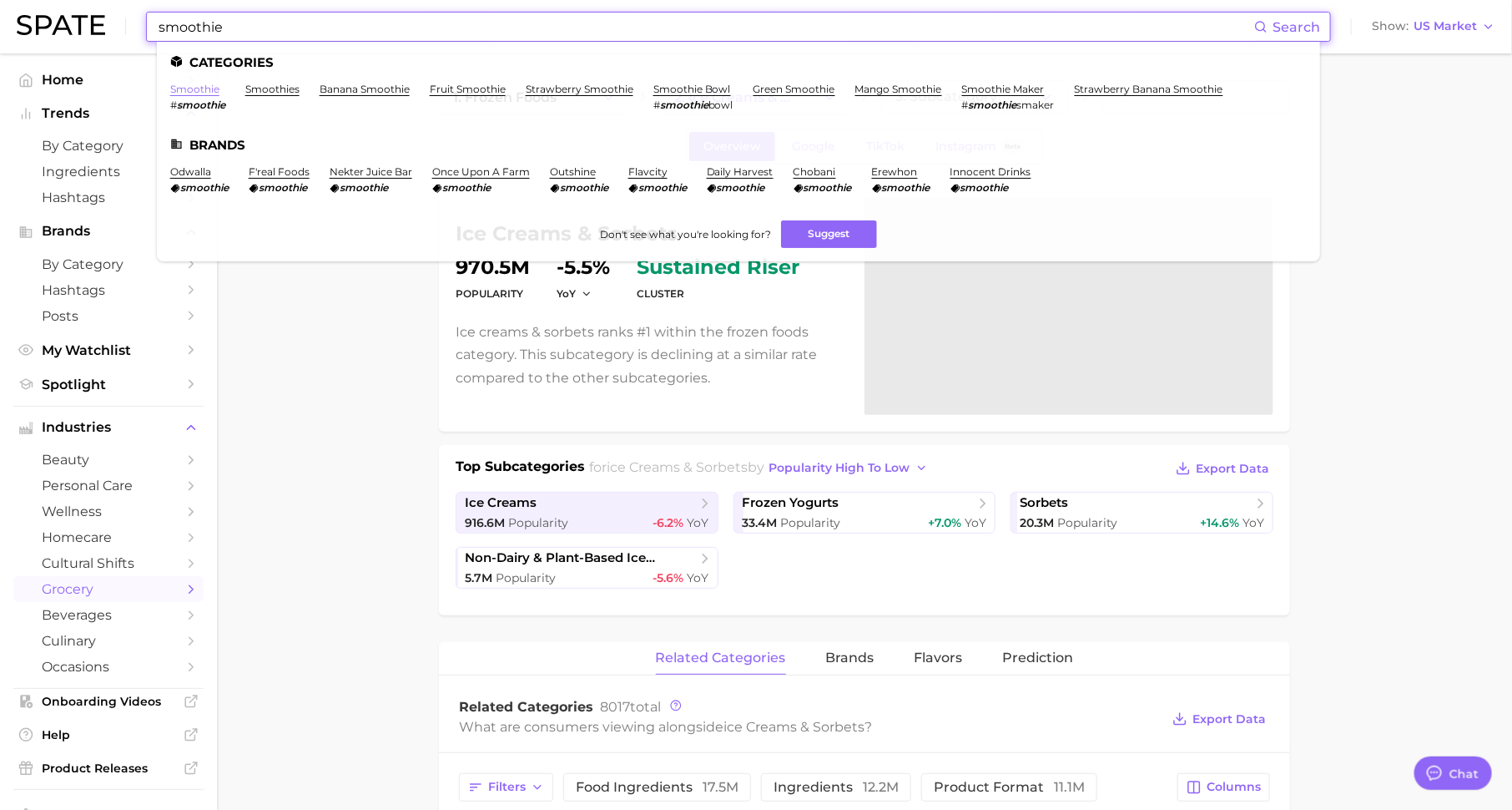
type input "smoothie"
click at [197, 90] on link "smoothie" at bounding box center [194, 89] width 49 height 13
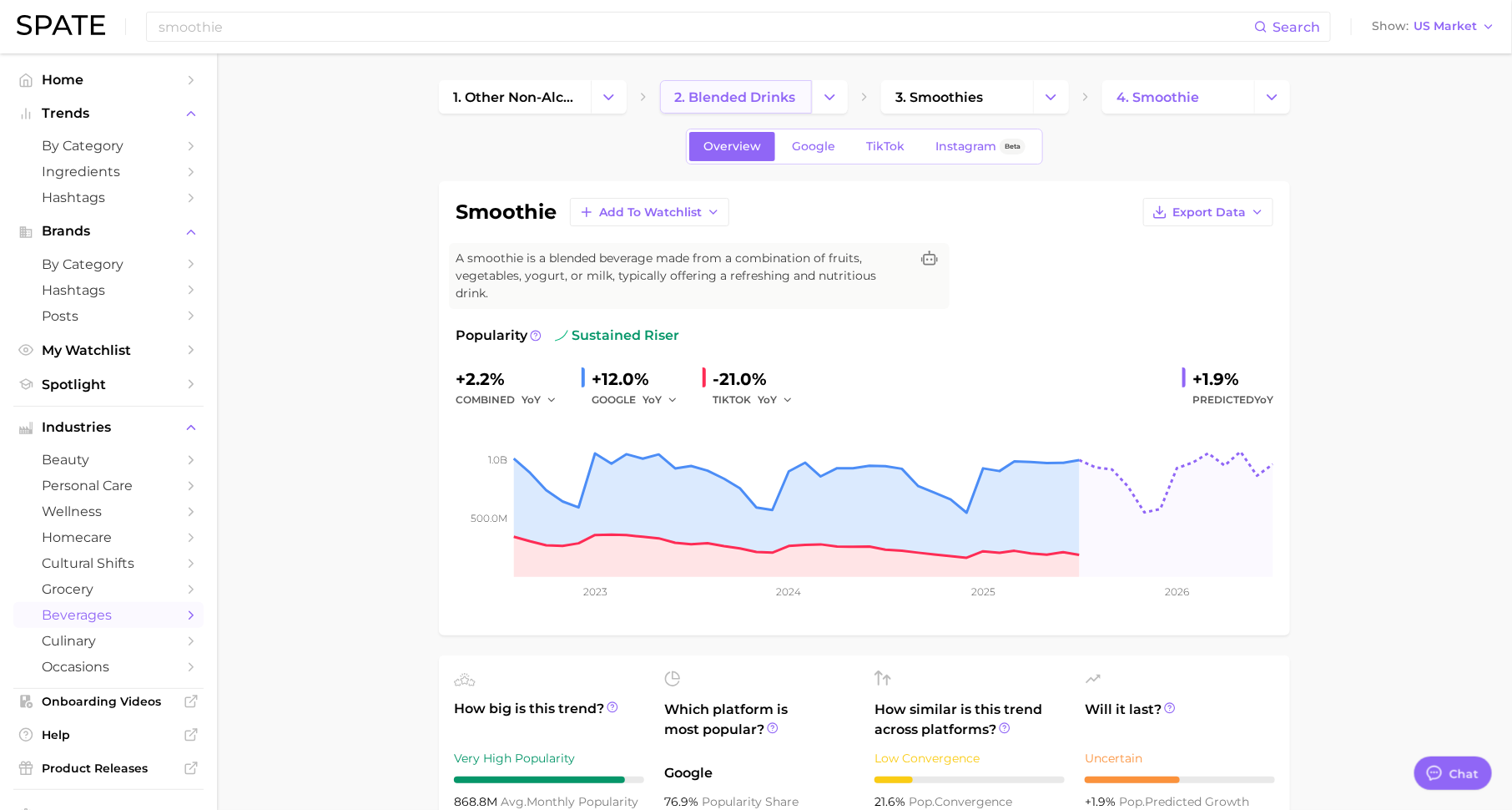
click at [760, 92] on span "2. blended drinks" at bounding box center [734, 97] width 121 height 16
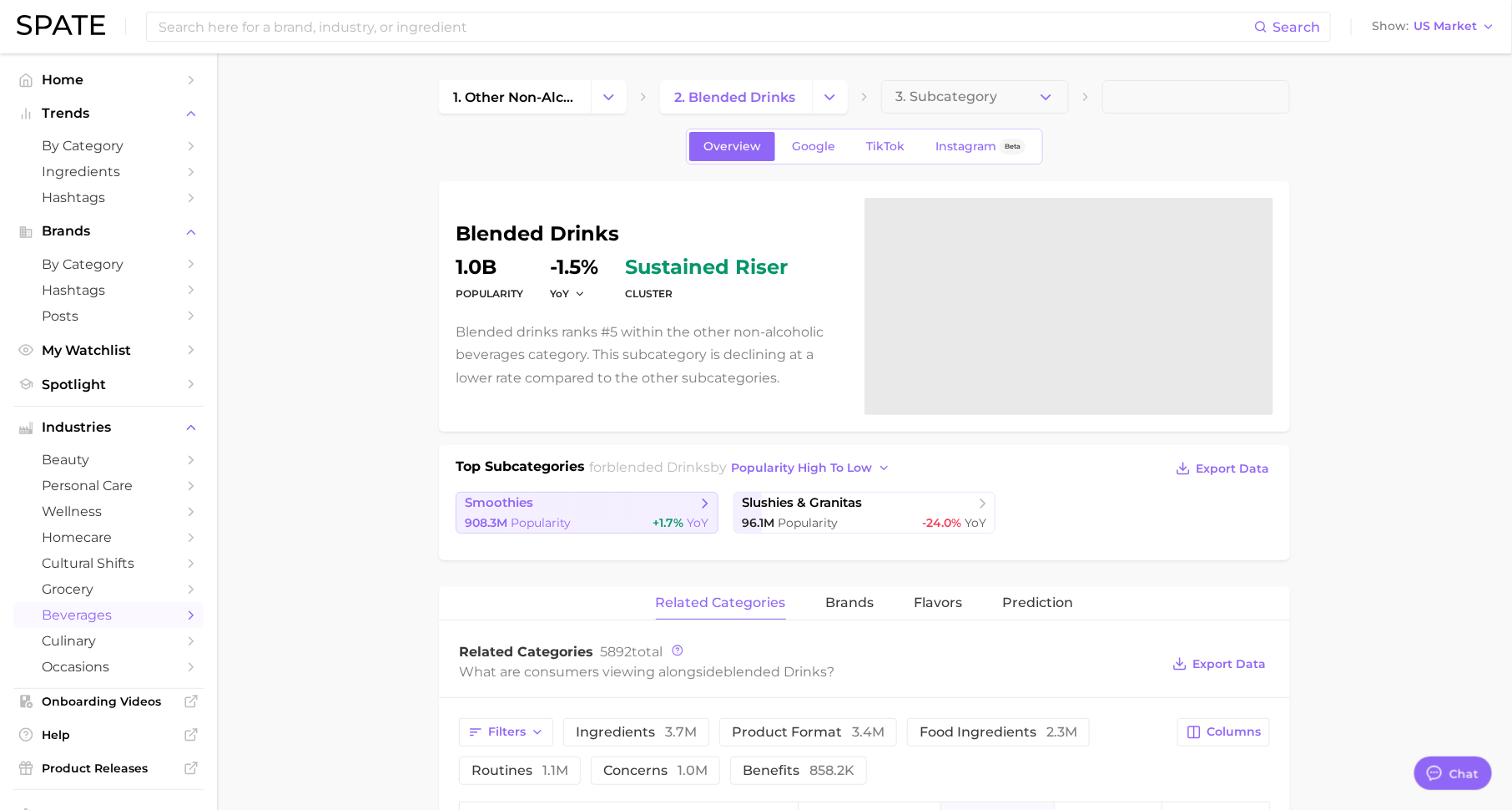
click at [554, 517] on span "Popularity" at bounding box center [540, 522] width 60 height 15
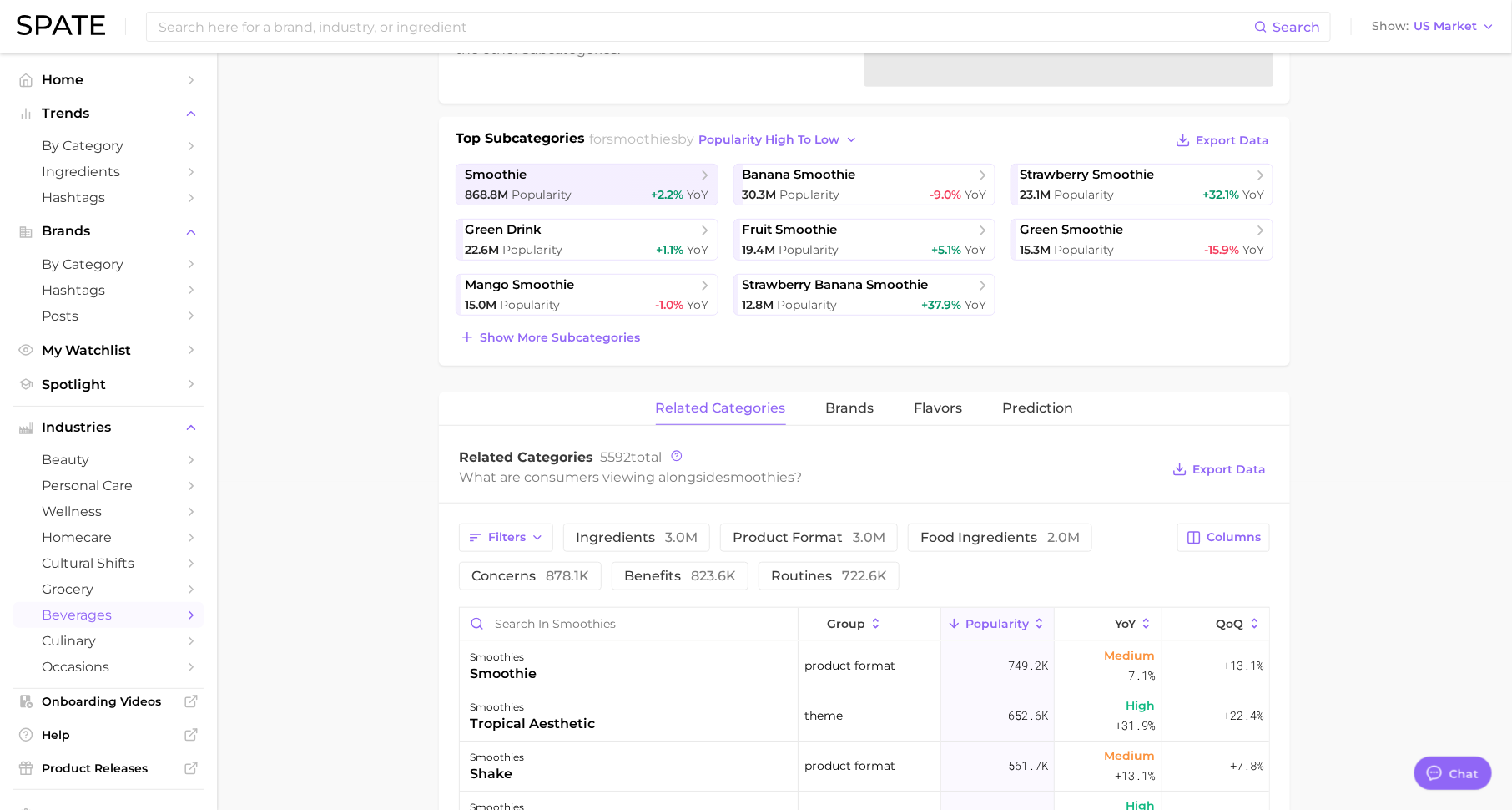
scroll to position [330, 0]
click at [932, 399] on span "Flavors" at bounding box center [938, 407] width 49 height 15
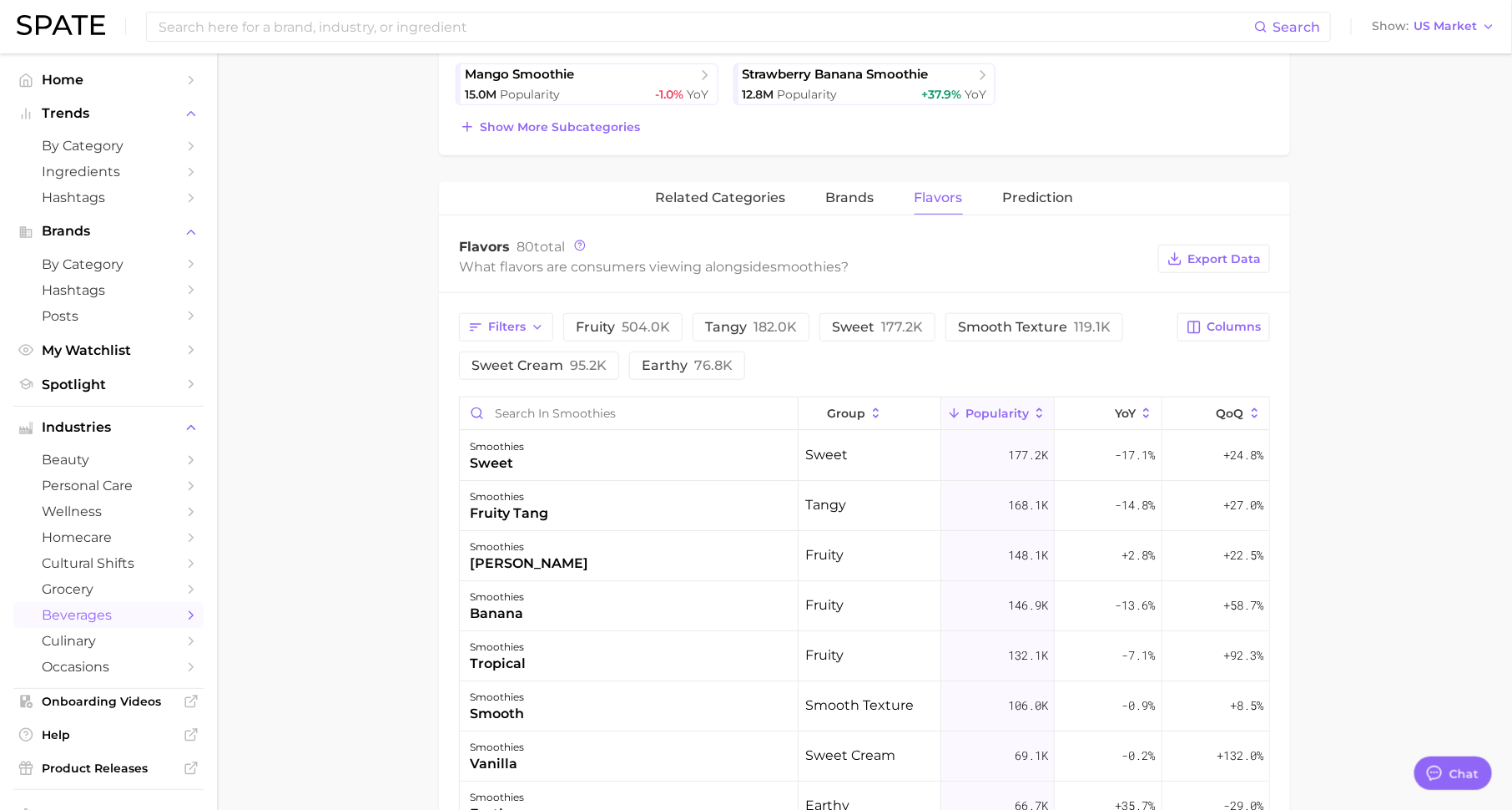
scroll to position [686, 0]
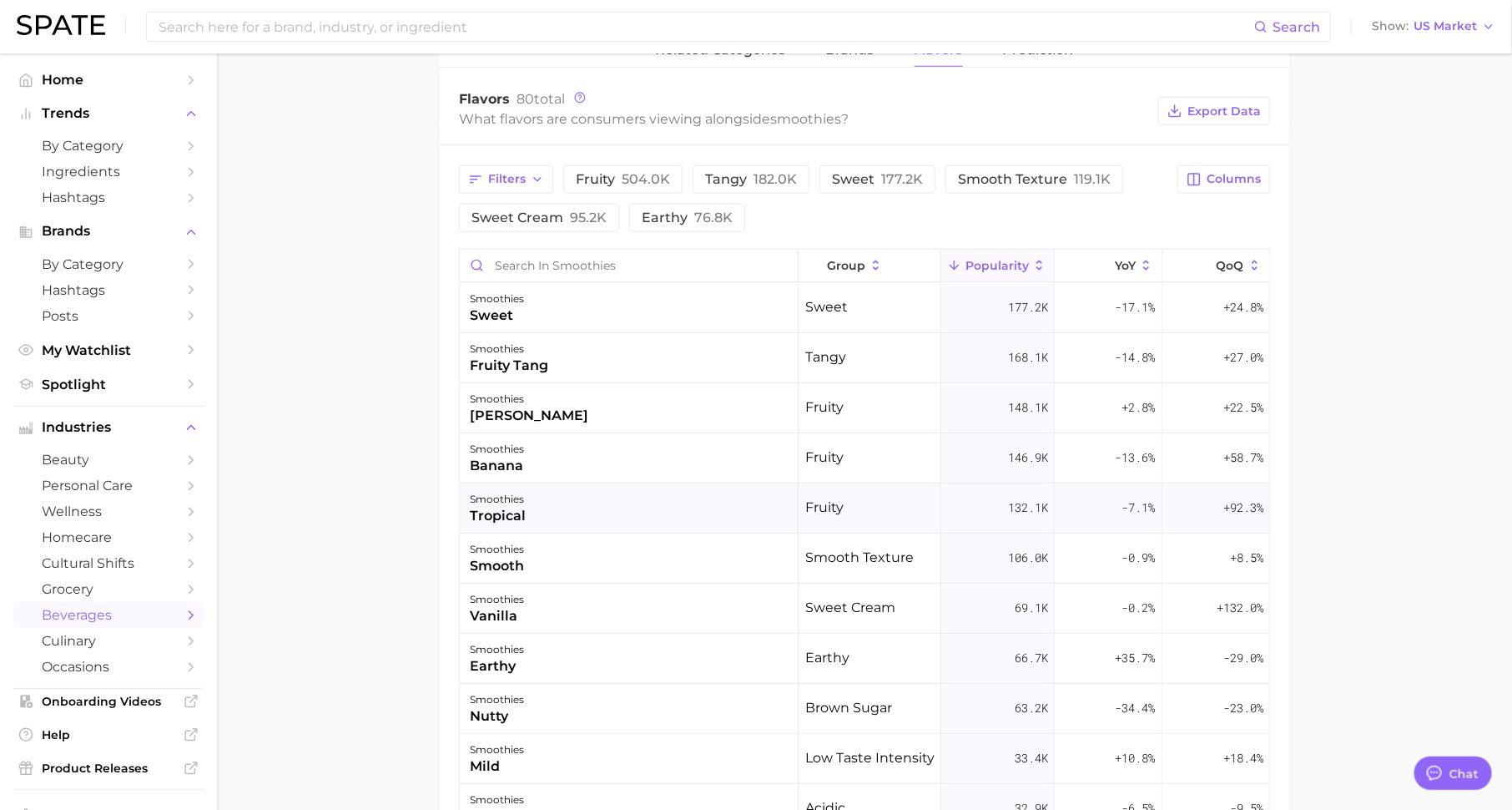
click at [550, 491] on div "smoothies tropical" at bounding box center [629, 509] width 339 height 50
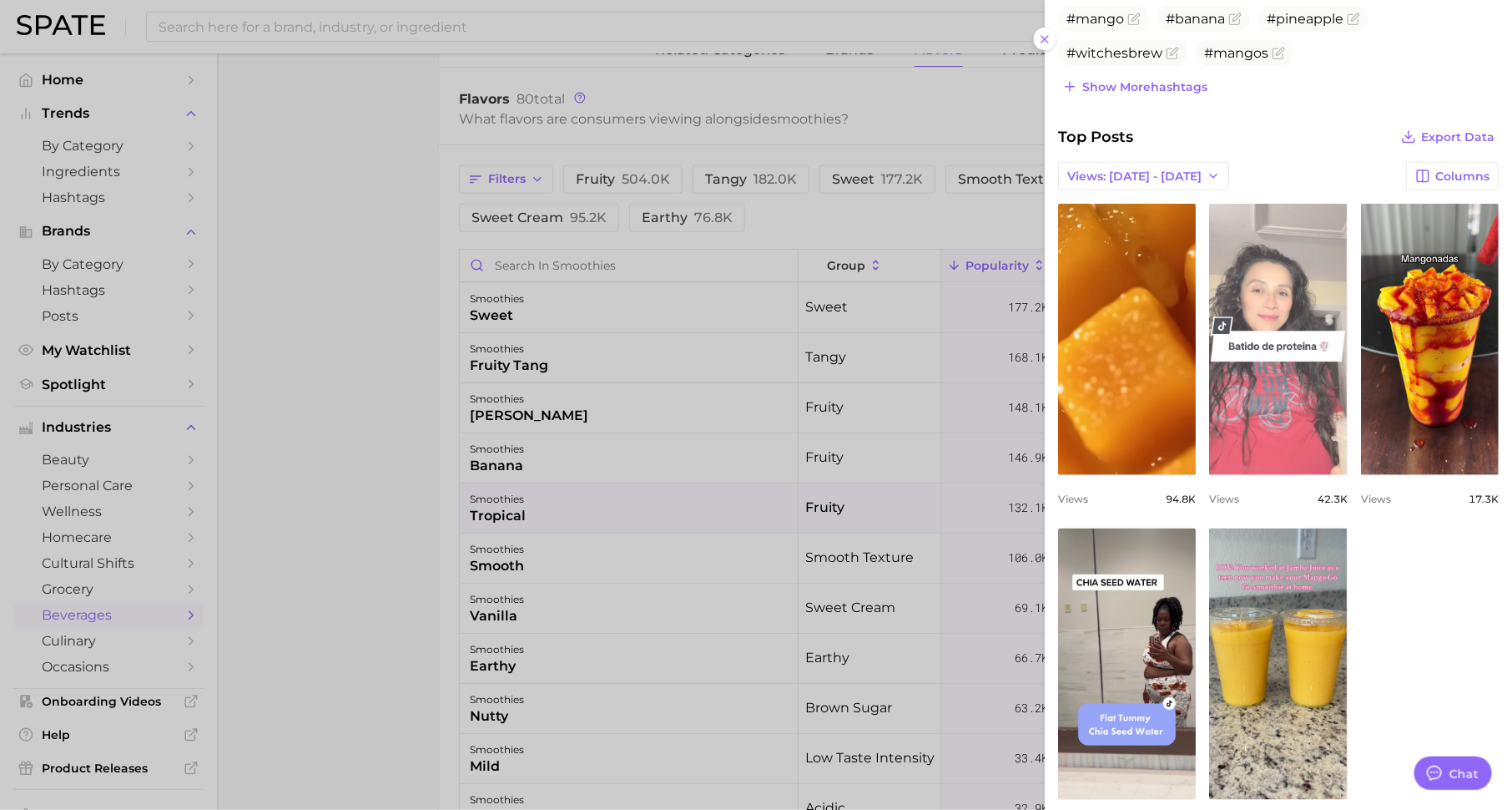
scroll to position [762, 0]
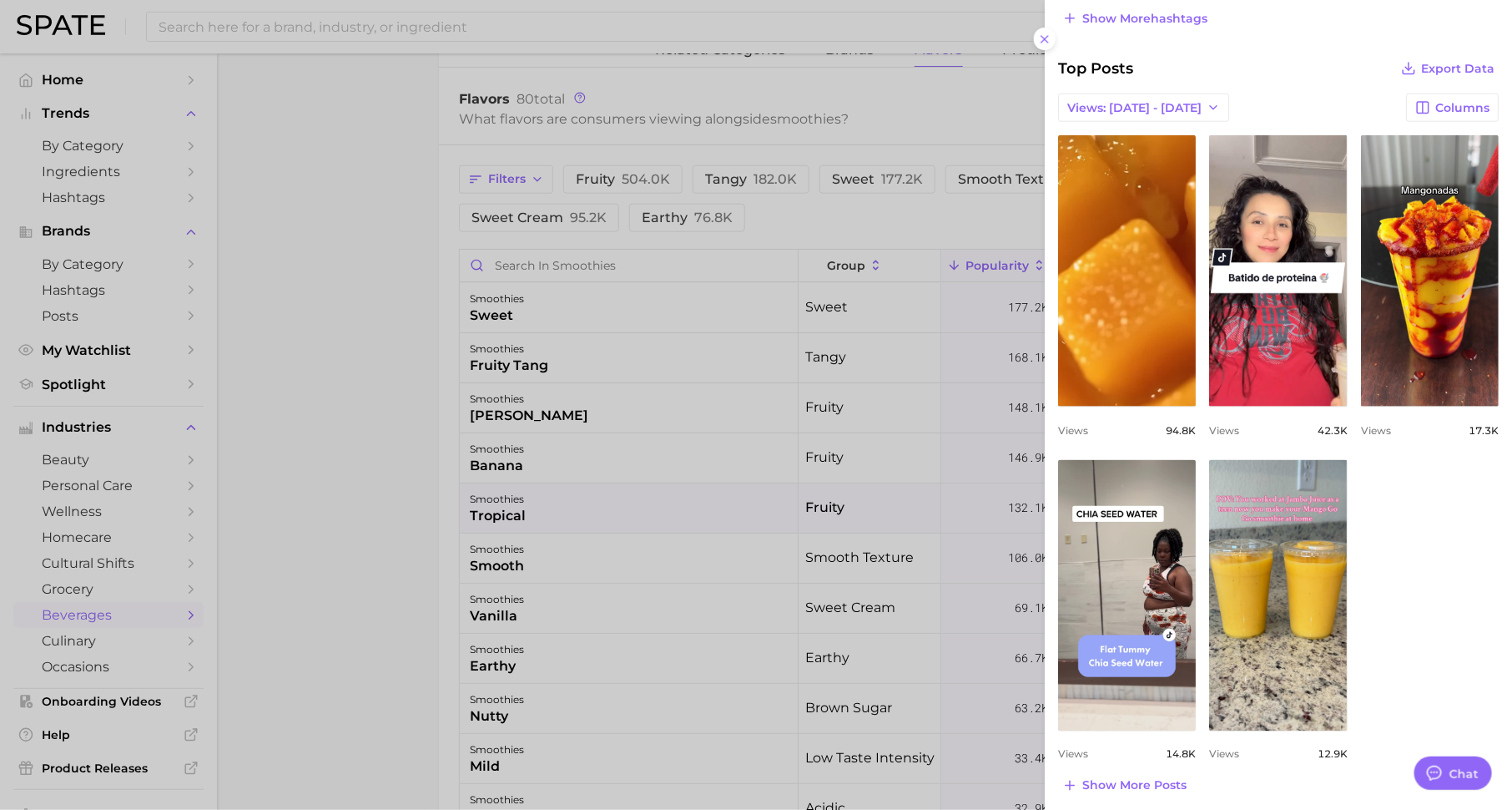
click at [835, 556] on div at bounding box center [756, 405] width 1512 height 810
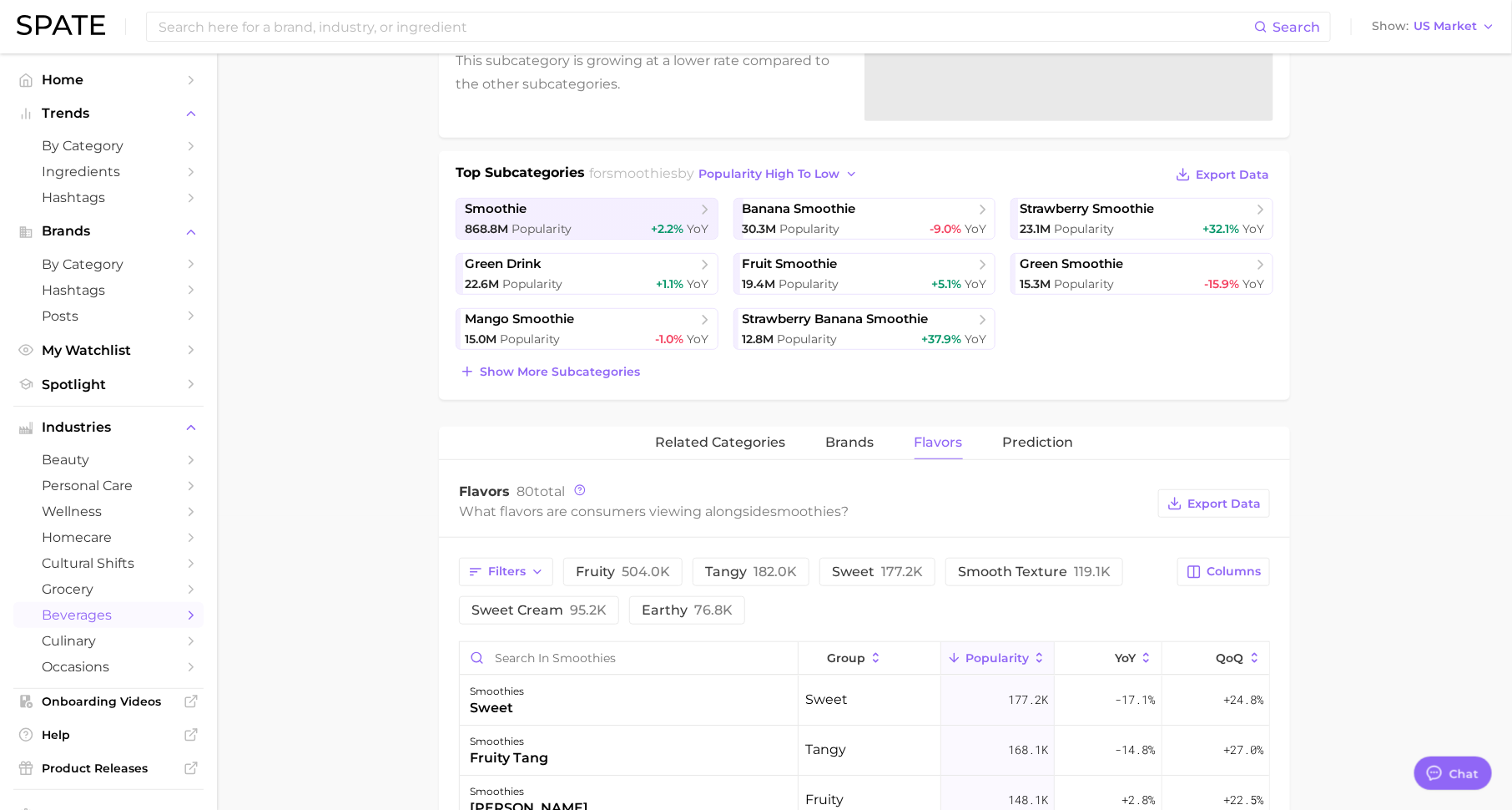
scroll to position [0, 0]
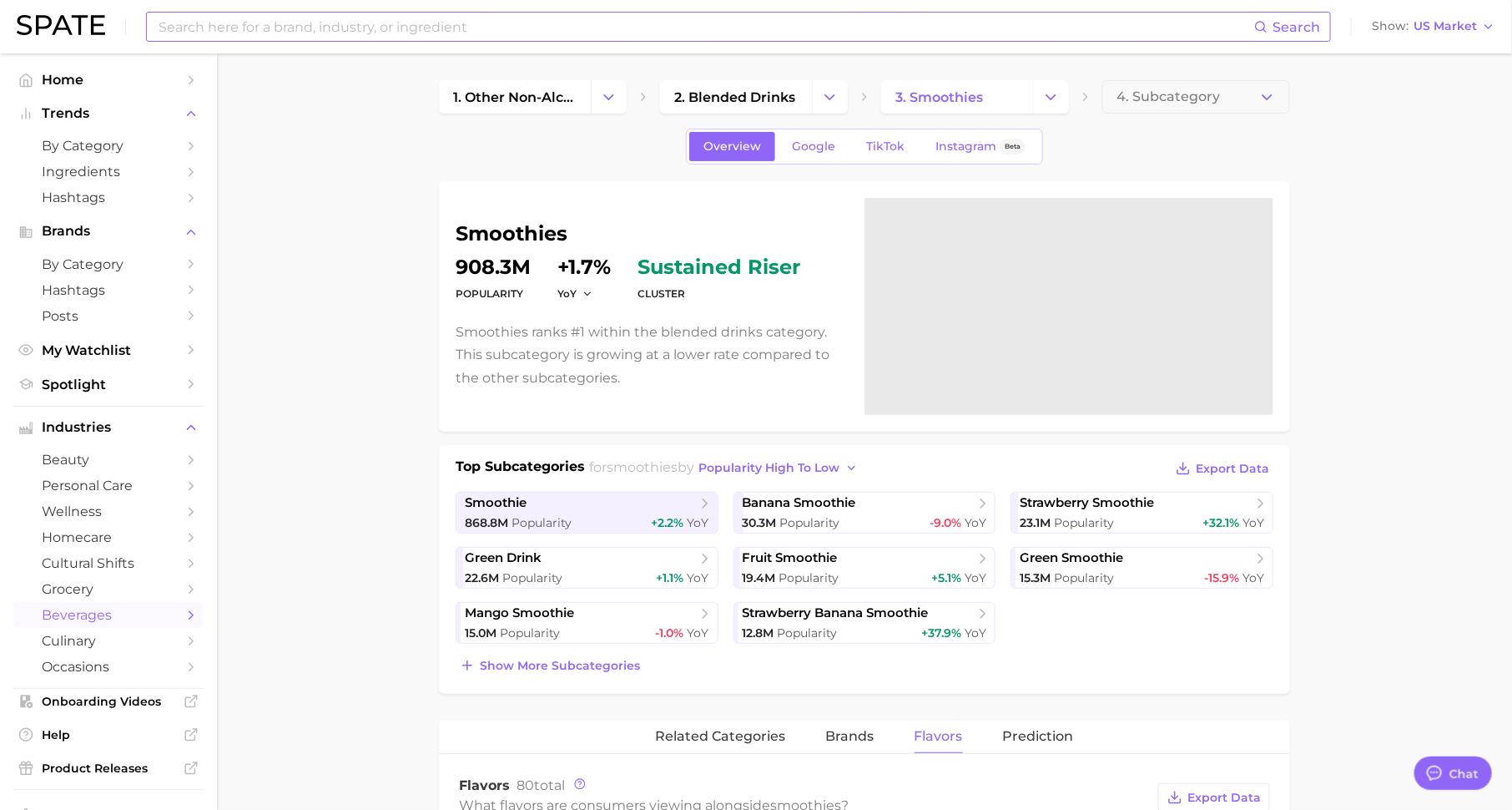
click at [645, 21] on input at bounding box center [706, 27] width 1097 height 28
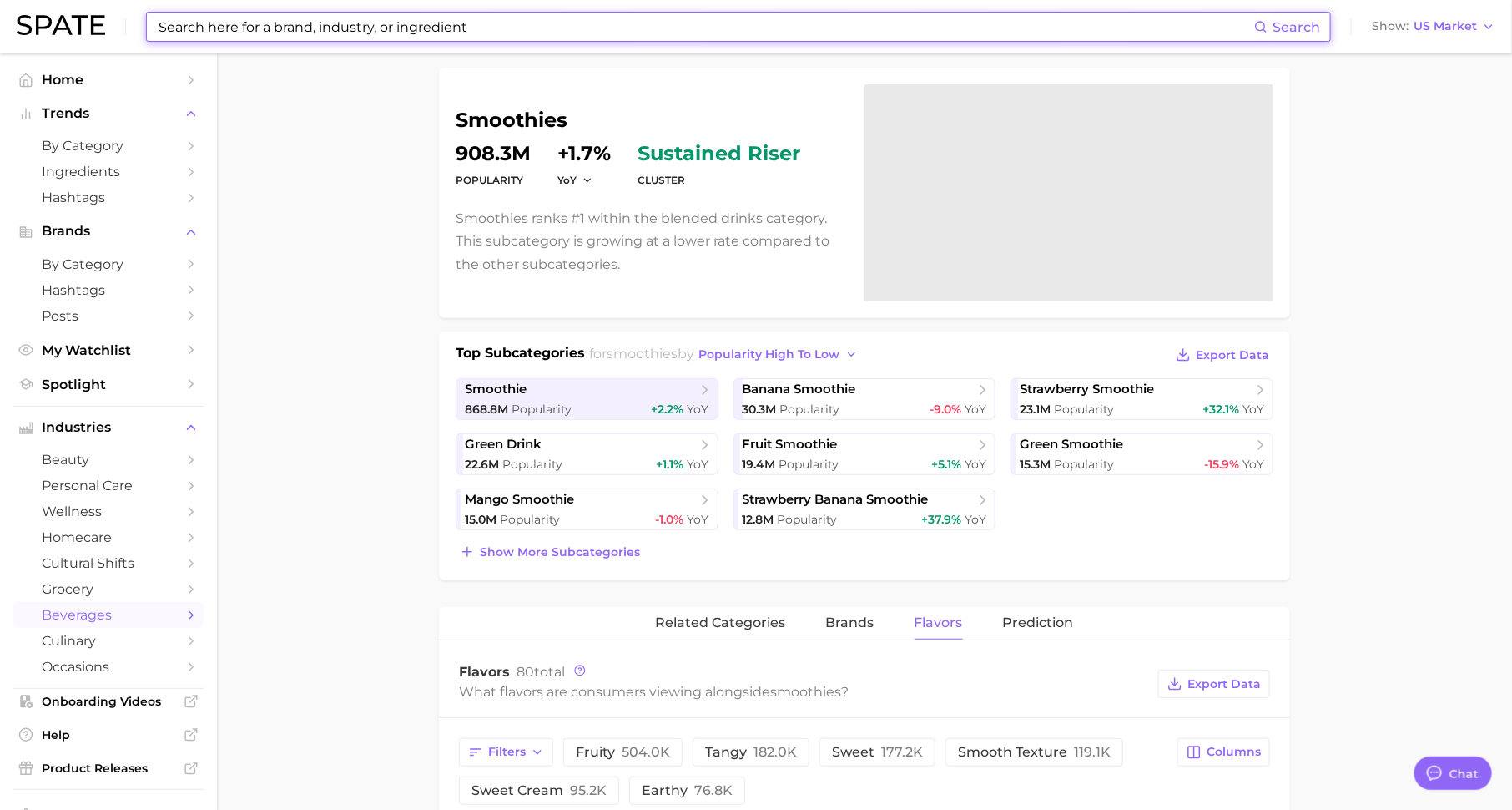
scroll to position [115, 0]
click at [802, 349] on span "popularity high to low" at bounding box center [769, 352] width 141 height 14
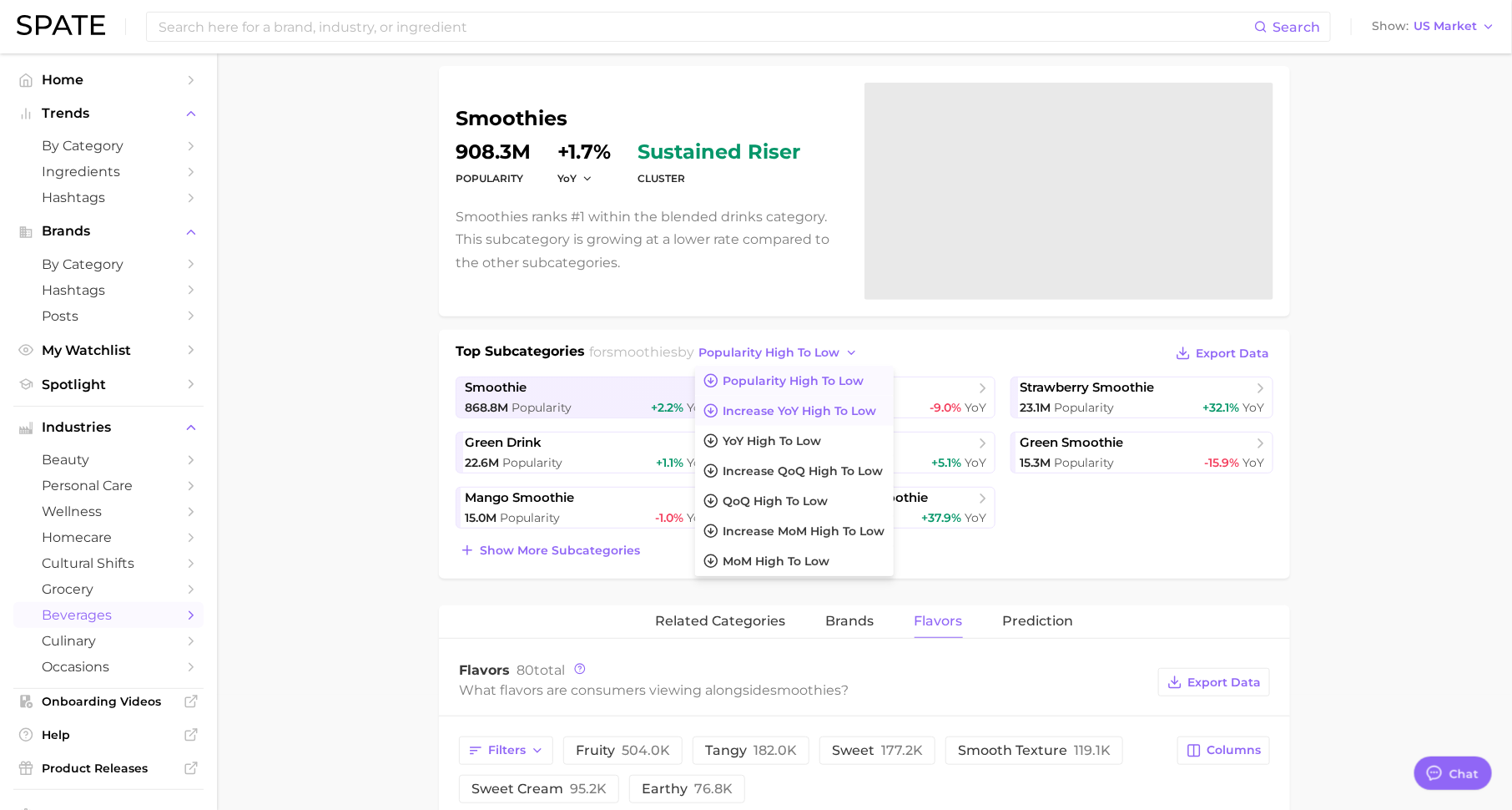
click at [769, 413] on span "Increase YoY high to low" at bounding box center [800, 411] width 154 height 14
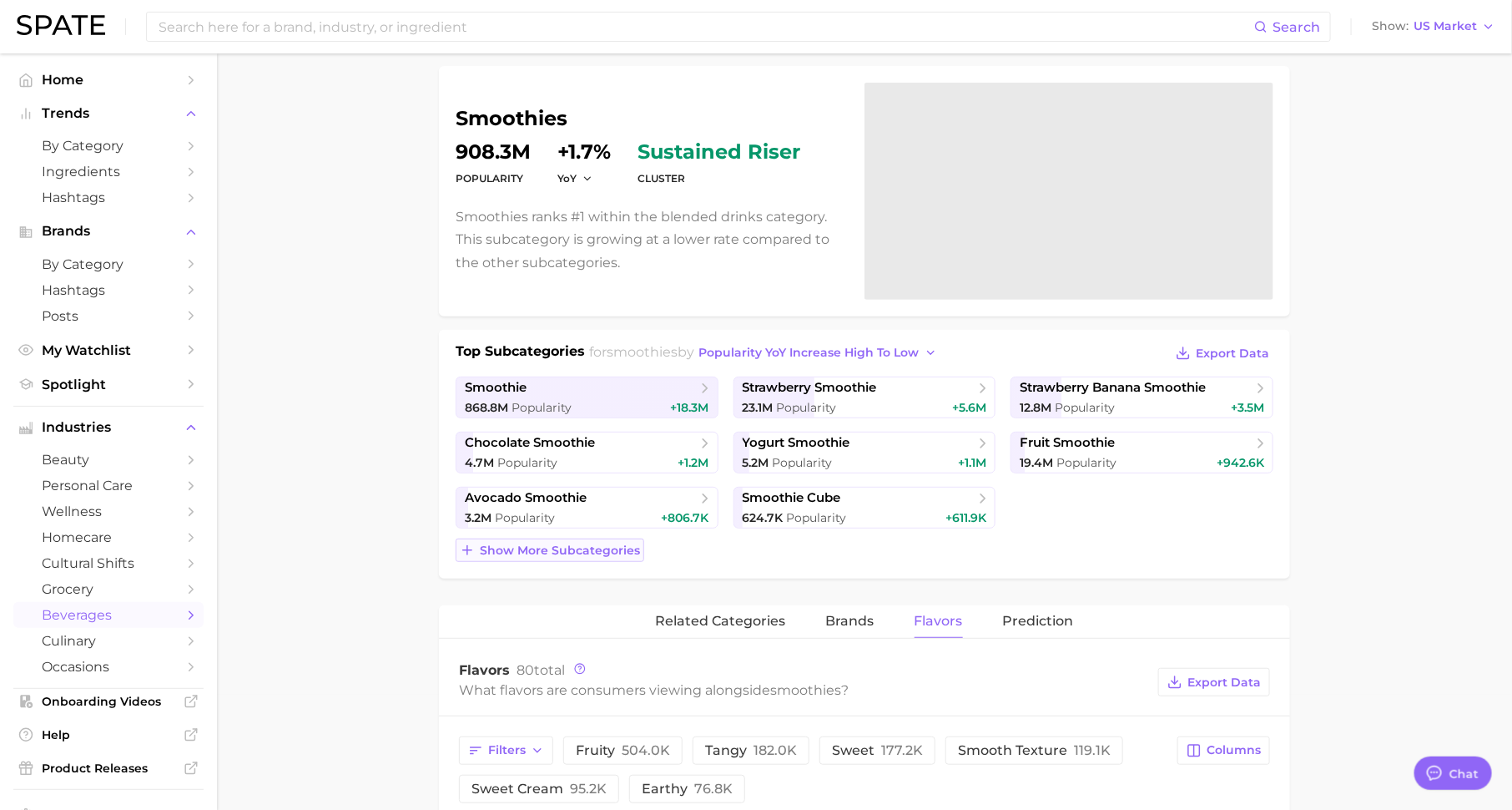
click at [579, 551] on span "Show more subcategories" at bounding box center [560, 550] width 161 height 14
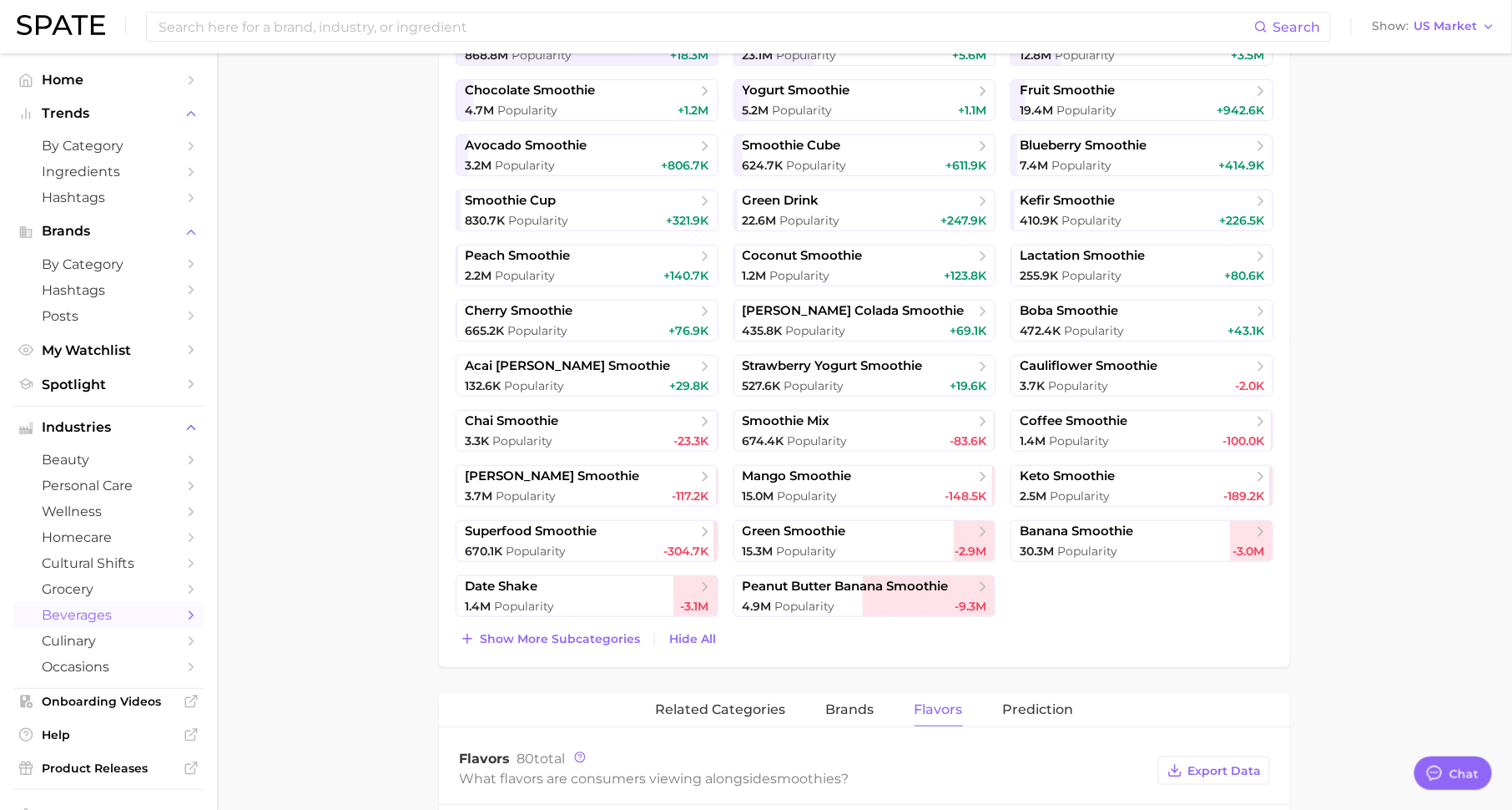
scroll to position [470, 0]
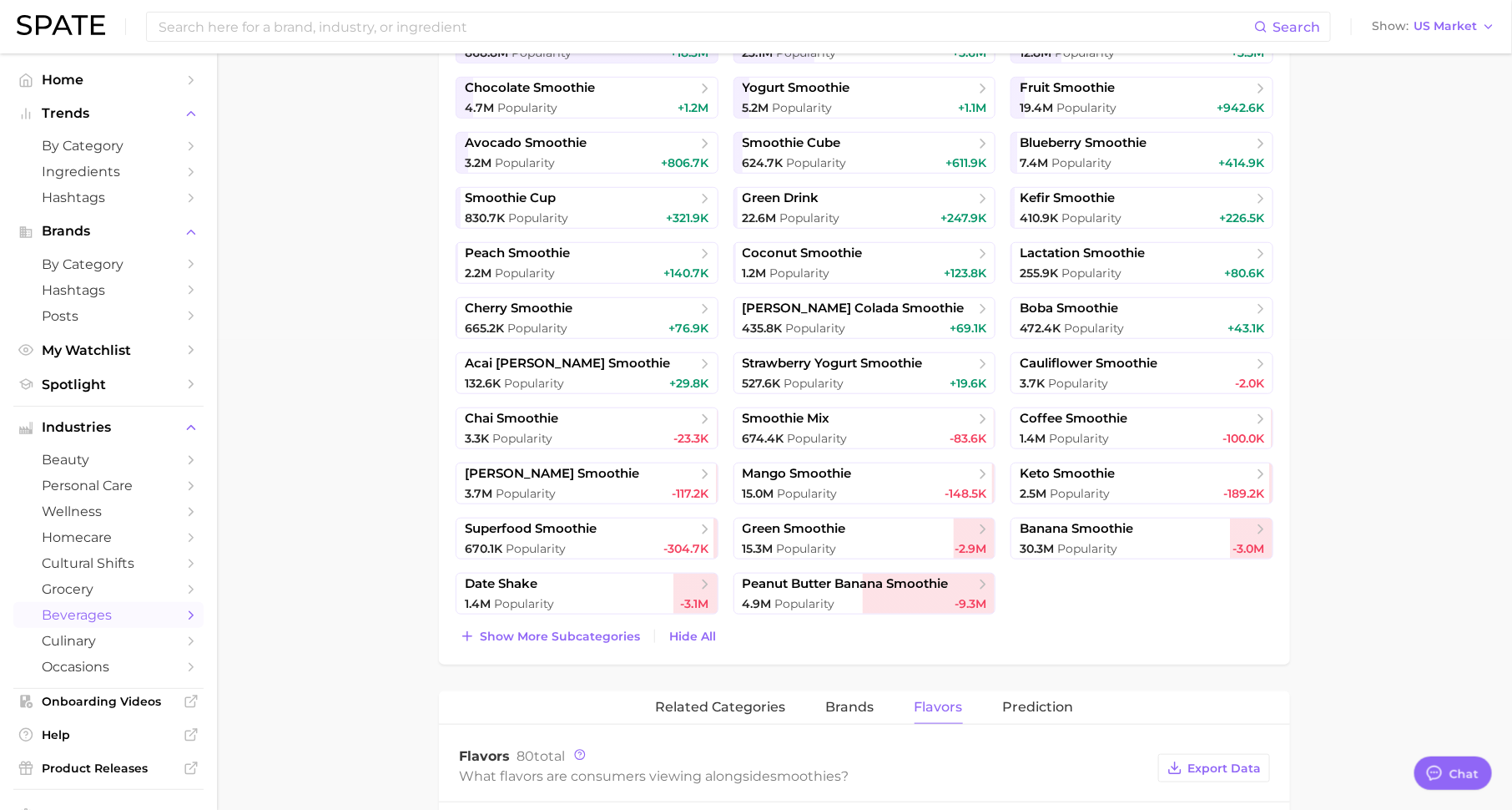
click at [575, 643] on div "Show more subcategories Hide All" at bounding box center [865, 636] width 818 height 23
click at [582, 639] on span "Show more subcategories" at bounding box center [560, 636] width 161 height 14
click at [560, 588] on span "date shake" at bounding box center [580, 584] width 232 height 17
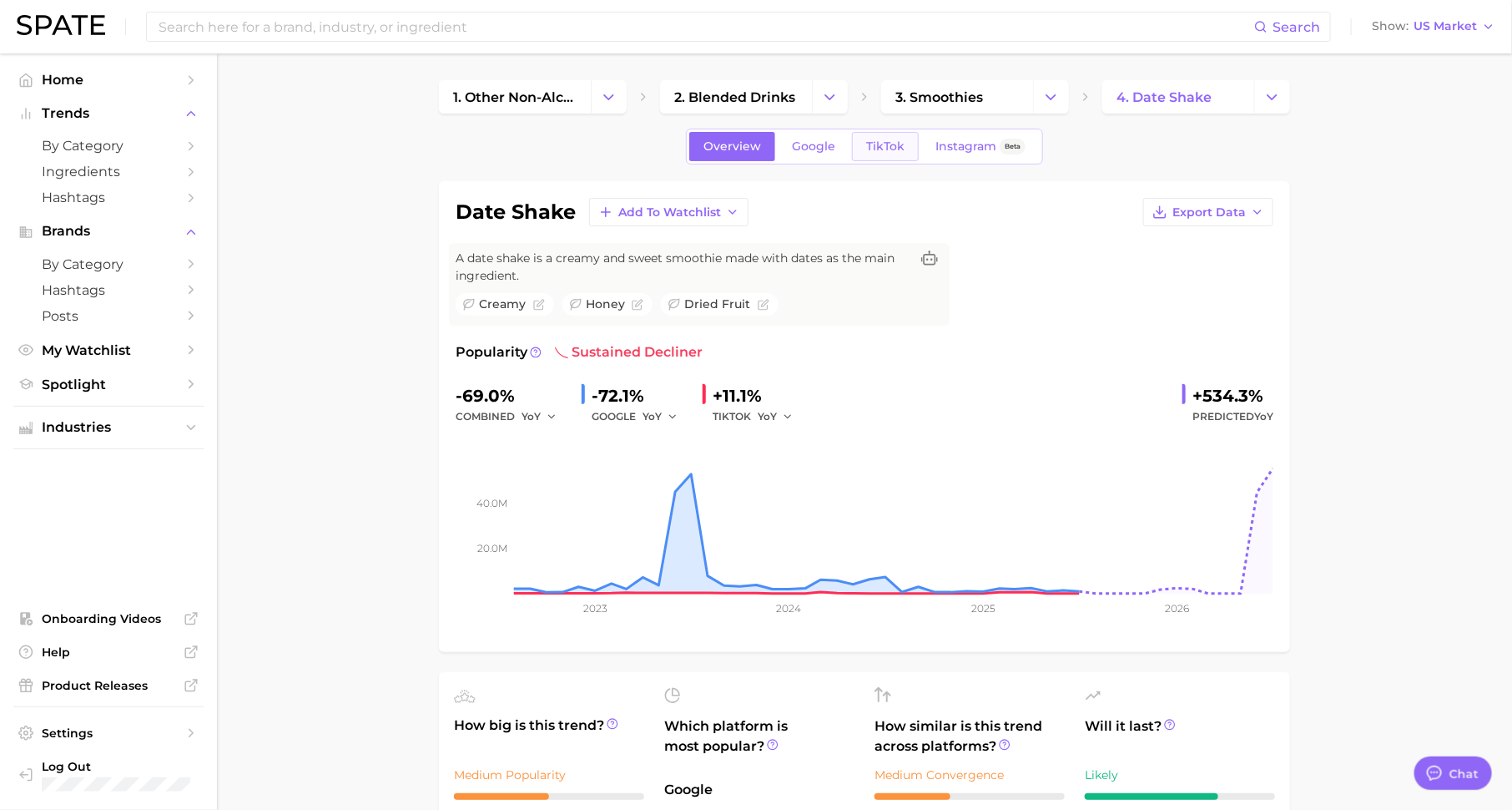
click at [880, 141] on span "TikTok" at bounding box center [885, 146] width 38 height 14
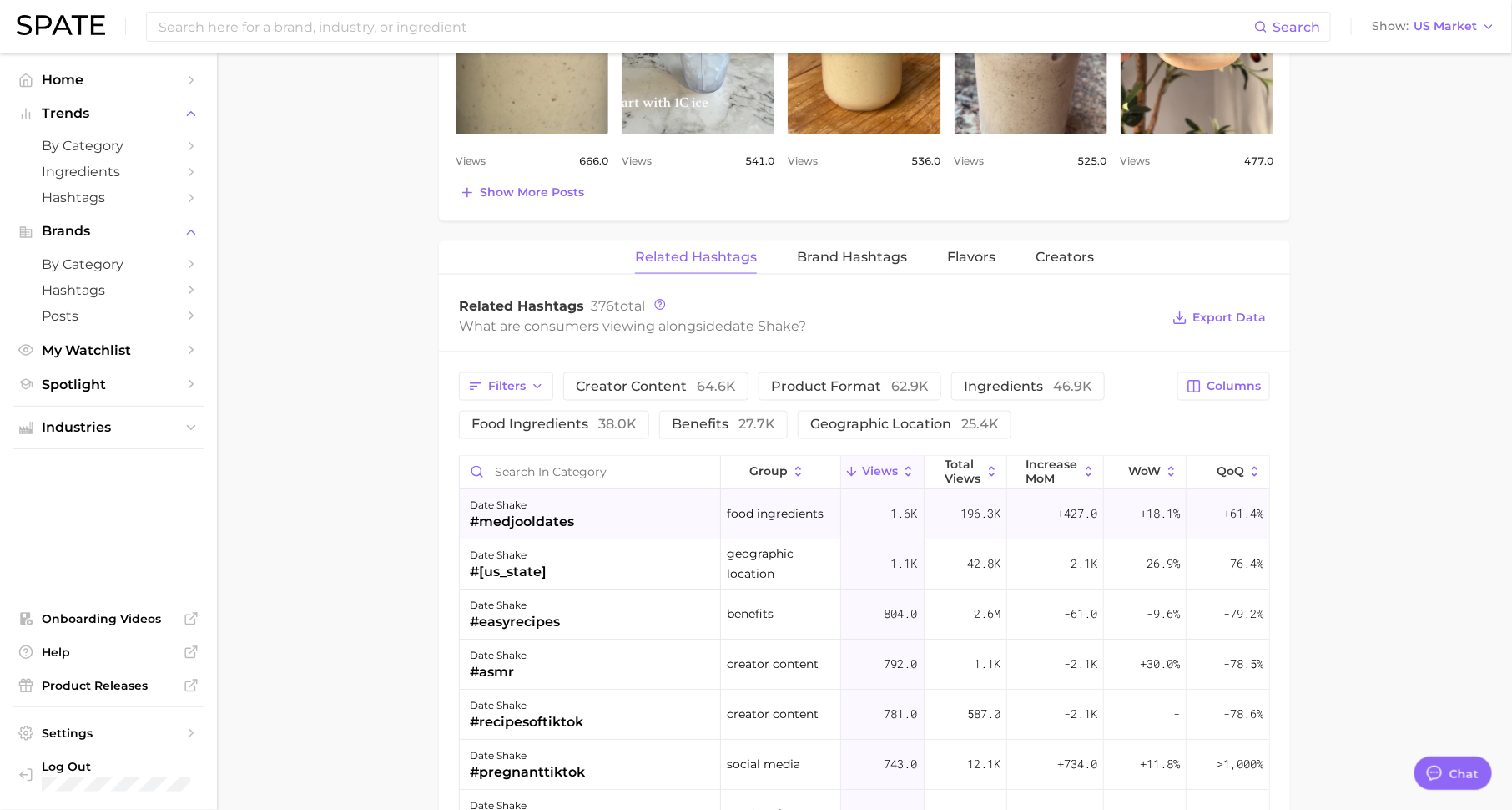
scroll to position [1091, 0]
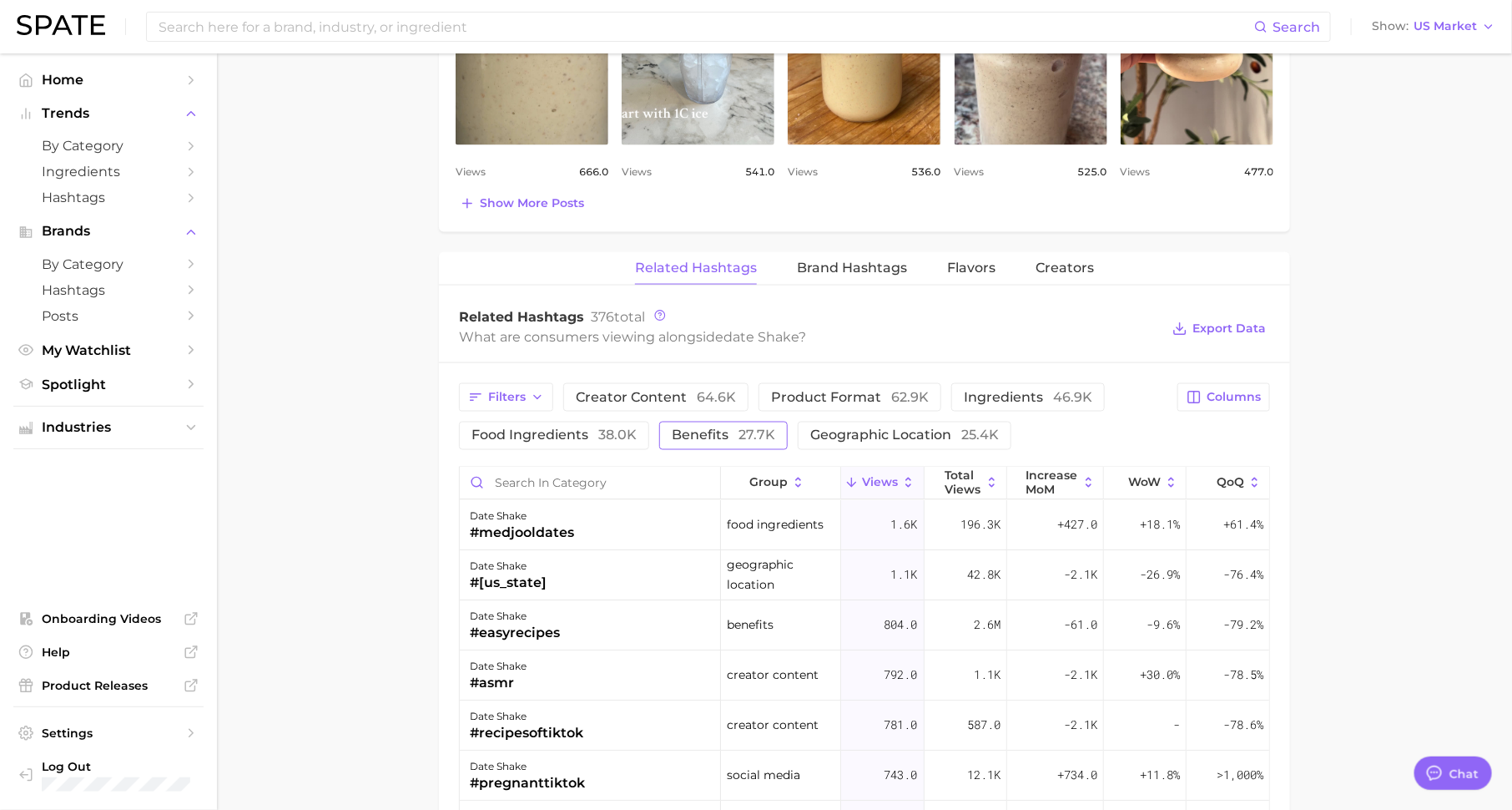
click at [713, 429] on span "benefits 27.7k" at bounding box center [723, 436] width 104 height 13
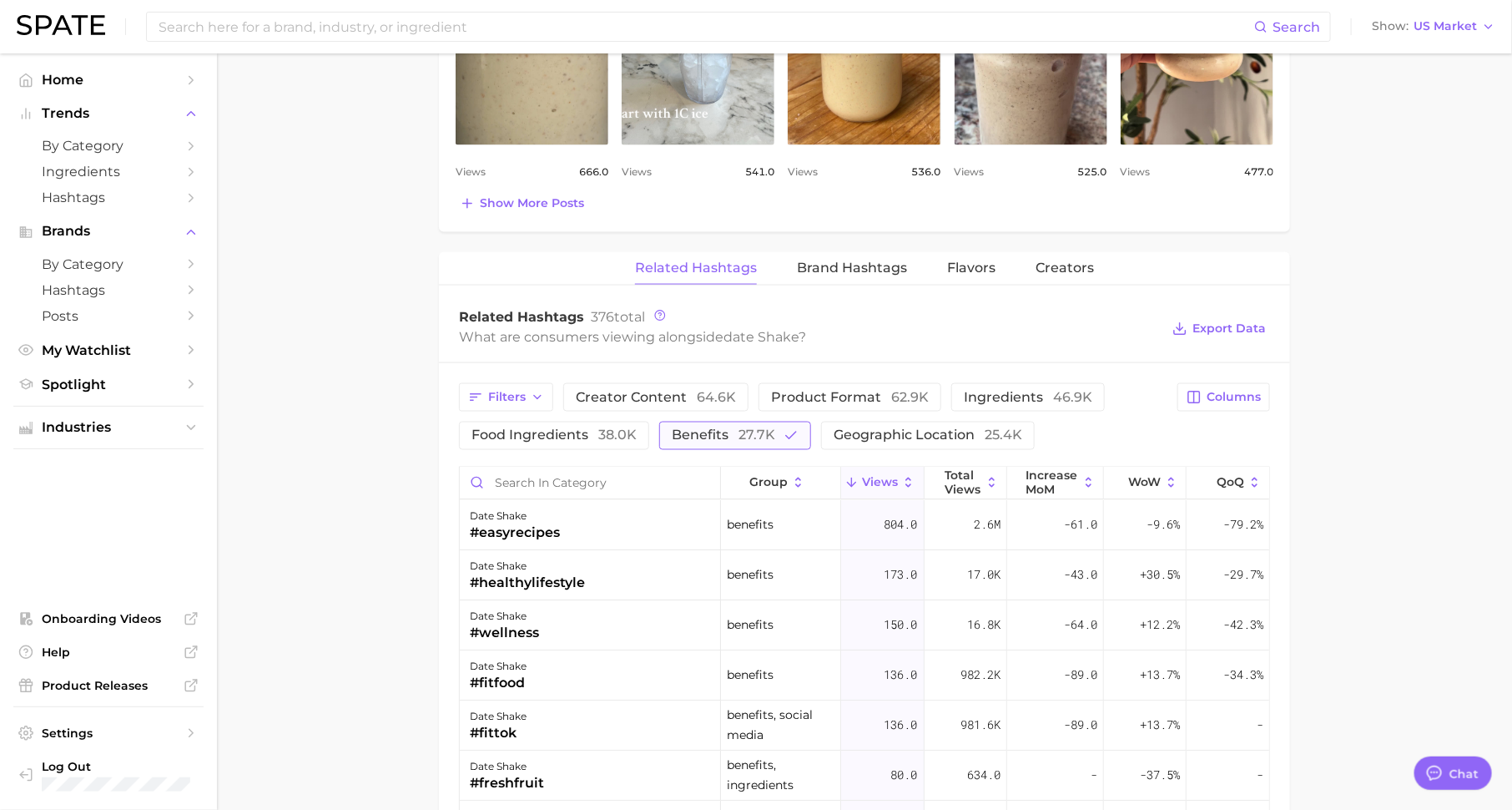
click at [713, 429] on span "benefits 27.7k" at bounding box center [723, 436] width 104 height 13
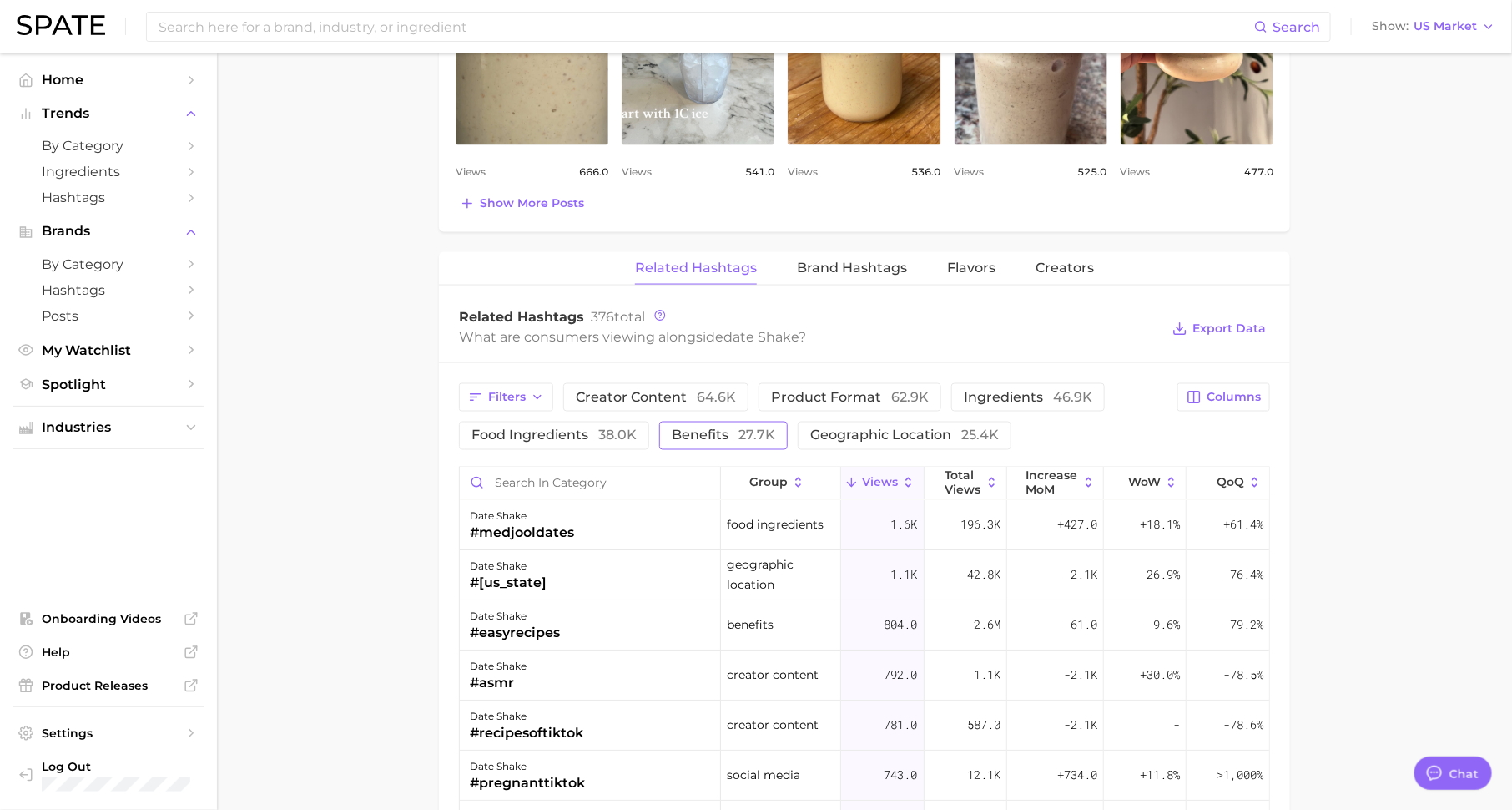
scroll to position [0, 0]
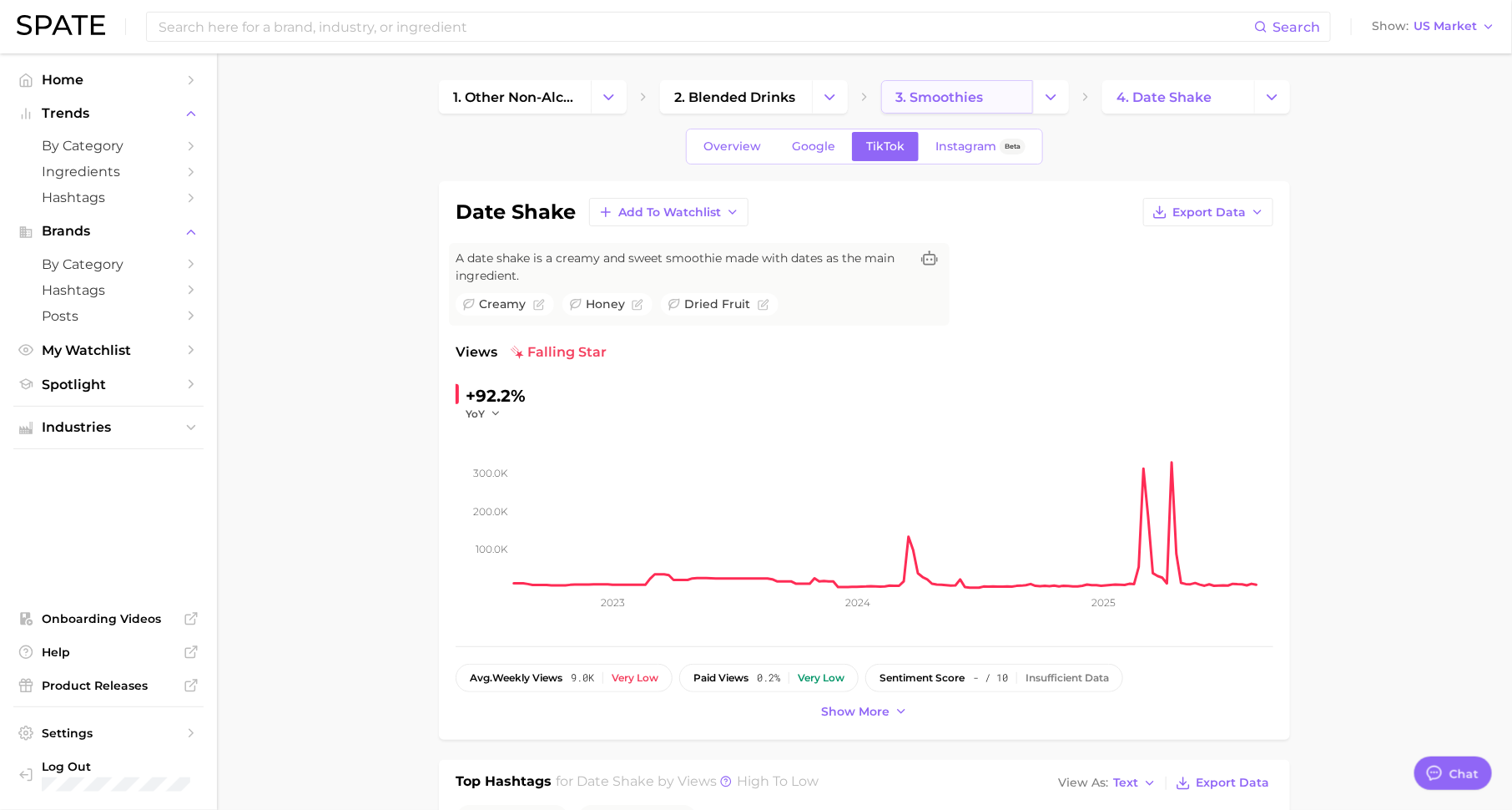
click at [932, 102] on span "3. smoothies" at bounding box center [938, 97] width 88 height 16
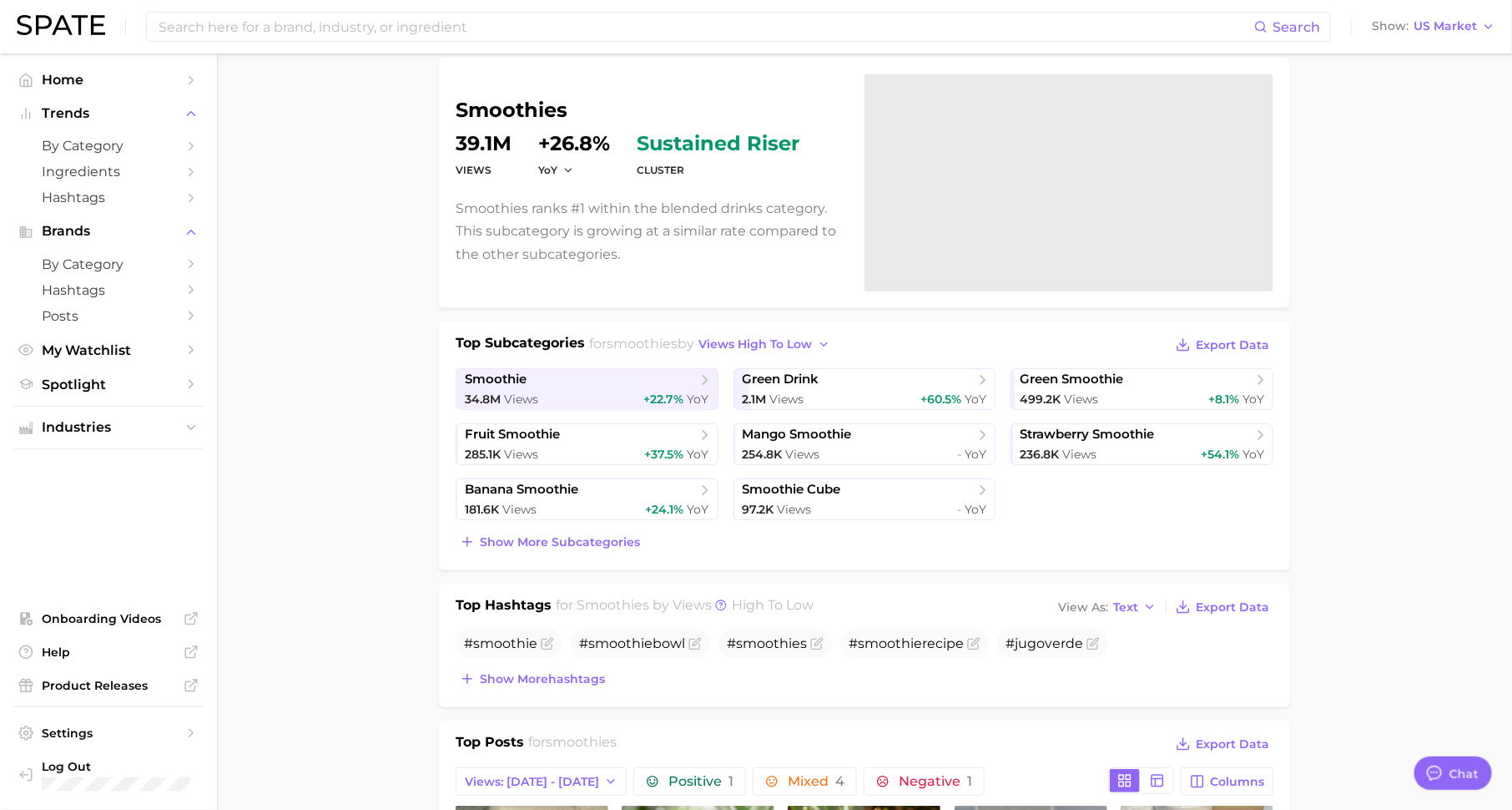
scroll to position [138, 0]
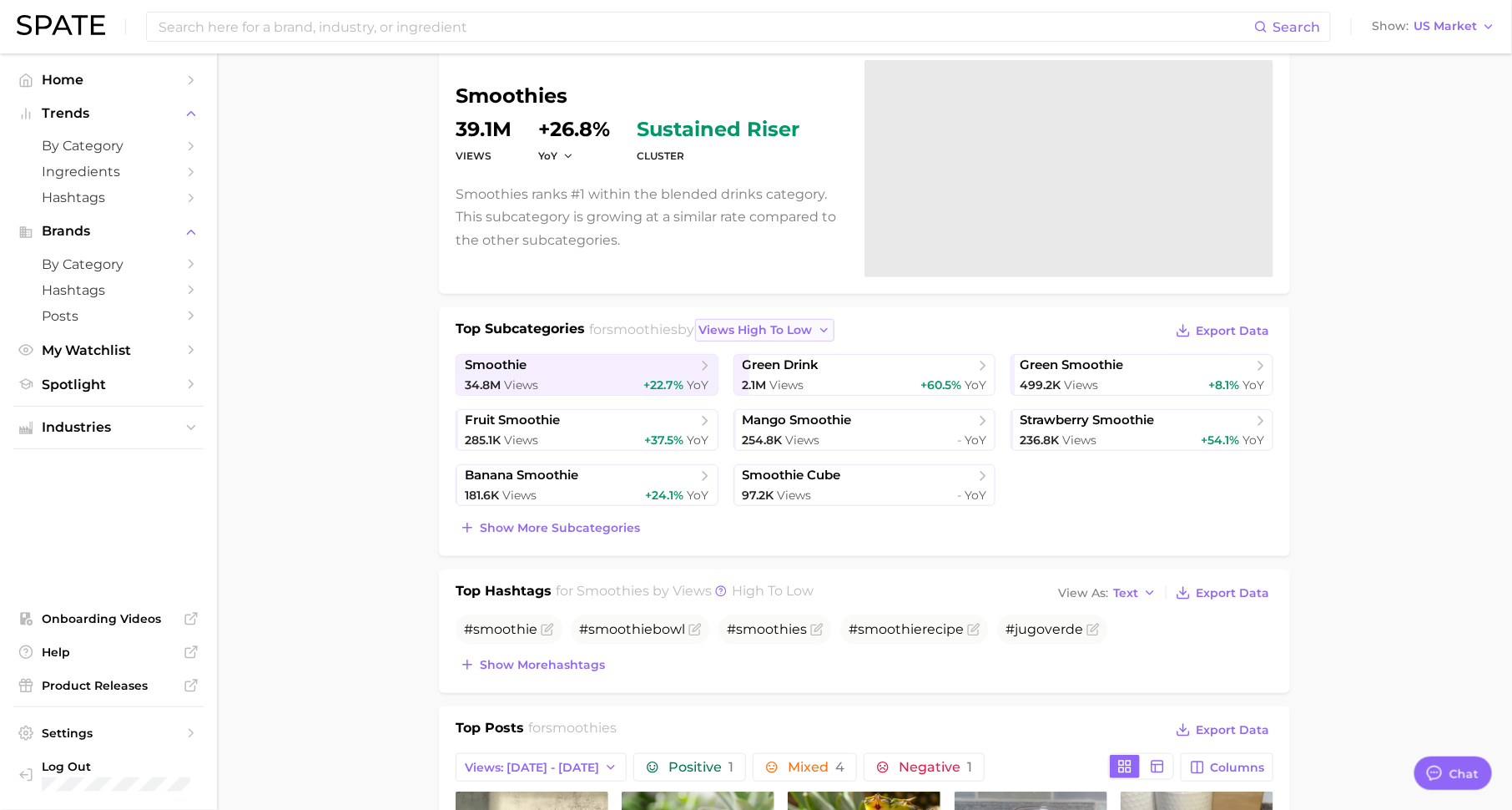
click at [799, 331] on span "views high to low" at bounding box center [756, 330] width 114 height 14
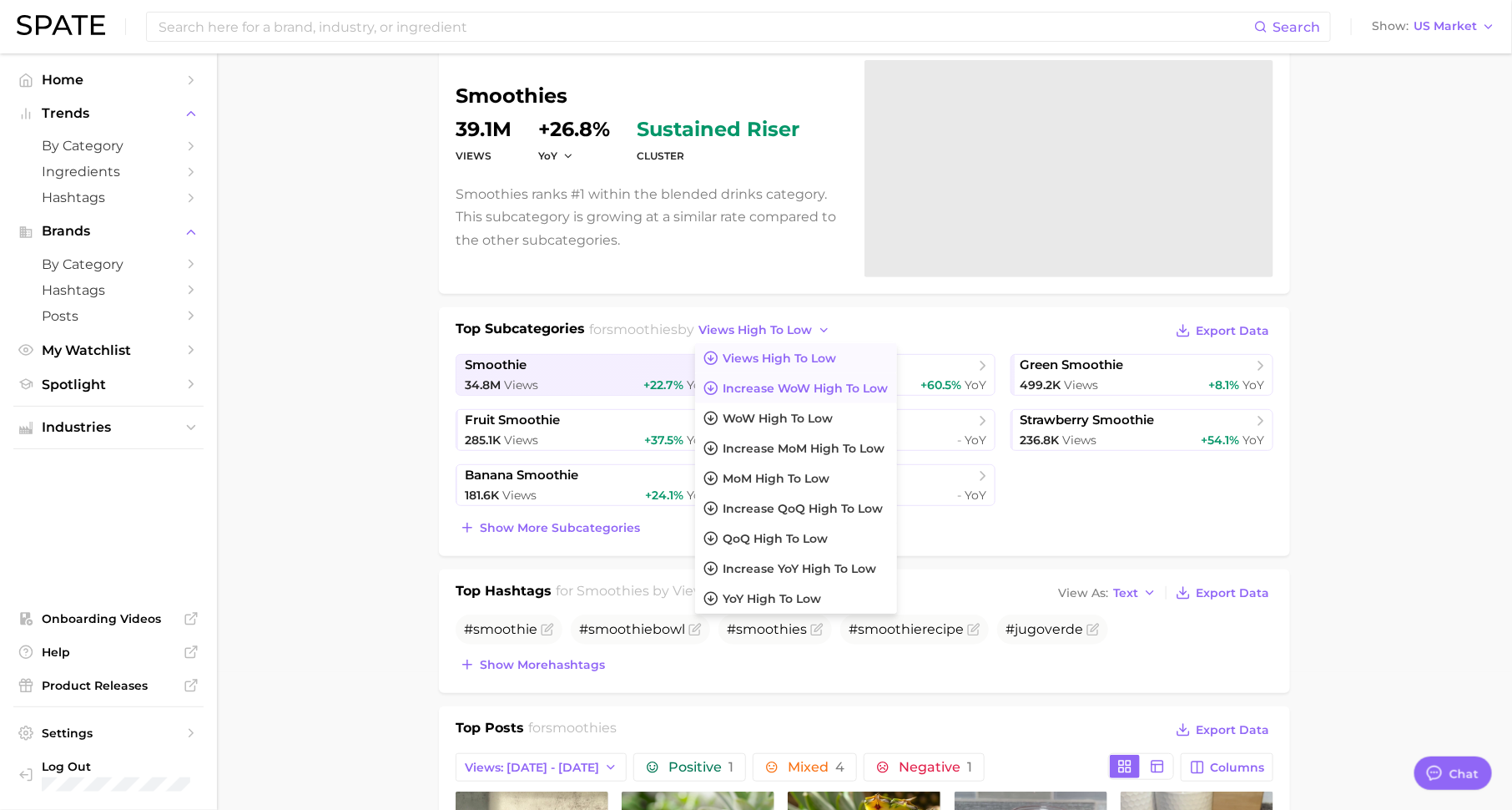
click at [796, 382] on span "Increase WoW high to low" at bounding box center [806, 388] width 166 height 14
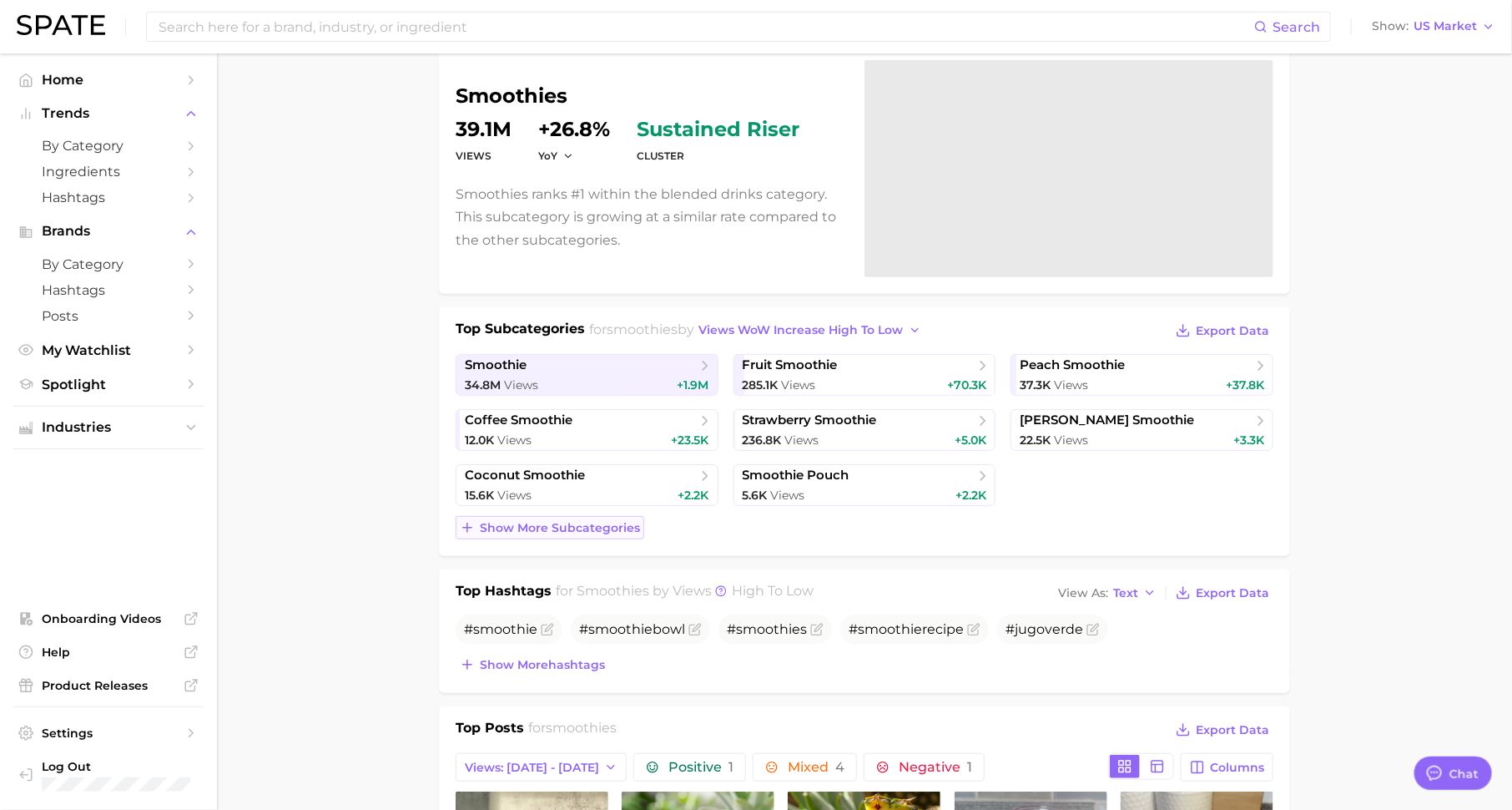
click at [602, 531] on span "Show more subcategories" at bounding box center [560, 527] width 161 height 14
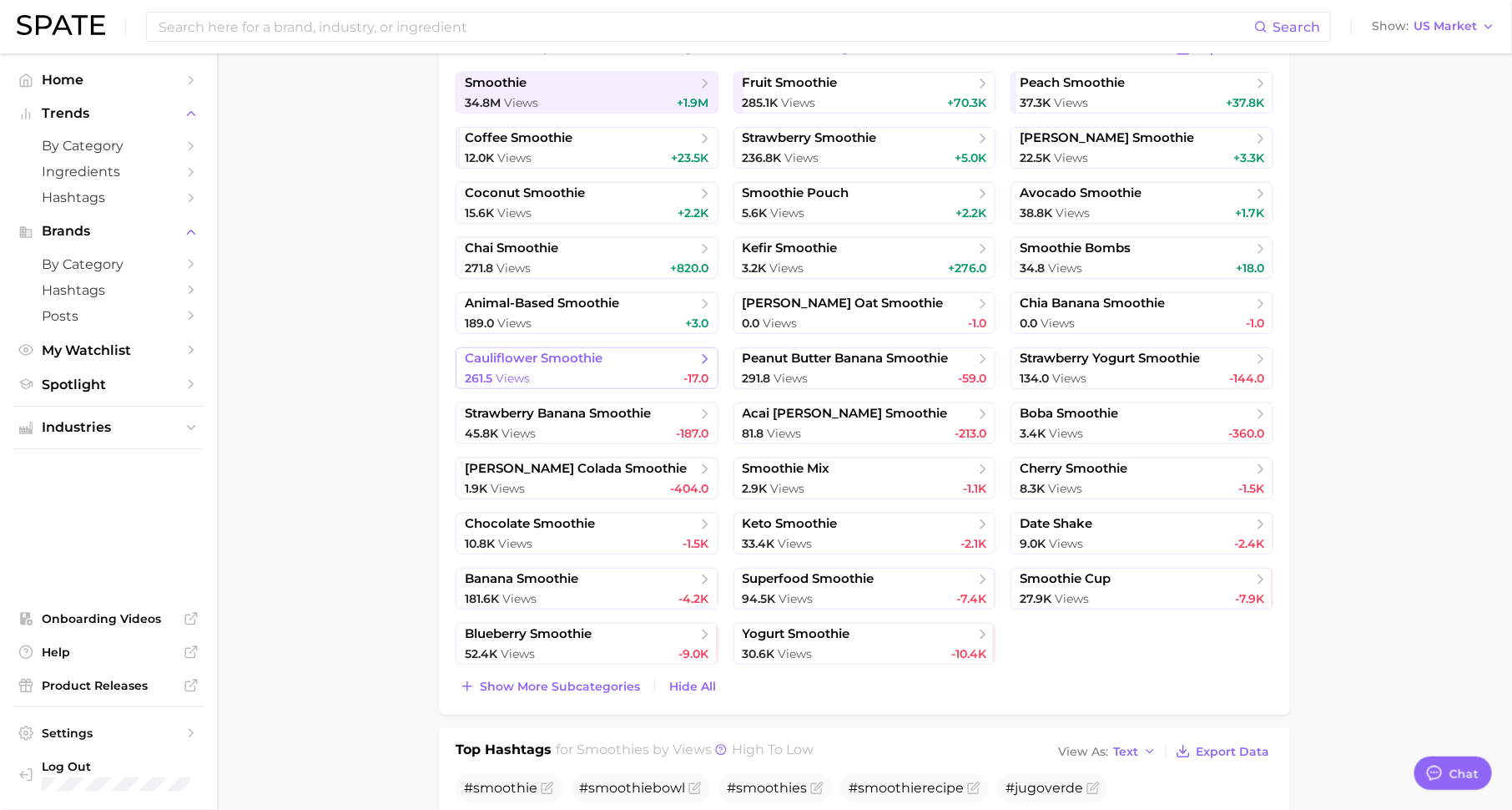
scroll to position [441, 0]
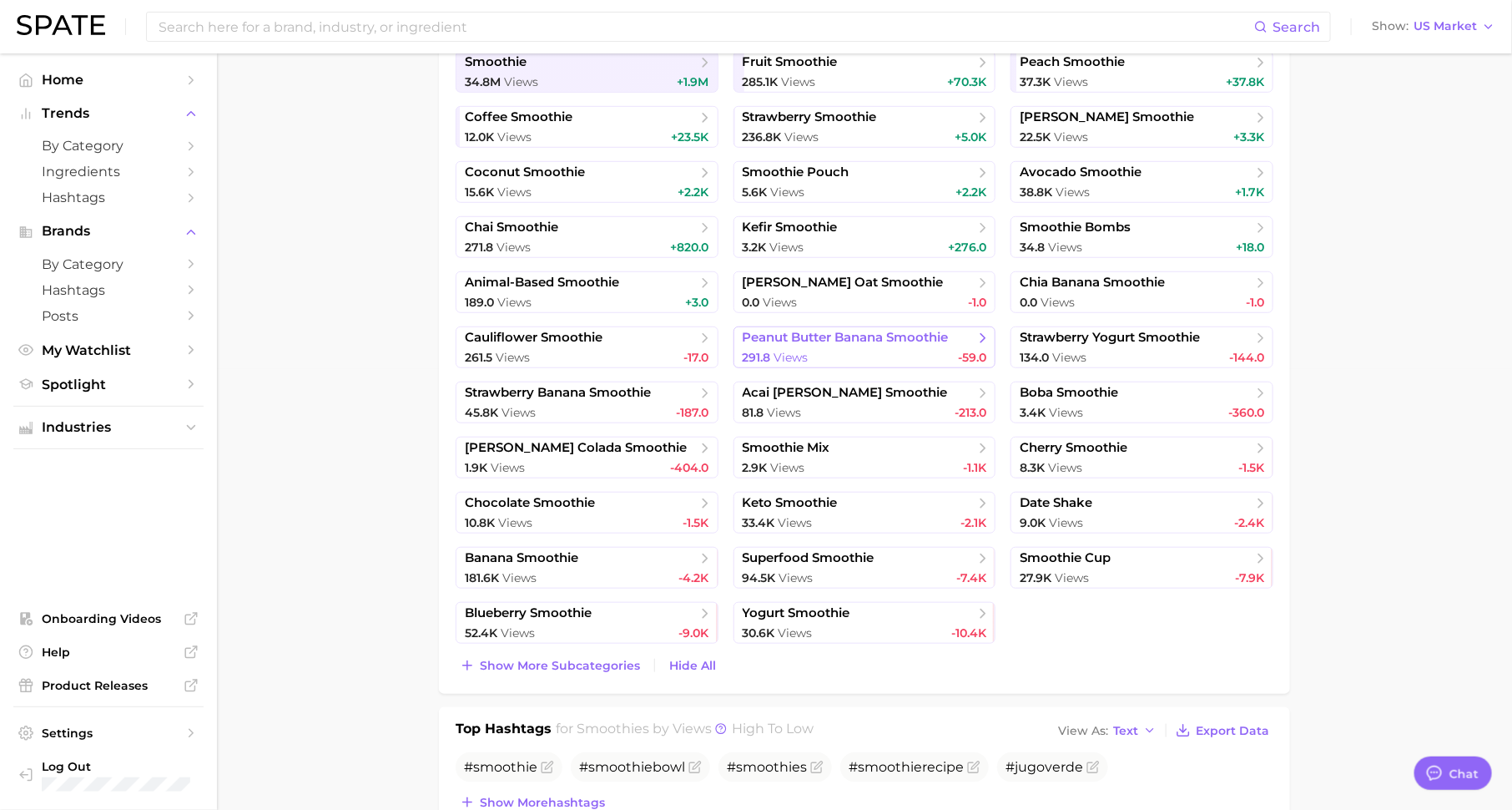
click at [927, 352] on div "291.8 Views -59.0" at bounding box center [865, 357] width 244 height 16
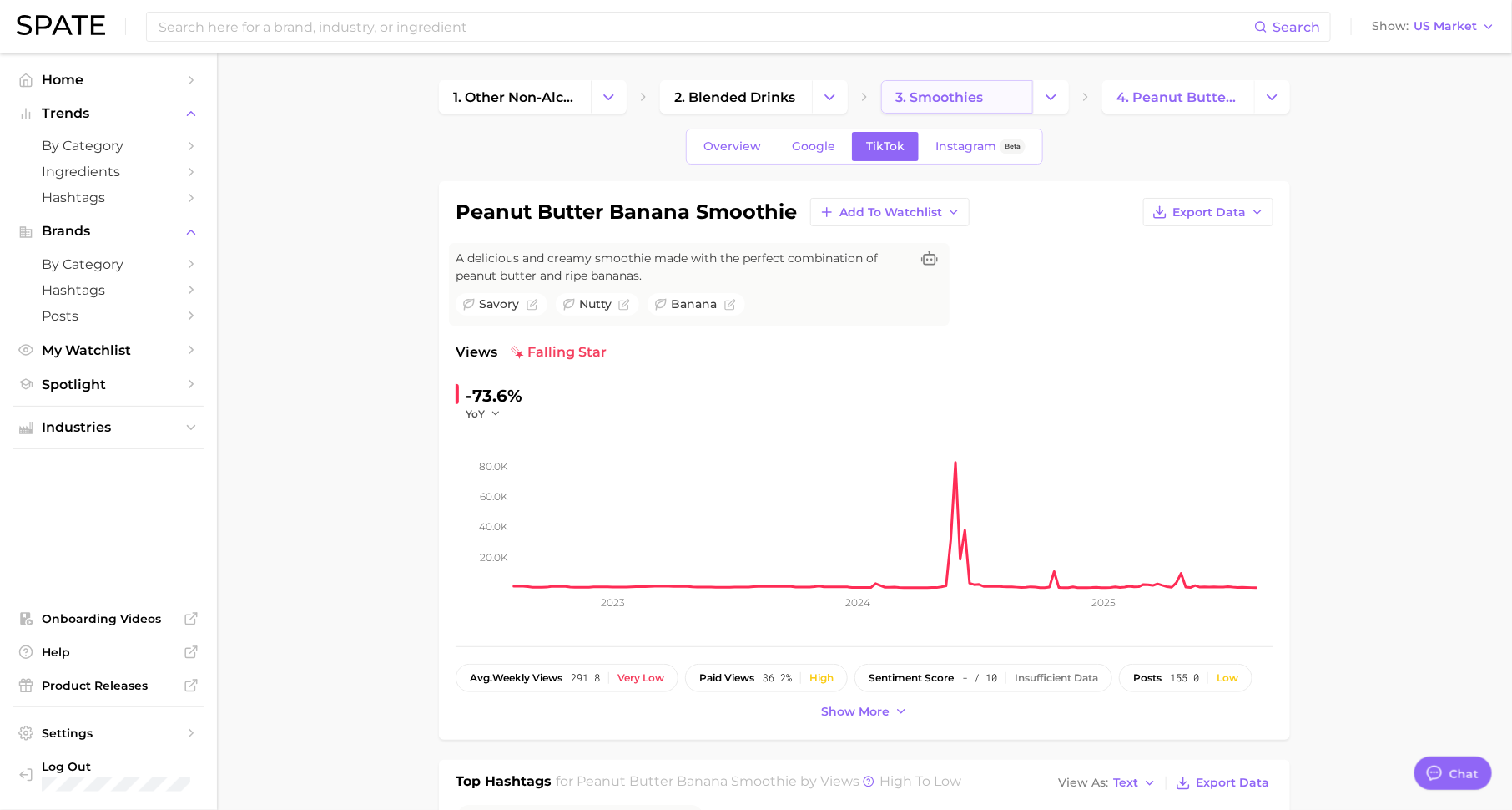
click at [958, 110] on link "3. smoothies" at bounding box center [957, 97] width 152 height 33
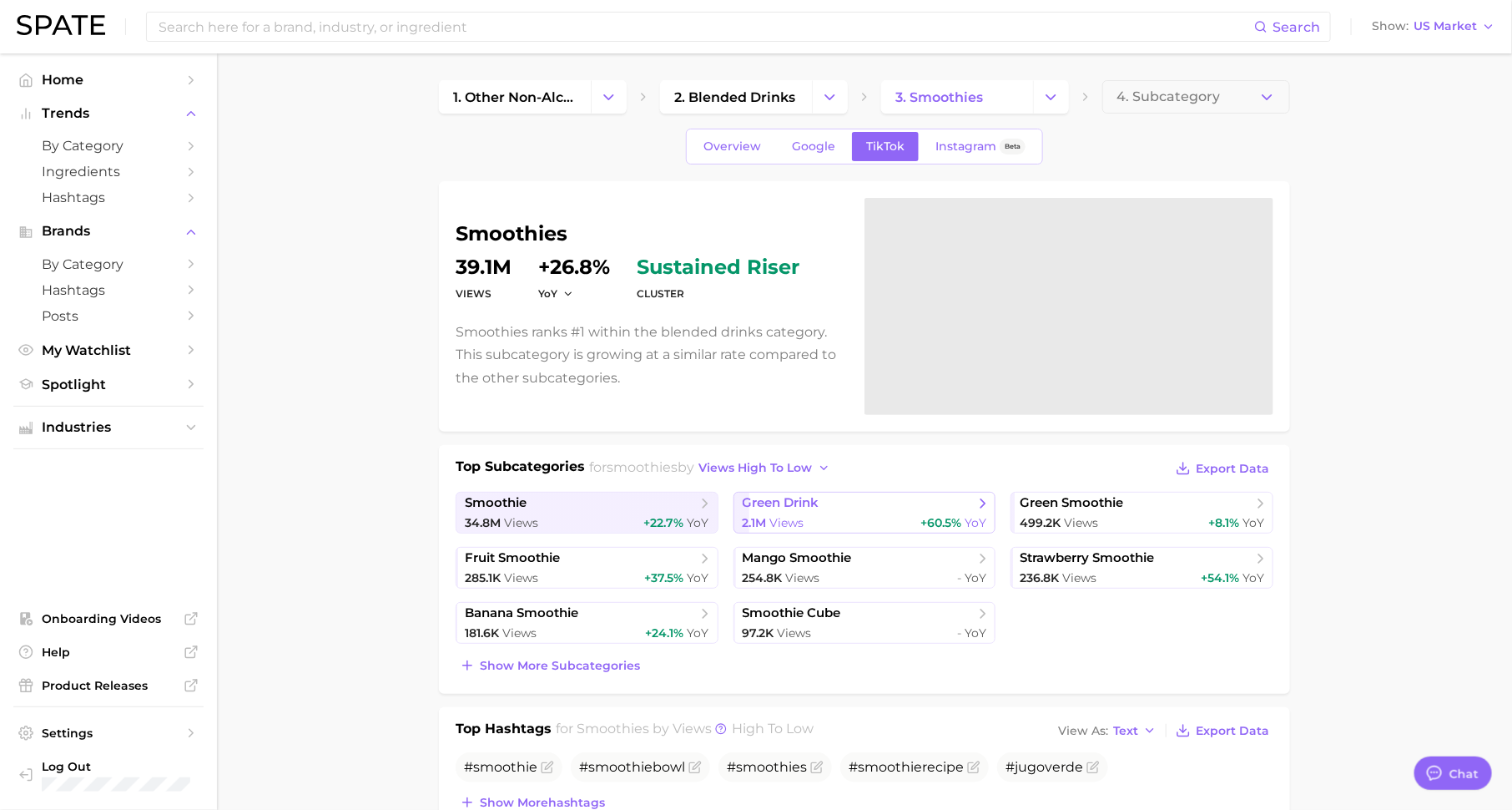
click at [803, 507] on span "green drink" at bounding box center [781, 503] width 77 height 16
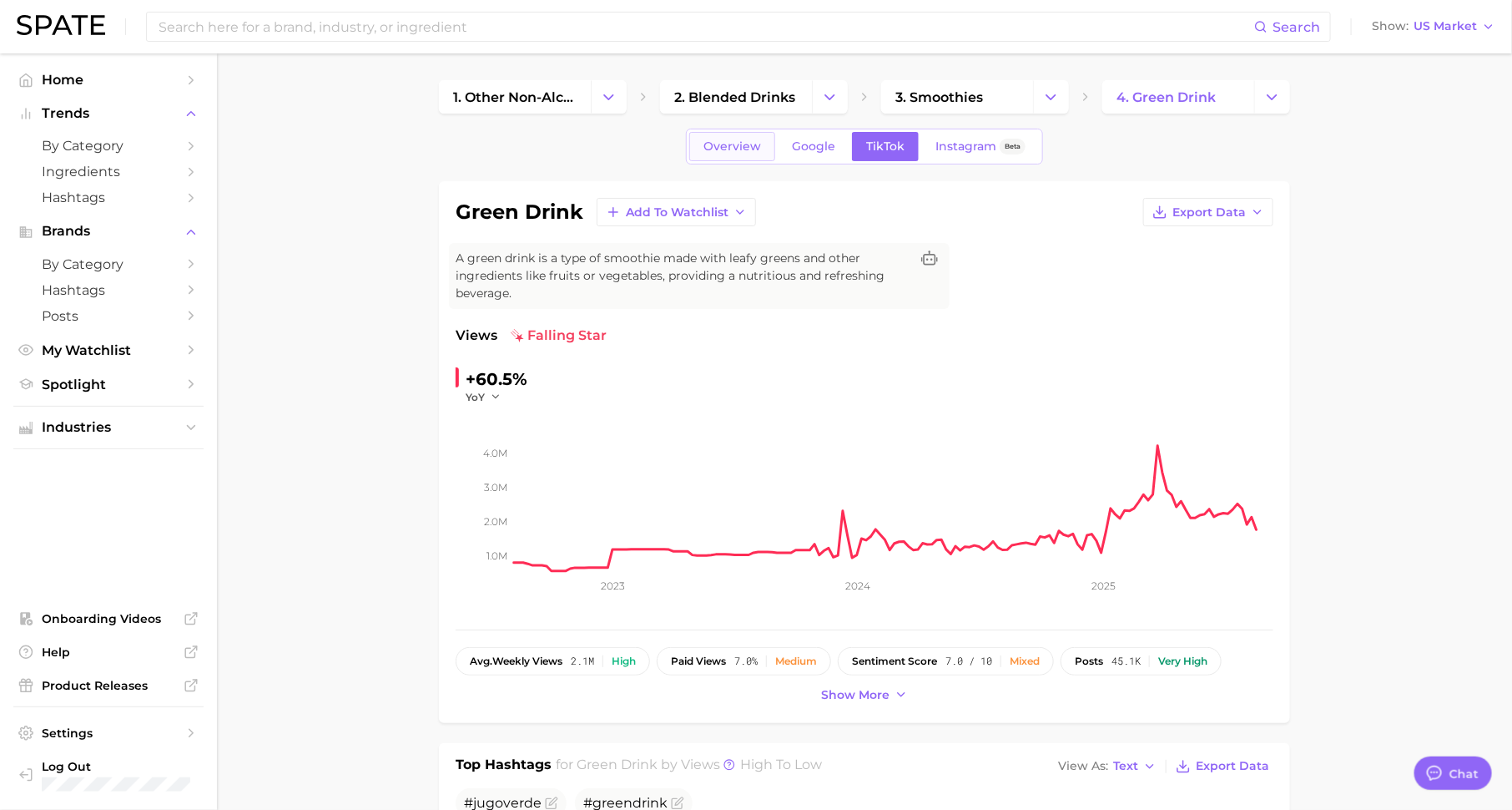
click at [718, 132] on link "Overview" at bounding box center [732, 146] width 86 height 29
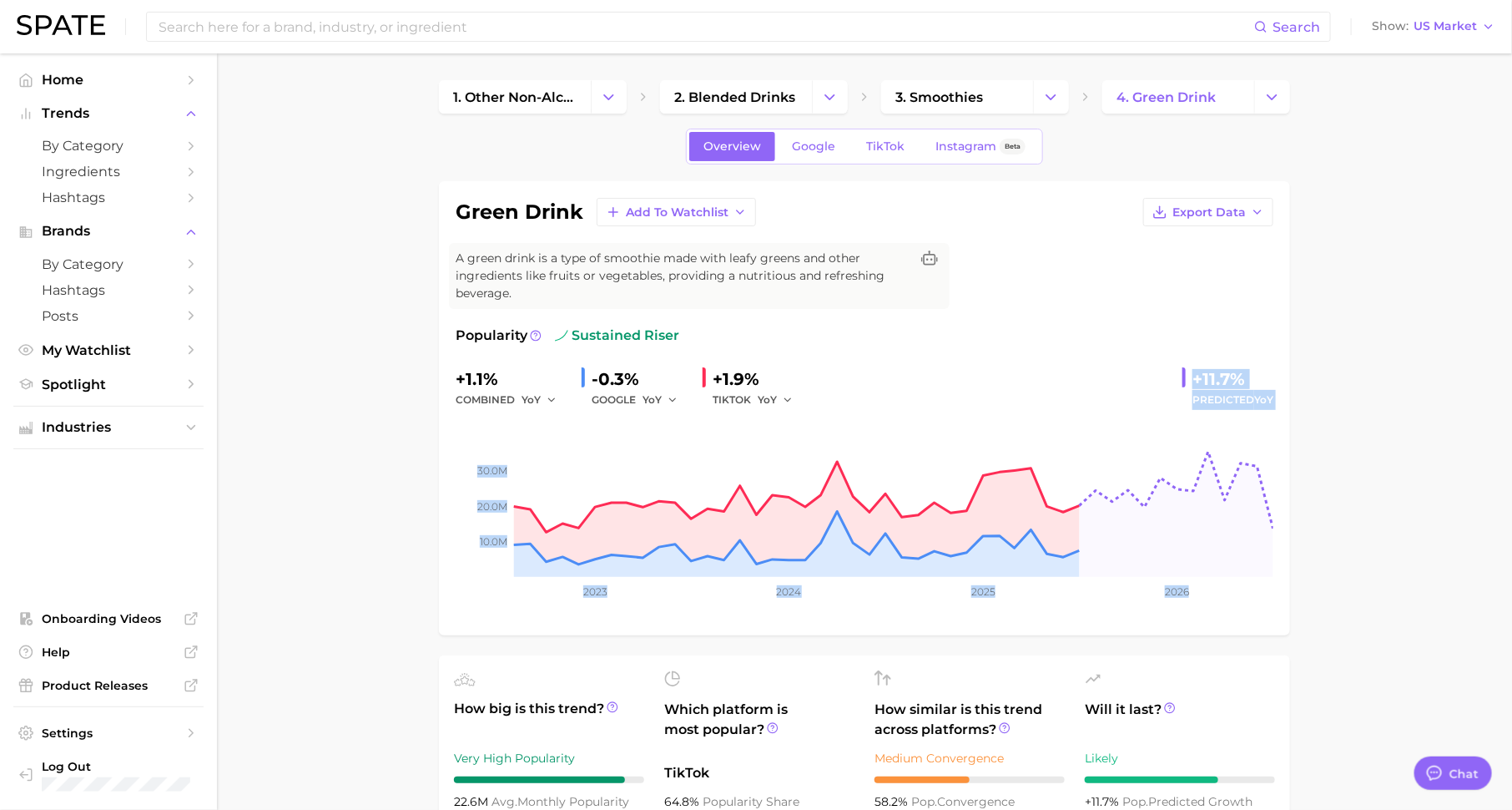
drag, startPoint x: 1192, startPoint y: 376, endPoint x: 1286, endPoint y: 411, distance: 100.3
click at [1286, 411] on div "green drink Add to Watchlist Export Data A green drink is a type of smoothie ma…" at bounding box center [864, 408] width 850 height 454
click at [887, 145] on span "TikTok" at bounding box center [885, 146] width 38 height 14
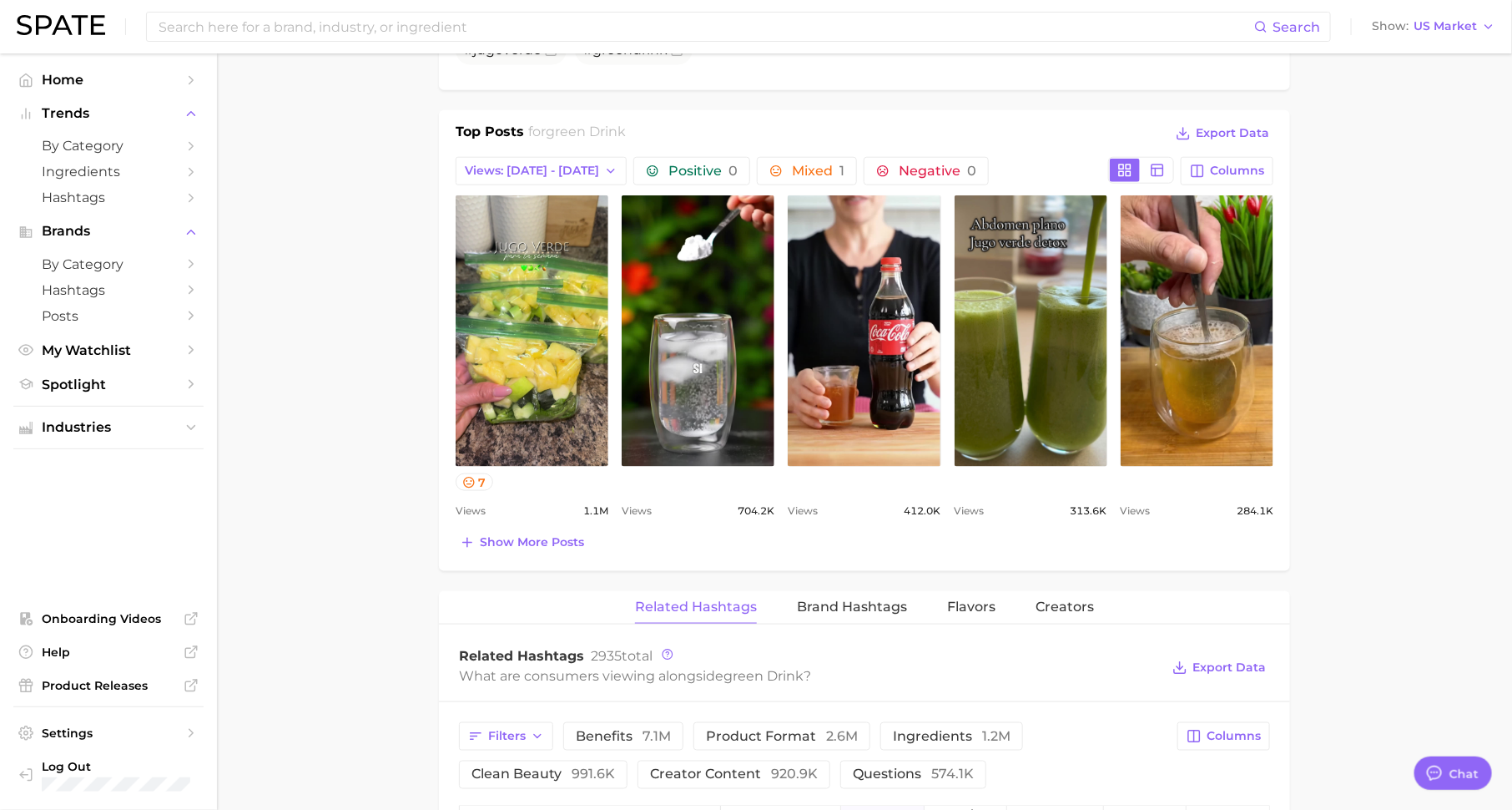
scroll to position [766, 0]
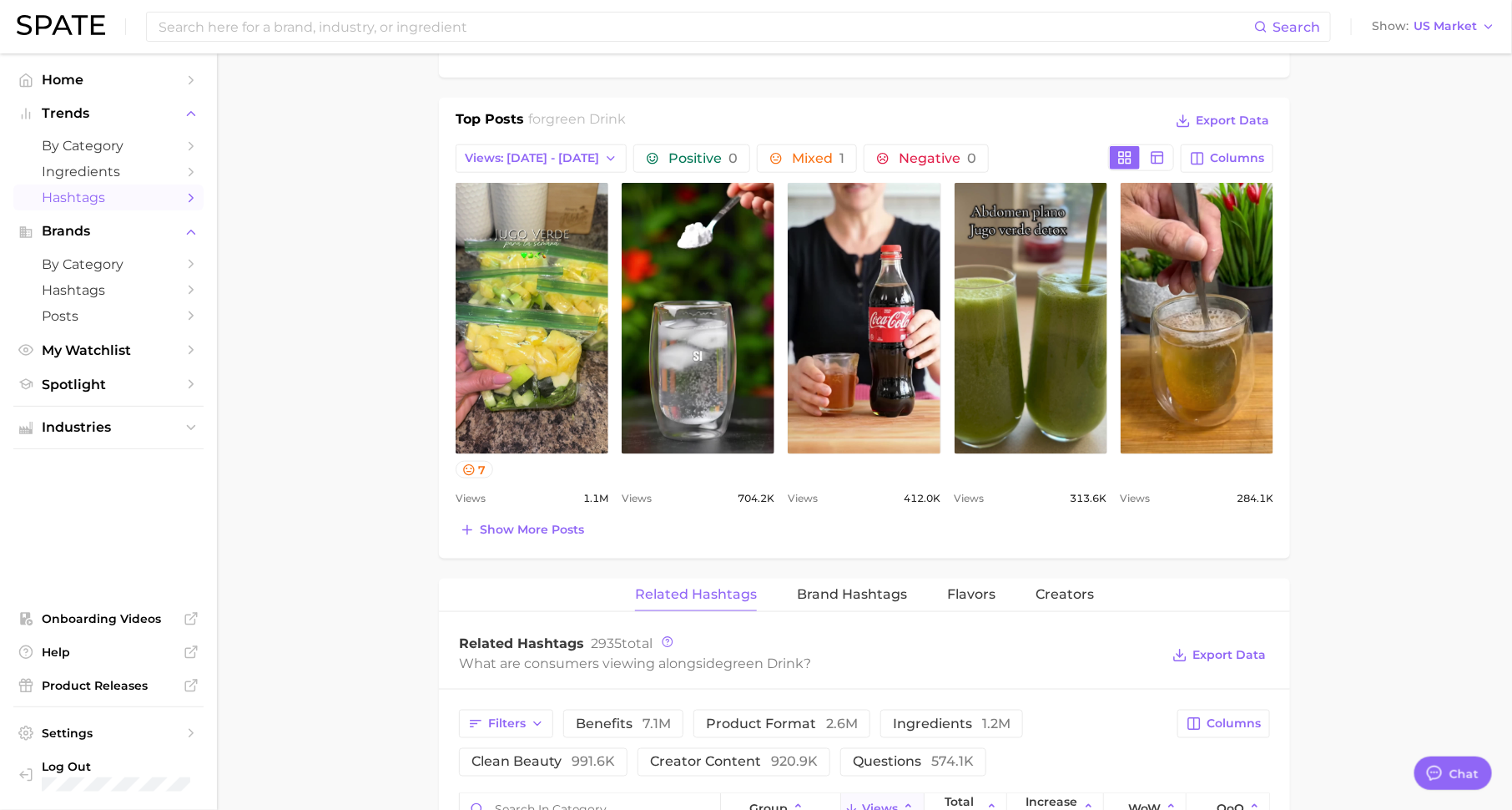
click at [171, 202] on span "Hashtags" at bounding box center [109, 197] width 134 height 16
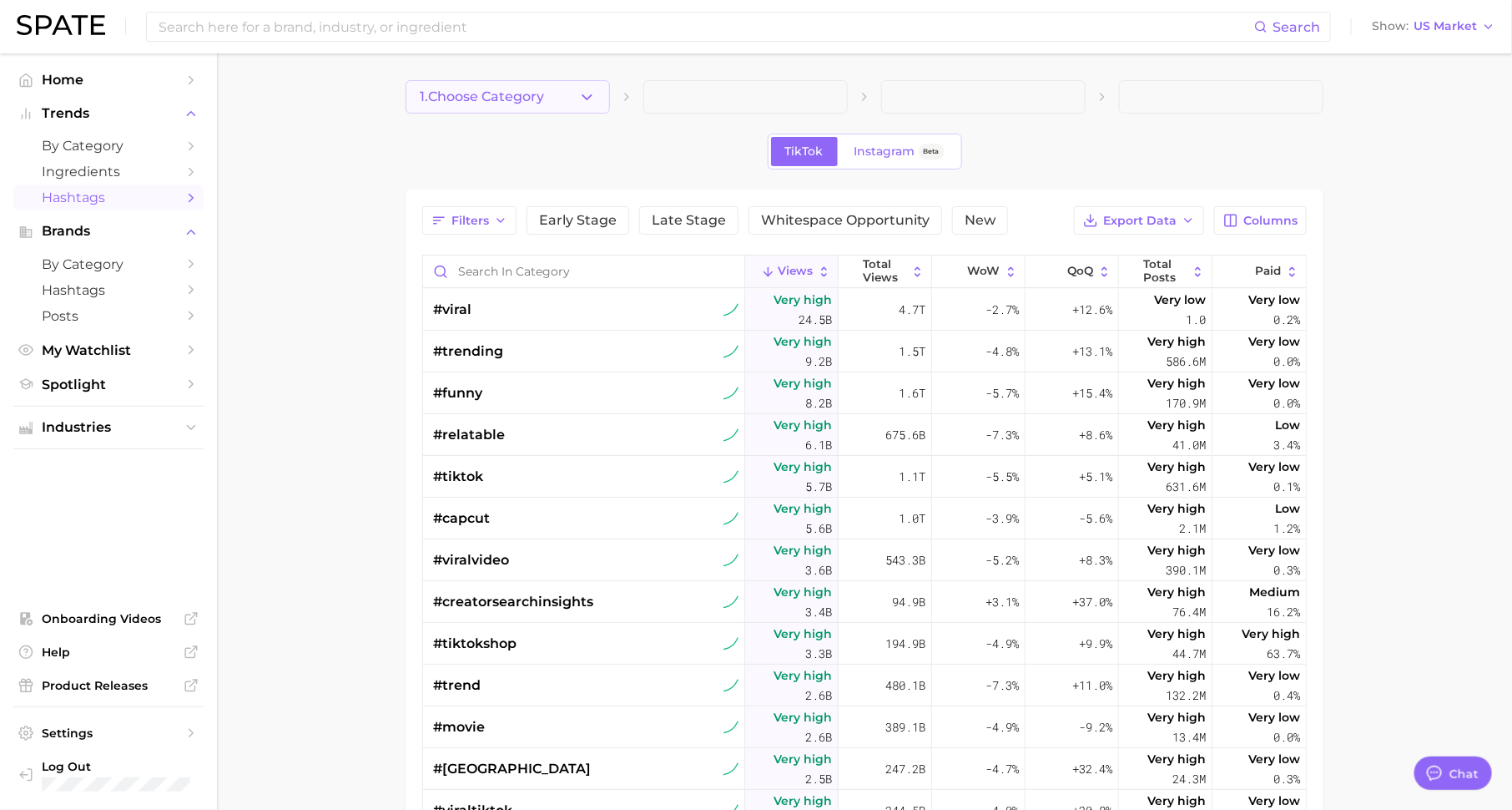
click at [508, 102] on span "1. Choose Category" at bounding box center [482, 97] width 125 height 15
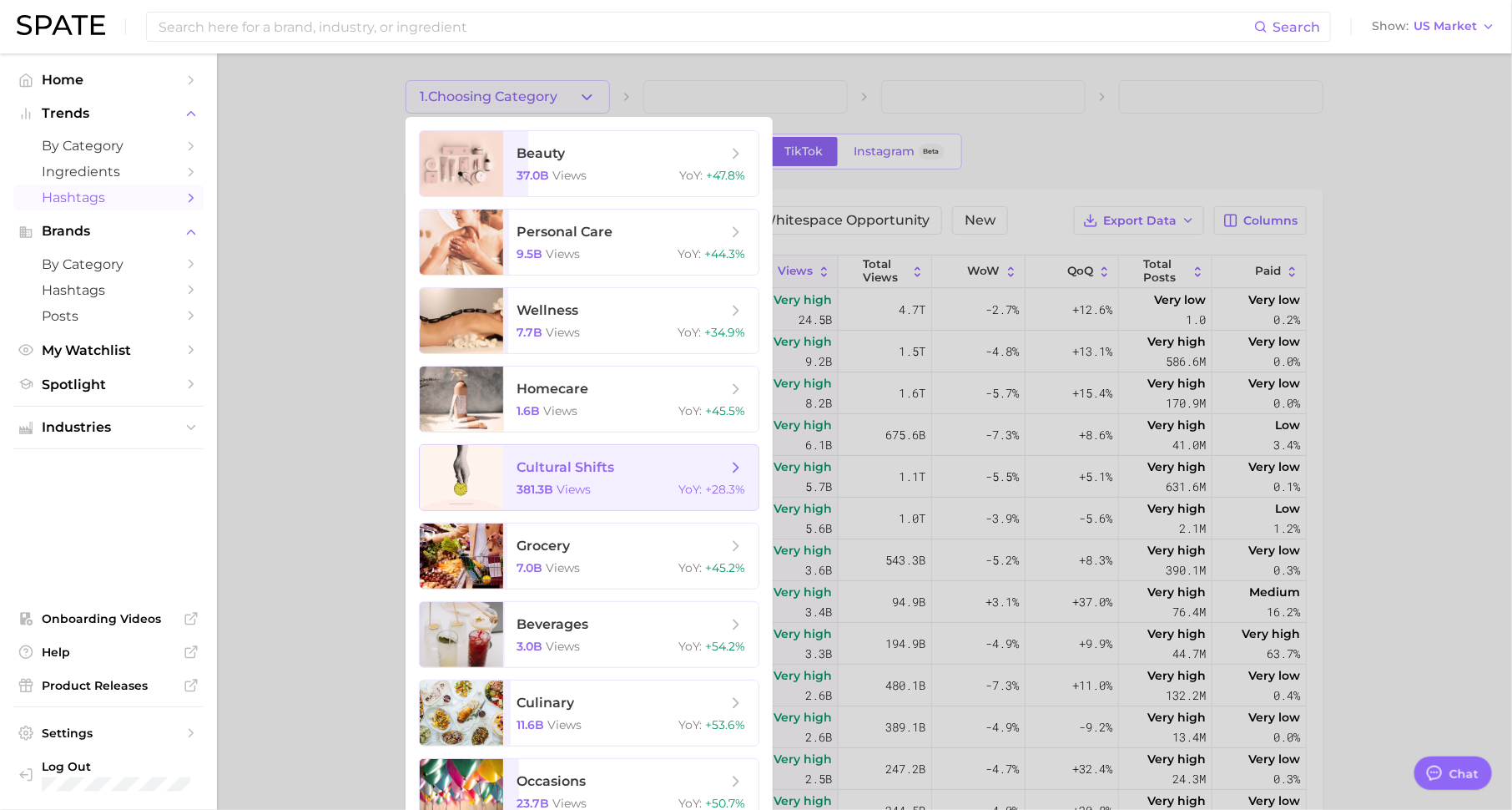
scroll to position [85, 0]
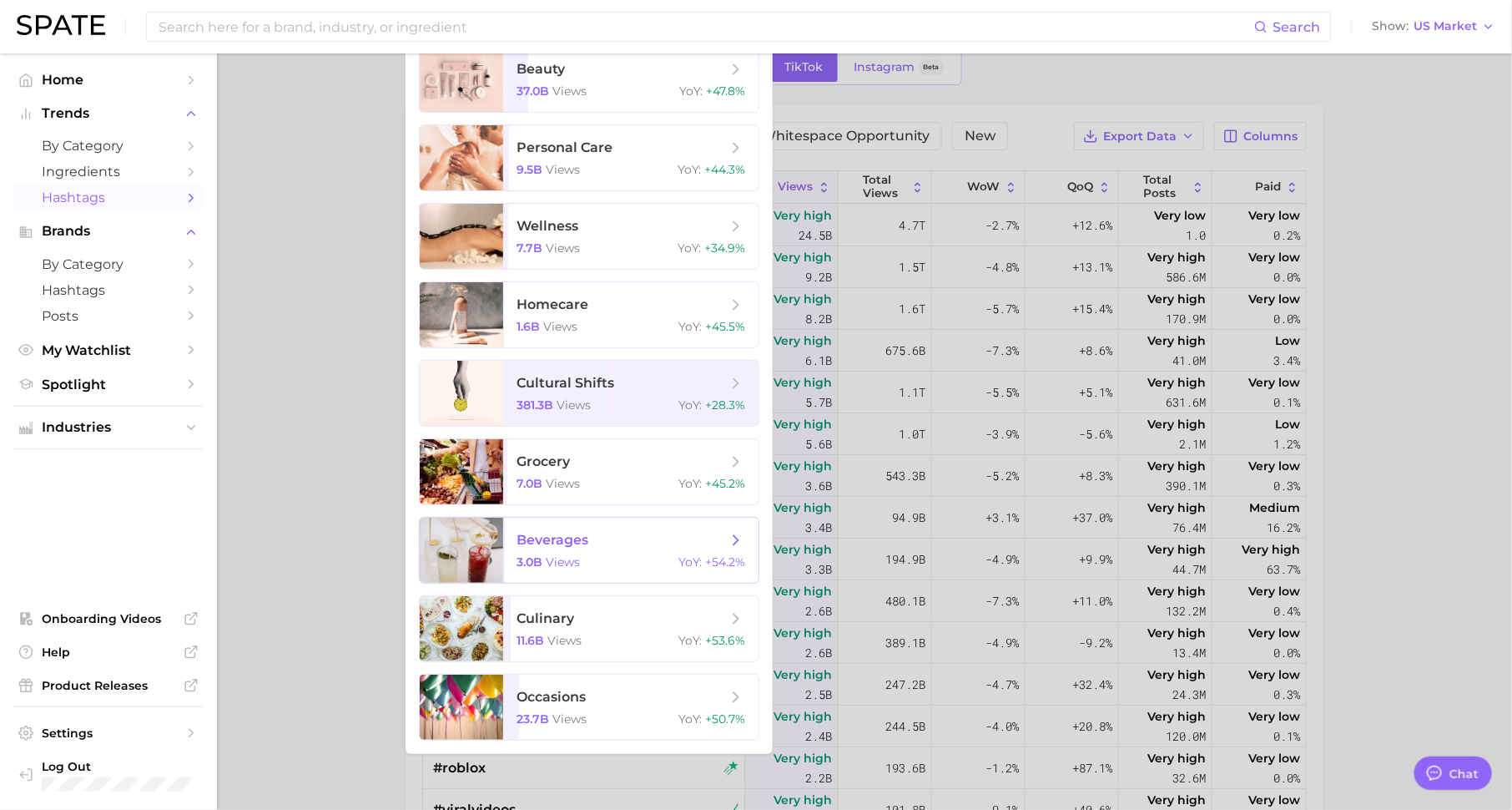
click at [623, 551] on span "beverages 3.0b views YoY : +54.2%" at bounding box center [631, 550] width 255 height 65
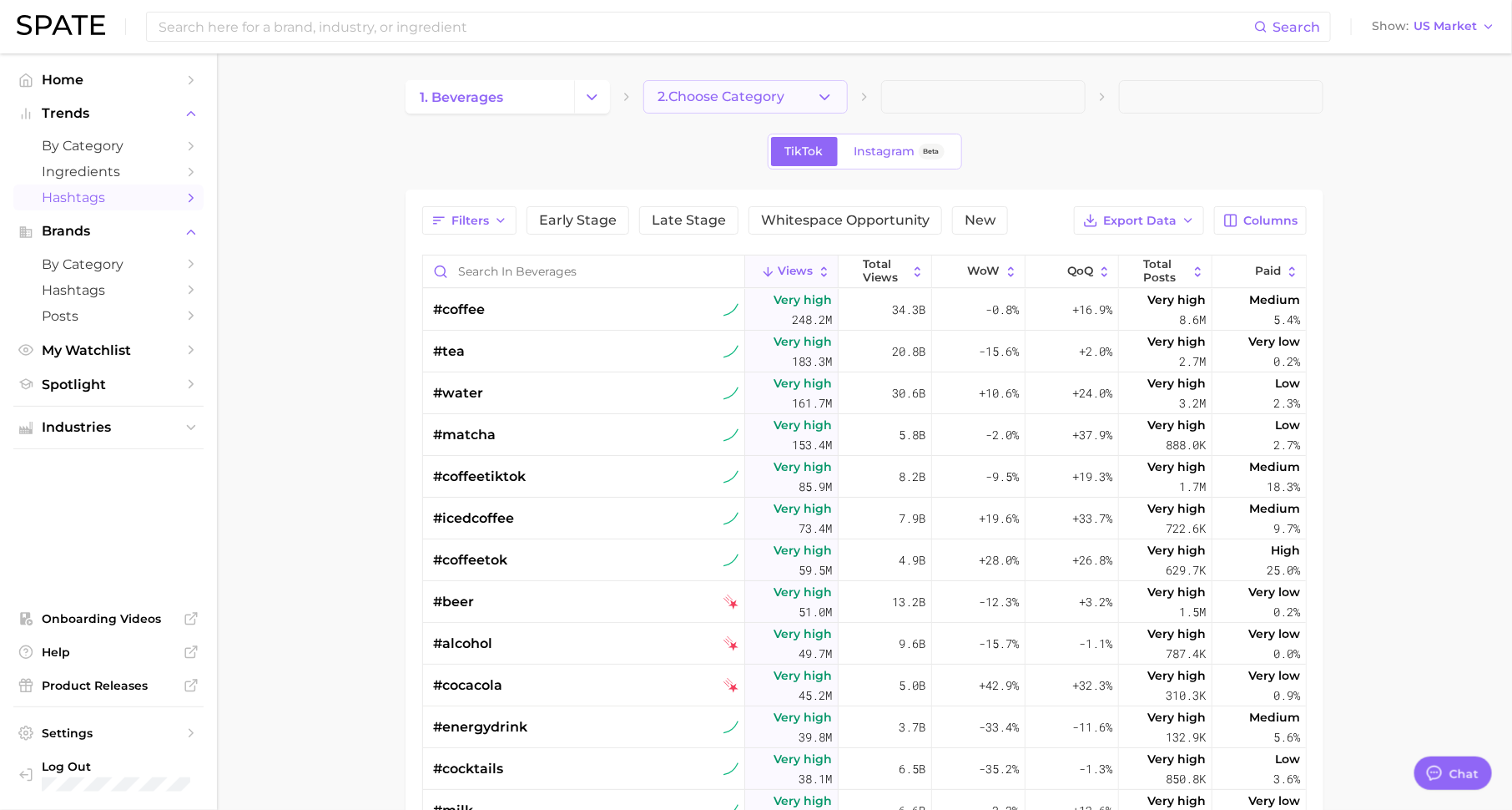
click at [753, 102] on span "2. Choose Category" at bounding box center [721, 97] width 127 height 15
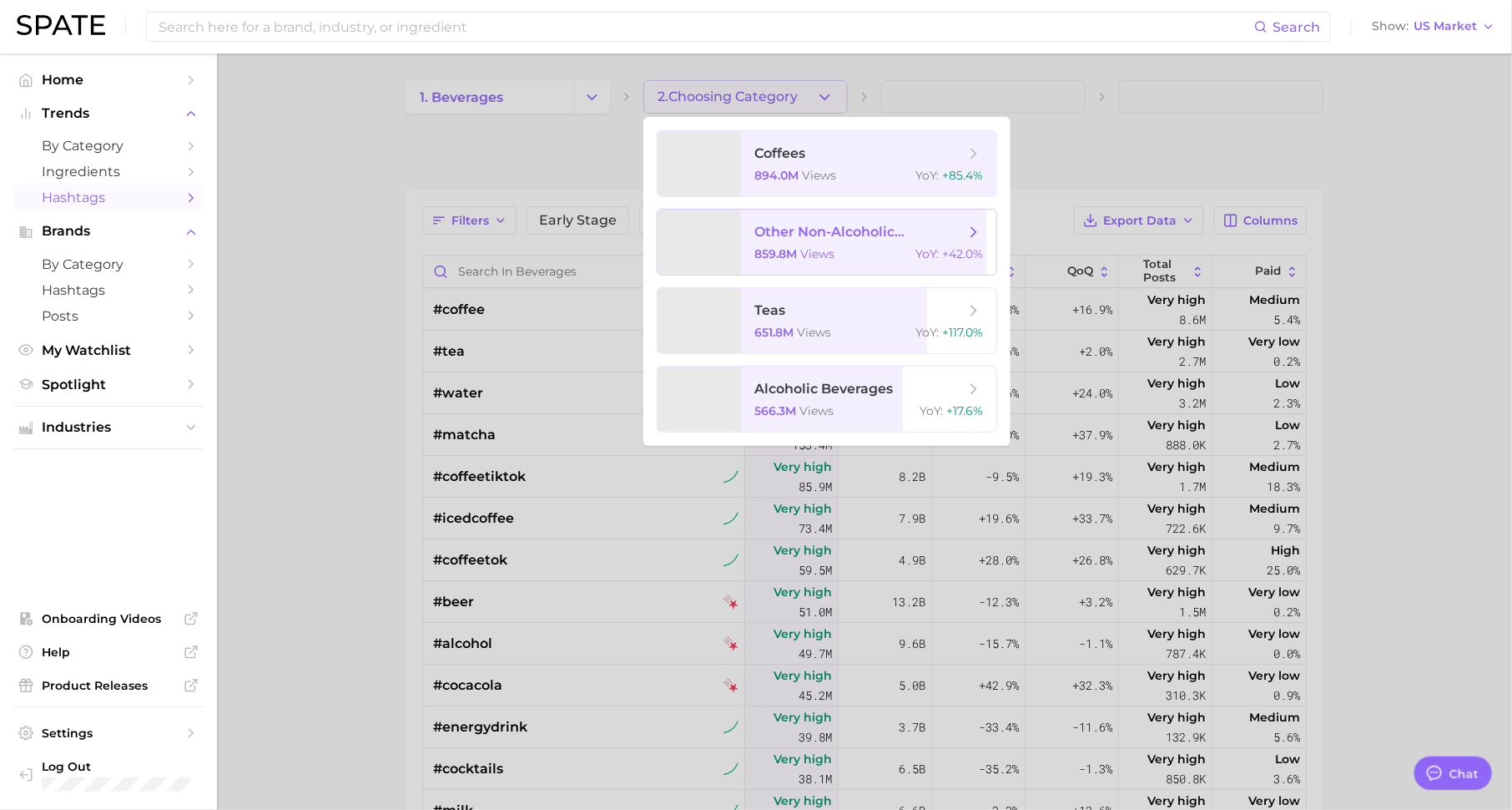
click at [813, 244] on span "other non-alcoholic beverages 859.8m views YoY : +42.0%" at bounding box center [868, 242] width 255 height 65
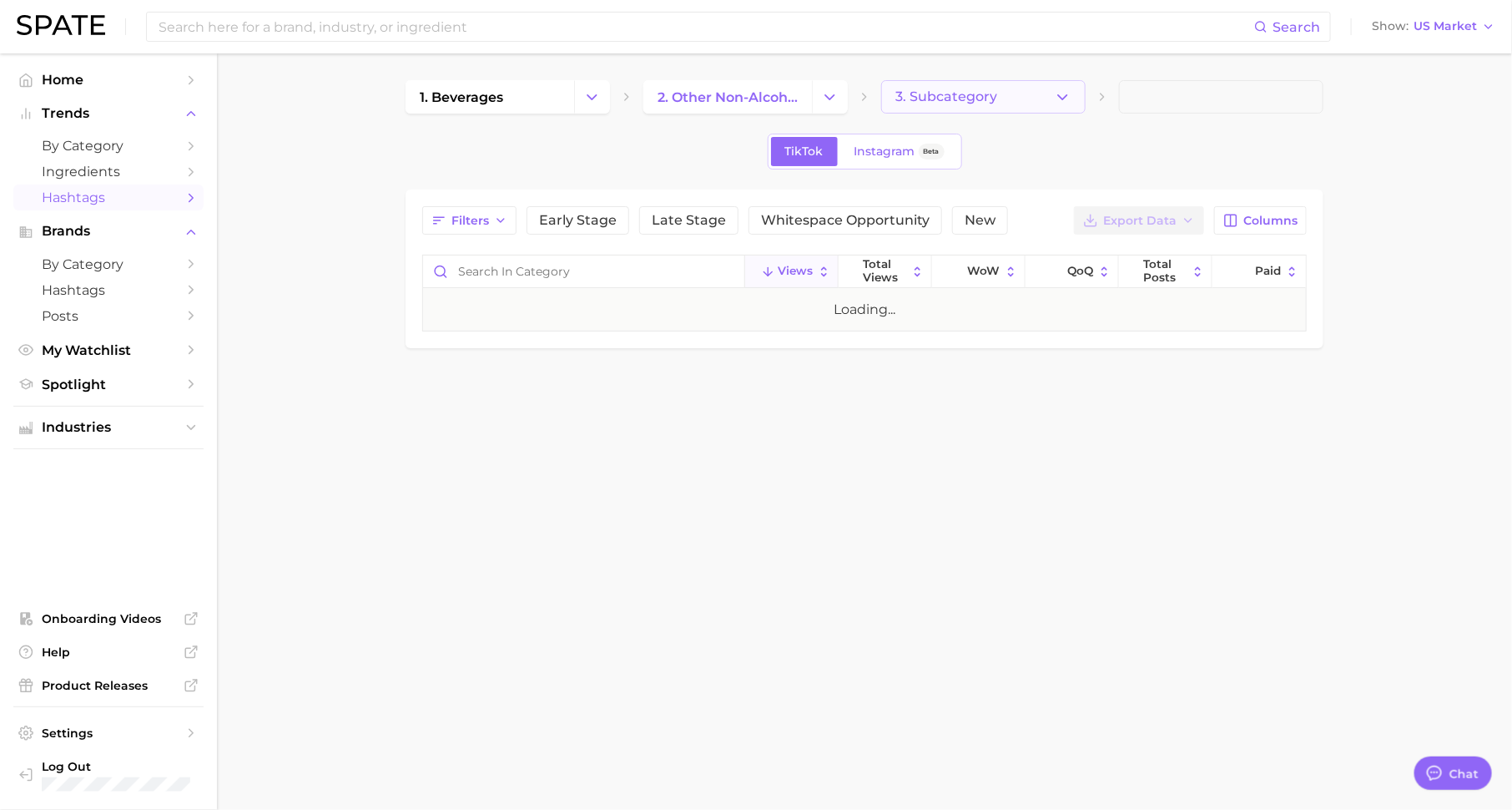
click at [923, 99] on span "3. Subcategory" at bounding box center [946, 97] width 102 height 15
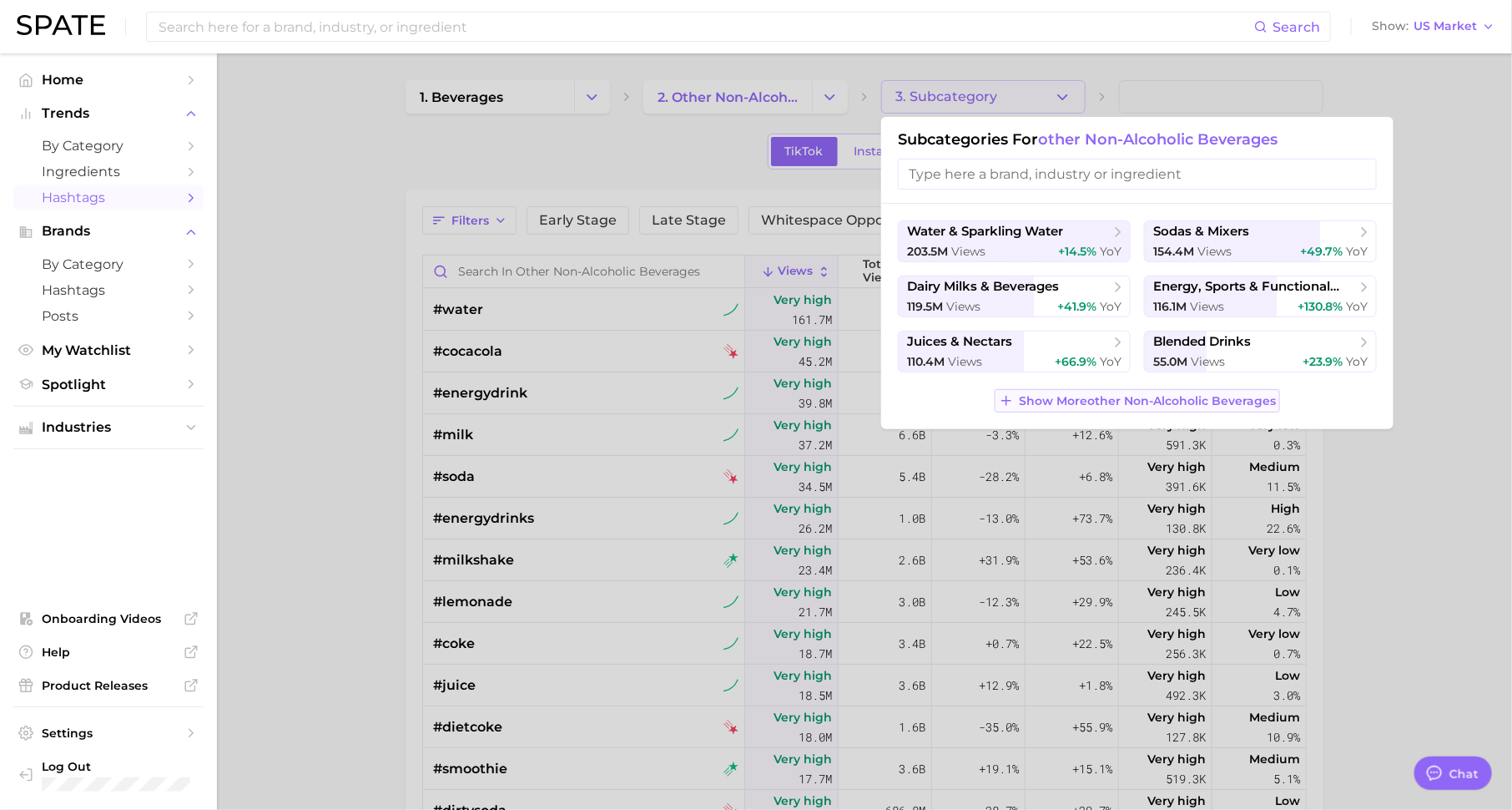
click at [1129, 401] on span "Show More other non-alcoholic beverages" at bounding box center [1147, 401] width 257 height 14
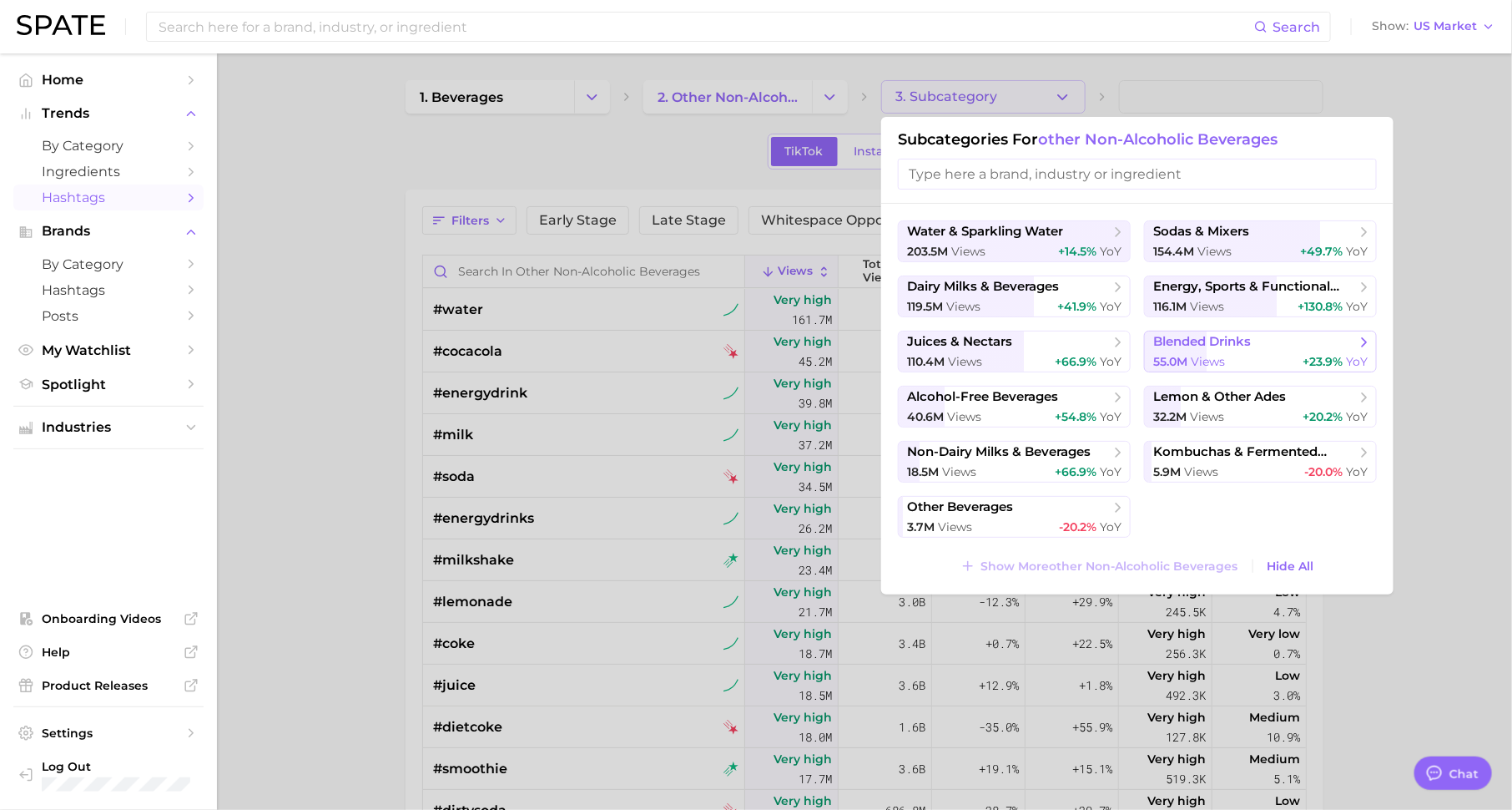
click at [1214, 340] on span "blended drinks" at bounding box center [1202, 341] width 98 height 16
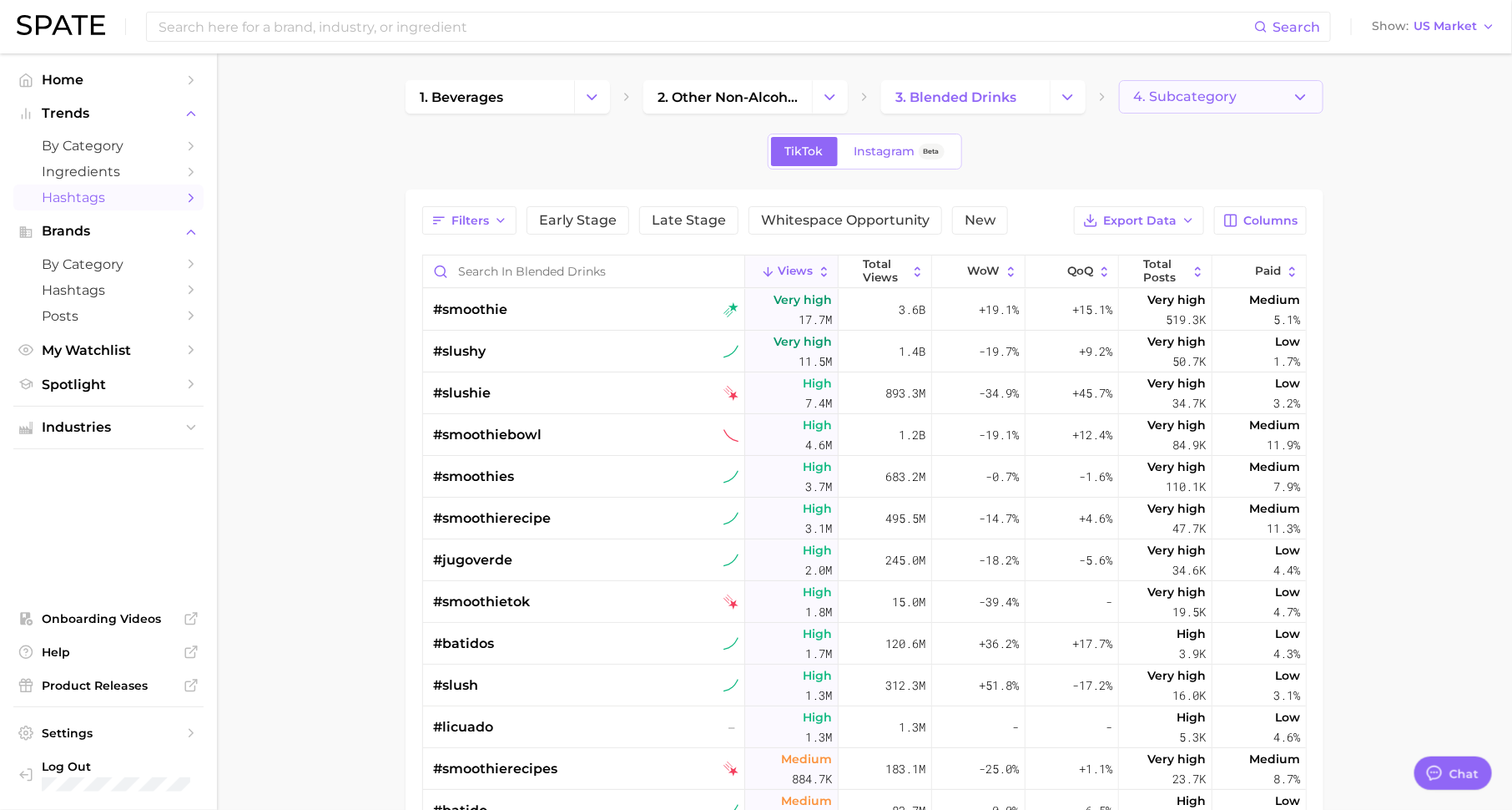
click at [1177, 94] on span "4. Subcategory" at bounding box center [1185, 97] width 104 height 15
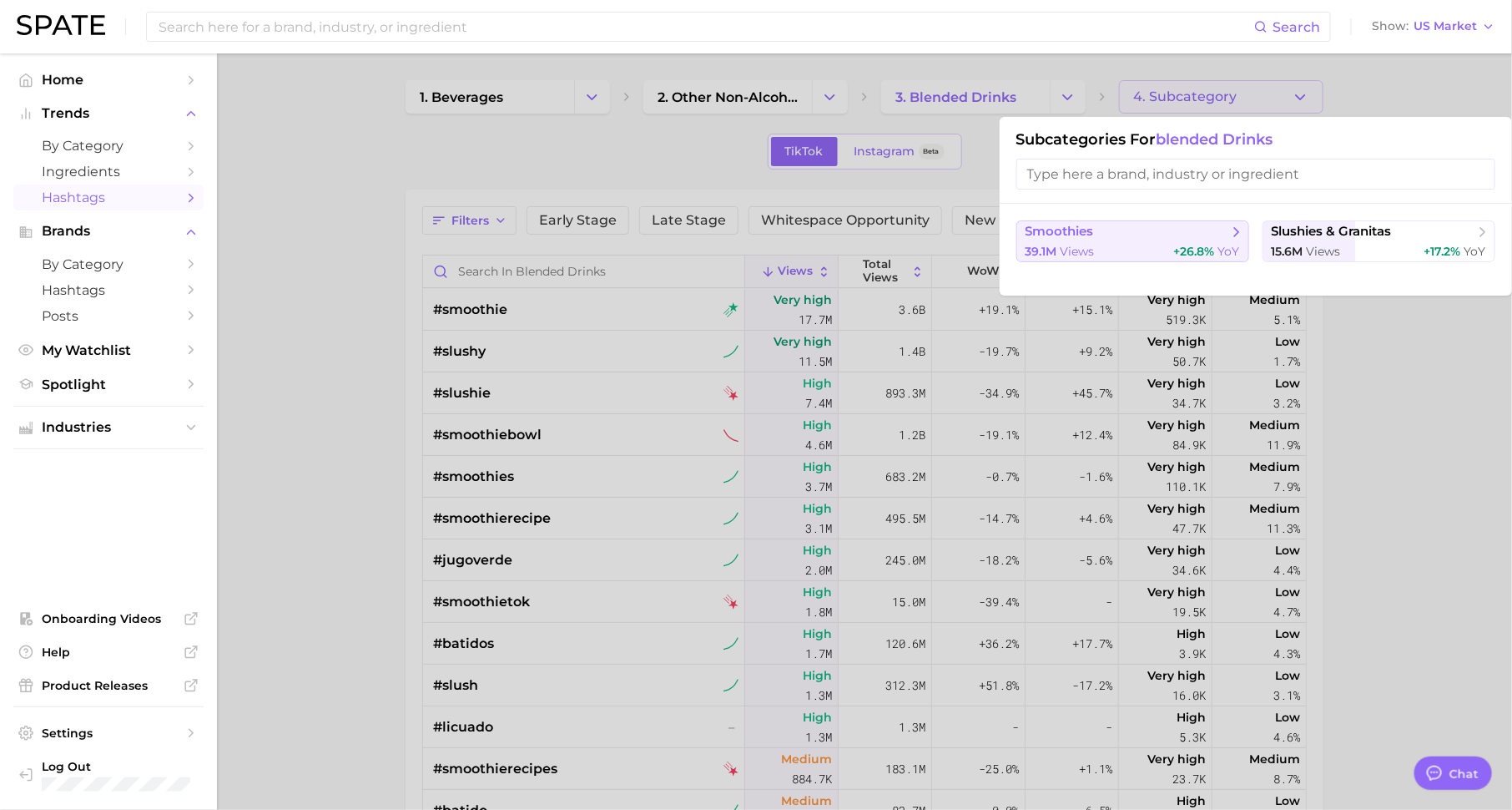
click at [1152, 254] on div "39.1m views +26.8% YoY" at bounding box center [1132, 251] width 214 height 16
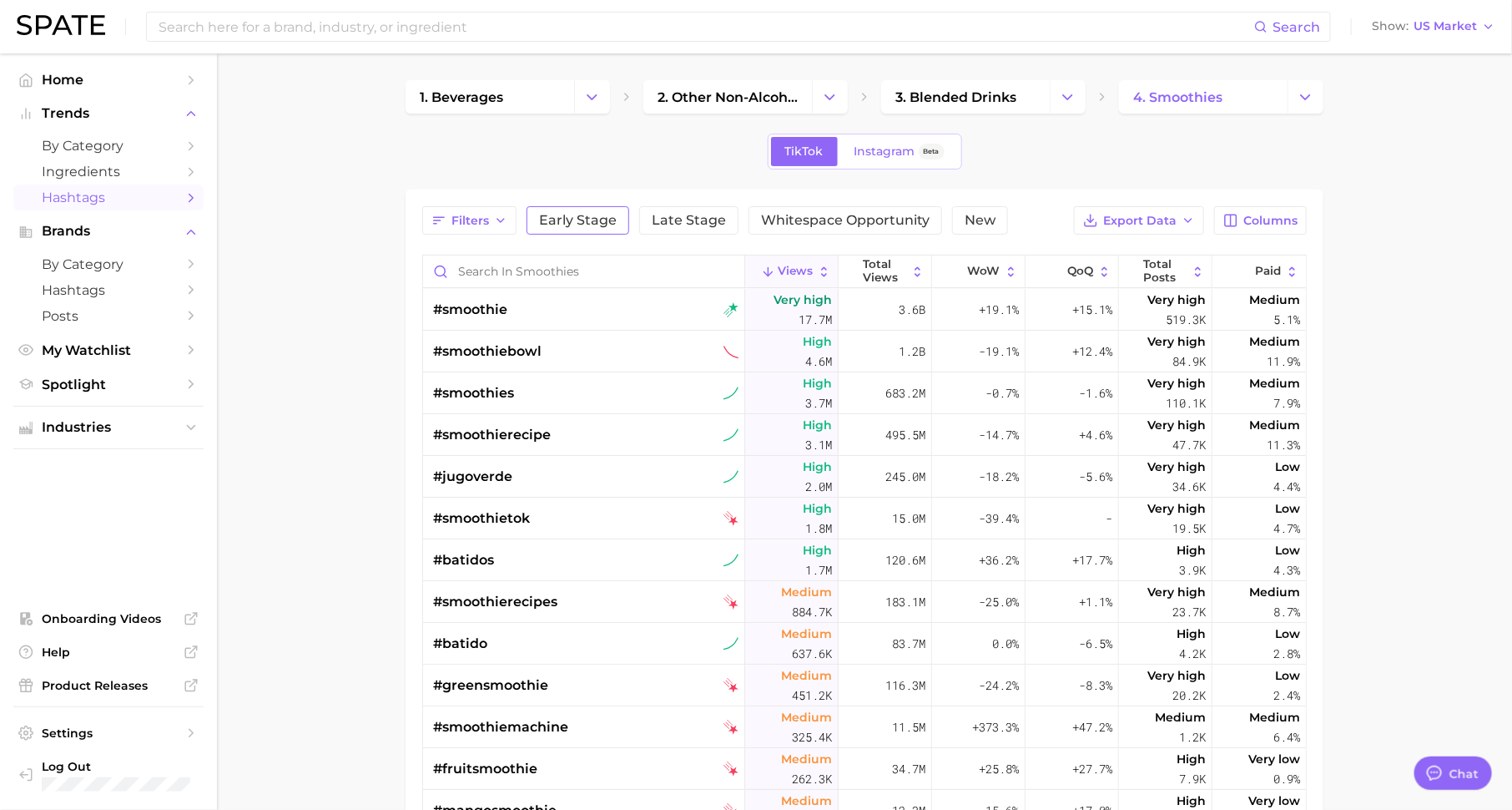
click at [585, 216] on span "Early Stage" at bounding box center [577, 220] width 78 height 13
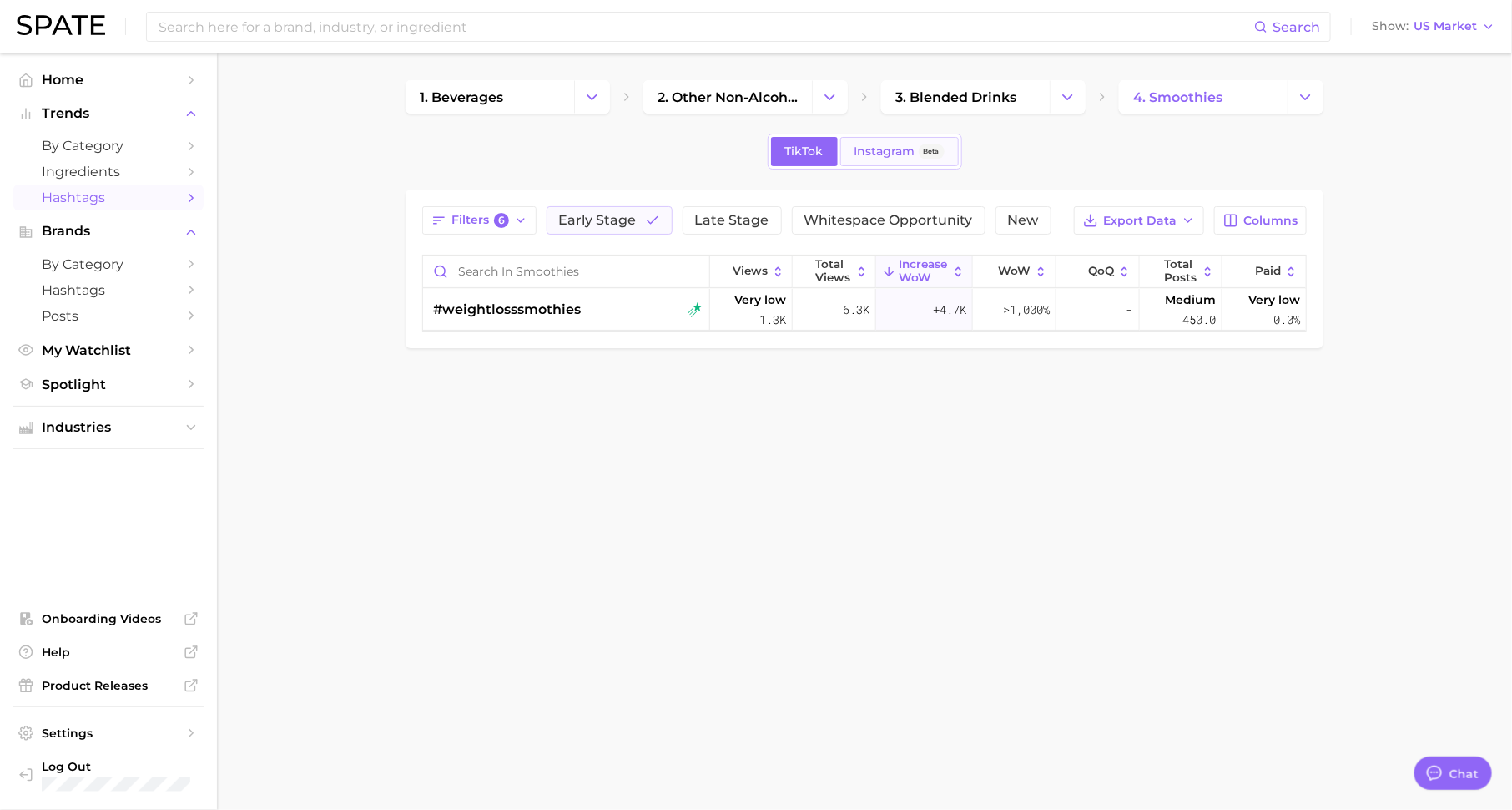
click at [899, 148] on span "Instagram" at bounding box center [884, 151] width 61 height 14
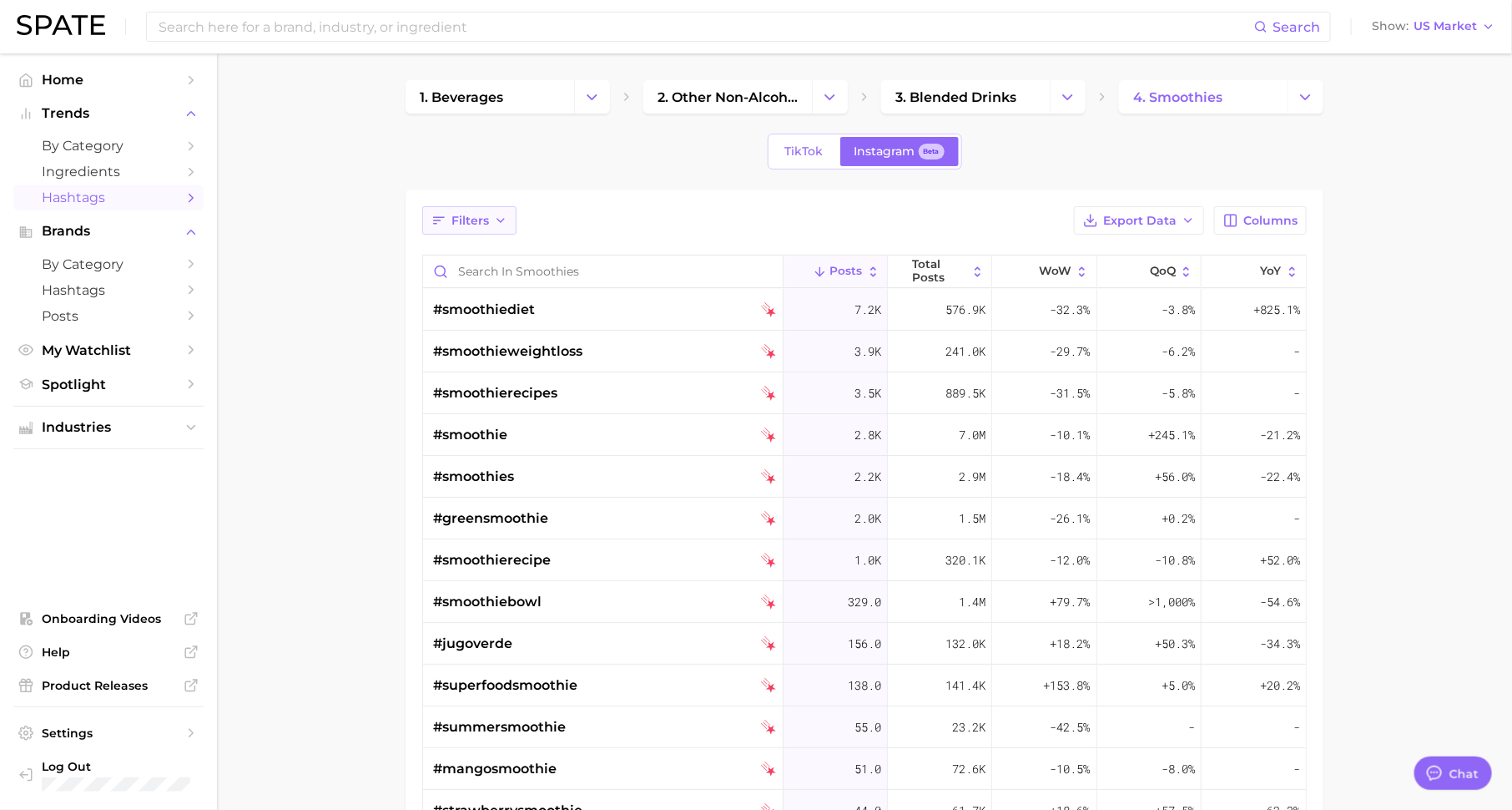
click at [457, 221] on span "Filters" at bounding box center [470, 220] width 38 height 14
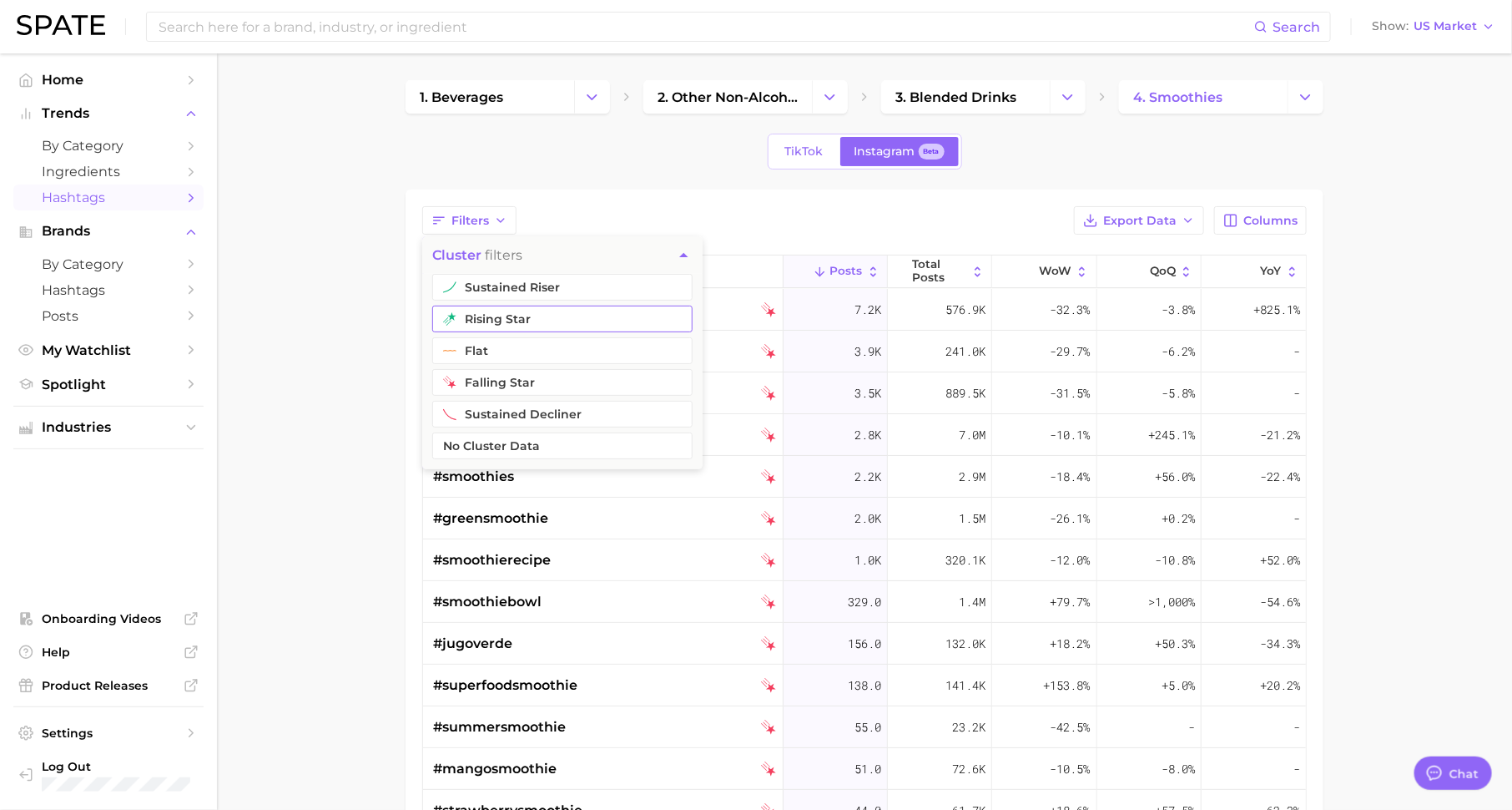
click at [503, 327] on button "rising star" at bounding box center [562, 319] width 260 height 27
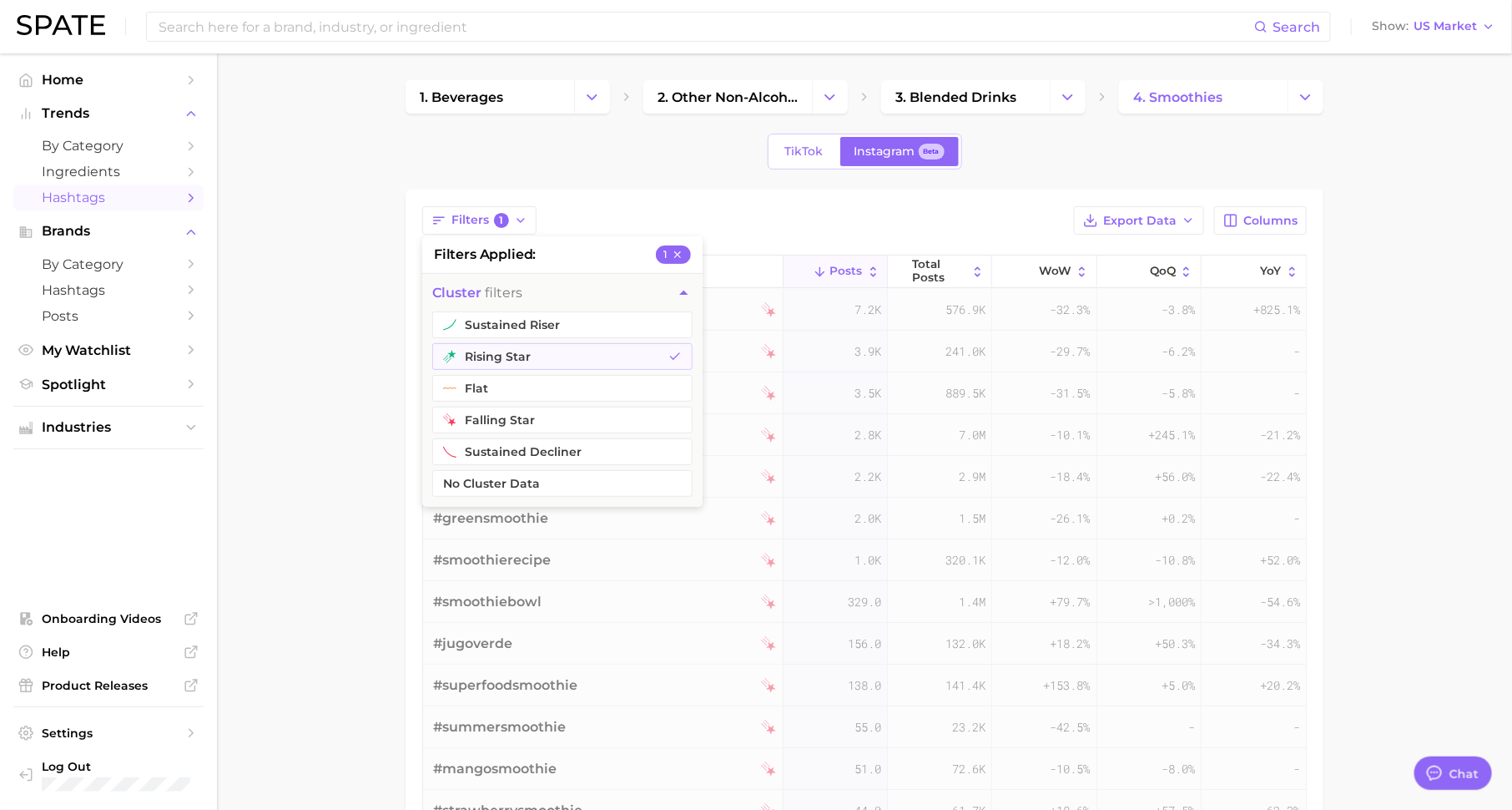
click at [666, 163] on div "TikTok Instagram Beta" at bounding box center [864, 151] width 917 height 36
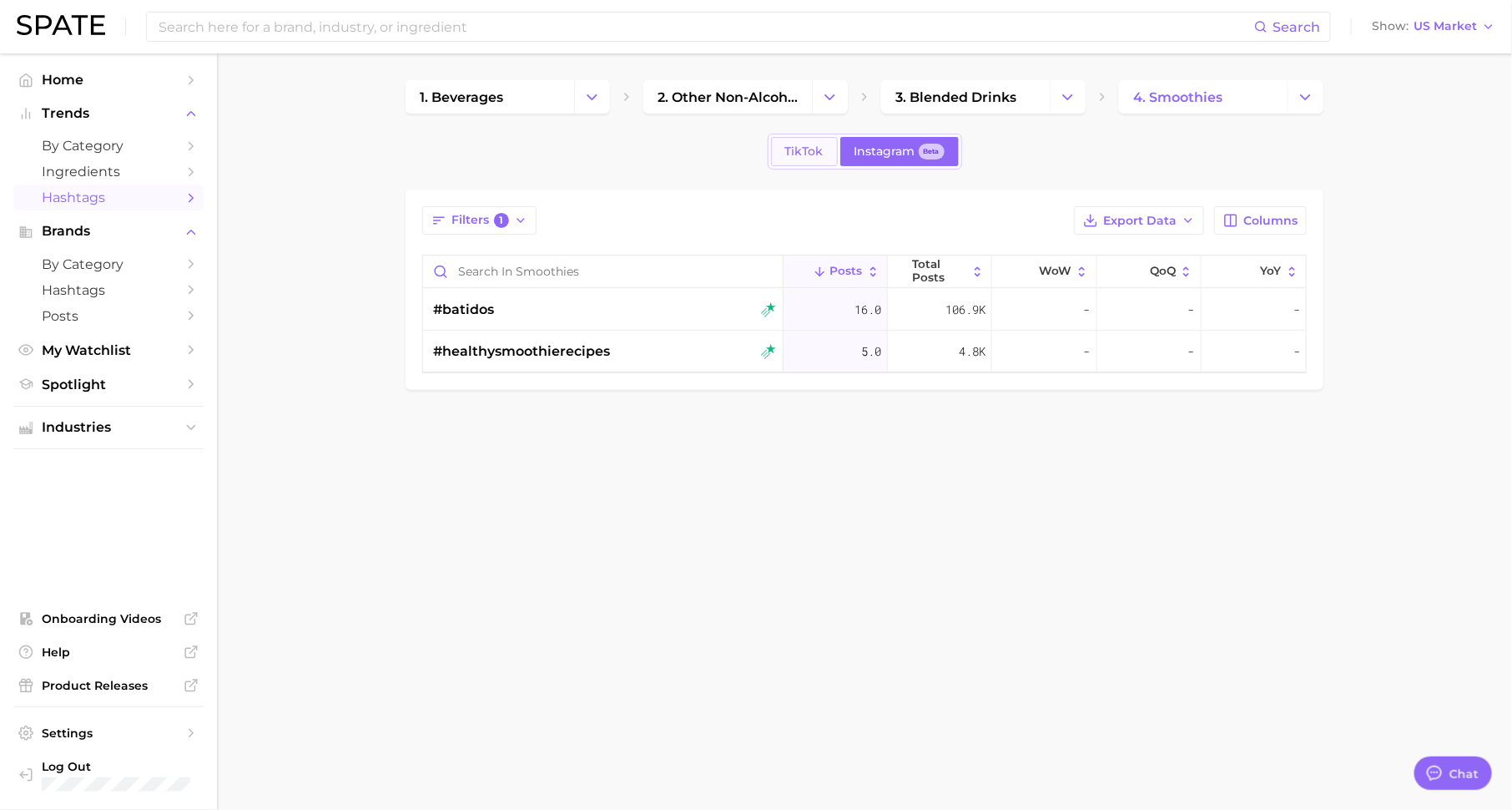
click at [799, 146] on span "TikTok" at bounding box center [805, 151] width 38 height 14
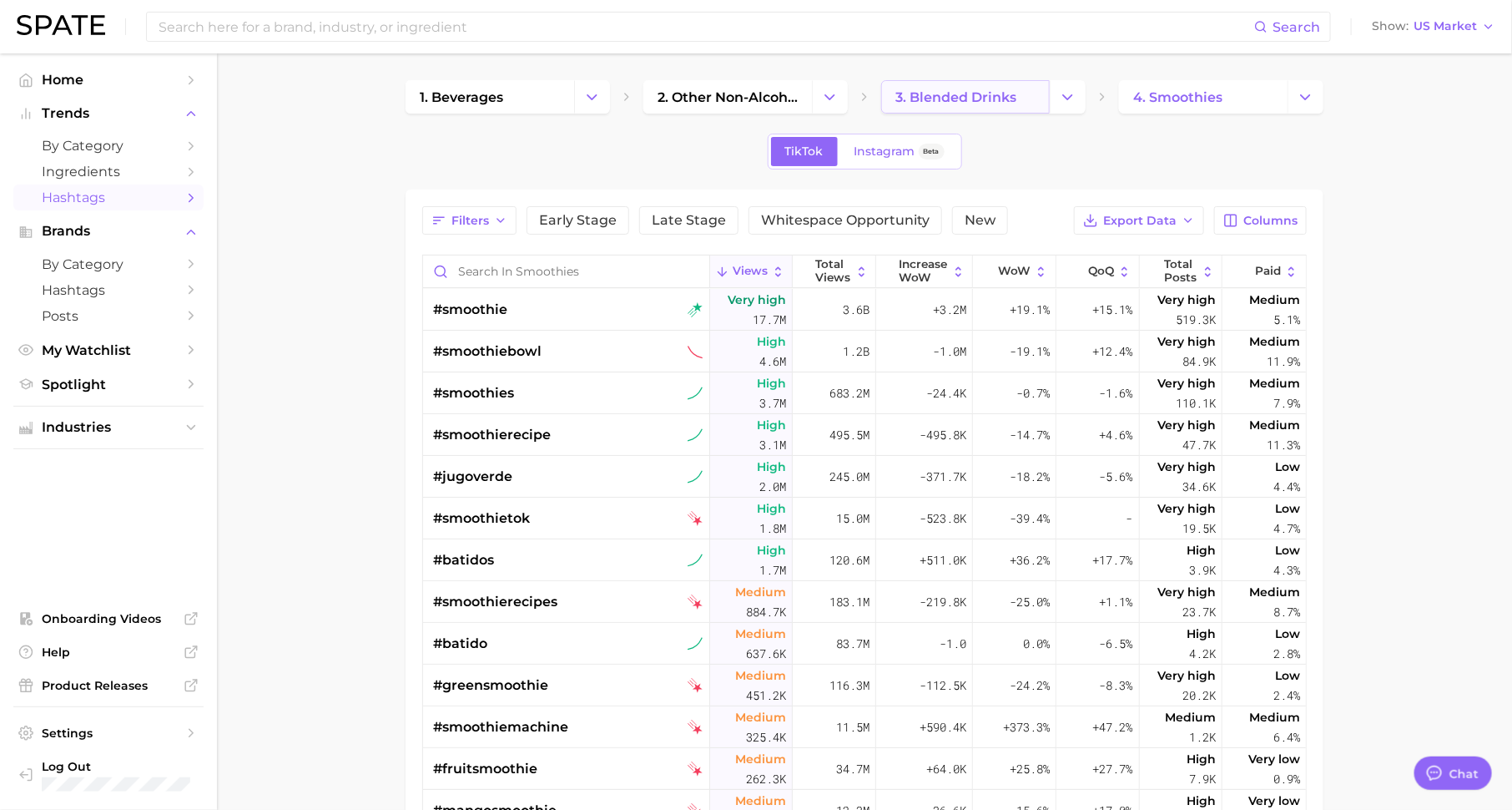
click at [949, 93] on span "3. blended drinks" at bounding box center [955, 97] width 121 height 16
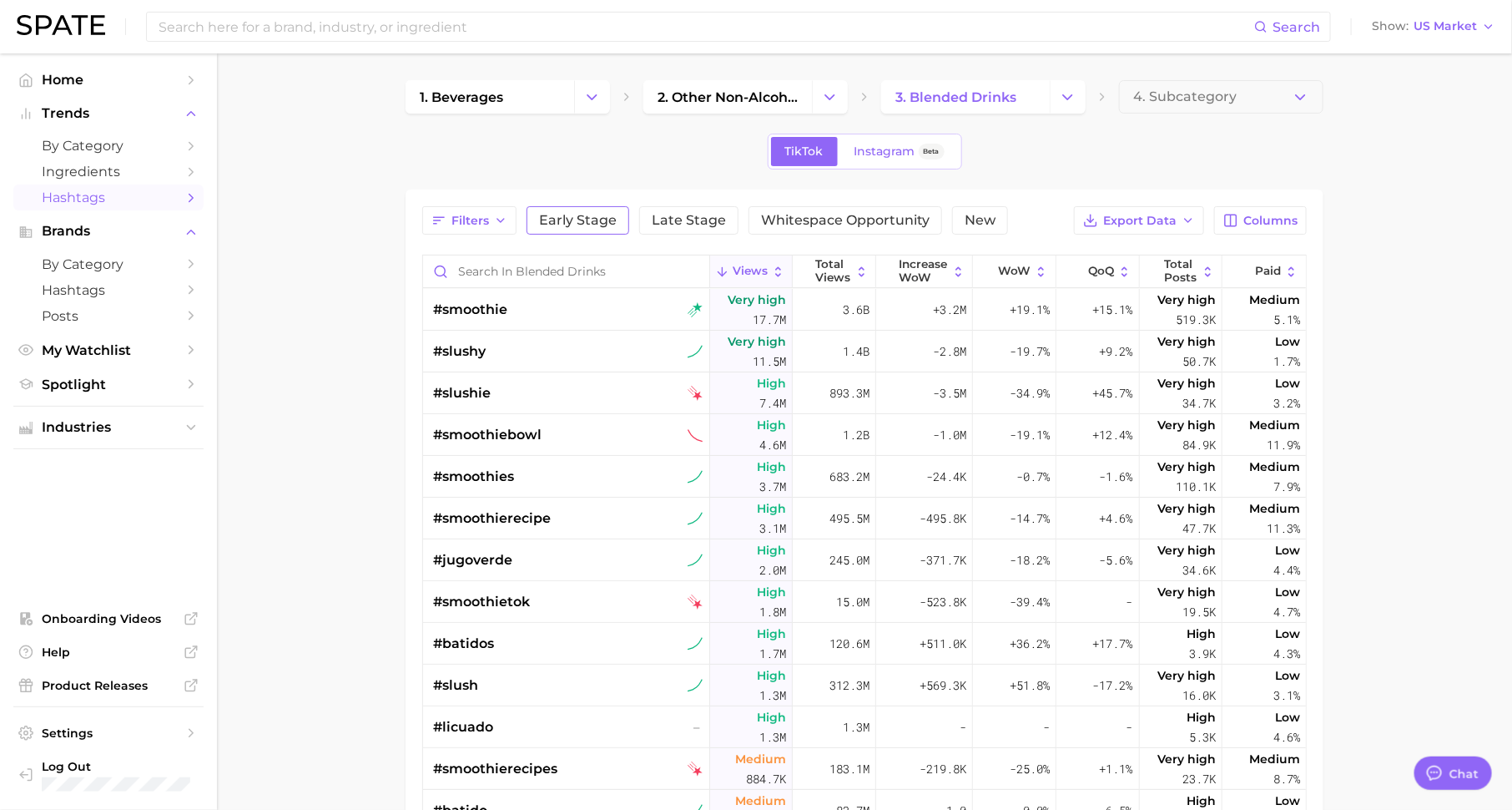
click at [564, 225] on span "Early Stage" at bounding box center [577, 220] width 78 height 13
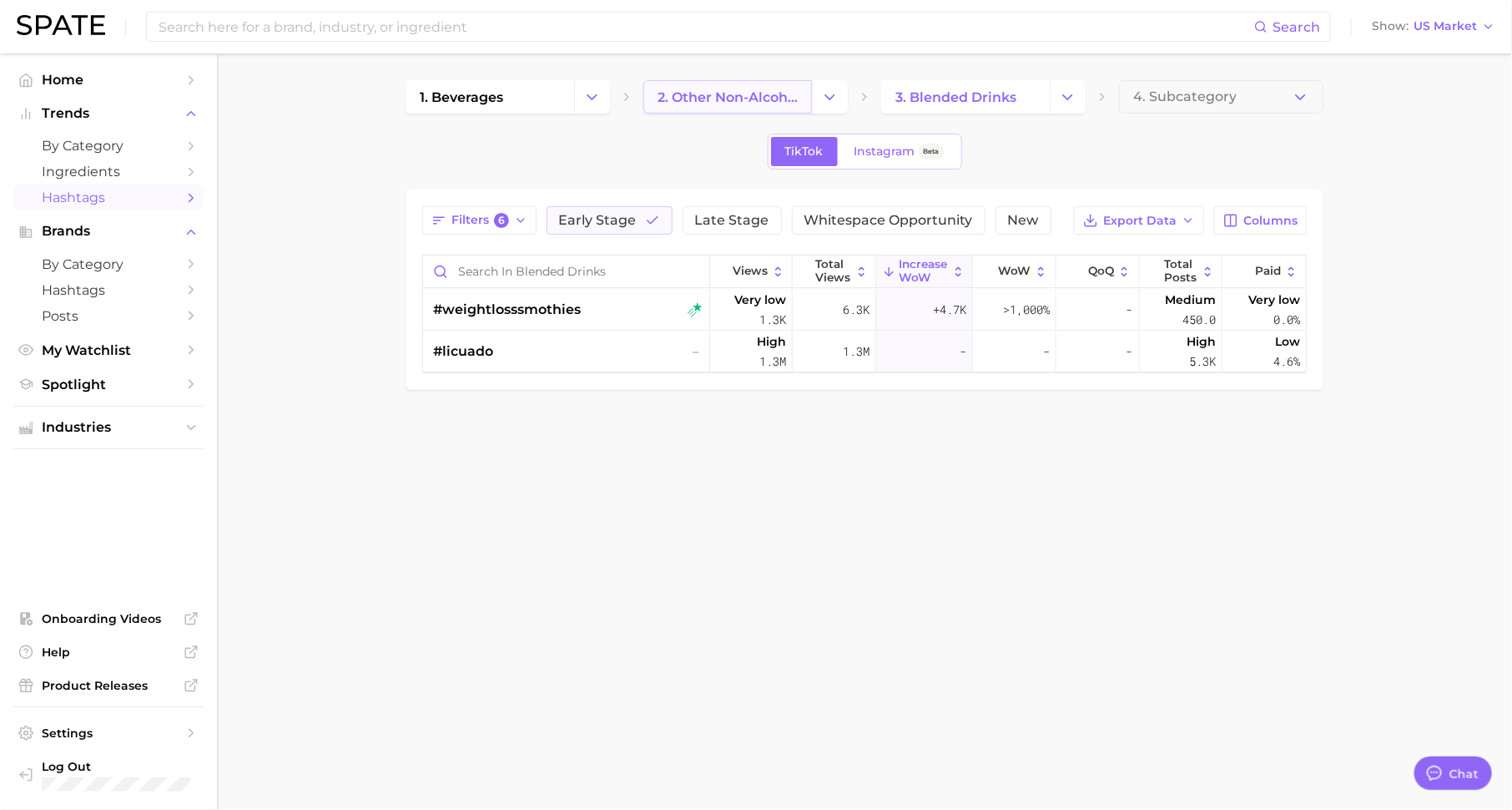
click at [743, 99] on span "2. other non-alcoholic beverages" at bounding box center [728, 97] width 140 height 16
